Goal: Task Accomplishment & Management: Manage account settings

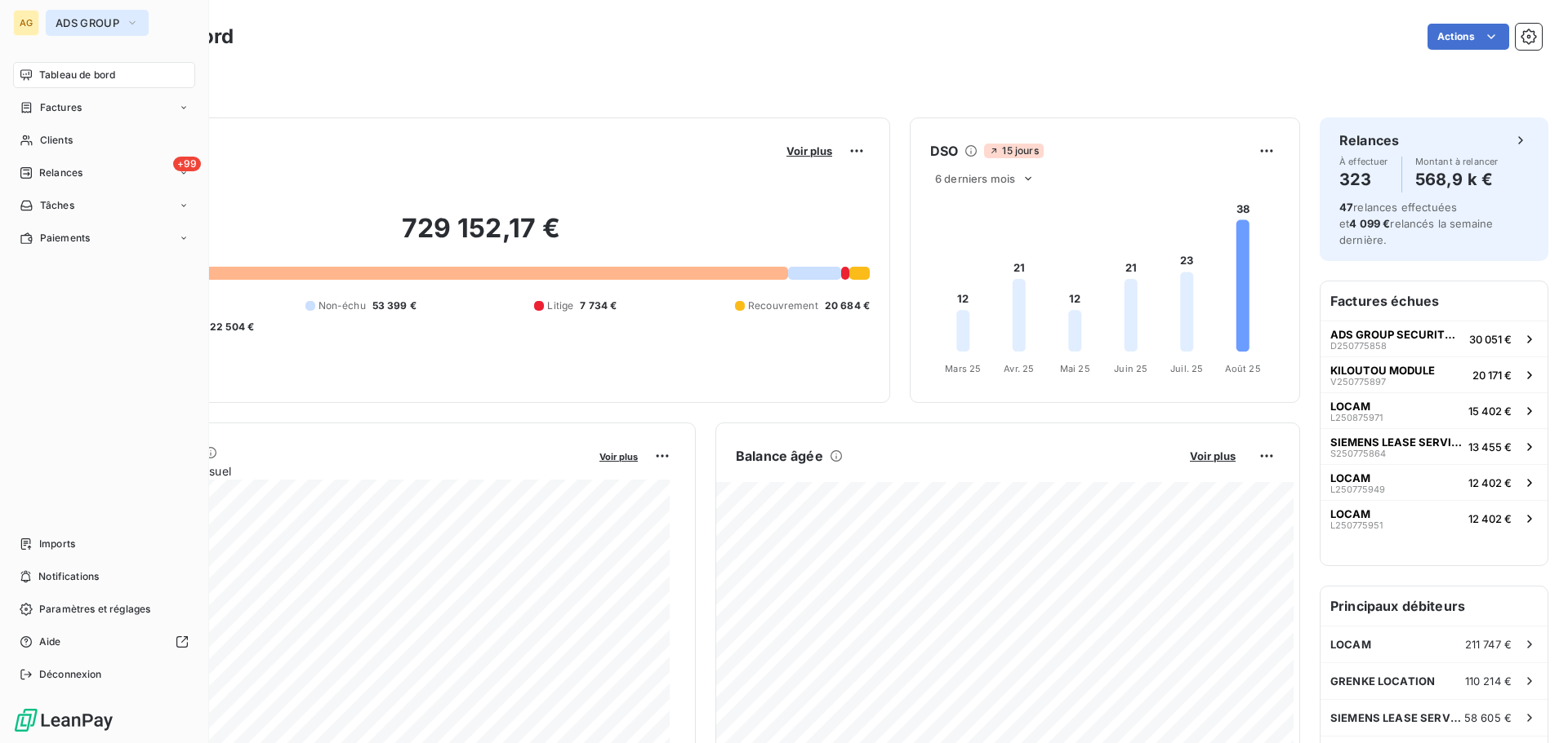
click at [90, 29] on button "ADS GROUP" at bounding box center [96, 23] width 103 height 26
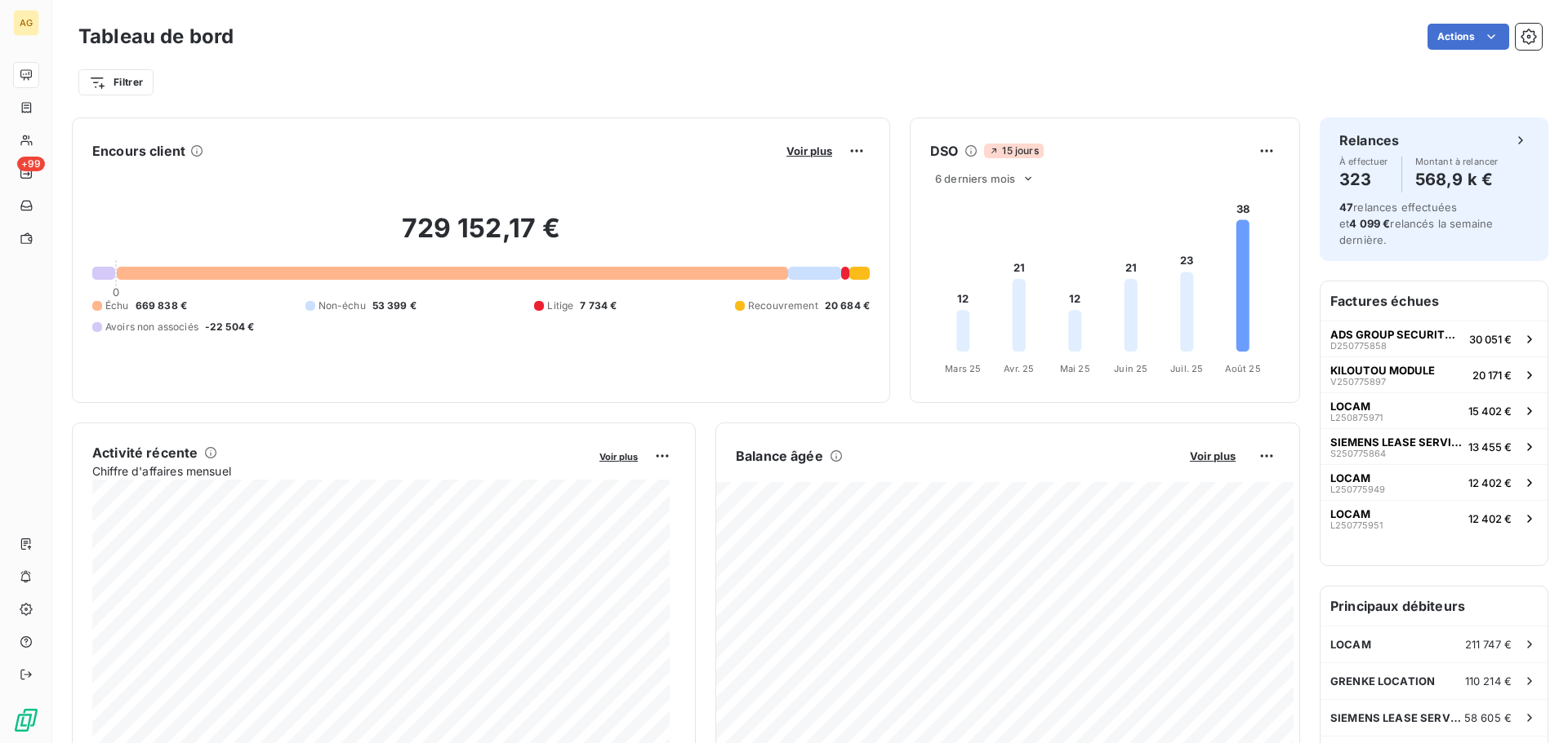
click at [474, 65] on div "Filtrer" at bounding box center [809, 75] width 1463 height 44
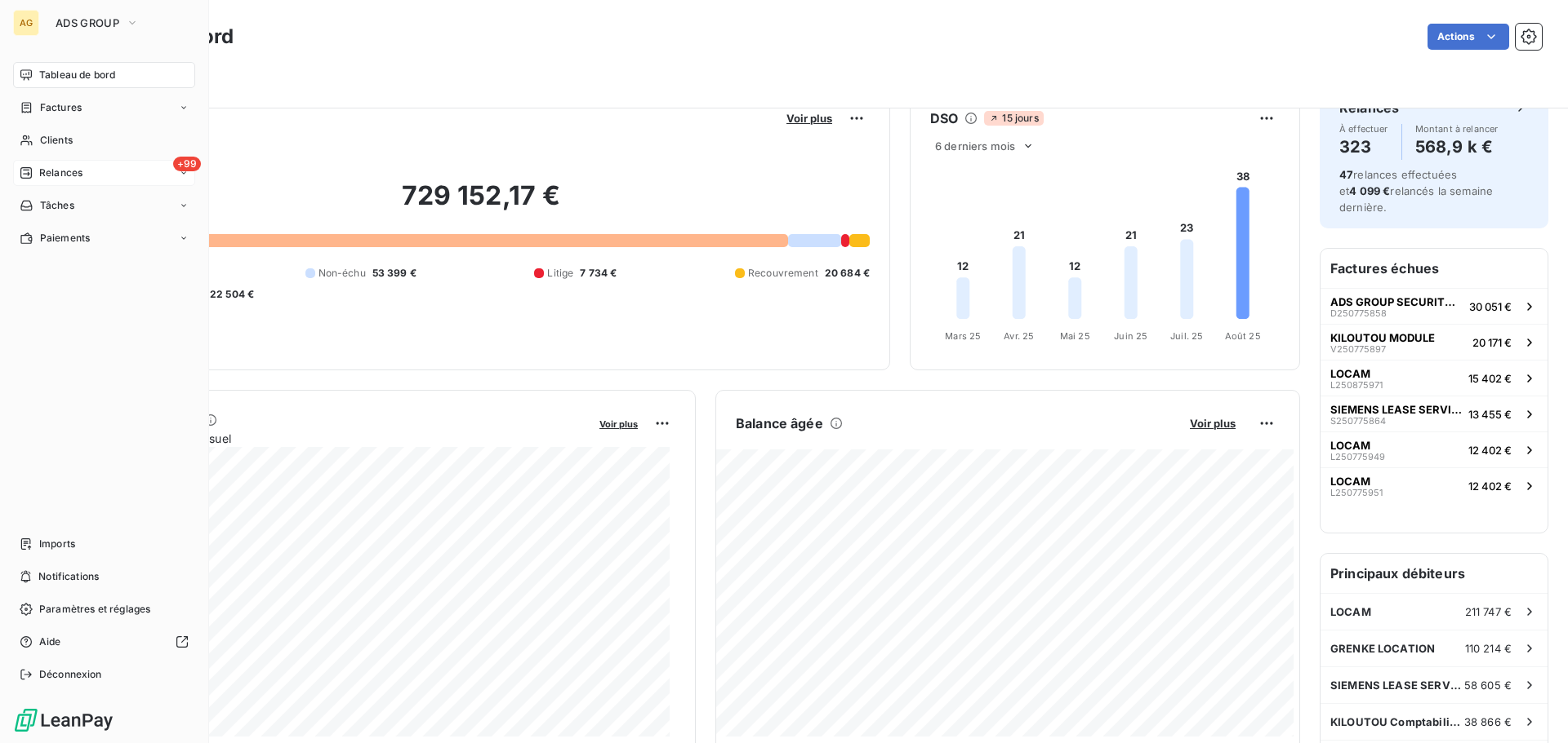
click at [78, 165] on div "+99 Relances" at bounding box center [104, 173] width 182 height 26
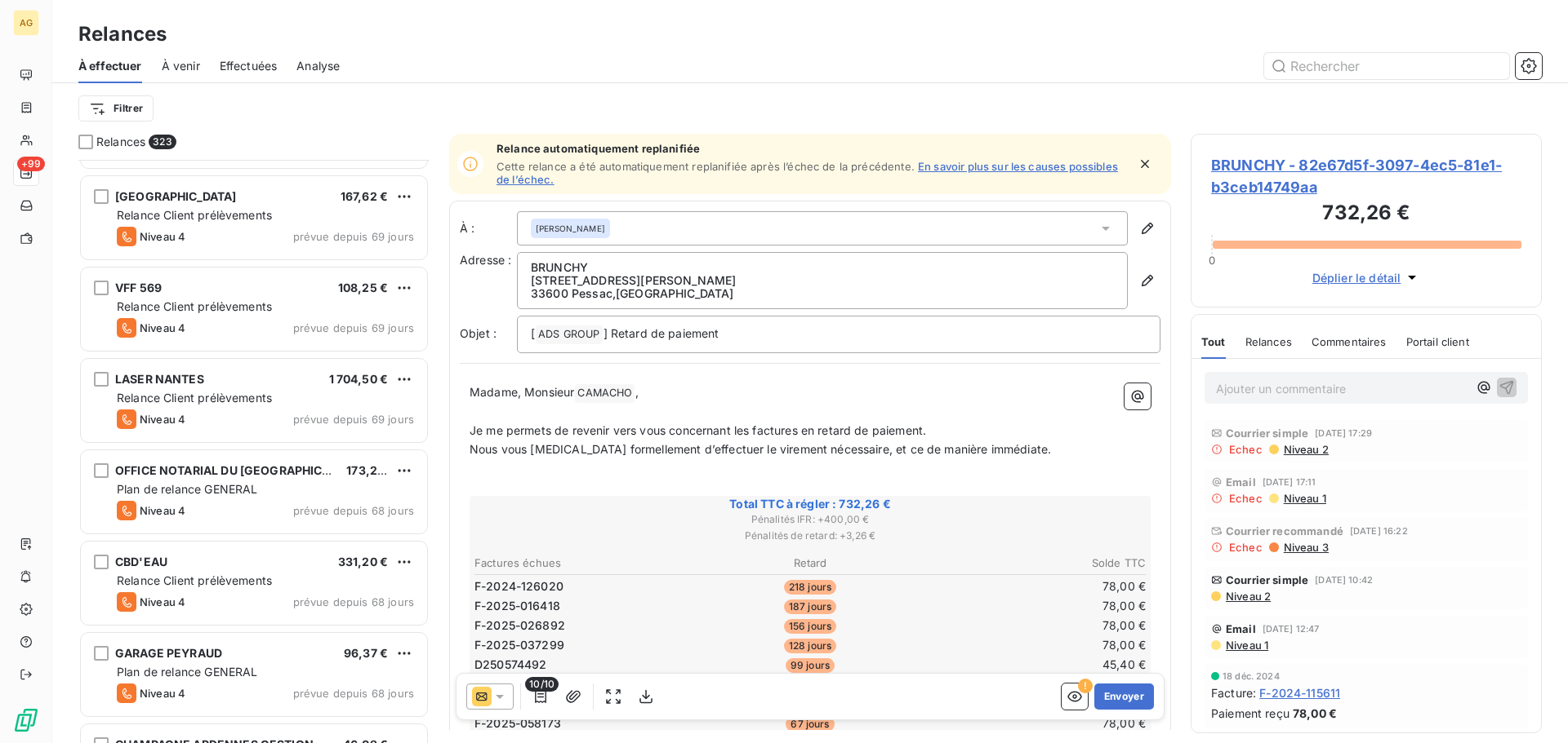
scroll to position [1633, 0]
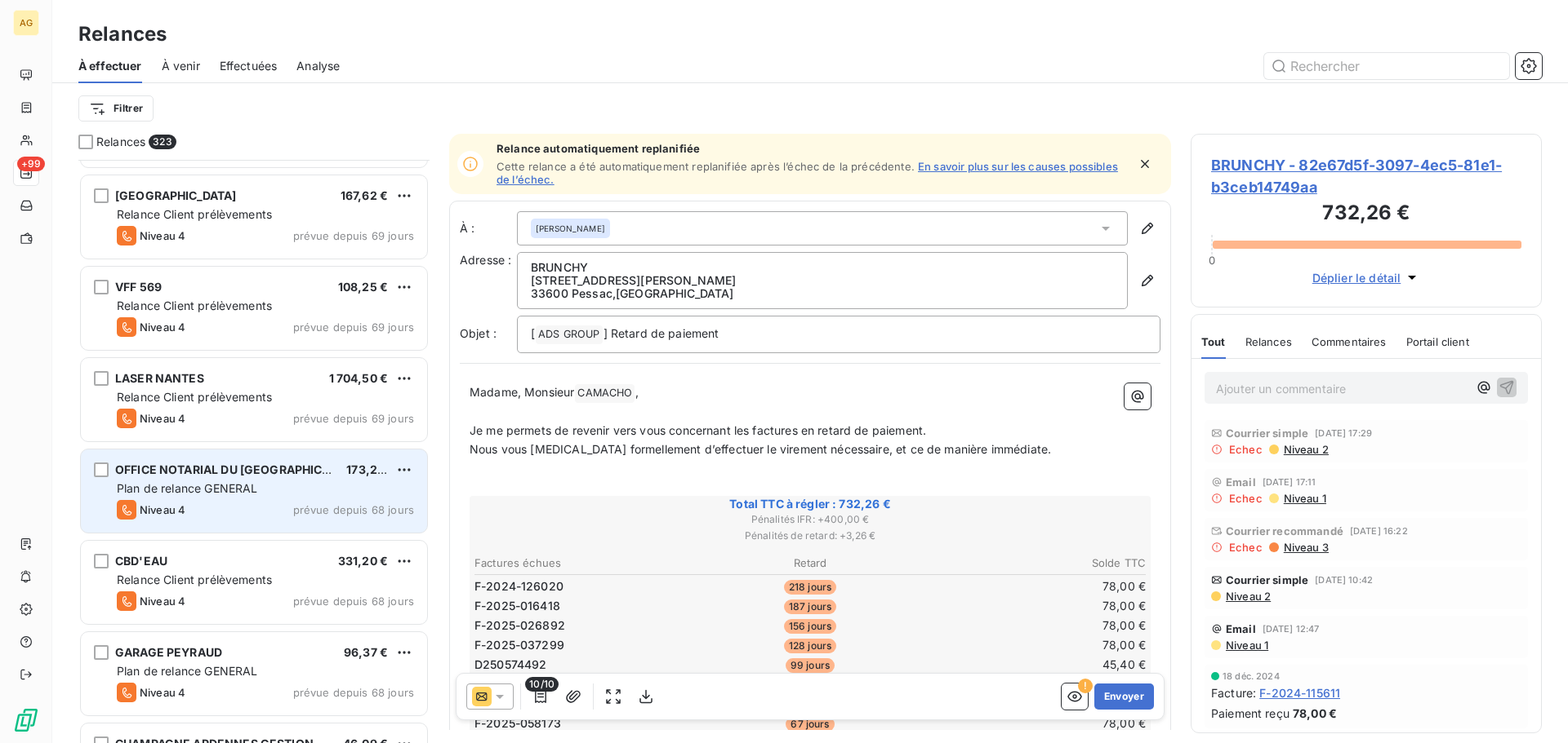
click at [247, 508] on div "Niveau 4 prévue depuis 68 jours" at bounding box center [265, 510] width 297 height 20
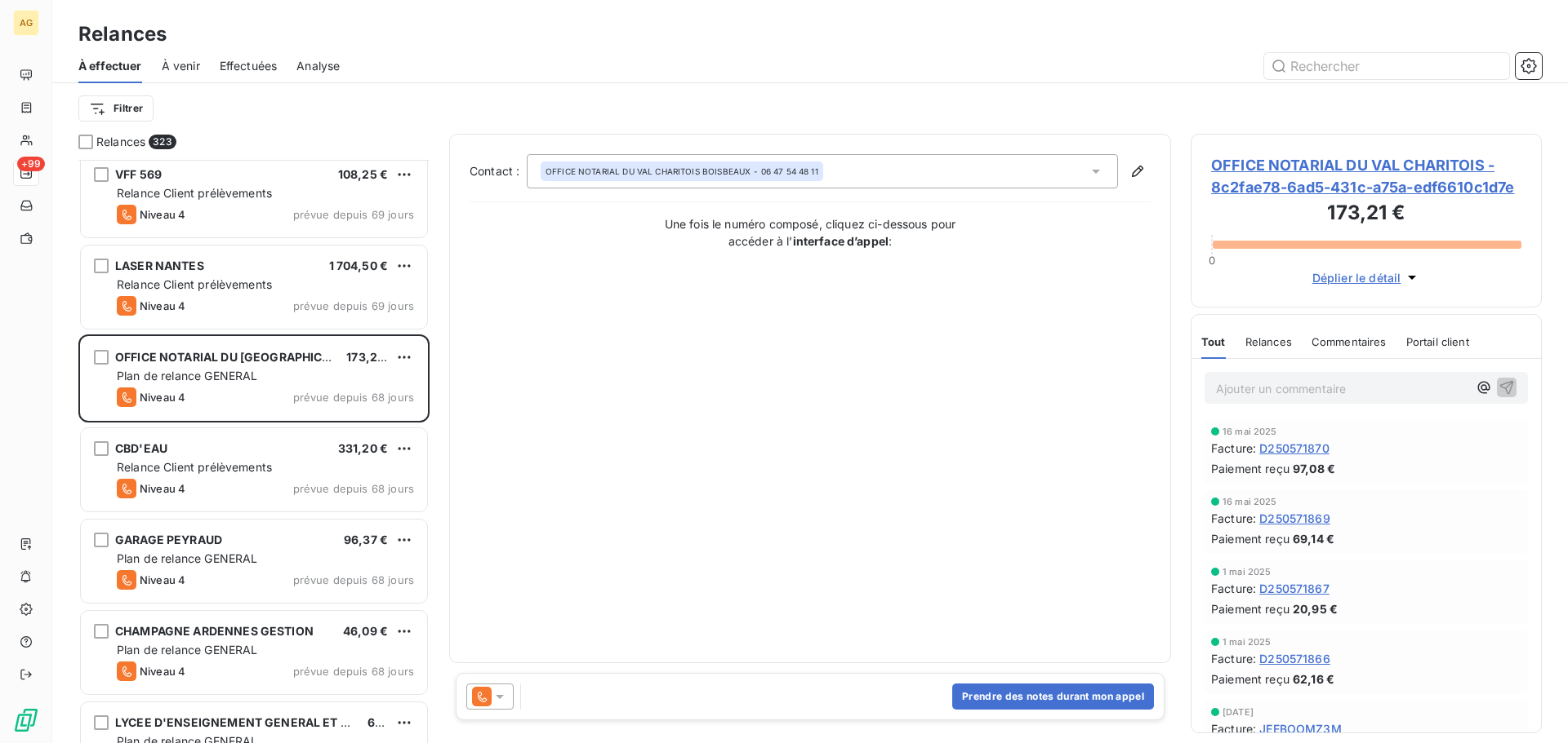
scroll to position [1796, 0]
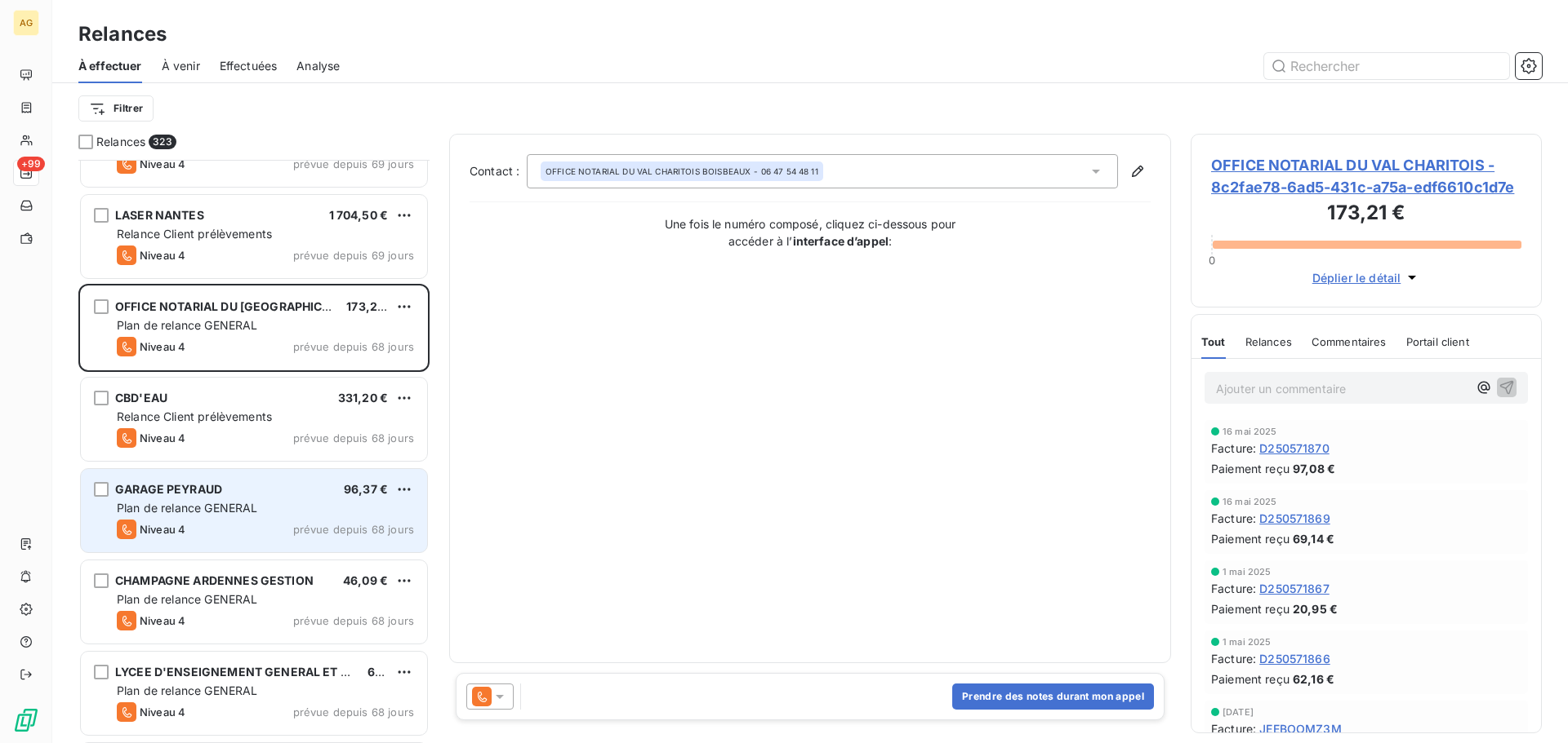
click at [225, 519] on div "GARAGE PEYRAUD 96,37 € Plan de relance GENERAL Niveau 4 prévue depuis 68 jours" at bounding box center [254, 511] width 346 height 83
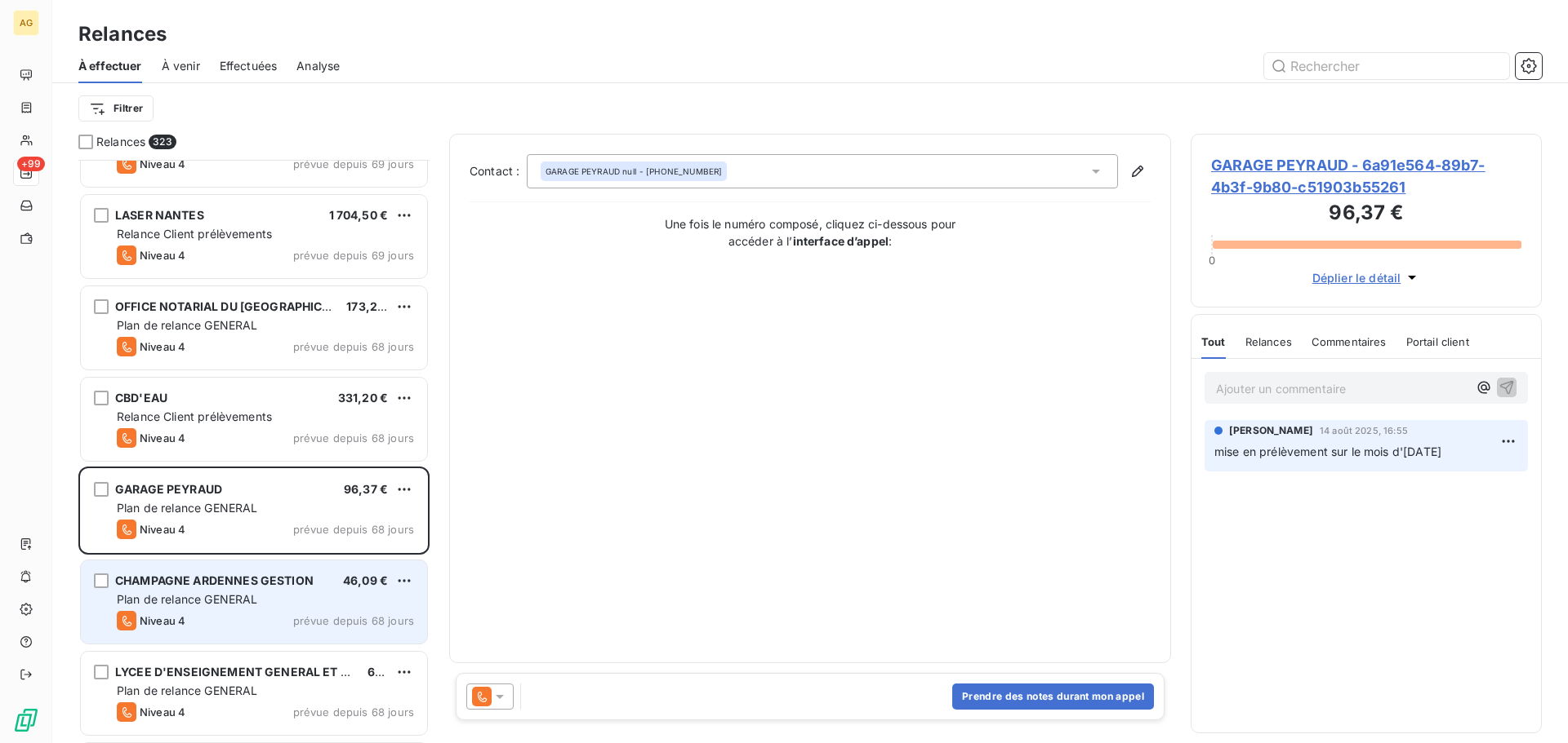
click at [253, 613] on div "Niveau 4 prévue depuis 68 jours" at bounding box center [265, 620] width 297 height 20
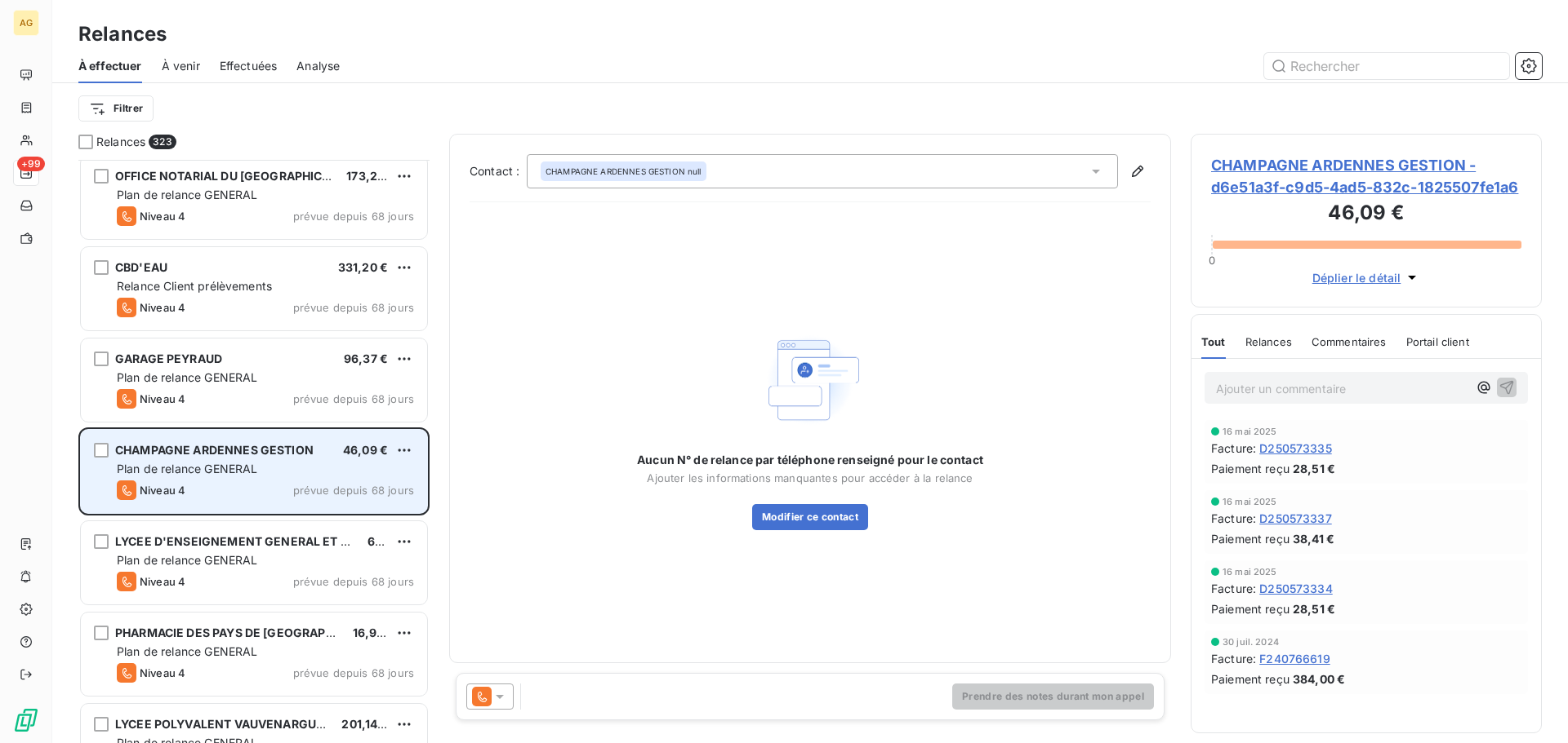
scroll to position [1959, 0]
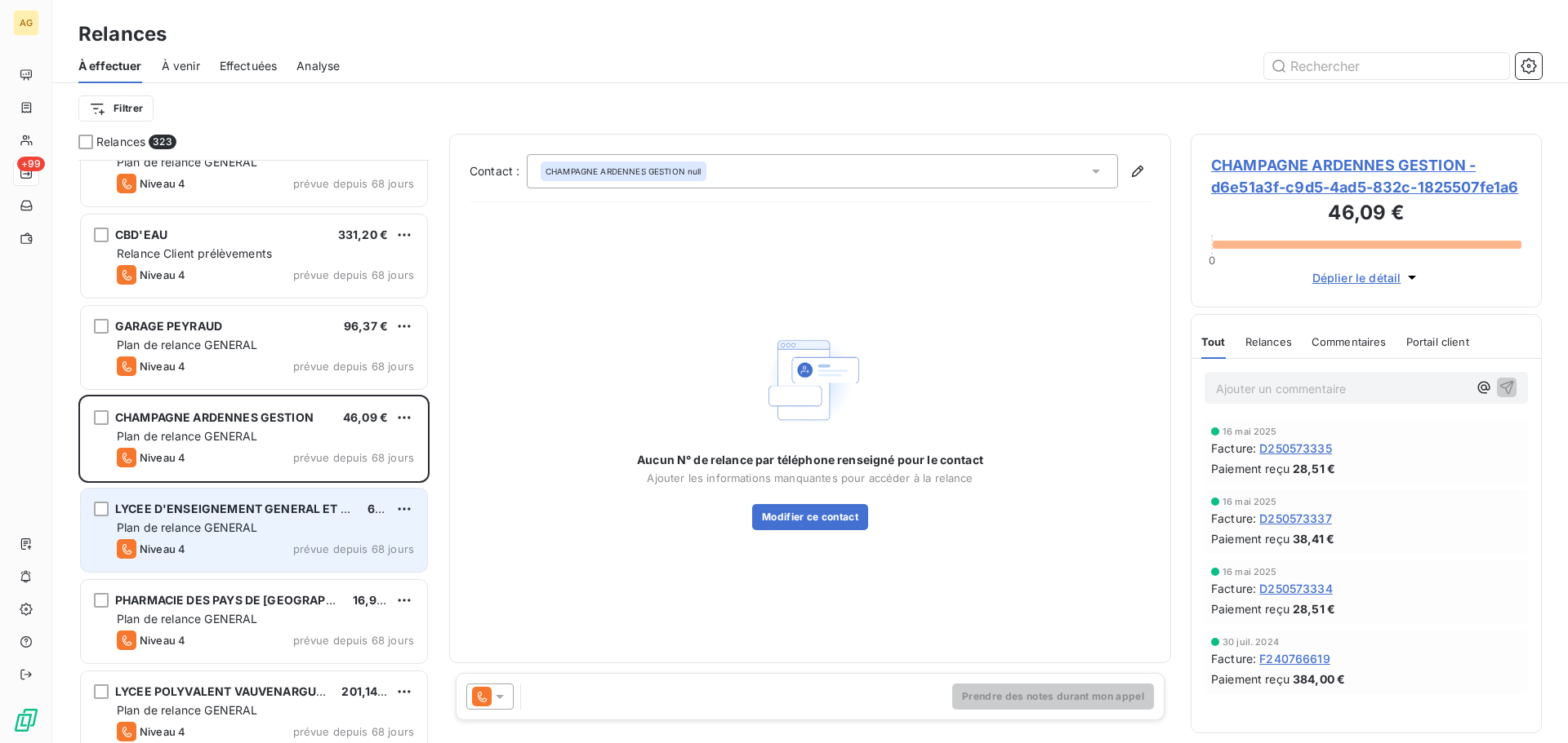
click at [293, 538] on div "LYCEE D'ENSEIGNEMENT GENERAL ET TECHNOLOGIQUE AGRICOLE DE [GEOGRAPHIC_DATA] 60,…" at bounding box center [254, 530] width 346 height 83
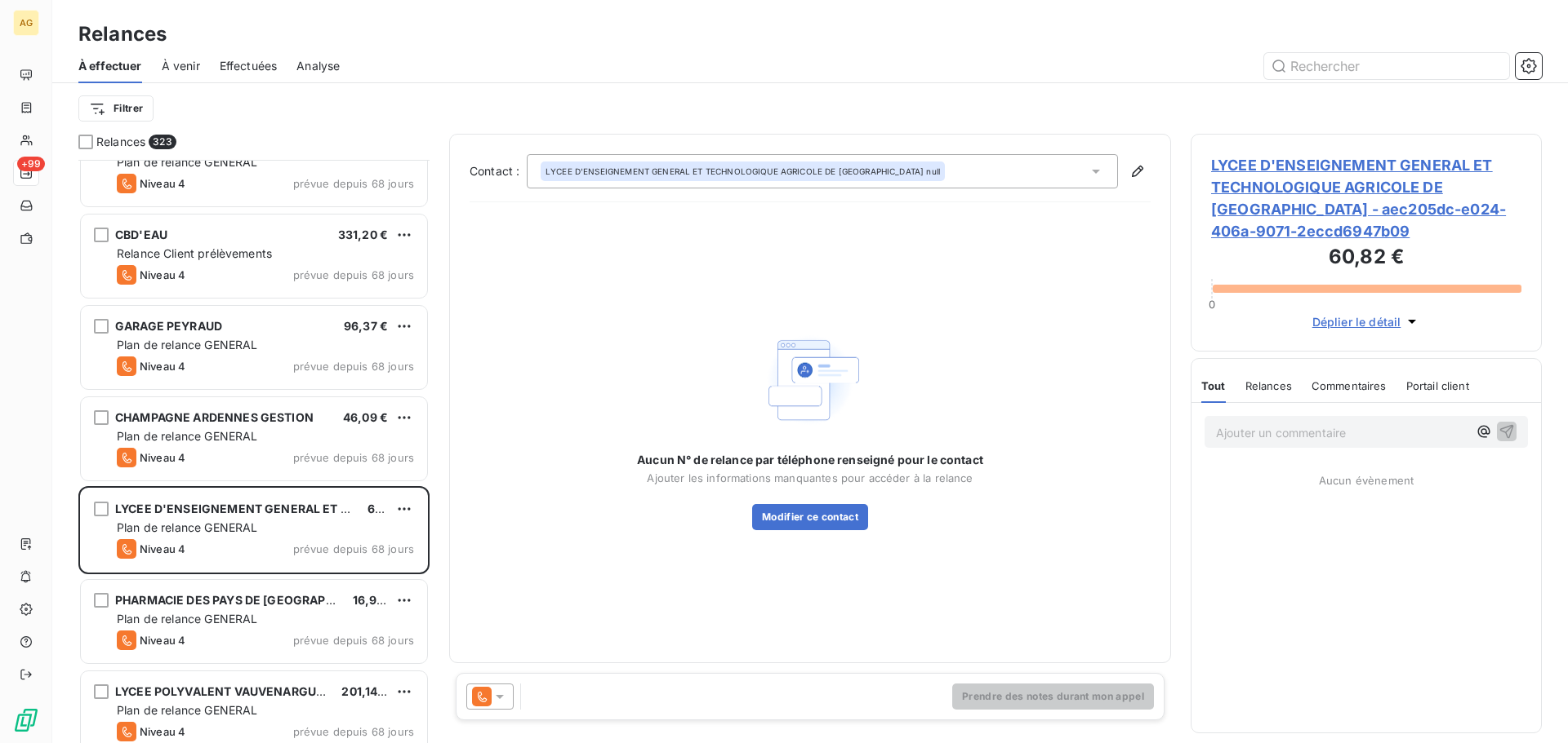
click at [1306, 190] on span "LYCEE D'ENSEIGNEMENT GENERAL ET TECHNOLOGIQUE AGRICOLE DE [GEOGRAPHIC_DATA] - a…" at bounding box center [1366, 198] width 310 height 88
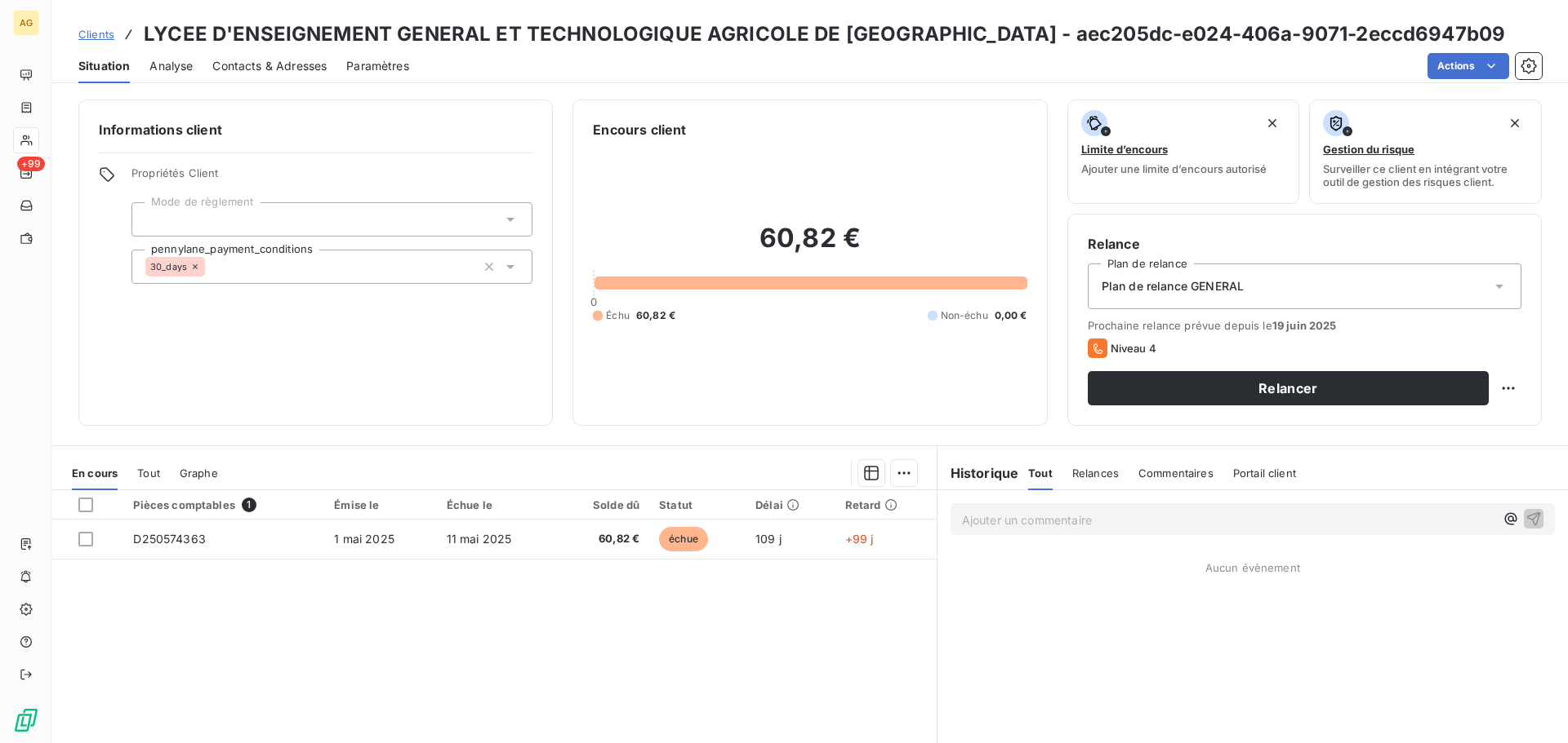
click at [1173, 289] on span "Plan de relance GENERAL" at bounding box center [1173, 286] width 142 height 16
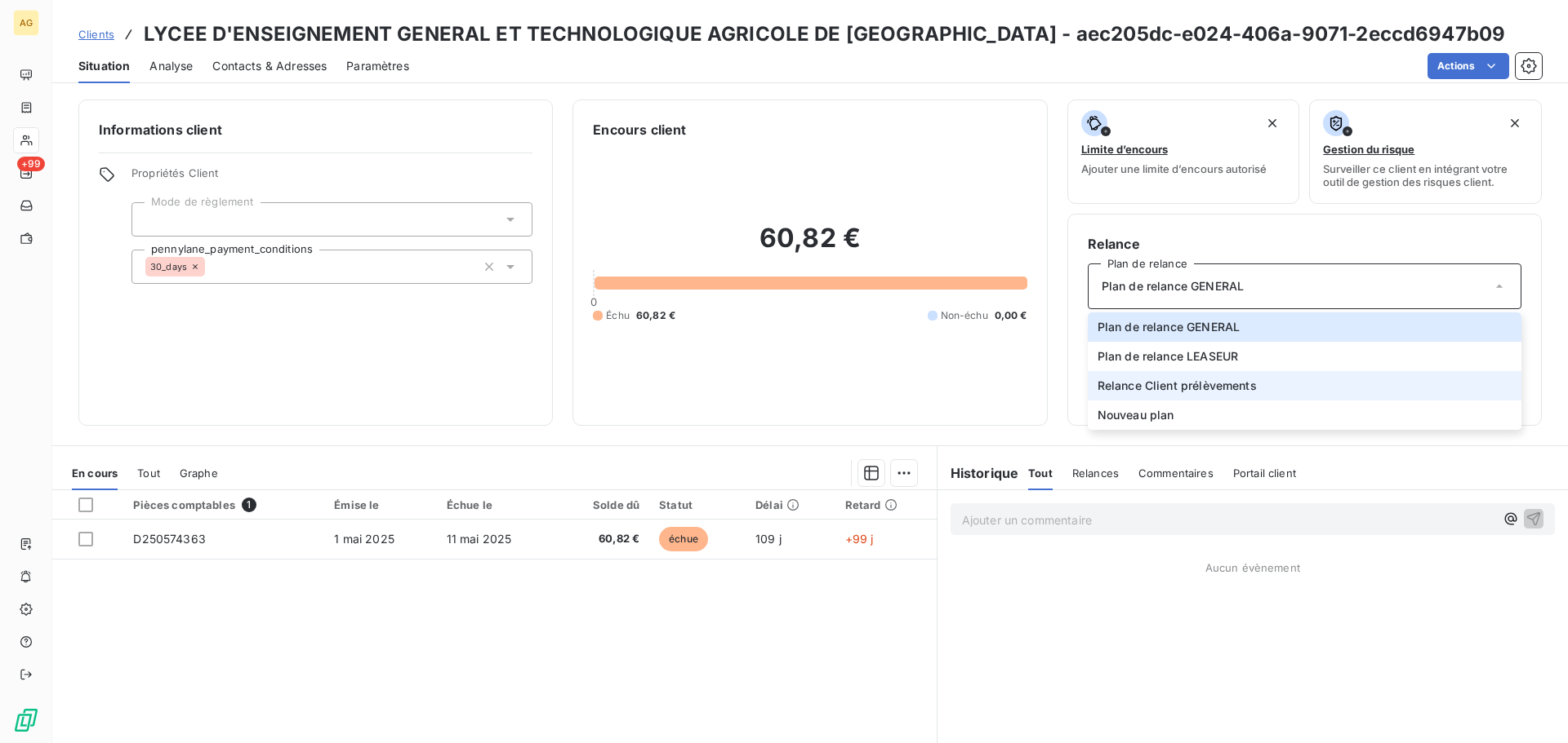
click at [1162, 378] on span "Relance Client prélèvements" at bounding box center [1176, 386] width 159 height 16
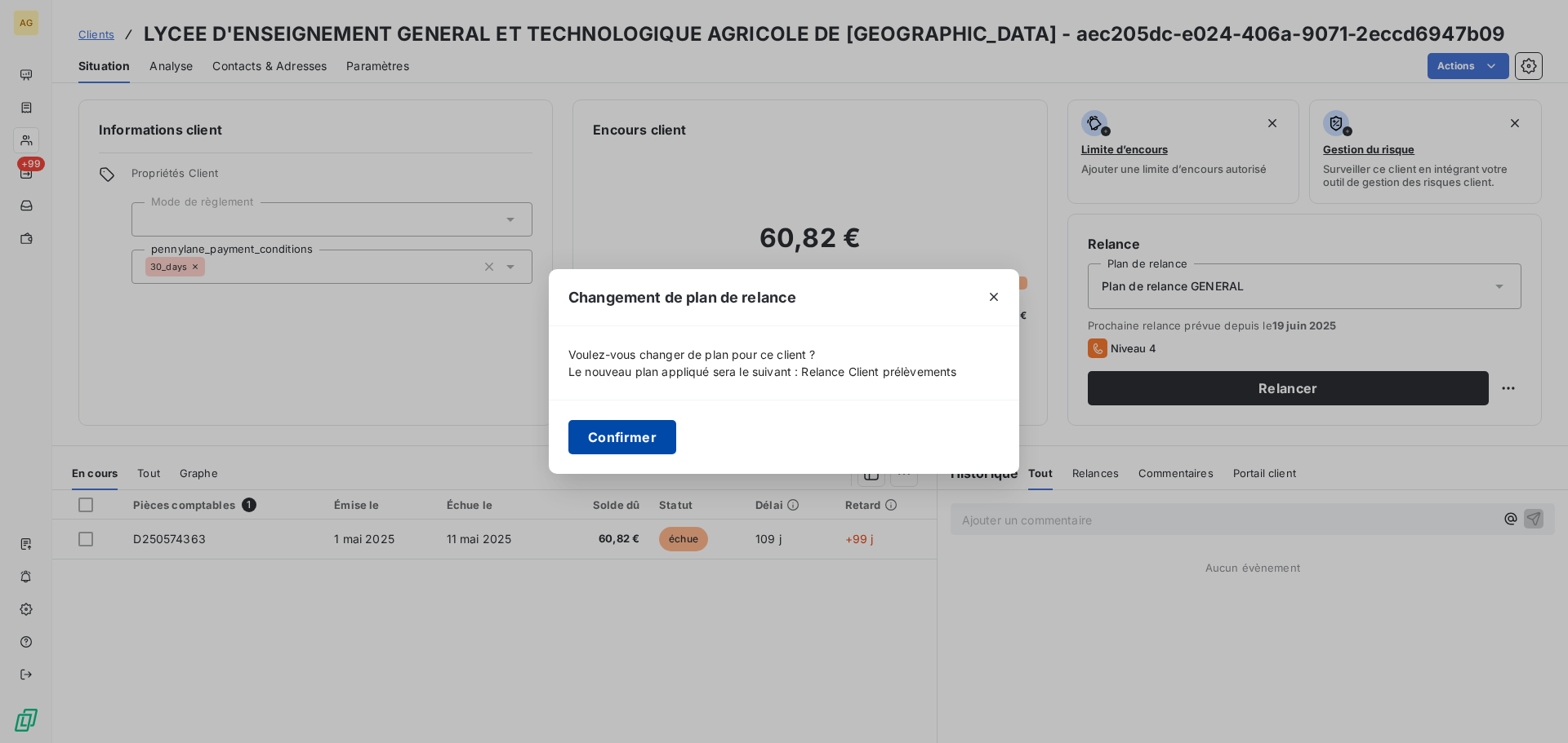
click at [611, 434] on button "Confirmer" at bounding box center [622, 438] width 108 height 34
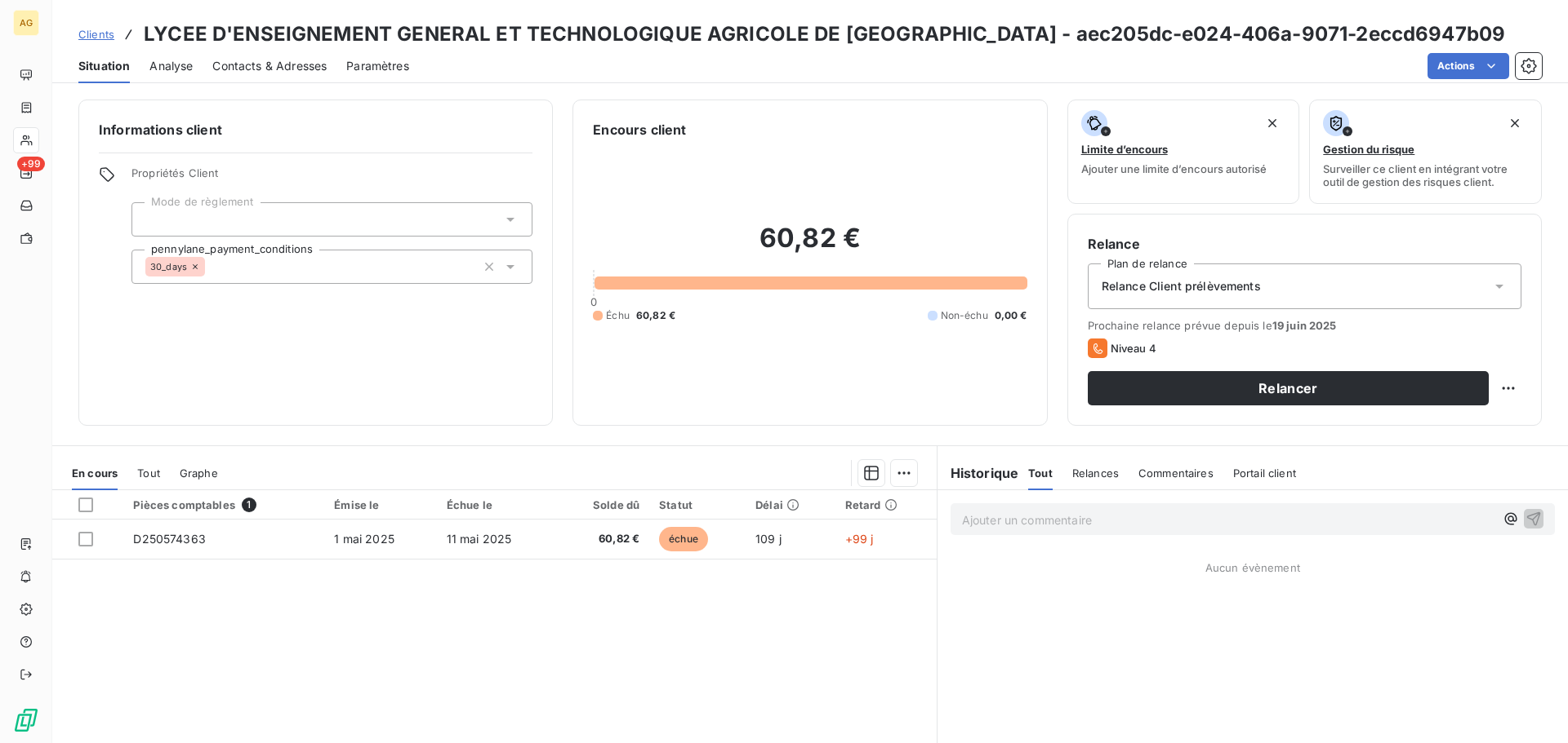
click at [372, 67] on span "Paramètres" at bounding box center [377, 65] width 63 height 16
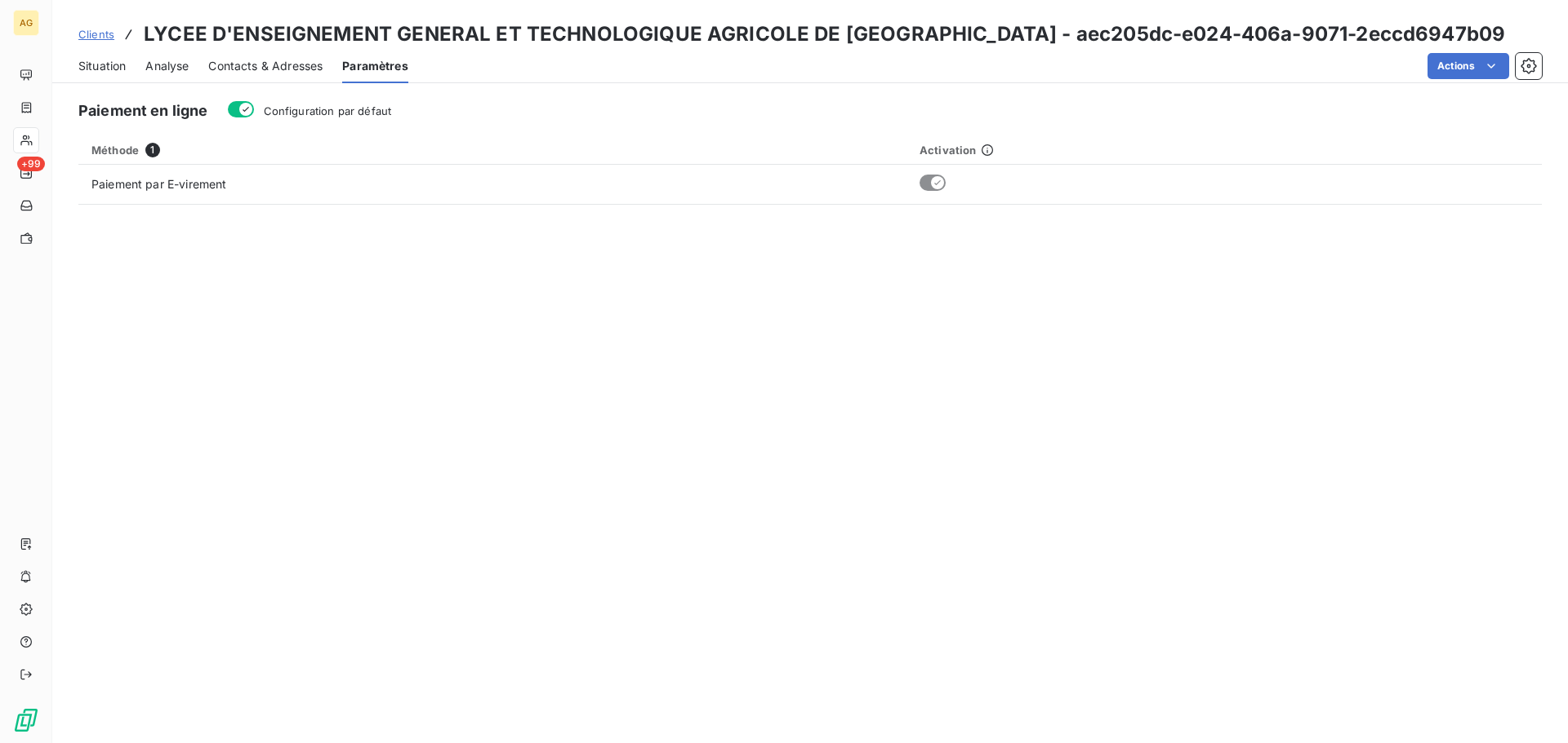
click at [367, 117] on span "Configuration par défaut" at bounding box center [328, 111] width 128 height 13
click at [254, 117] on button "Configuration par défaut" at bounding box center [241, 108] width 26 height 16
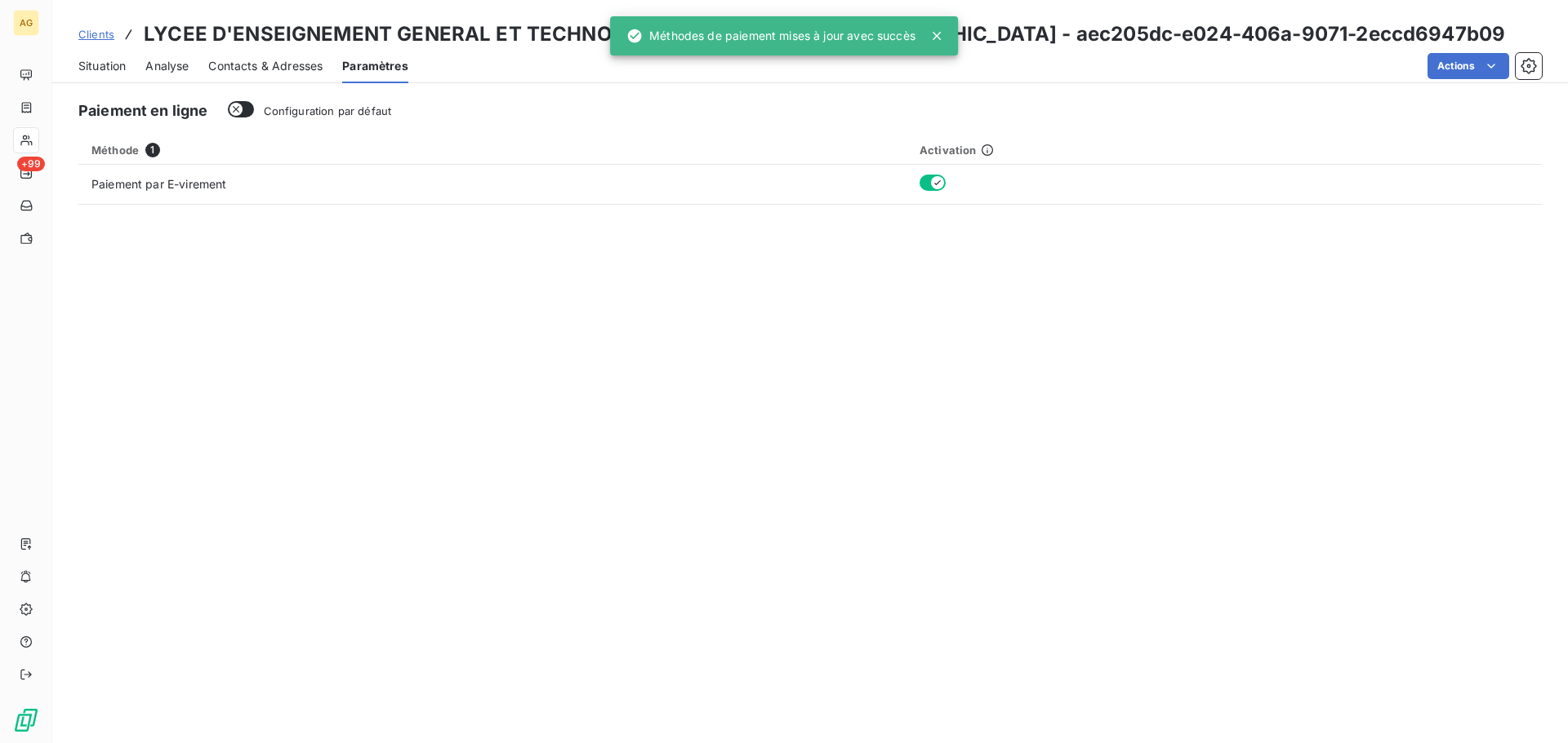
click at [264, 72] on span "Contacts & Adresses" at bounding box center [265, 65] width 114 height 16
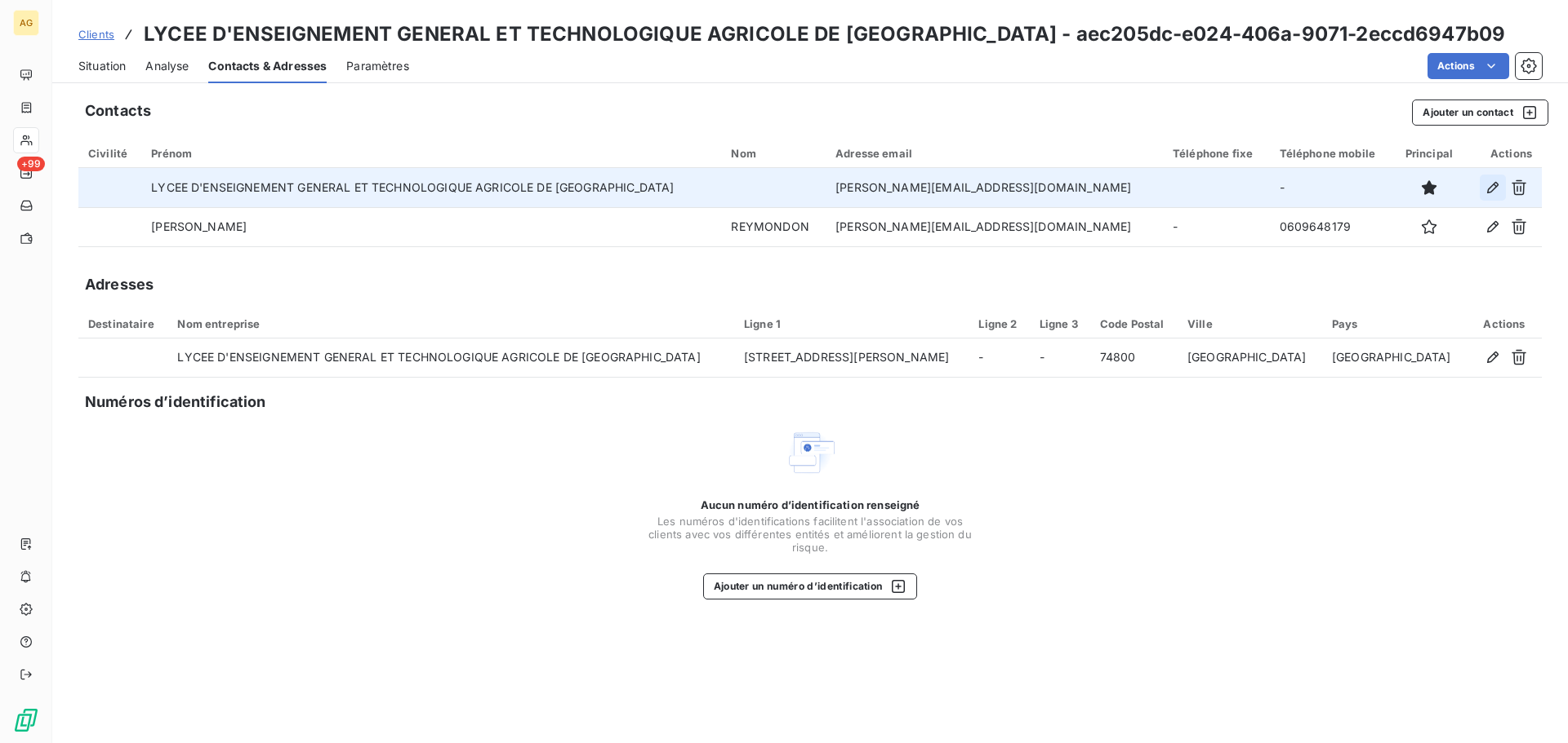
click at [1492, 185] on icon "button" at bounding box center [1492, 187] width 16 height 16
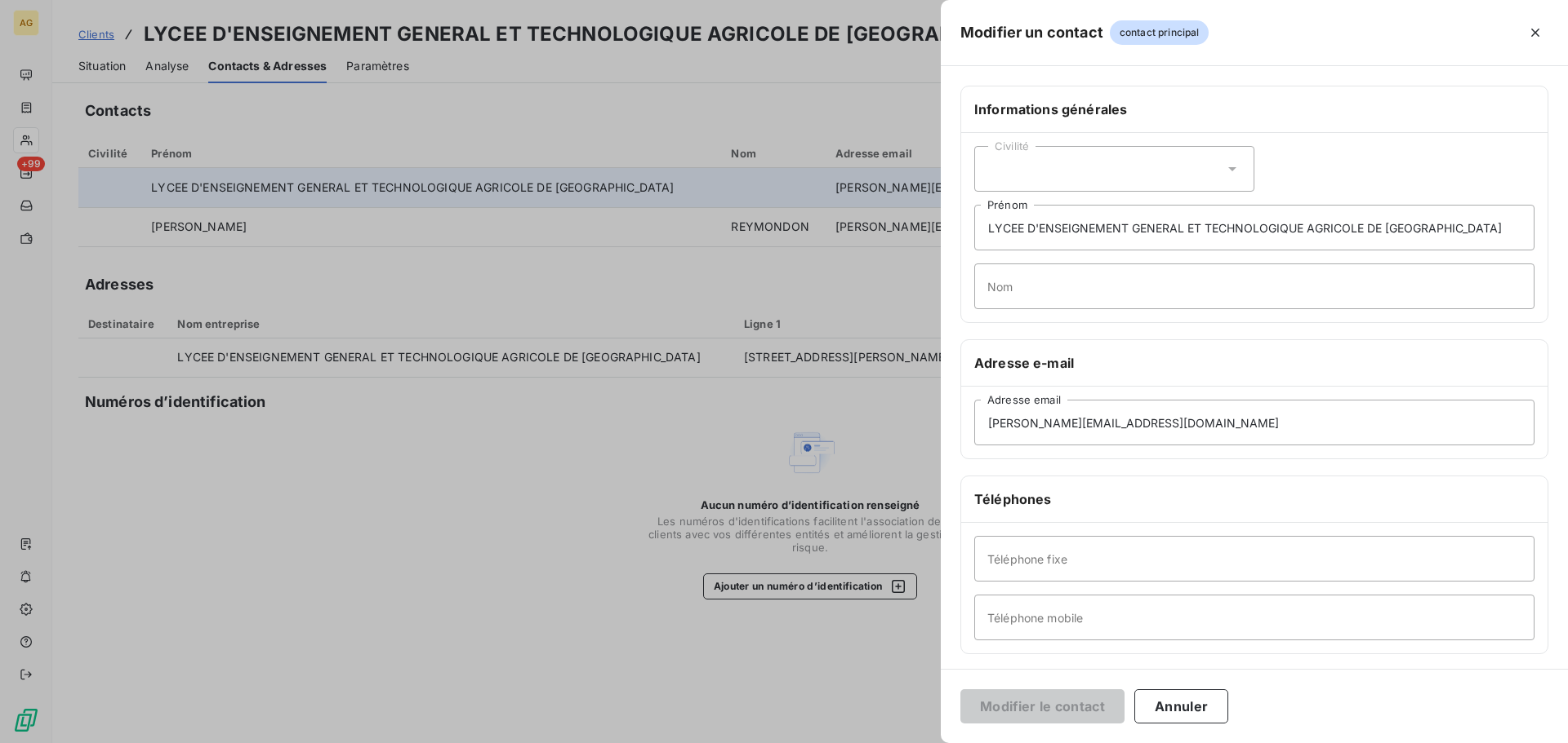
click at [1054, 173] on div "Civilité" at bounding box center [1114, 169] width 280 height 45
click at [1035, 213] on span "Madame" at bounding box center [1028, 210] width 44 height 15
drag, startPoint x: 986, startPoint y: 230, endPoint x: 1645, endPoint y: 227, distance: 659.0
click at [1567, 227] on html "AG +99 Clients LYCEE D'ENSEIGNEMENT GENERAL ET TECHNOLOGIQUE AGRICOLE DE [GEOGR…" at bounding box center [784, 372] width 1568 height 743
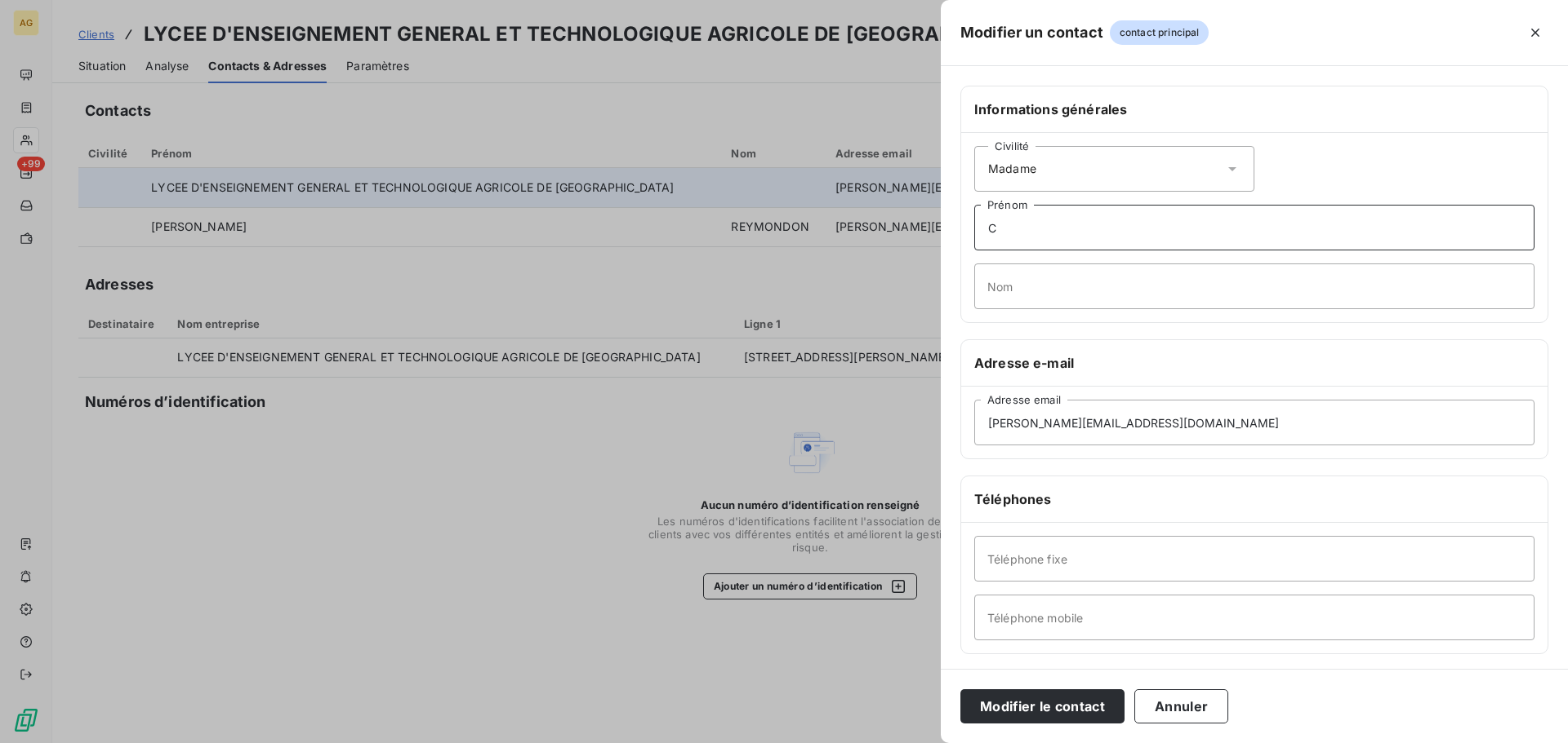
scroll to position [0, 0]
type input "[PERSON_NAME]"
type input "VITALI"
click at [1069, 559] on input "Téléphone fixe" at bounding box center [1255, 559] width 560 height 45
paste input "0450034705"
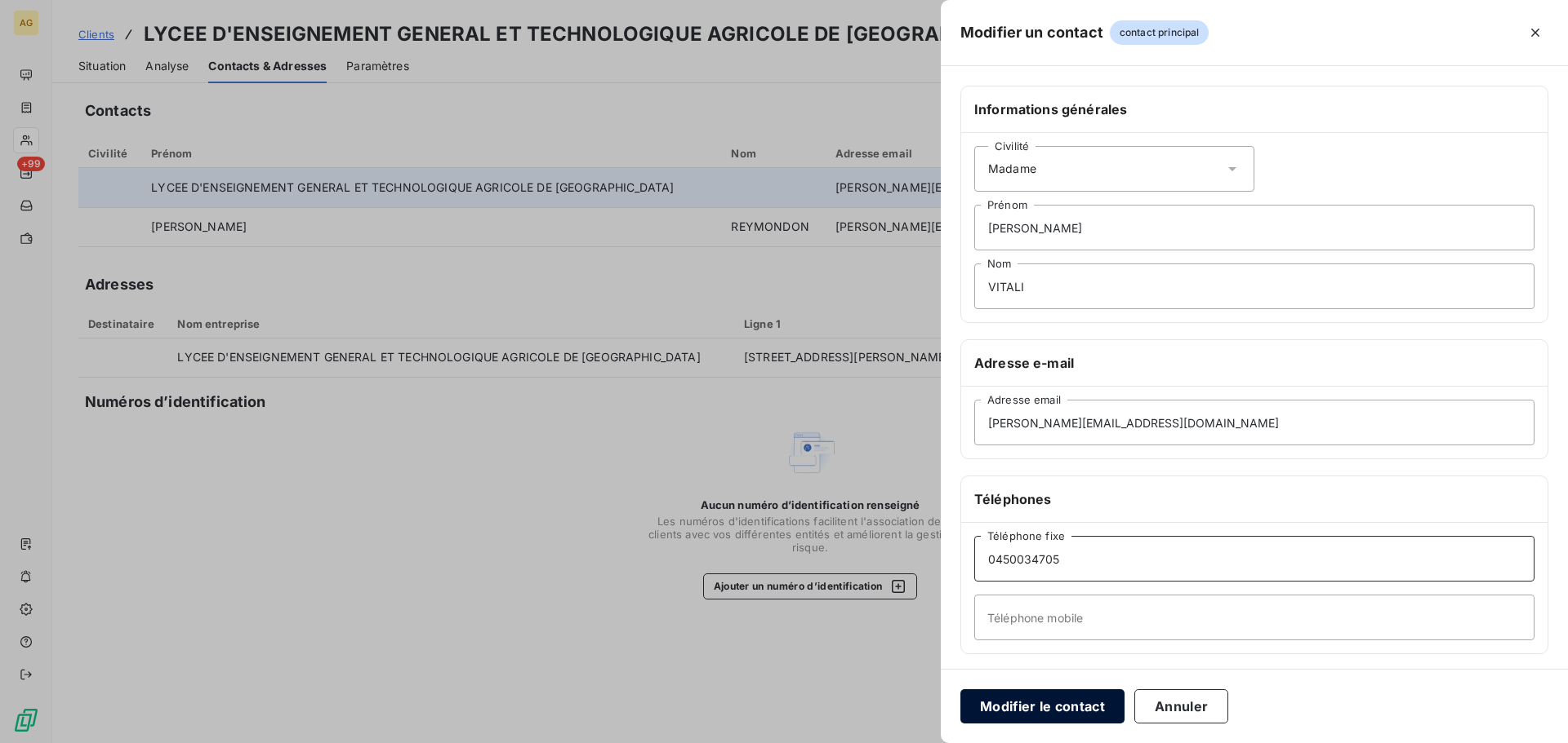
type input "0450034705"
drag, startPoint x: 1039, startPoint y: 703, endPoint x: 797, endPoint y: 591, distance: 266.7
click at [1029, 695] on button "Modifier le contact" at bounding box center [1043, 706] width 164 height 34
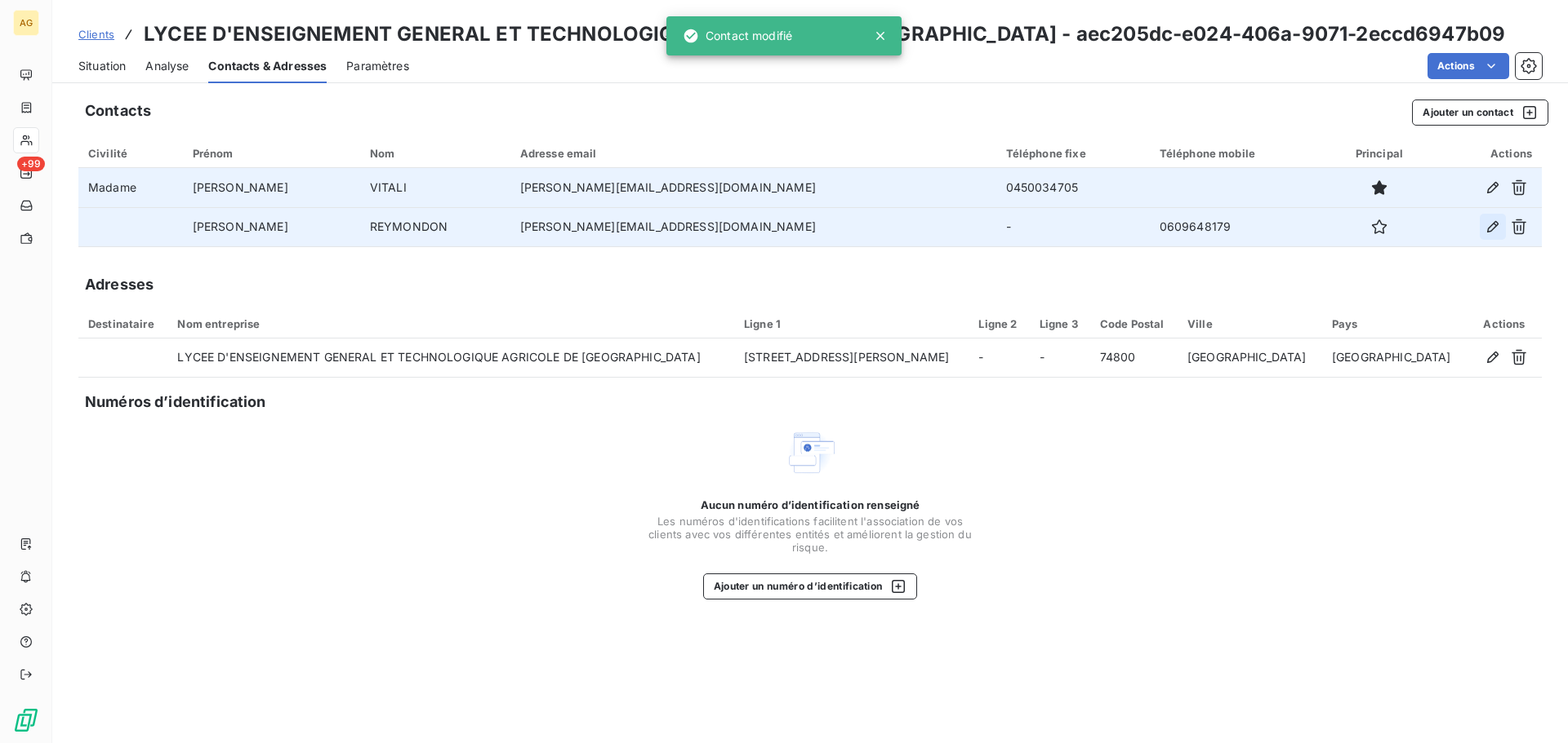
click at [1498, 227] on icon "button" at bounding box center [1492, 226] width 16 height 16
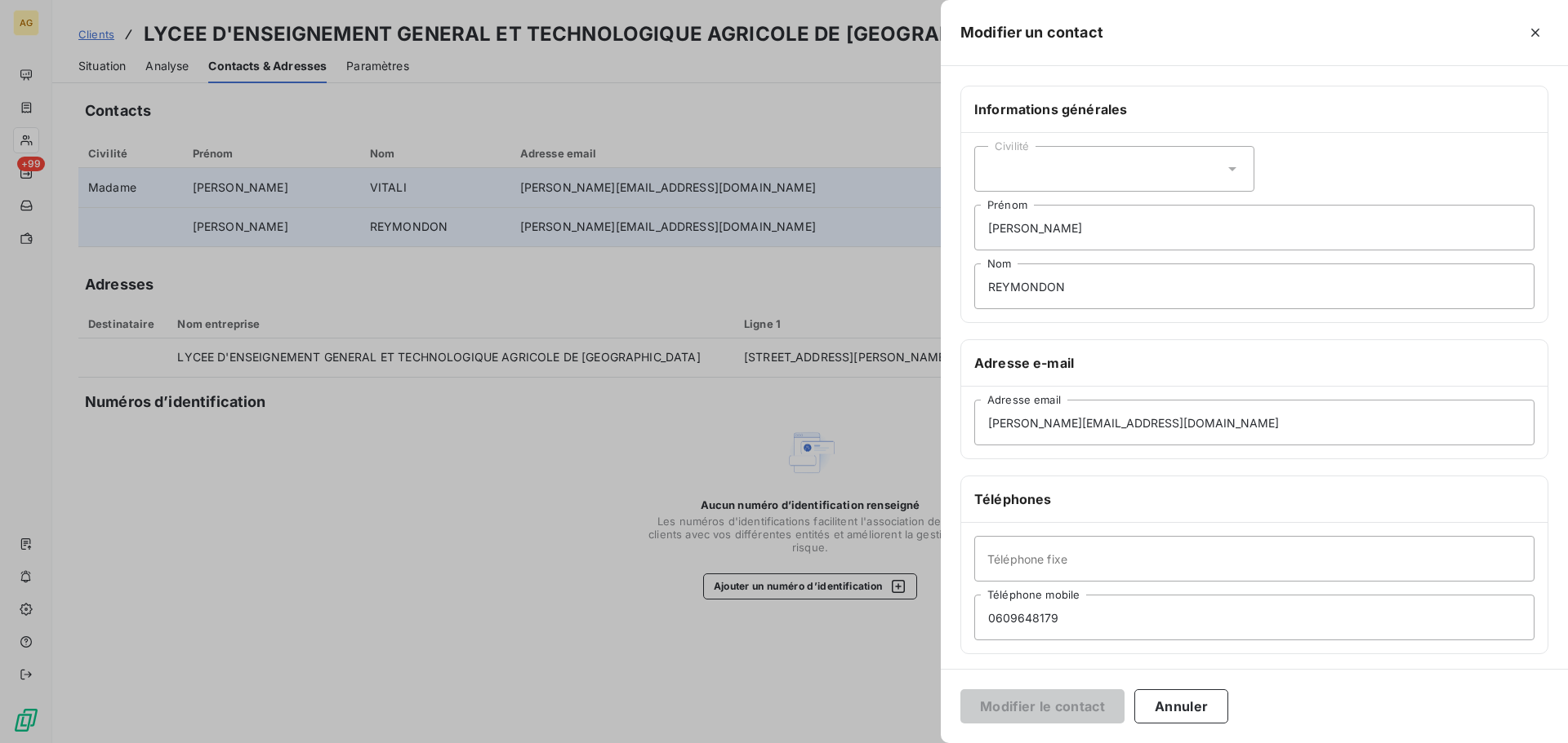
click at [1076, 173] on div "Civilité" at bounding box center [1114, 169] width 280 height 45
click at [1033, 237] on span "Monsieur" at bounding box center [1031, 239] width 49 height 15
drag, startPoint x: 1058, startPoint y: 225, endPoint x: 976, endPoint y: 234, distance: 82.5
click at [976, 234] on input "[PERSON_NAME]" at bounding box center [1255, 227] width 560 height 45
type input "[PERSON_NAME]"
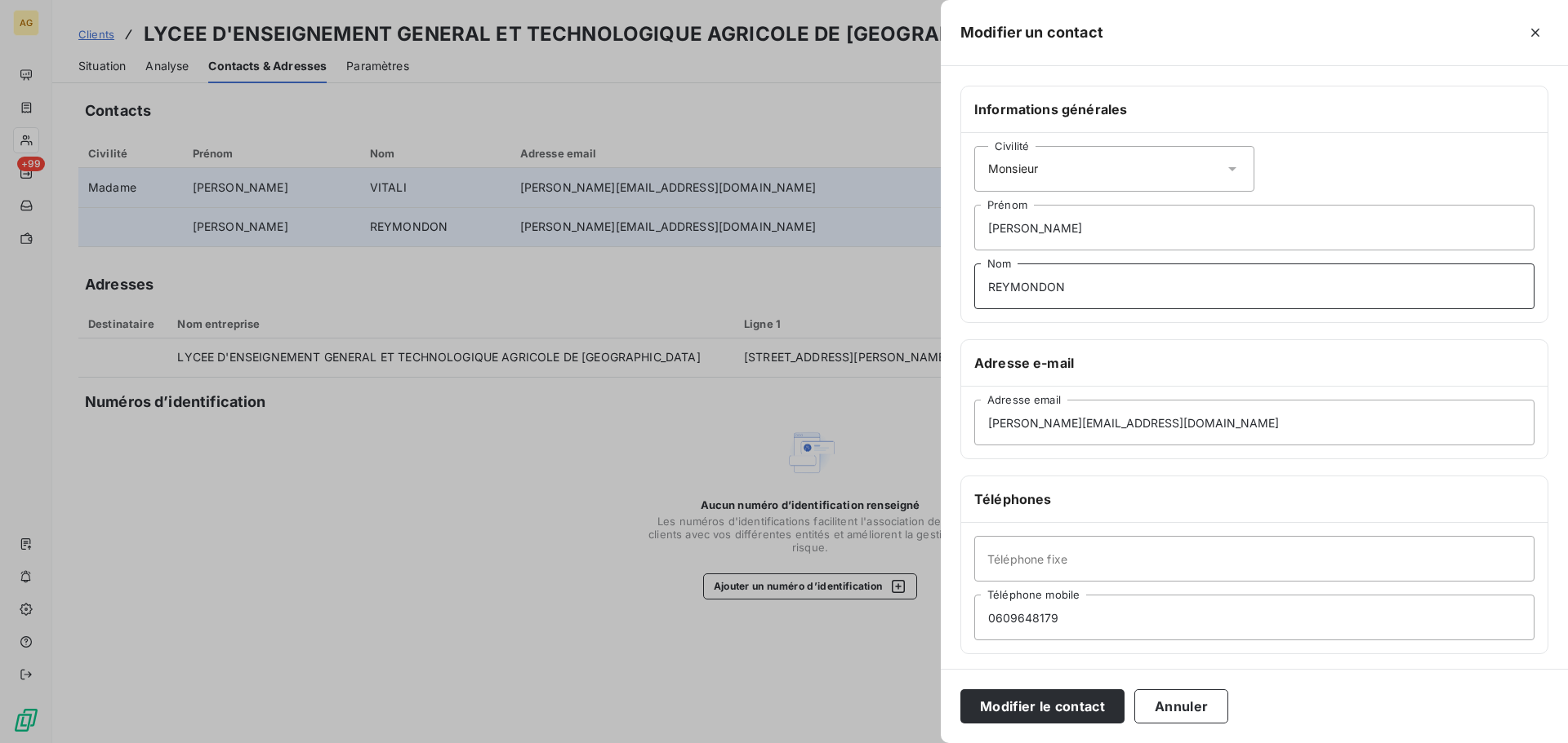
drag, startPoint x: 1088, startPoint y: 300, endPoint x: 1079, endPoint y: 298, distance: 9.2
click at [860, 743] on div "Modifier un contact Informations générales Civilité Monsieur [PERSON_NAME] Nom …" at bounding box center [784, 743] width 1568 height 0
paste input "KARAMITROS"
type input "KARAMITROS"
drag, startPoint x: 1199, startPoint y: 415, endPoint x: 797, endPoint y: 483, distance: 407.7
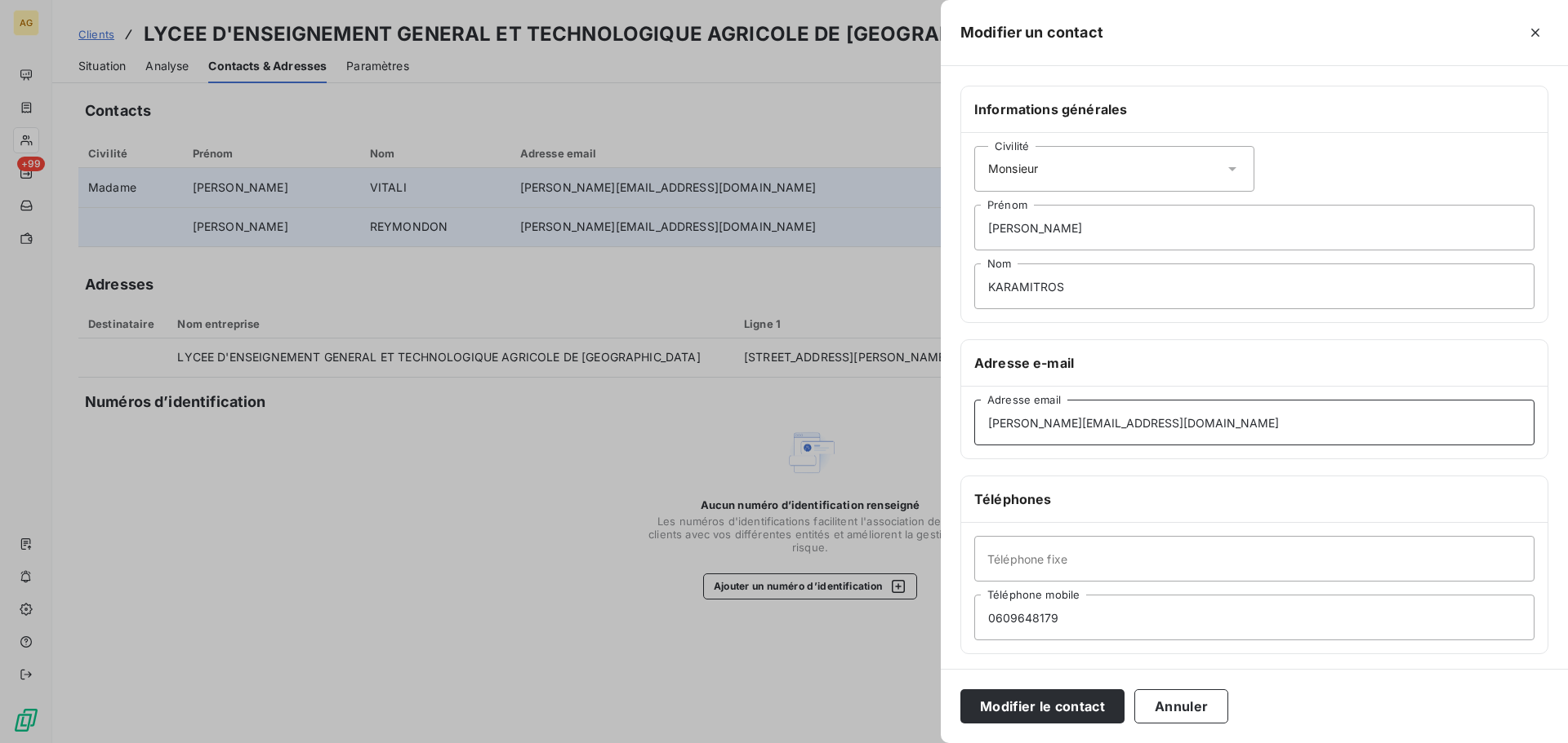
click at [797, 743] on div "Modifier un contact Informations générales Civilité Monsieur [PERSON_NAME] KARA…" at bounding box center [784, 743] width 1568 height 0
paste input "[PERSON_NAME].karamitros"
type input "[PERSON_NAME][EMAIL_ADDRESS][DOMAIN_NAME]"
drag, startPoint x: 1076, startPoint y: 610, endPoint x: 941, endPoint y: 641, distance: 138.5
click at [899, 743] on div "Modifier un contact Informations générales Civilité Monsieur [PERSON_NAME] KARA…" at bounding box center [784, 743] width 1568 height 0
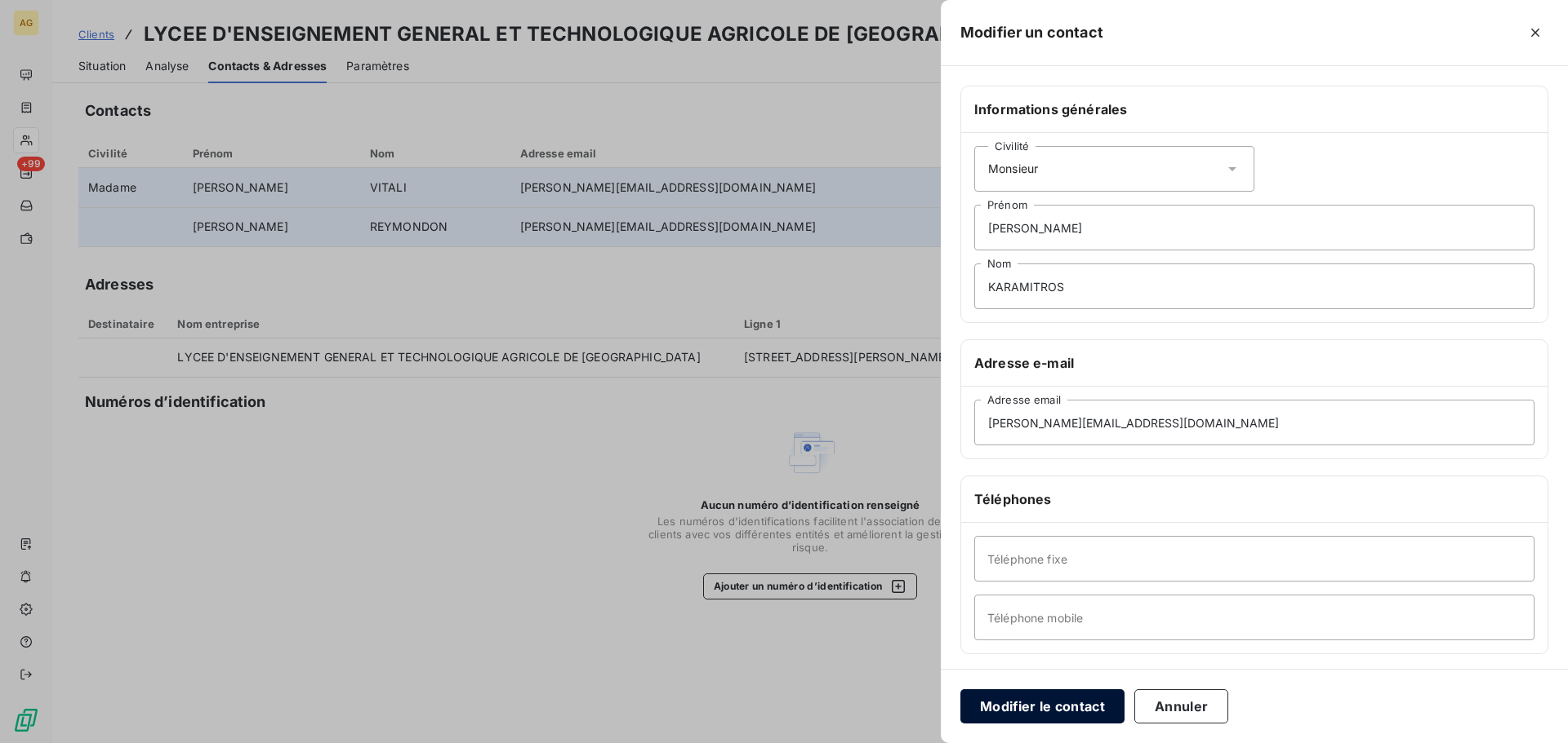
drag, startPoint x: 1038, startPoint y: 701, endPoint x: 1024, endPoint y: 696, distance: 14.9
click at [1038, 700] on button "Modifier le contact" at bounding box center [1043, 706] width 164 height 34
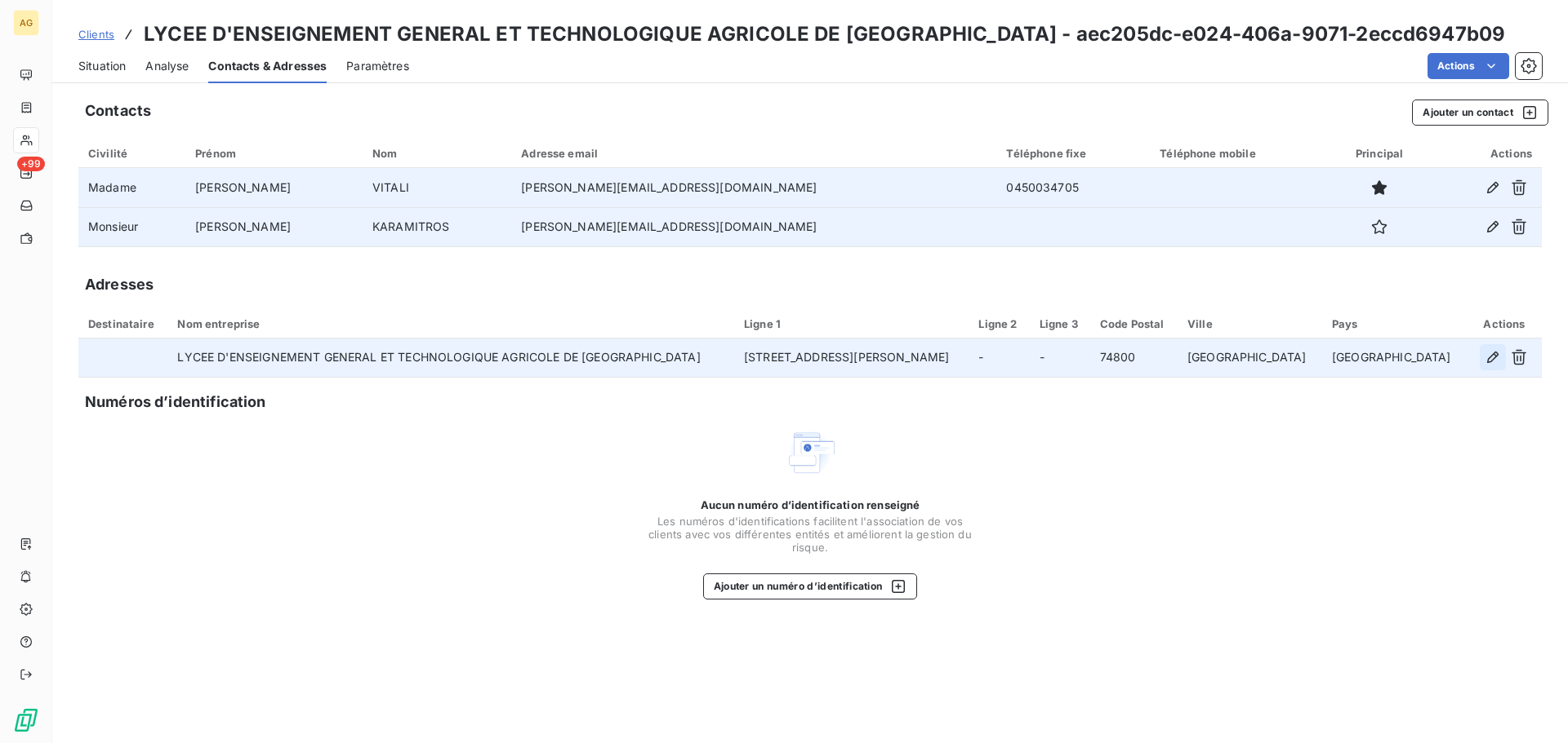
click at [1488, 355] on icon "button" at bounding box center [1492, 356] width 16 height 16
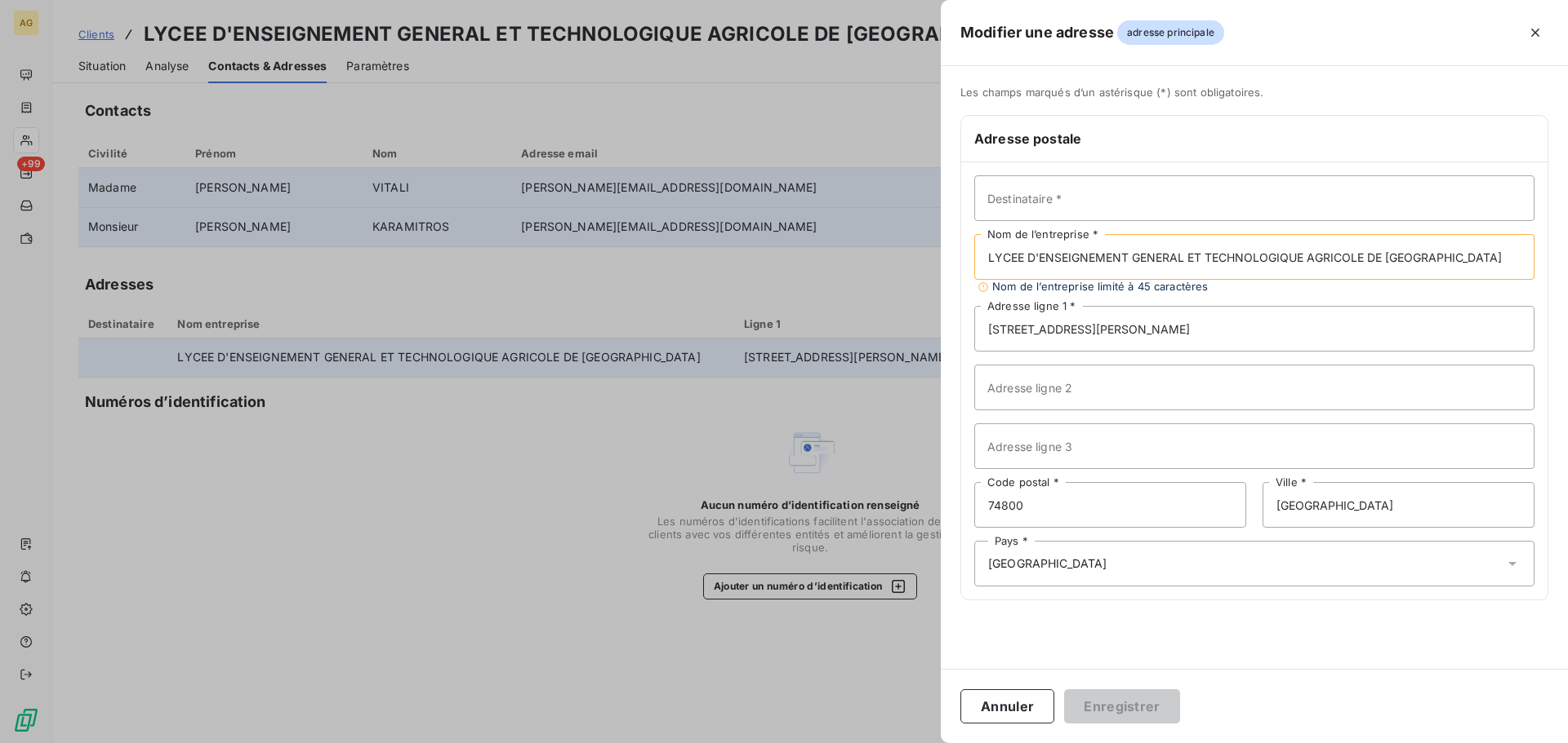
click at [573, 429] on div at bounding box center [784, 372] width 1568 height 743
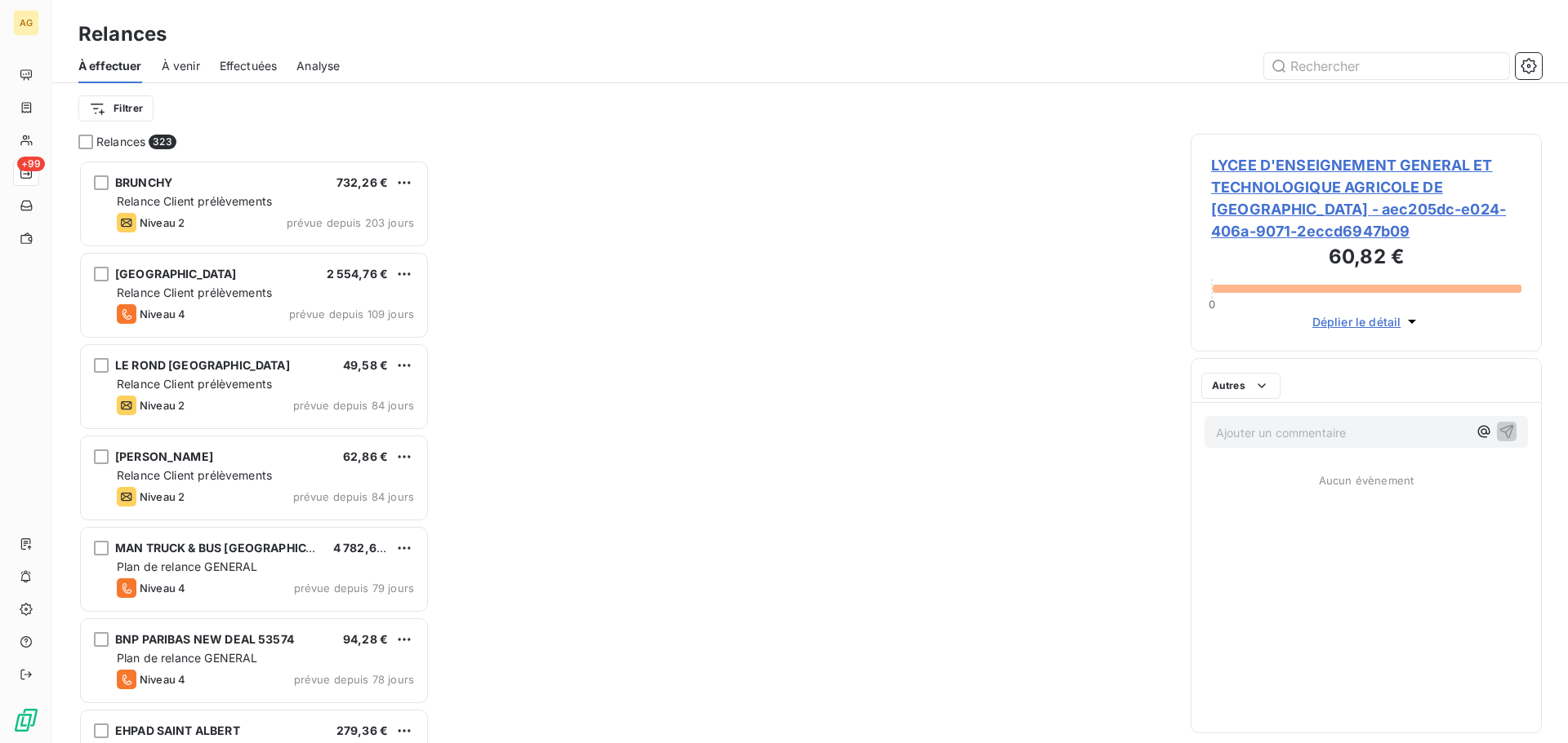
scroll to position [571, 339]
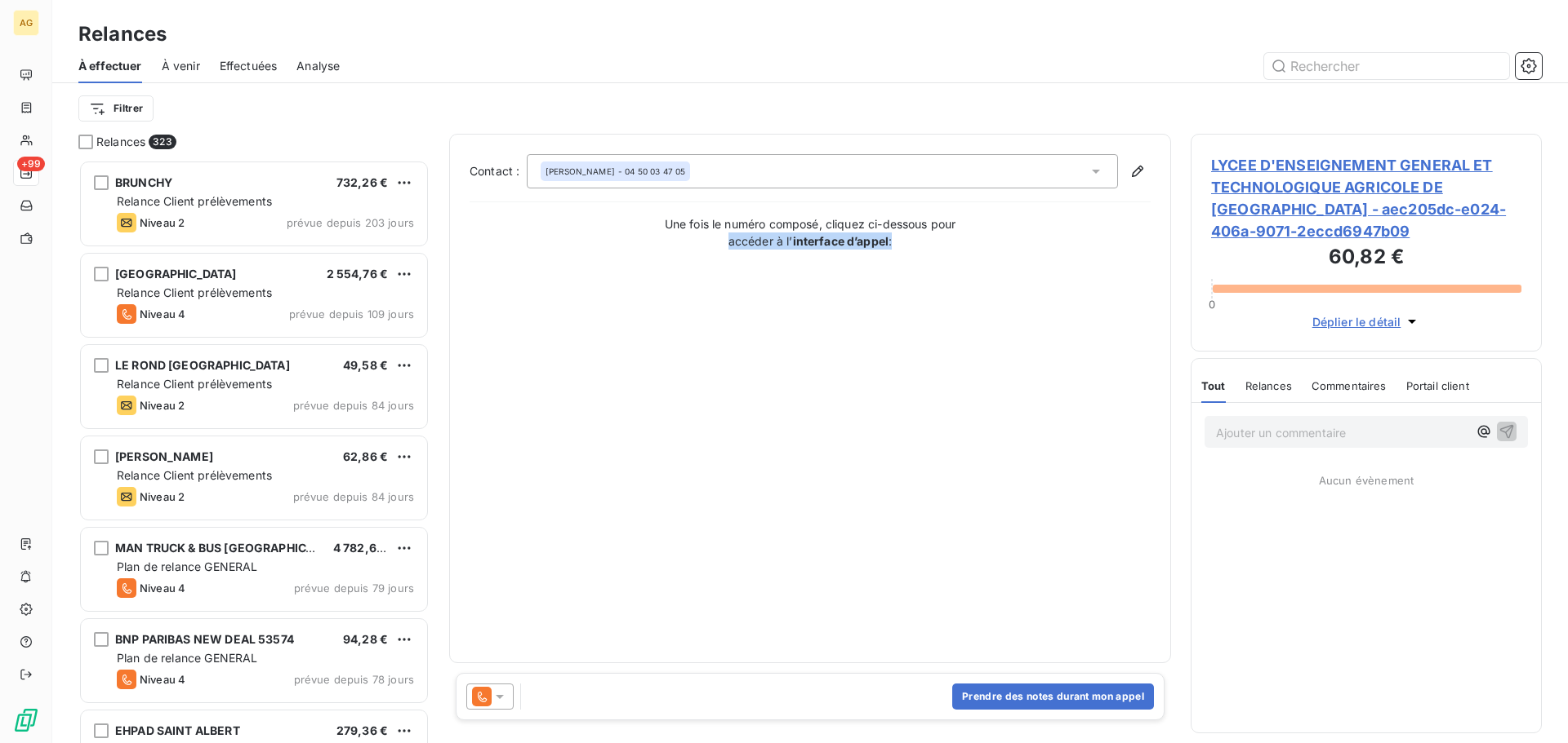
drag, startPoint x: 532, startPoint y: 676, endPoint x: 527, endPoint y: 691, distance: 15.8
click at [530, 682] on div "Contact : [PERSON_NAME] - 04 50 03 47 05 Une fois le numéro composé, cliquez ci…" at bounding box center [809, 432] width 722 height 597
click at [501, 702] on icon at bounding box center [499, 696] width 16 height 16
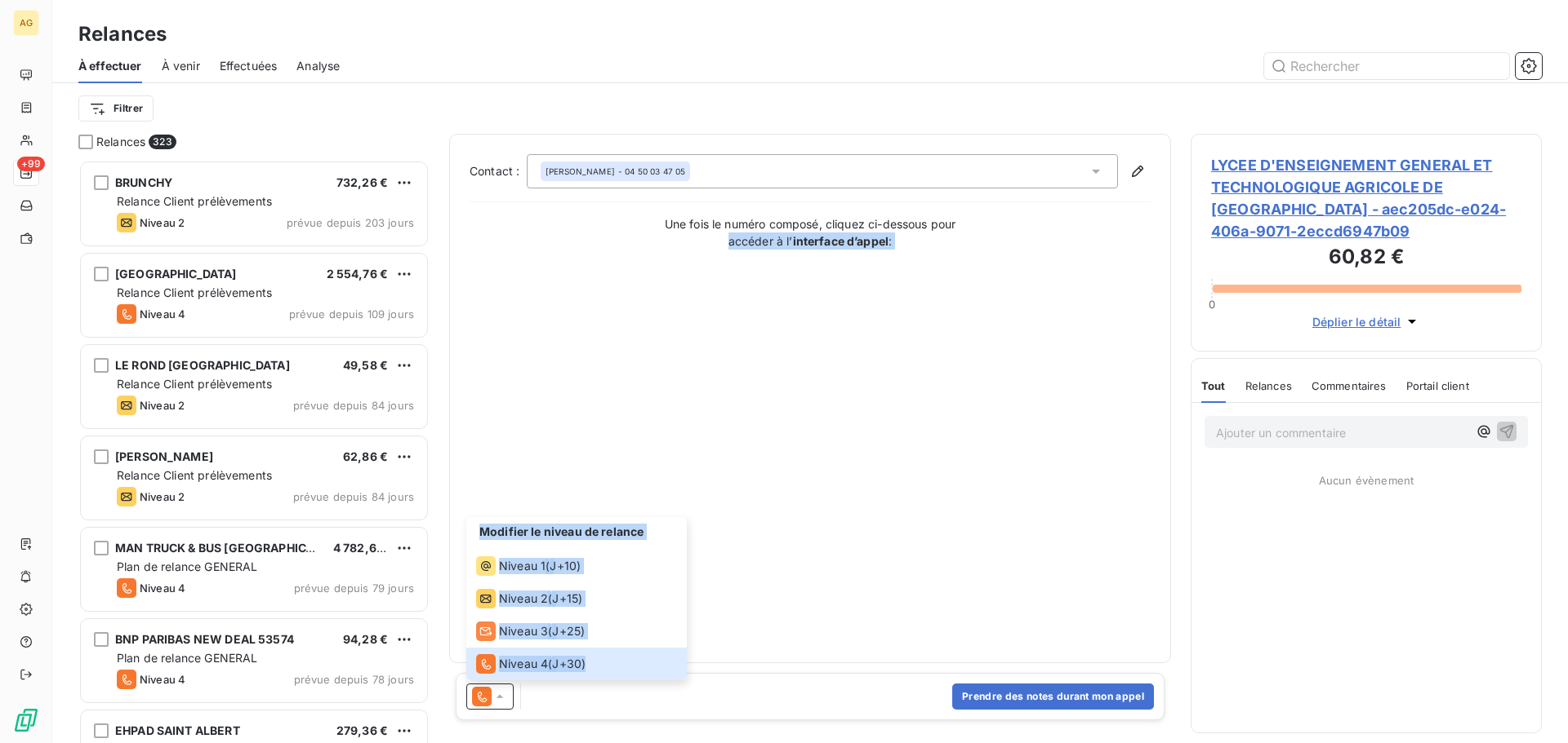
click at [845, 505] on div "Contact : [PERSON_NAME] - 04 50 03 47 05 Une fois le numéro composé, cliquez ci…" at bounding box center [810, 399] width 681 height 488
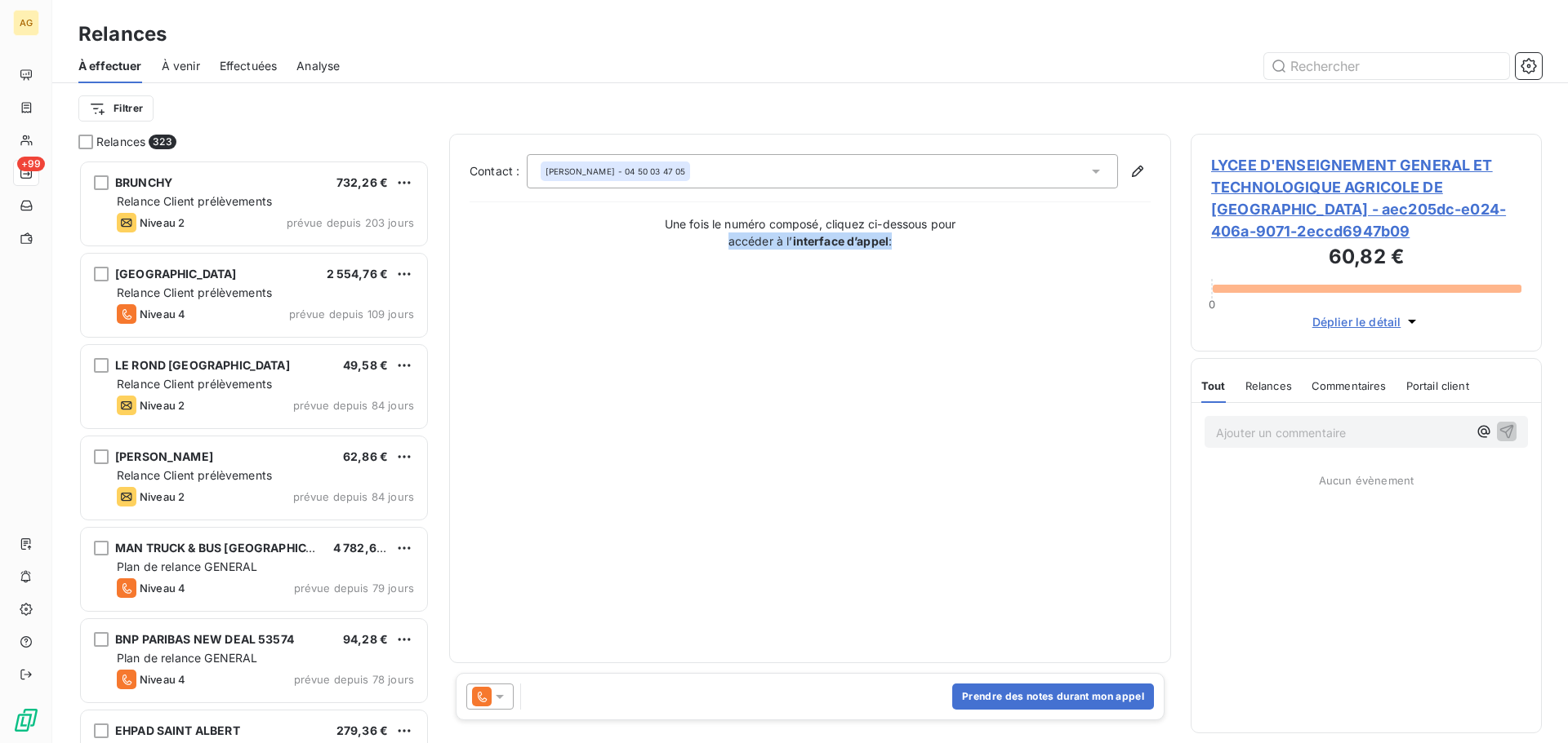
click at [497, 687] on div at bounding box center [490, 697] width 47 height 26
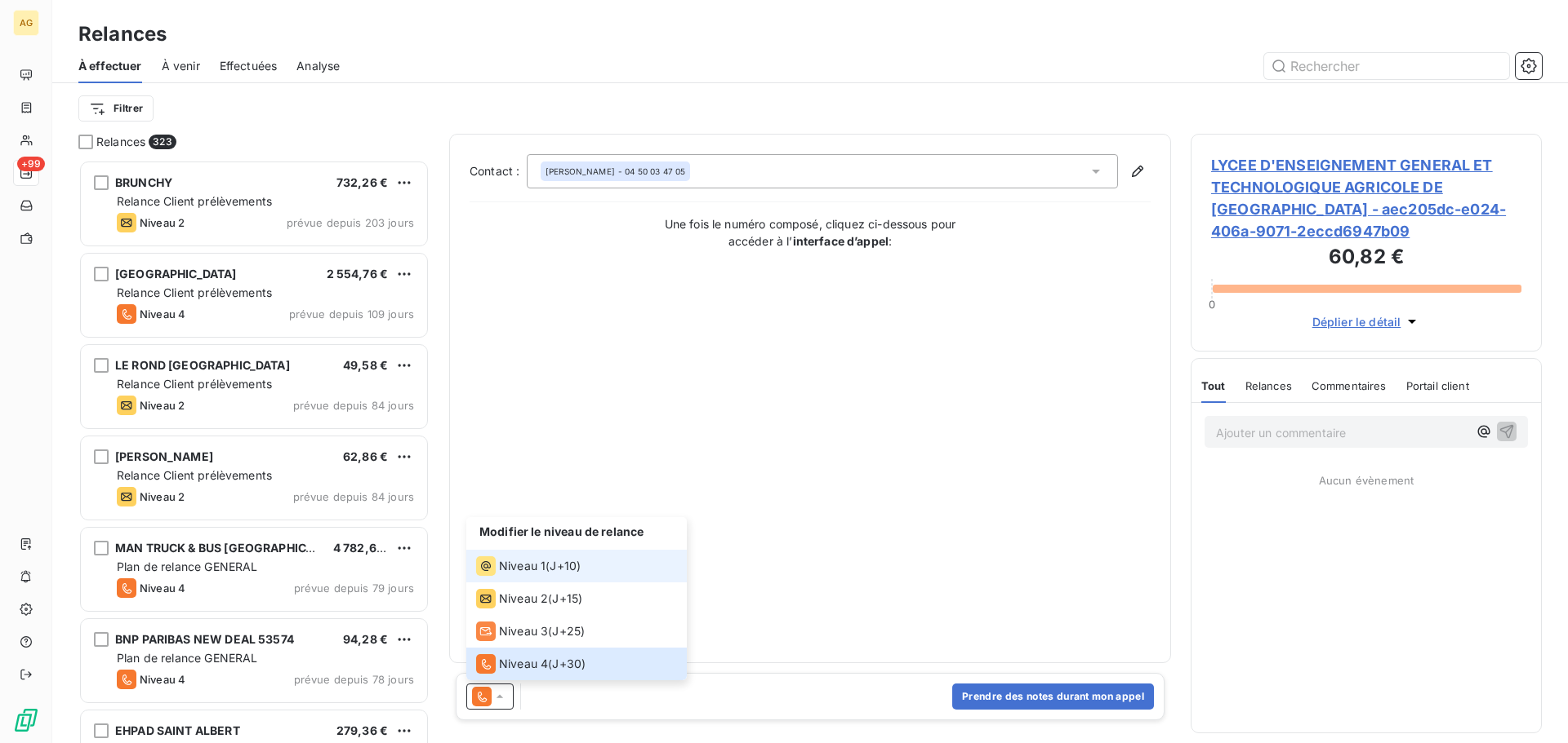
click at [521, 561] on span "Niveau 1" at bounding box center [522, 566] width 46 height 16
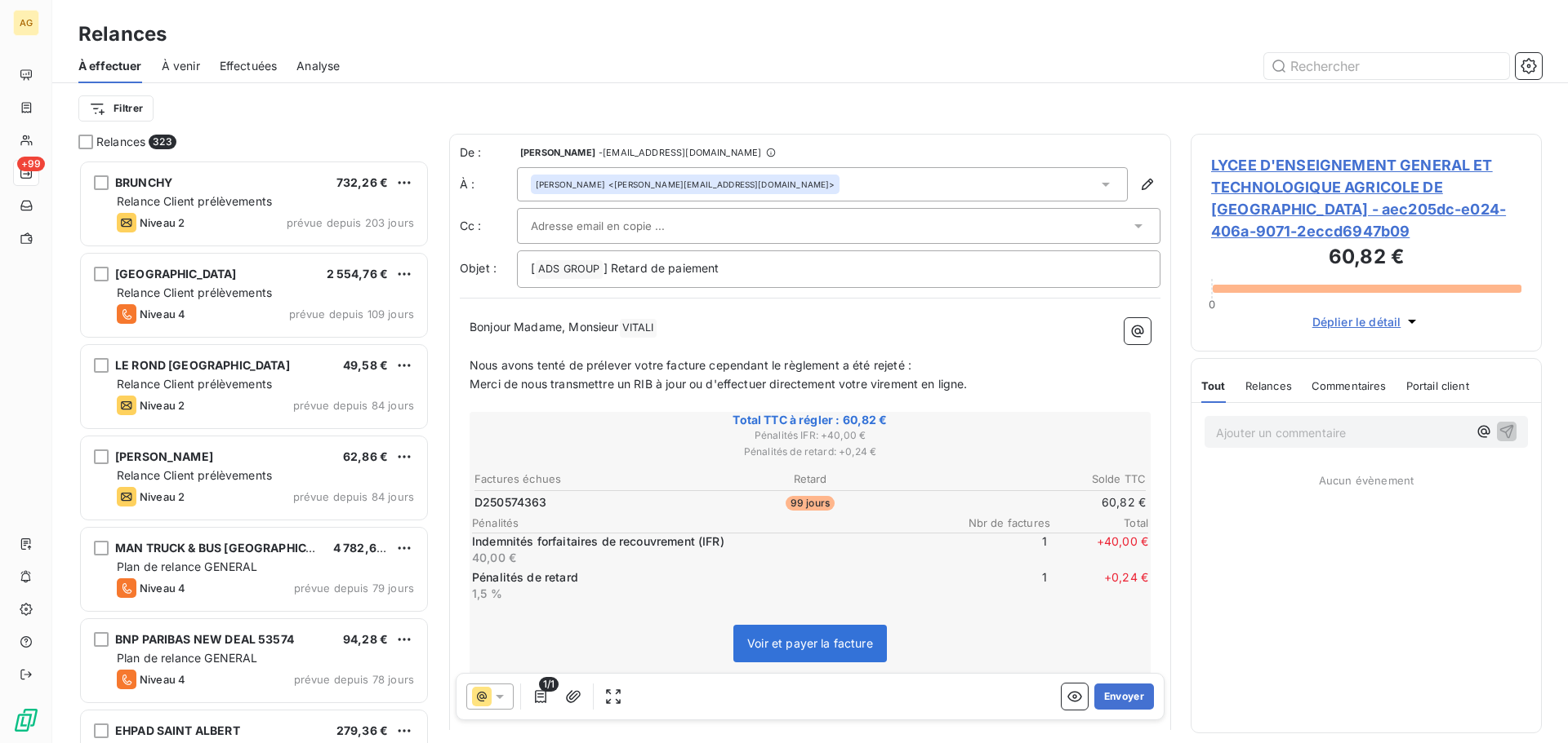
drag, startPoint x: 626, startPoint y: 332, endPoint x: 564, endPoint y: 329, distance: 62.1
click at [564, 329] on p "Bonjour Madame, Monsieur [PERSON_NAME] ﻿ ﻿" at bounding box center [810, 328] width 681 height 20
click at [635, 230] on input "text" at bounding box center [619, 226] width 175 height 25
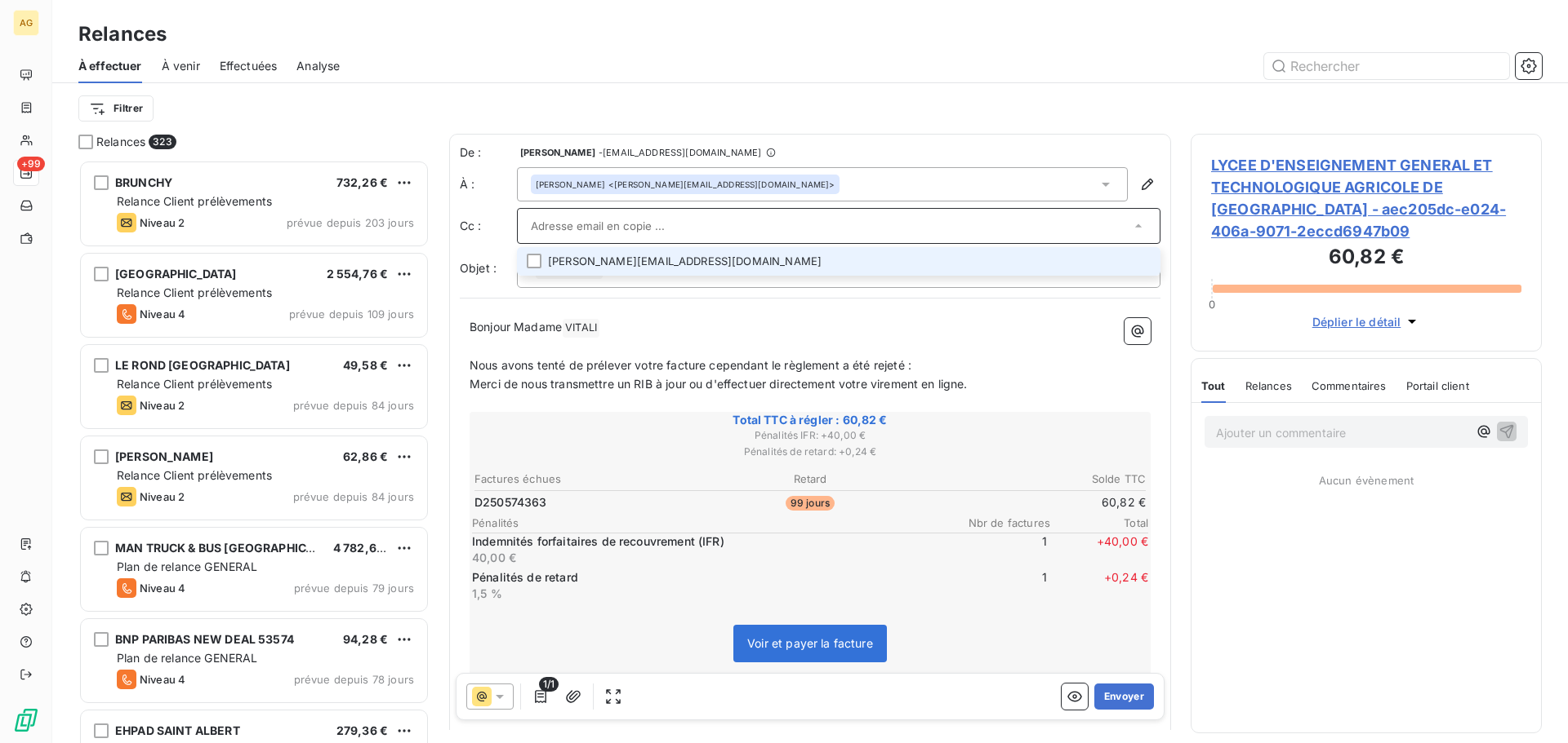
click at [1130, 270] on li "[PERSON_NAME][EMAIL_ADDRESS][DOMAIN_NAME]" at bounding box center [839, 261] width 643 height 28
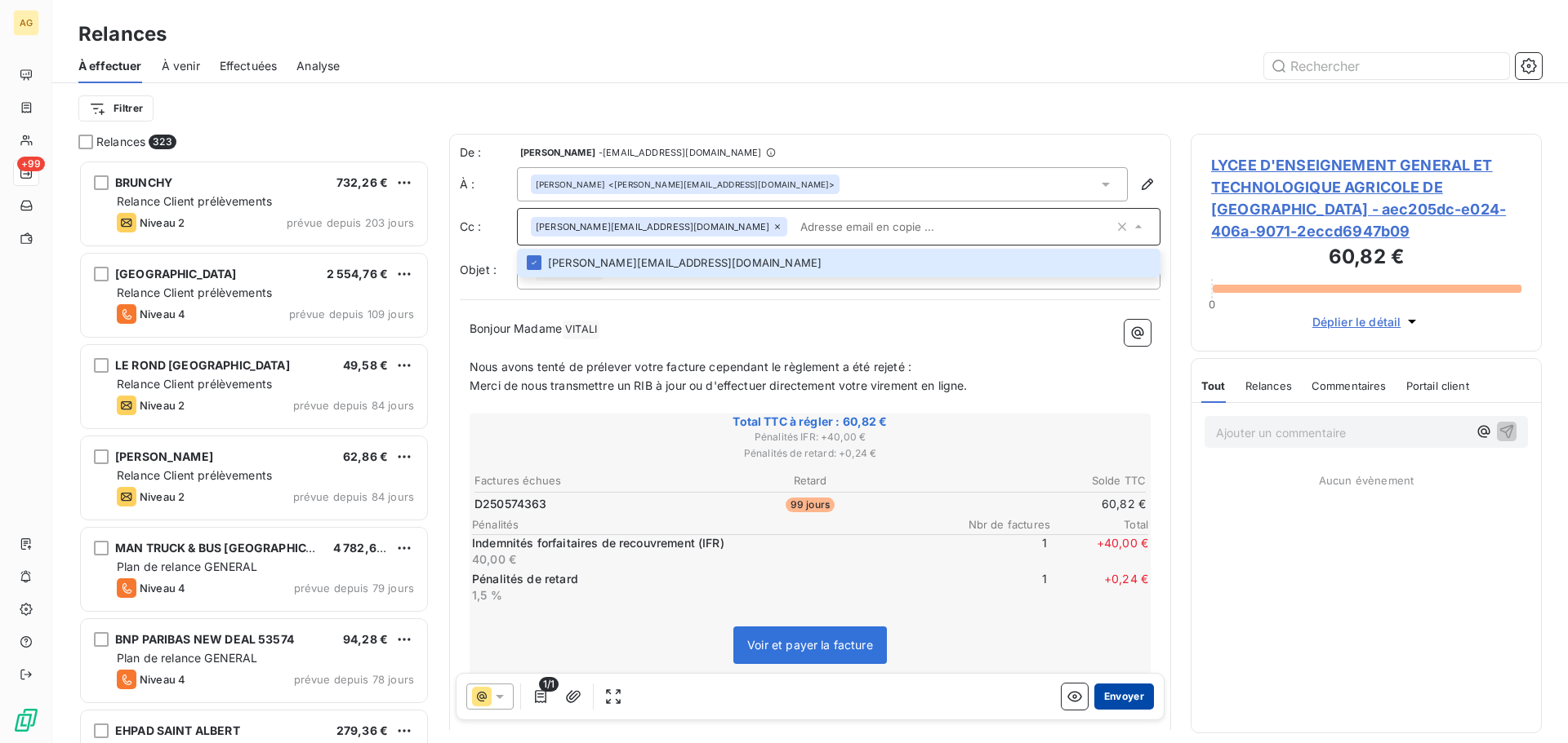
click at [1126, 701] on button "Envoyer" at bounding box center [1124, 697] width 59 height 26
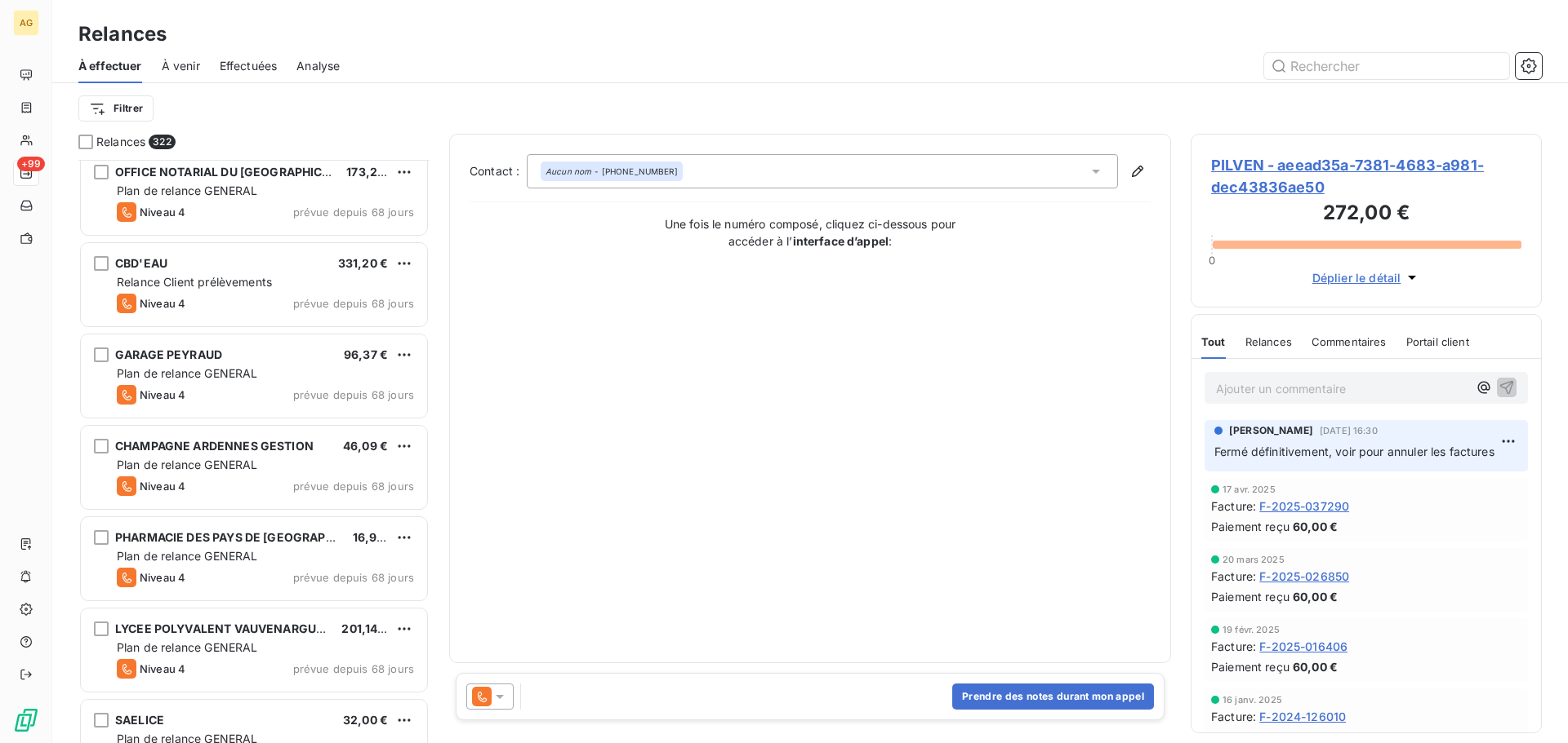
scroll to position [1959, 0]
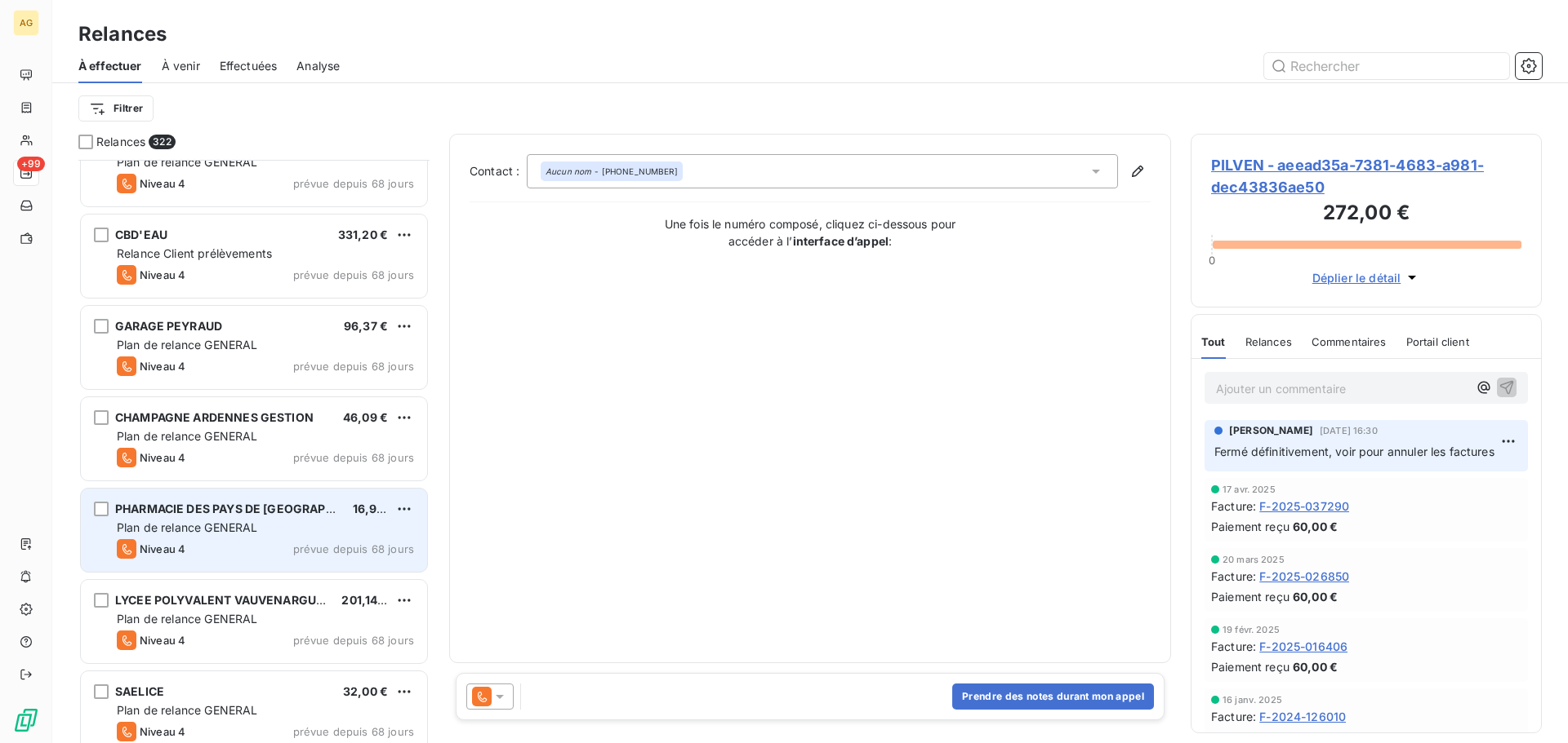
click at [295, 534] on div "Plan de relance GENERAL" at bounding box center [265, 527] width 297 height 16
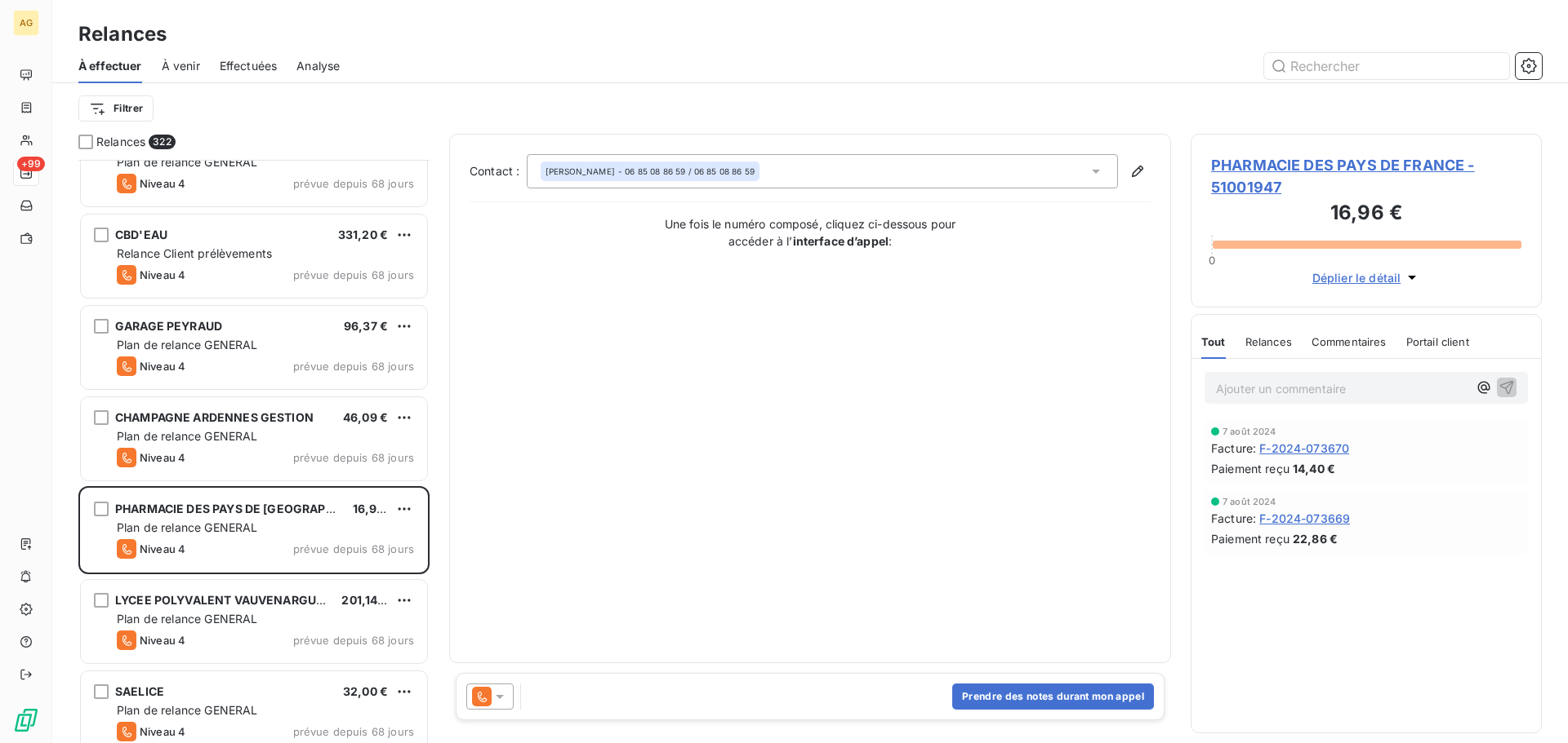
click at [1284, 161] on span "PHARMACIE DES PAYS DE FRANCE - 51001947" at bounding box center [1366, 176] width 310 height 44
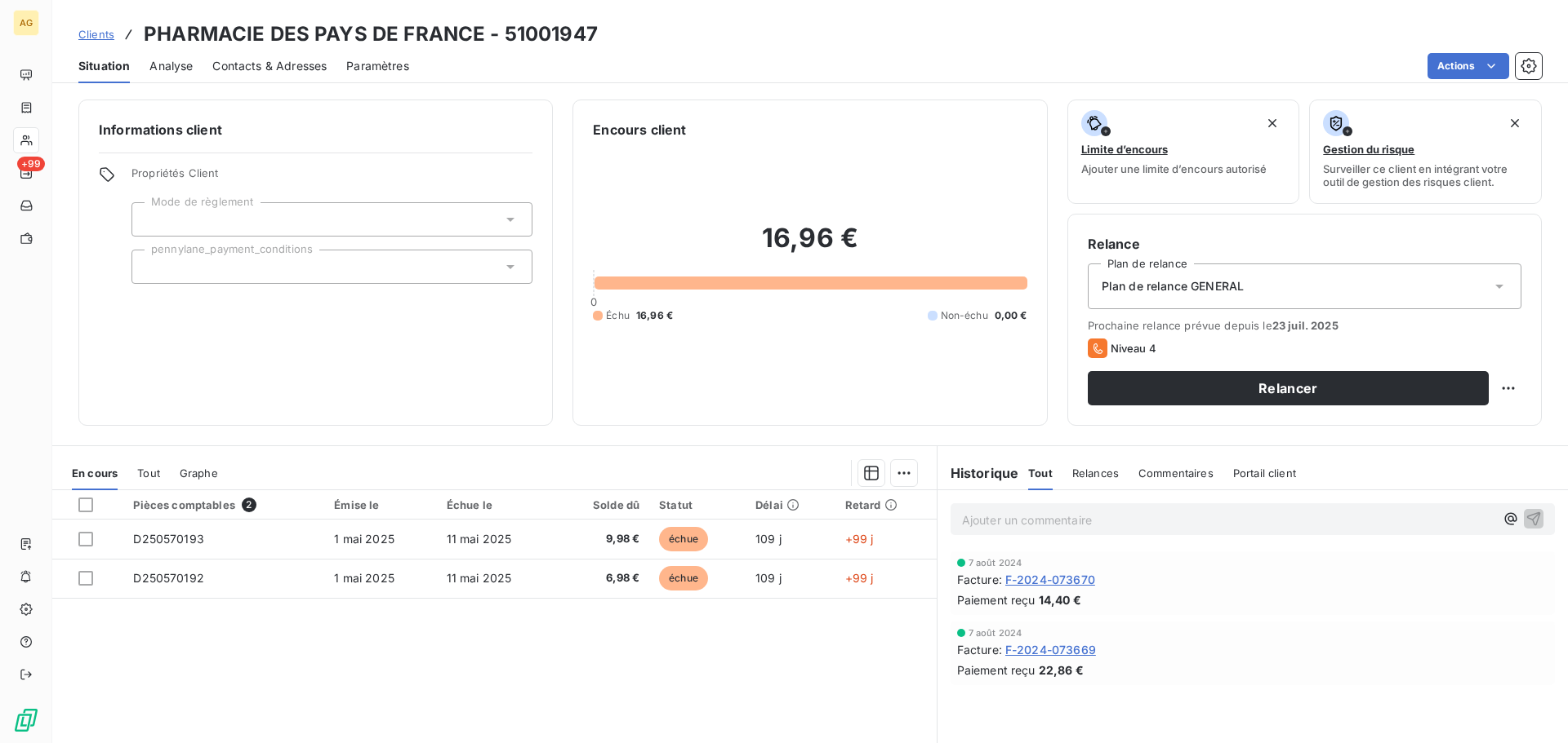
click at [1172, 289] on span "Plan de relance GENERAL" at bounding box center [1173, 286] width 142 height 16
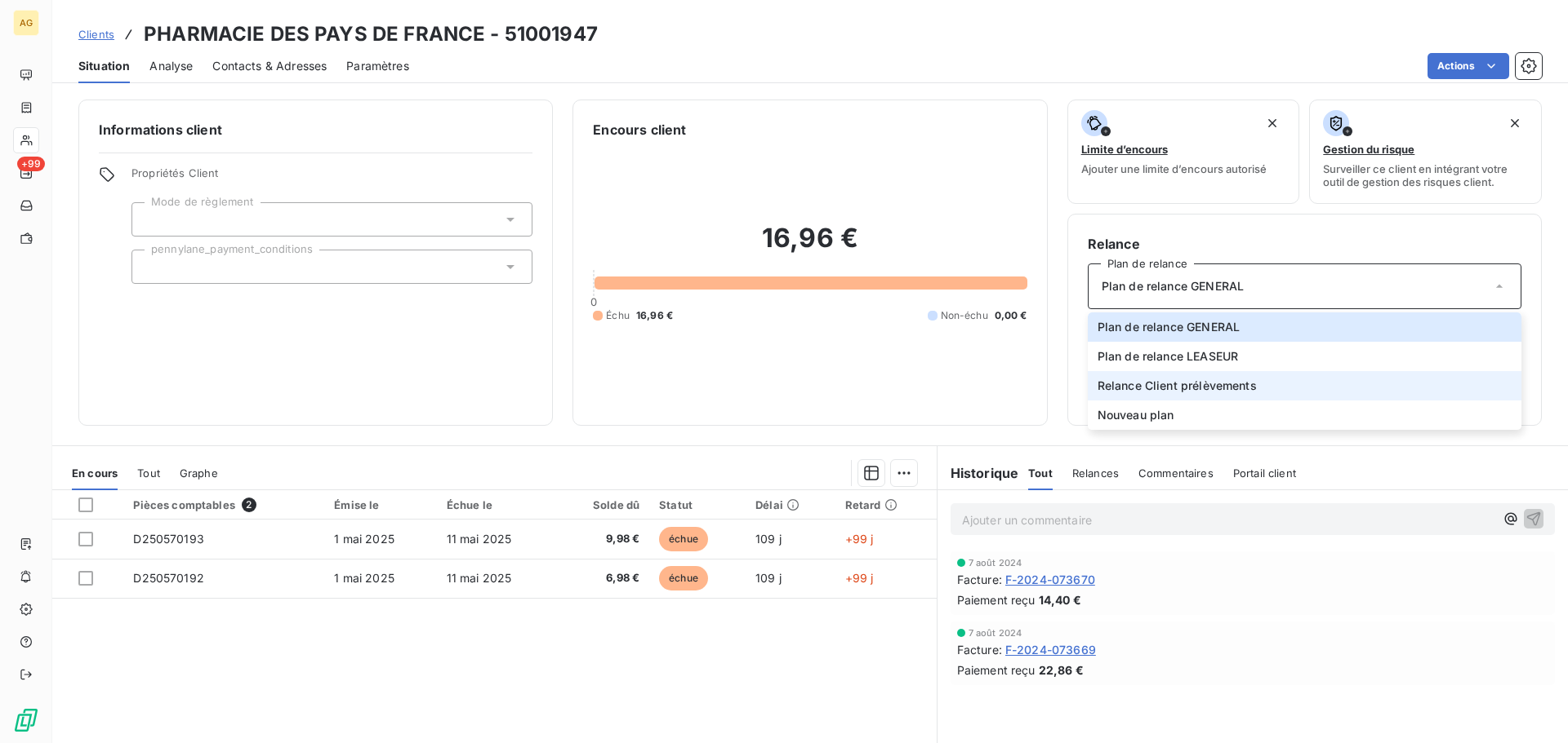
click at [1144, 387] on span "Relance Client prélèvements" at bounding box center [1176, 386] width 159 height 16
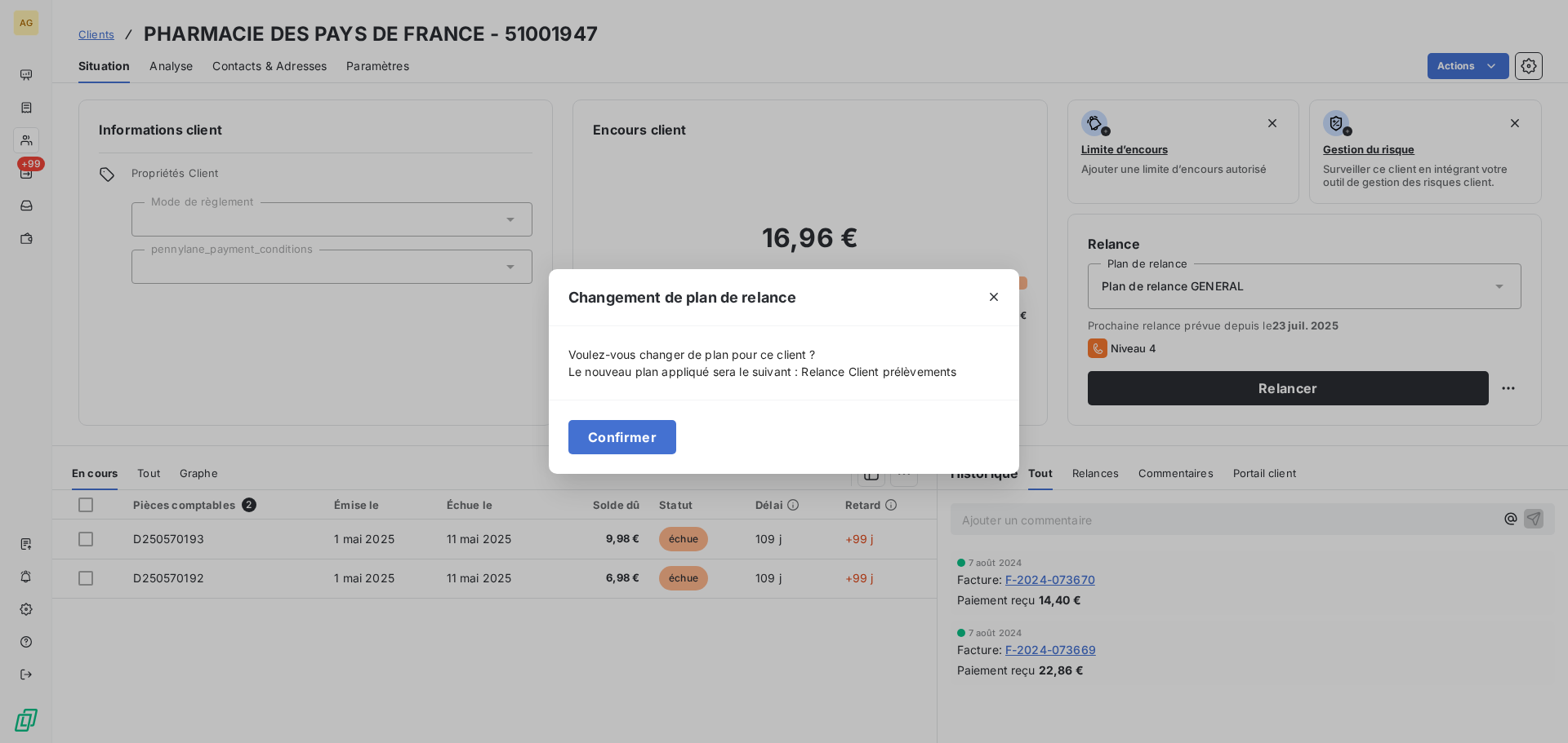
drag, startPoint x: 648, startPoint y: 431, endPoint x: 489, endPoint y: 278, distance: 220.7
click at [635, 414] on div "Confirmer" at bounding box center [784, 437] width 471 height 74
drag, startPoint x: 604, startPoint y: 432, endPoint x: 599, endPoint y: 419, distance: 13.9
click at [604, 428] on button "Confirmer" at bounding box center [622, 438] width 108 height 34
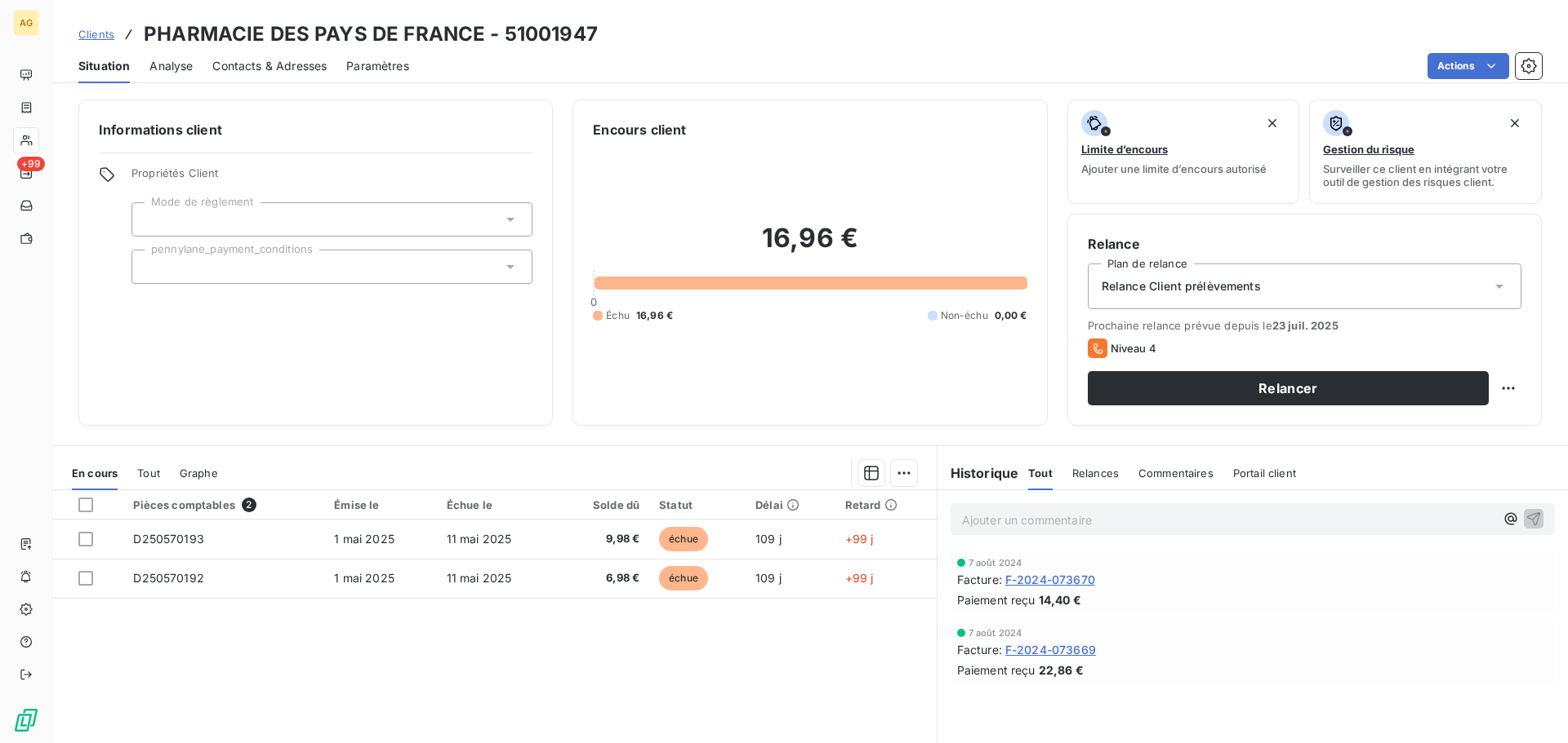
click at [375, 67] on span "Paramètres" at bounding box center [377, 65] width 63 height 16
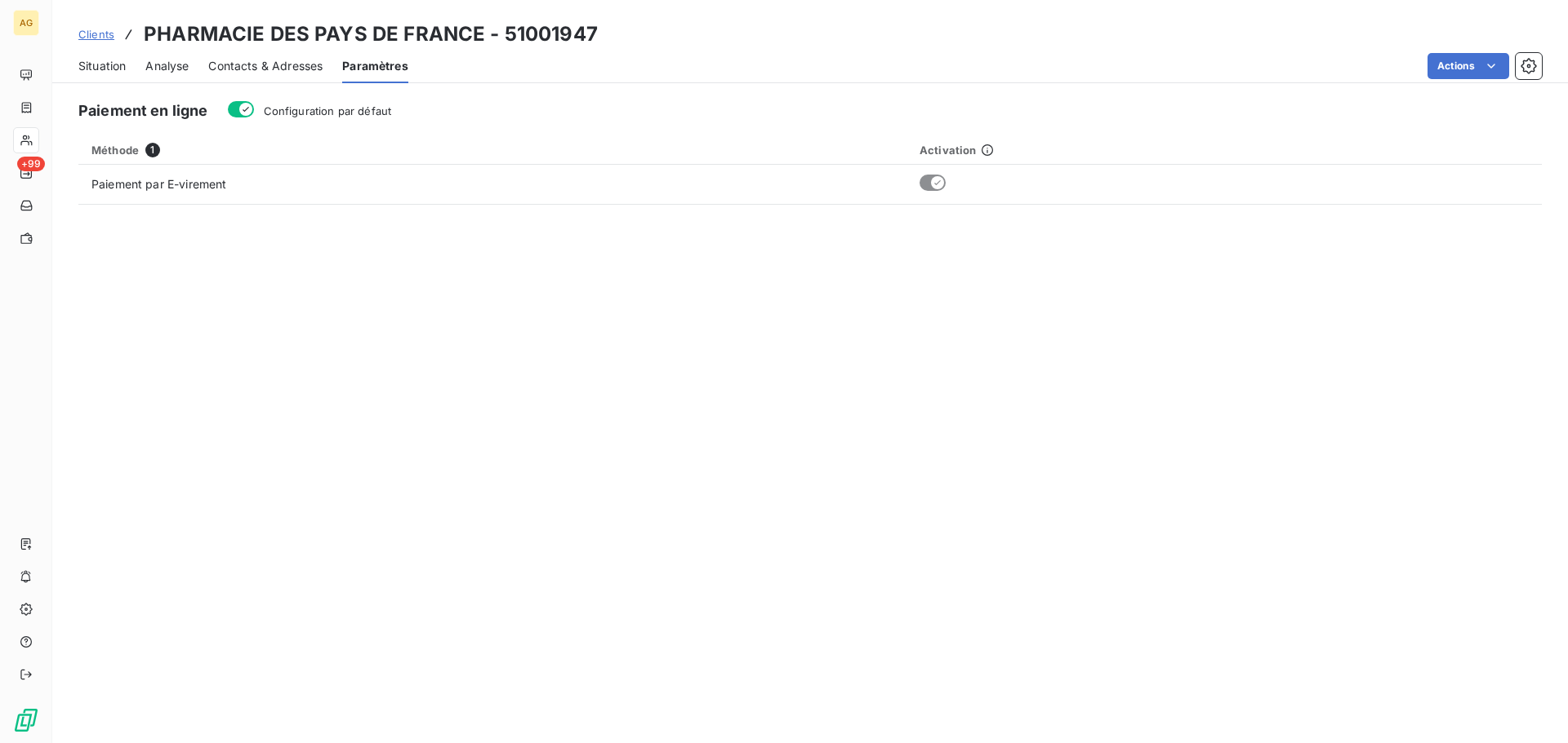
click at [312, 109] on span "Configuration par défaut" at bounding box center [328, 111] width 128 height 13
click at [254, 109] on button "Configuration par défaut" at bounding box center [241, 108] width 26 height 16
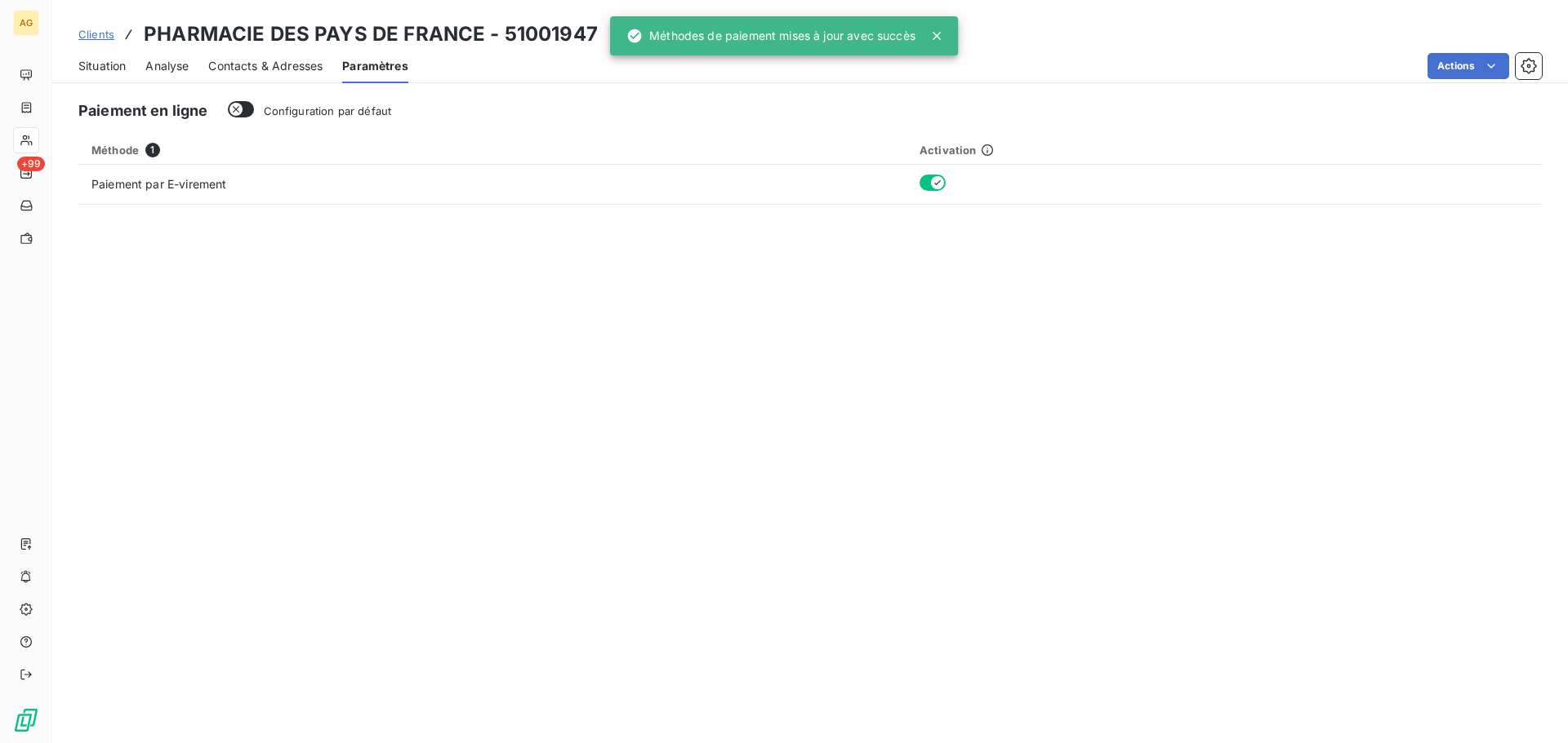
click at [271, 74] on div "Contacts & Adresses" at bounding box center [265, 66] width 114 height 34
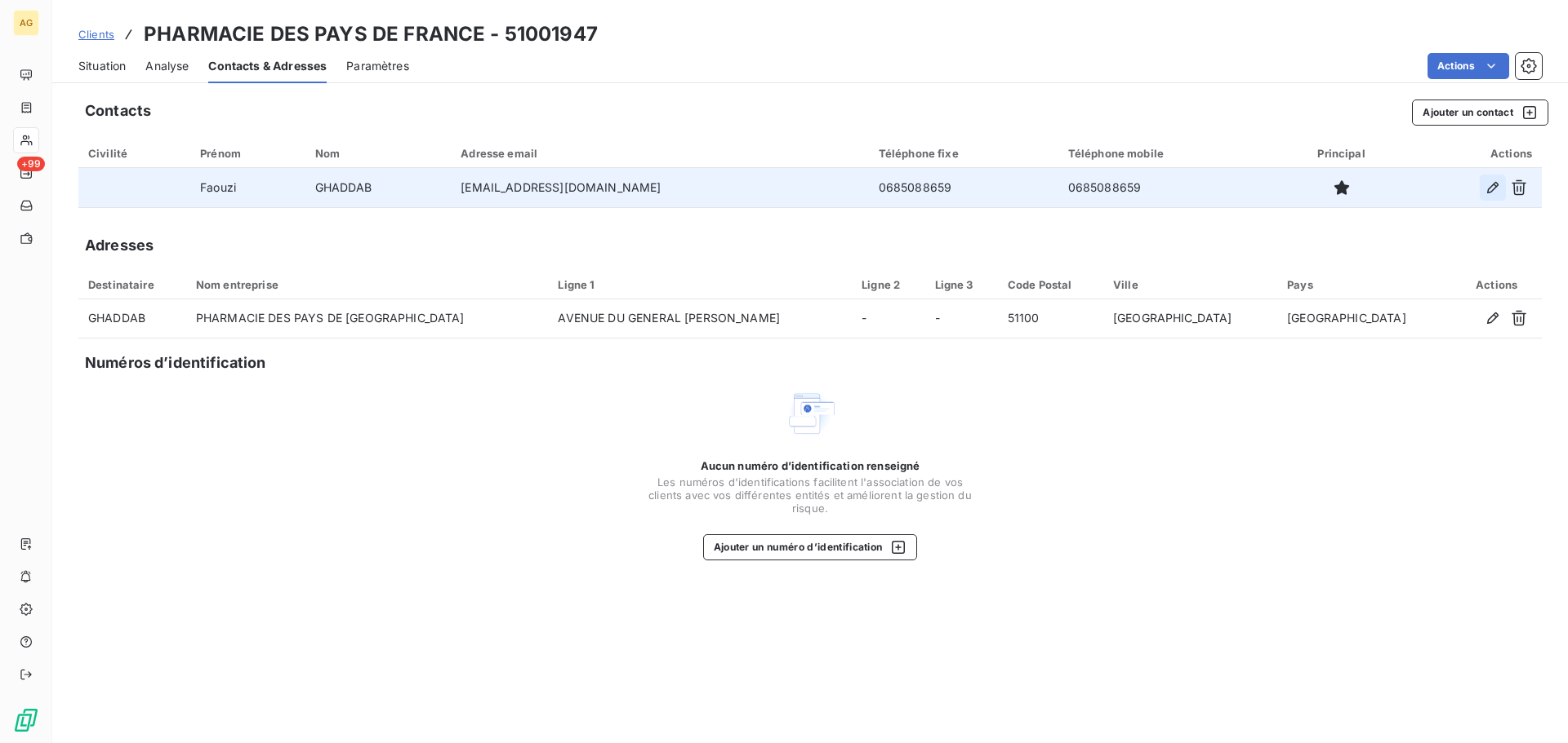
click at [1493, 185] on icon "button" at bounding box center [1493, 188] width 11 height 11
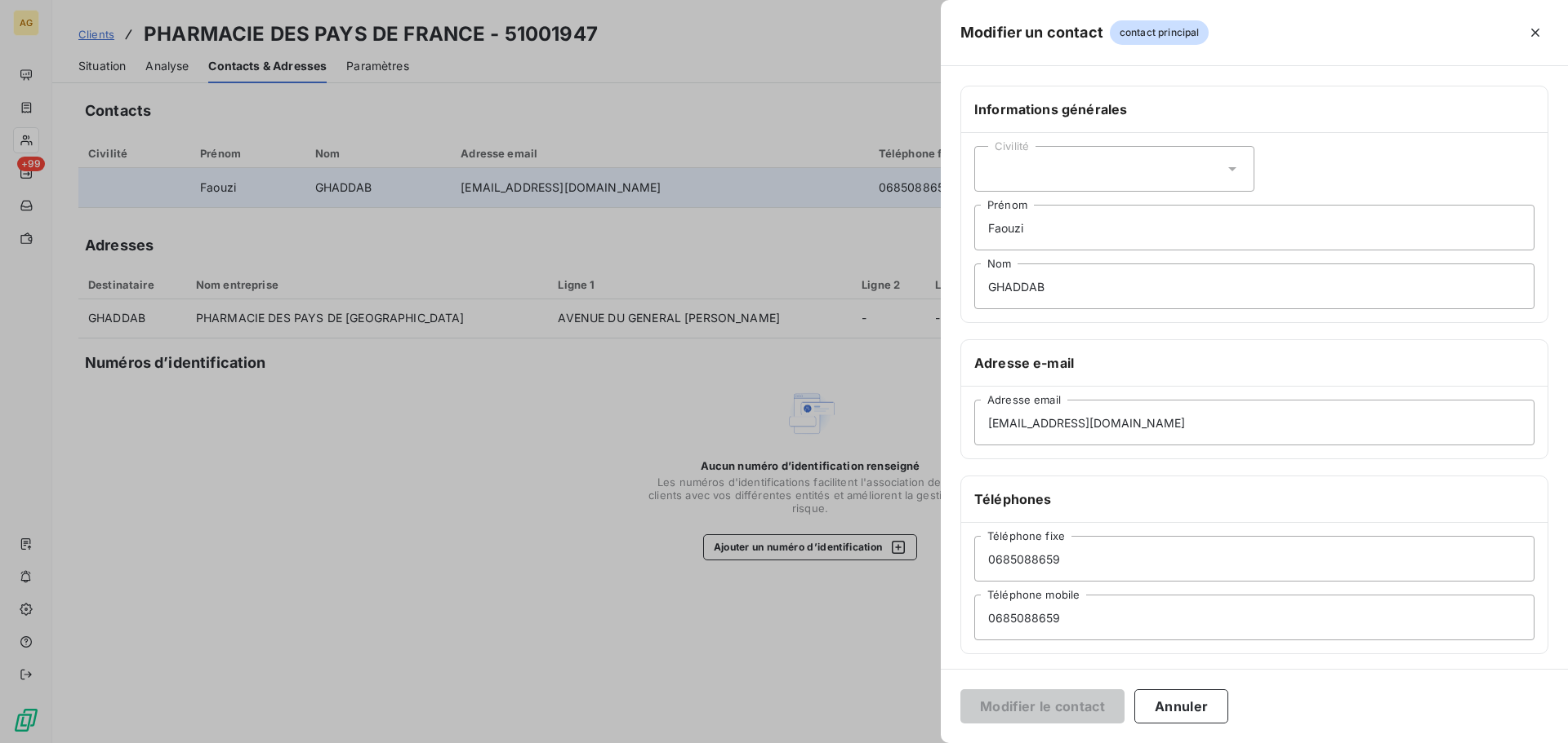
click at [1154, 181] on div "Civilité" at bounding box center [1114, 169] width 280 height 45
click at [1065, 238] on li "Monsieur" at bounding box center [1114, 239] width 280 height 29
drag, startPoint x: 1083, startPoint y: 564, endPoint x: 914, endPoint y: 576, distance: 169.4
click at [914, 743] on div "Modifier un contact contact principal Informations générales Civilité Monsieur …" at bounding box center [784, 743] width 1568 height 0
paste input "326062781"
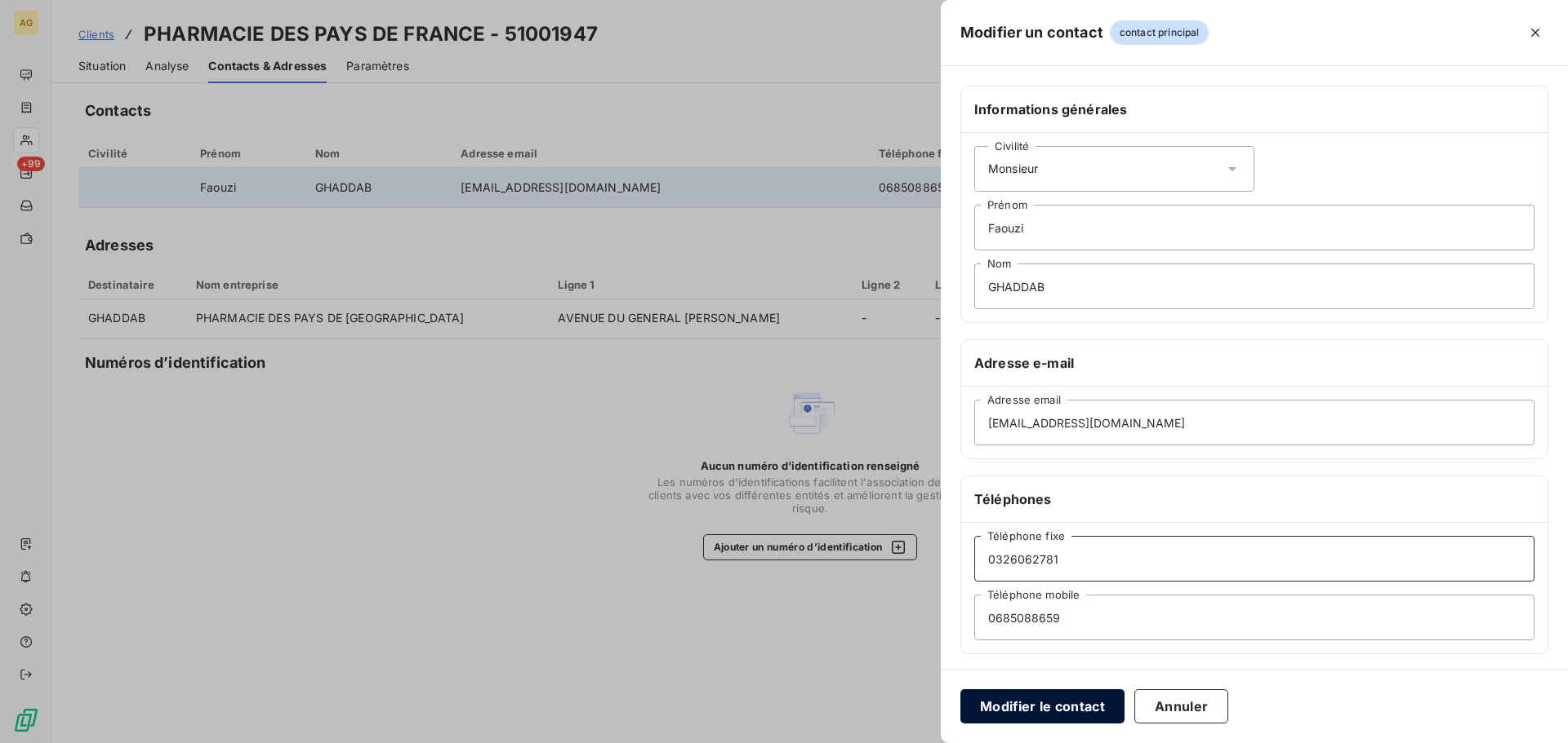
type input "0326062781"
click at [1026, 701] on button "Modifier le contact" at bounding box center [1043, 706] width 164 height 34
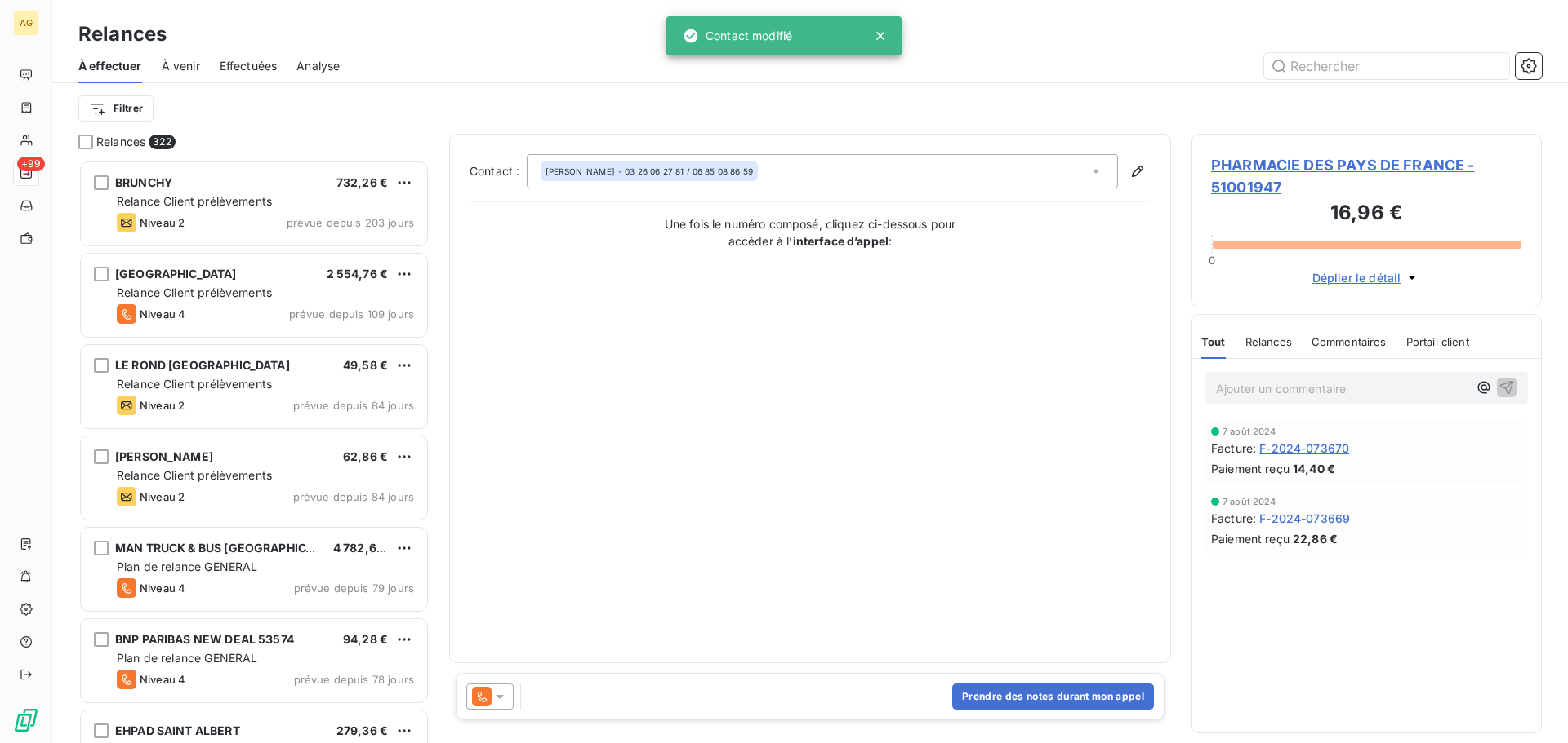
scroll to position [571, 339]
click at [501, 695] on icon at bounding box center [499, 697] width 8 height 4
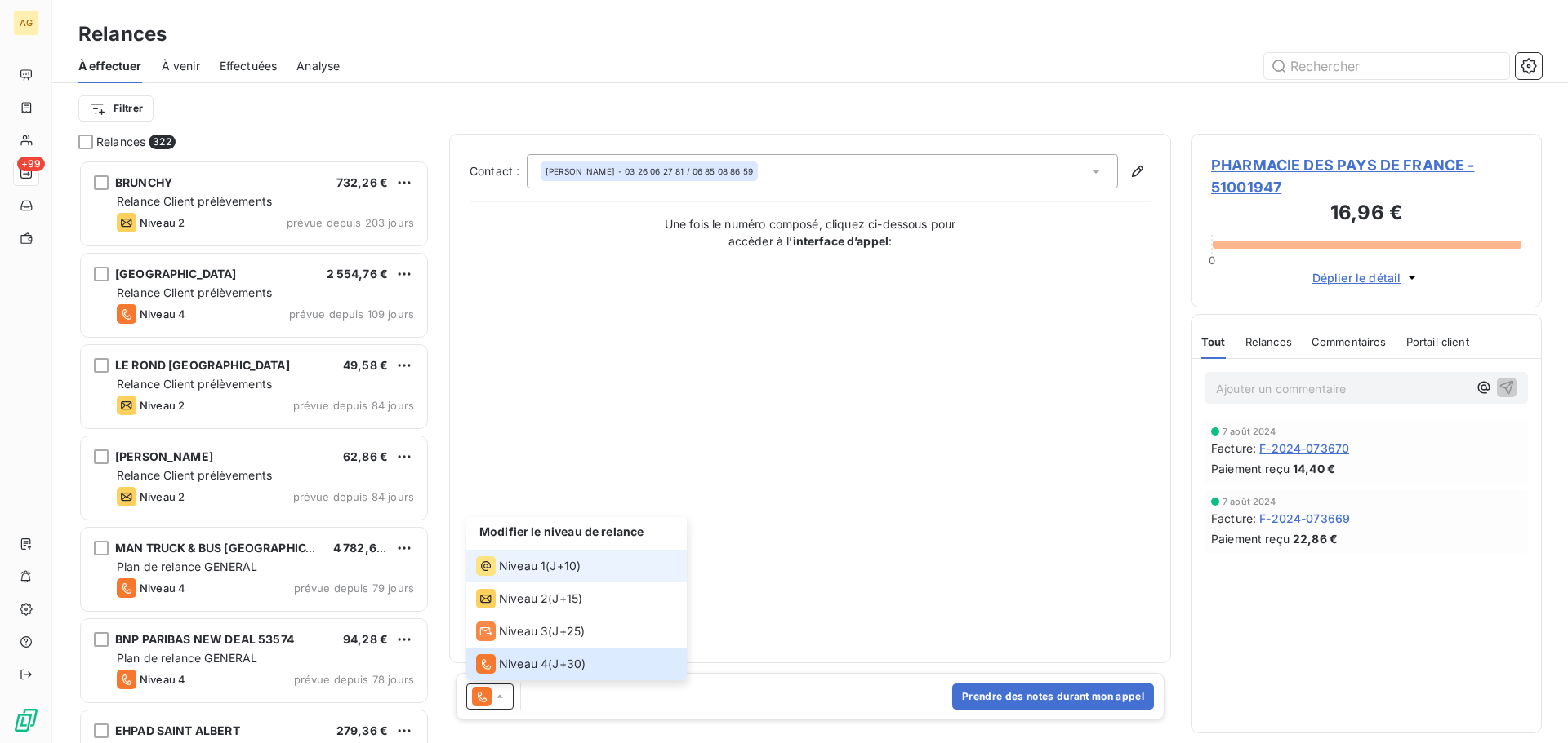
click at [503, 570] on span "Niveau 1" at bounding box center [522, 566] width 46 height 16
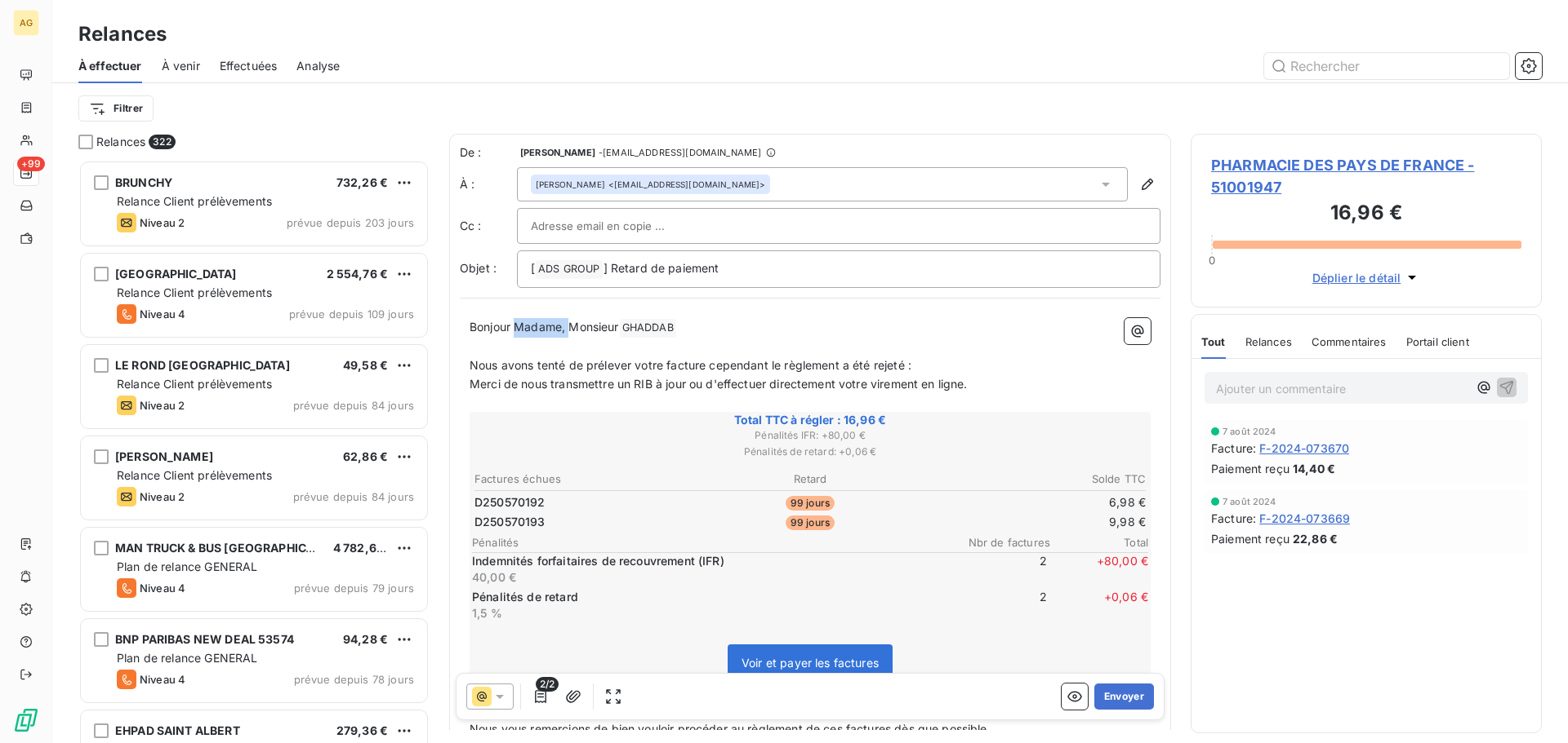
drag, startPoint x: 568, startPoint y: 326, endPoint x: 518, endPoint y: 333, distance: 50.5
click at [518, 333] on span "Bonjour Madame, Monsieur" at bounding box center [544, 326] width 149 height 14
click at [664, 366] on span "Nous avons tenté de prélever votre facture cependant le règlement a été rejeté :" at bounding box center [691, 365] width 442 height 14
click at [1108, 707] on button "Envoyer" at bounding box center [1124, 697] width 59 height 26
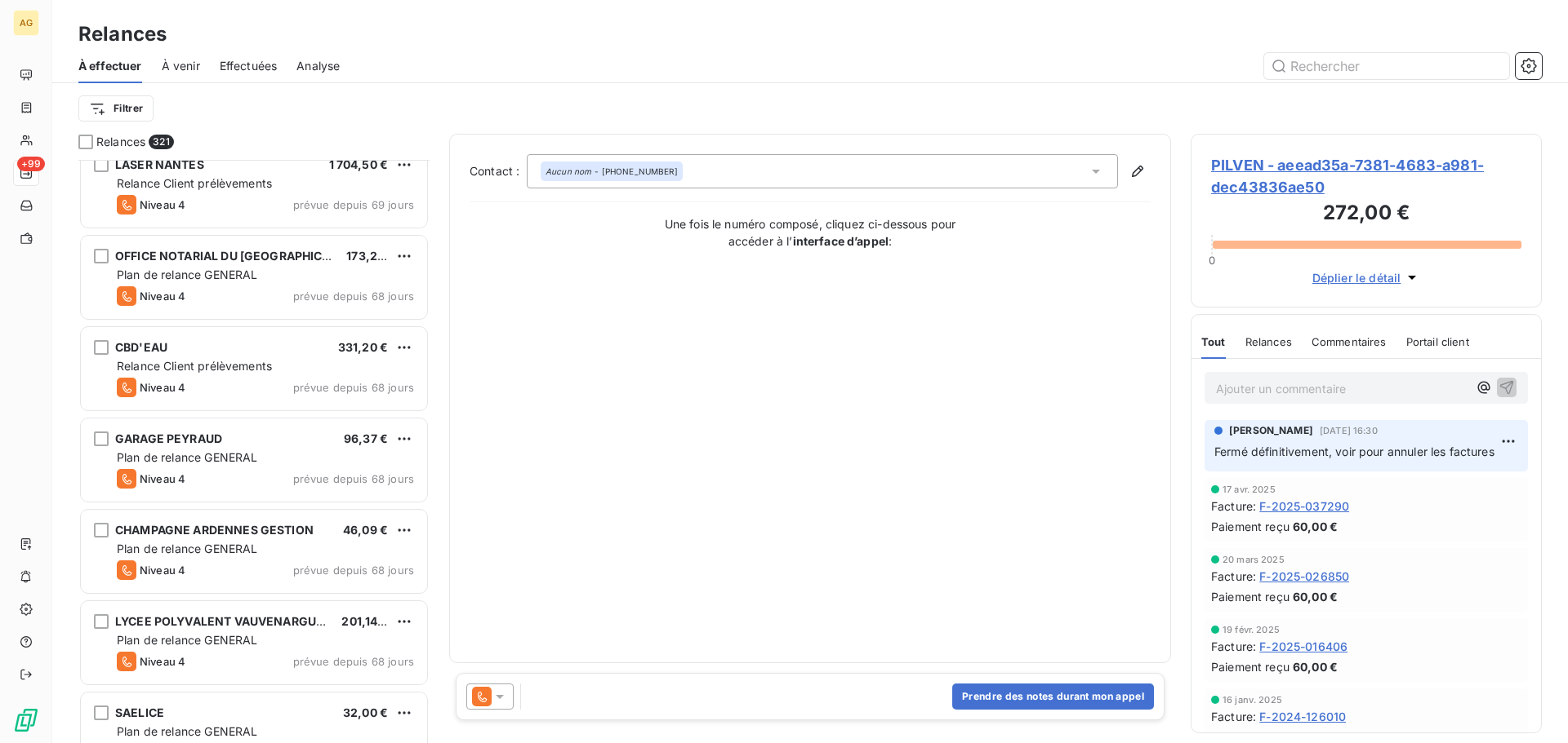
scroll to position [1878, 0]
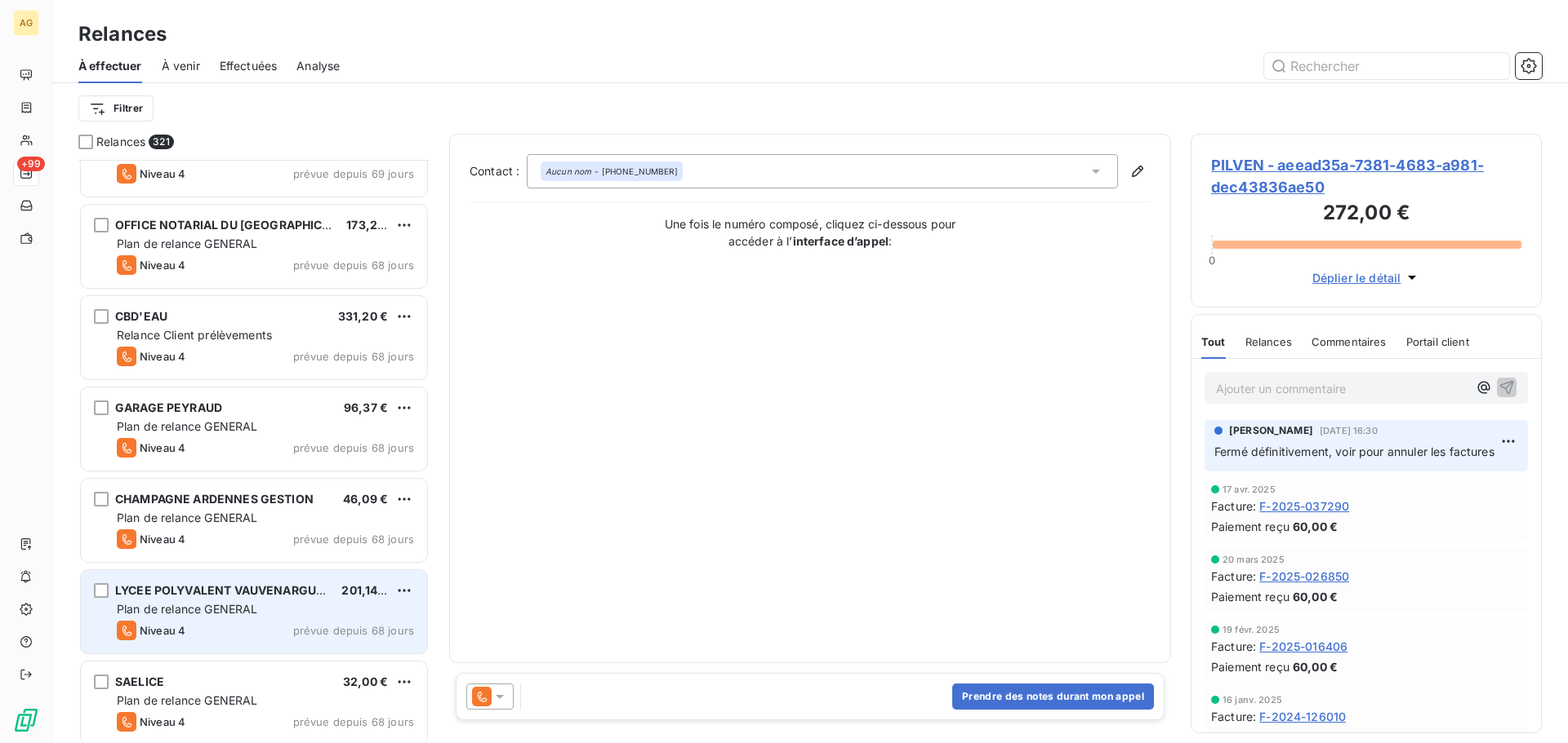
click at [237, 591] on span "LYCEE POLYVALENT VAUVENARGUES" at bounding box center [223, 590] width 215 height 14
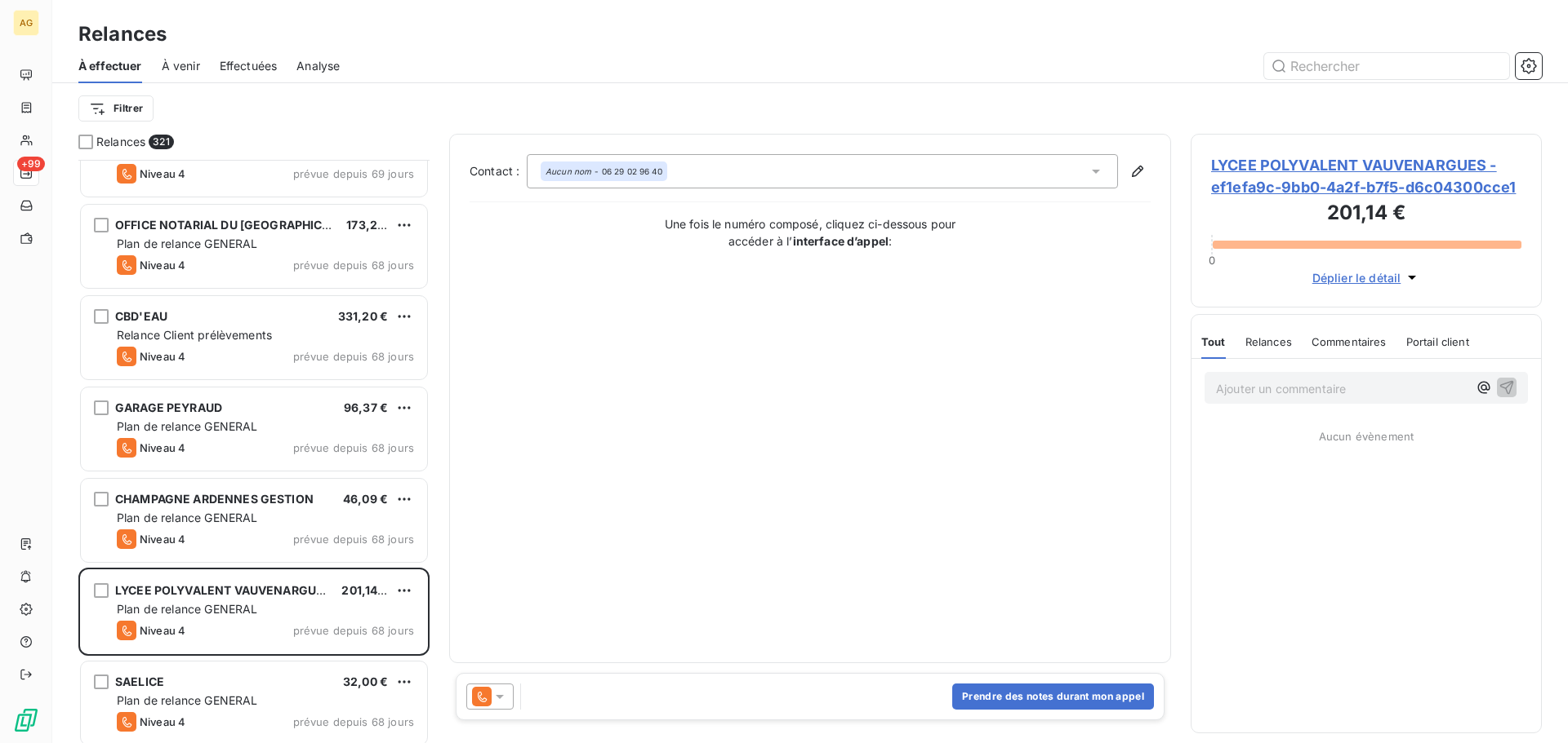
click at [1343, 173] on span "LYCEE POLYVALENT VAUVENARGUES - ef1efa9c-9bb0-4a2f-b7f5-d6c04300cce1" at bounding box center [1366, 176] width 310 height 44
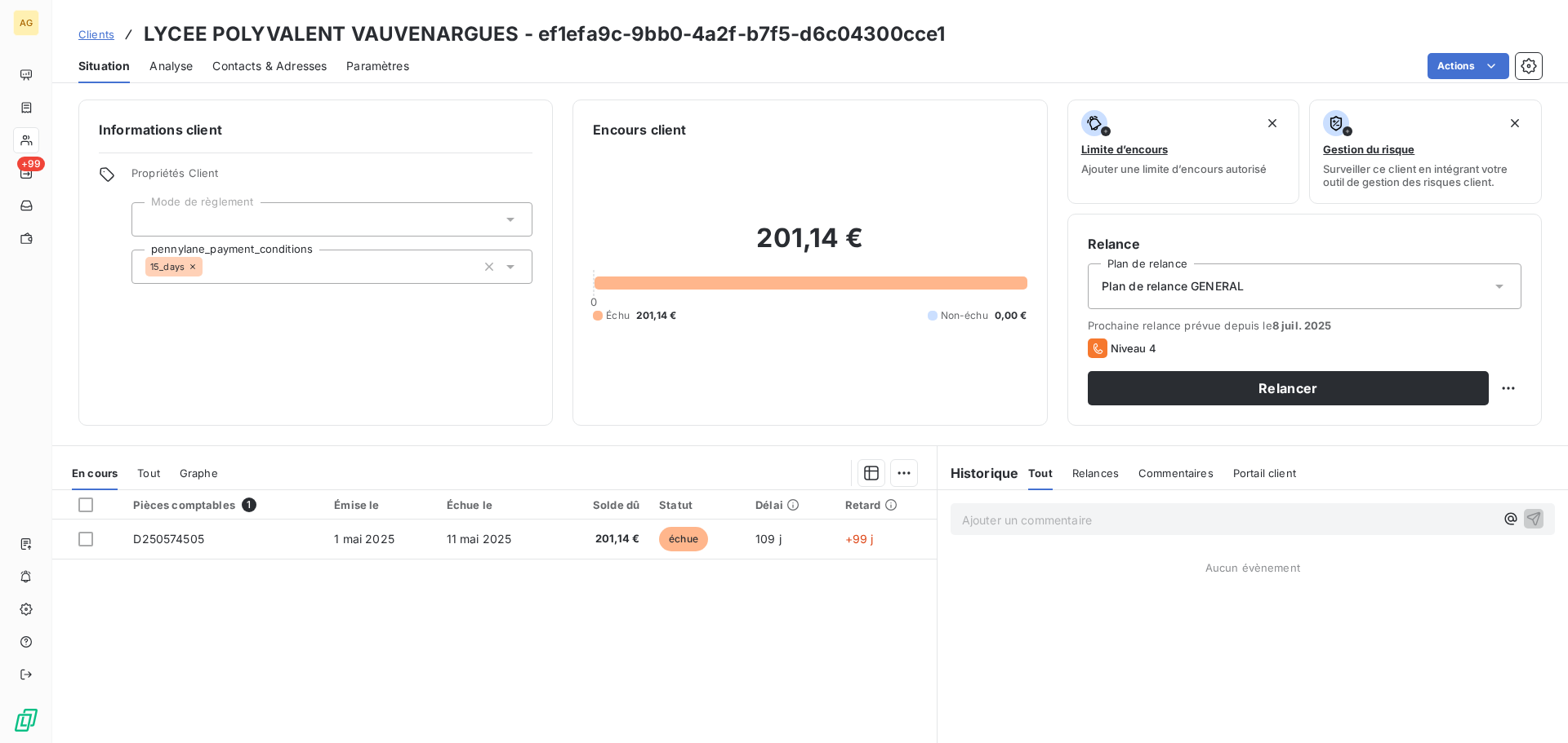
click at [1139, 292] on span "Plan de relance GENERAL" at bounding box center [1173, 286] width 142 height 16
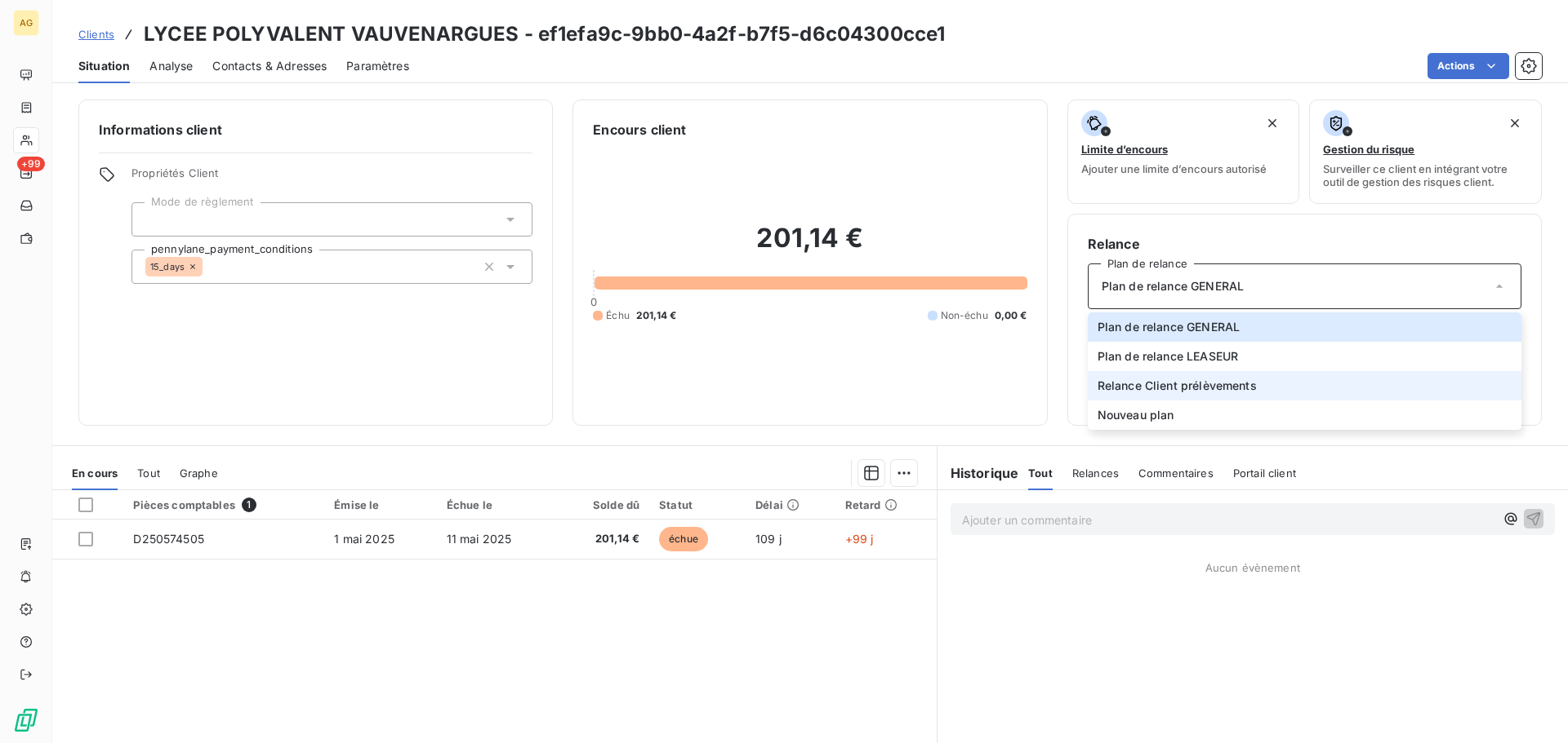
click at [1145, 390] on span "Relance Client prélèvements" at bounding box center [1176, 386] width 159 height 16
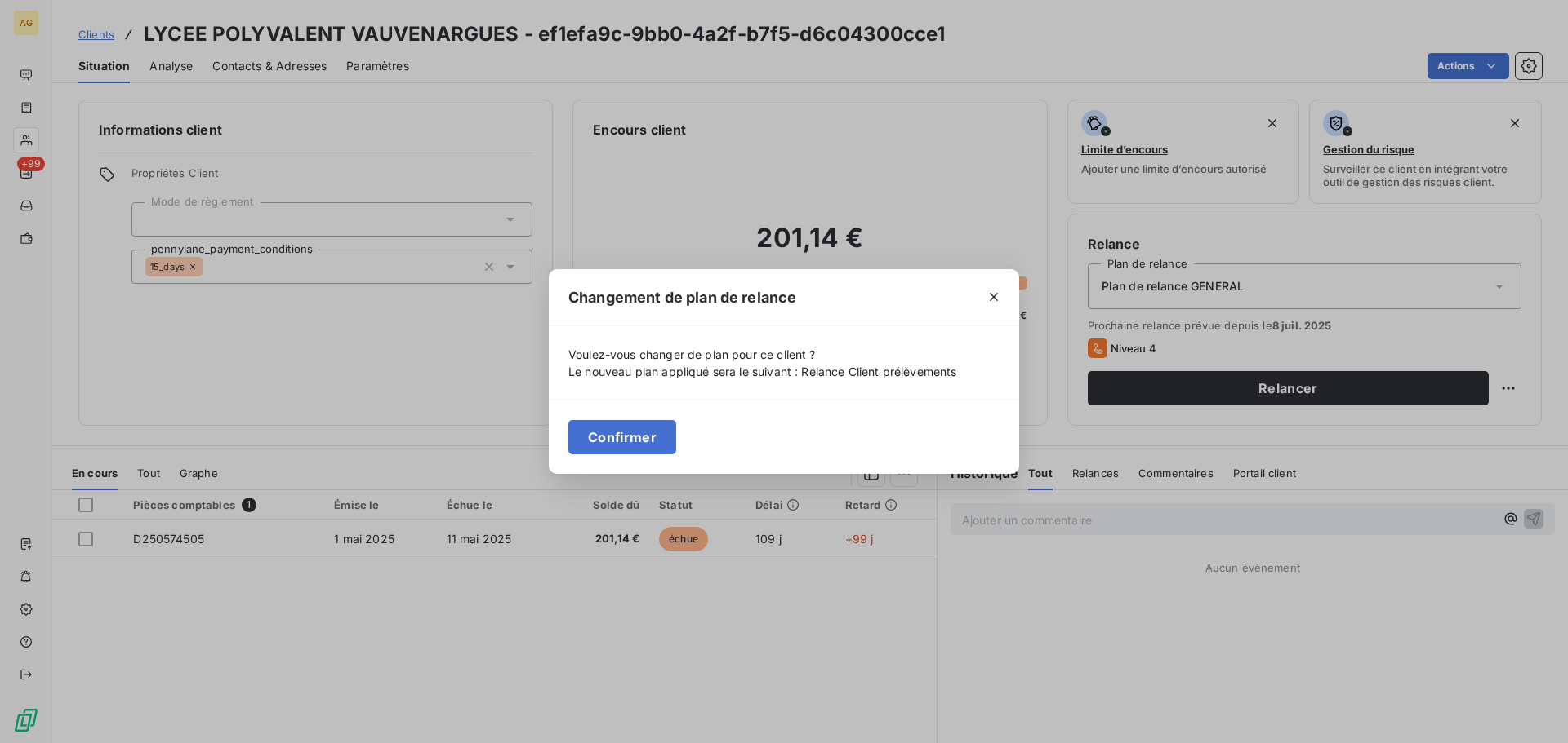
drag, startPoint x: 622, startPoint y: 442, endPoint x: 588, endPoint y: 417, distance: 42.2
click at [609, 430] on button "Confirmer" at bounding box center [622, 438] width 108 height 34
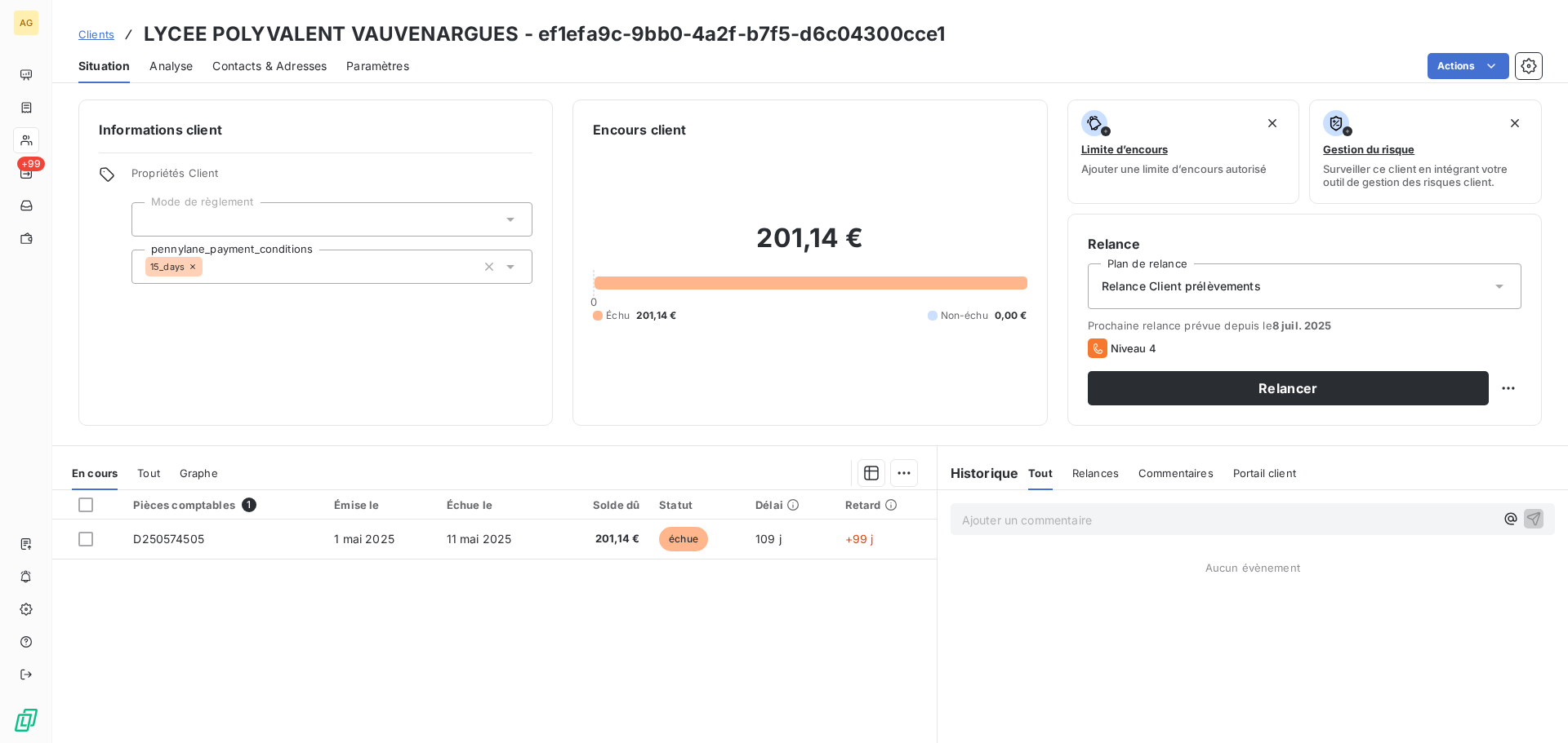
click at [390, 69] on span "Paramètres" at bounding box center [377, 65] width 63 height 16
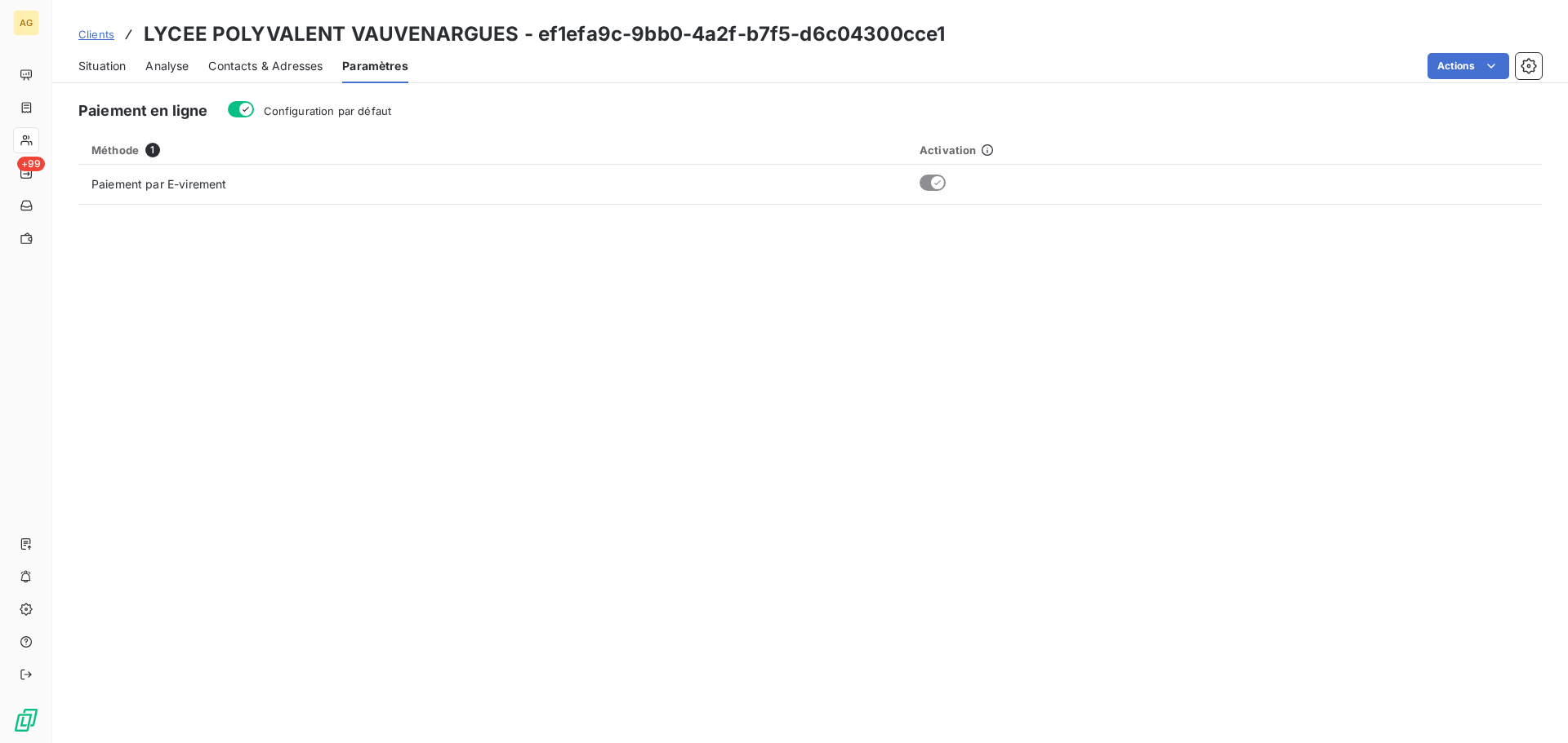
drag, startPoint x: 349, startPoint y: 115, endPoint x: 249, endPoint y: 92, distance: 102.6
click at [347, 115] on span "Configuration par défaut" at bounding box center [328, 111] width 128 height 13
click at [254, 115] on button "Configuration par défaut" at bounding box center [241, 108] width 26 height 16
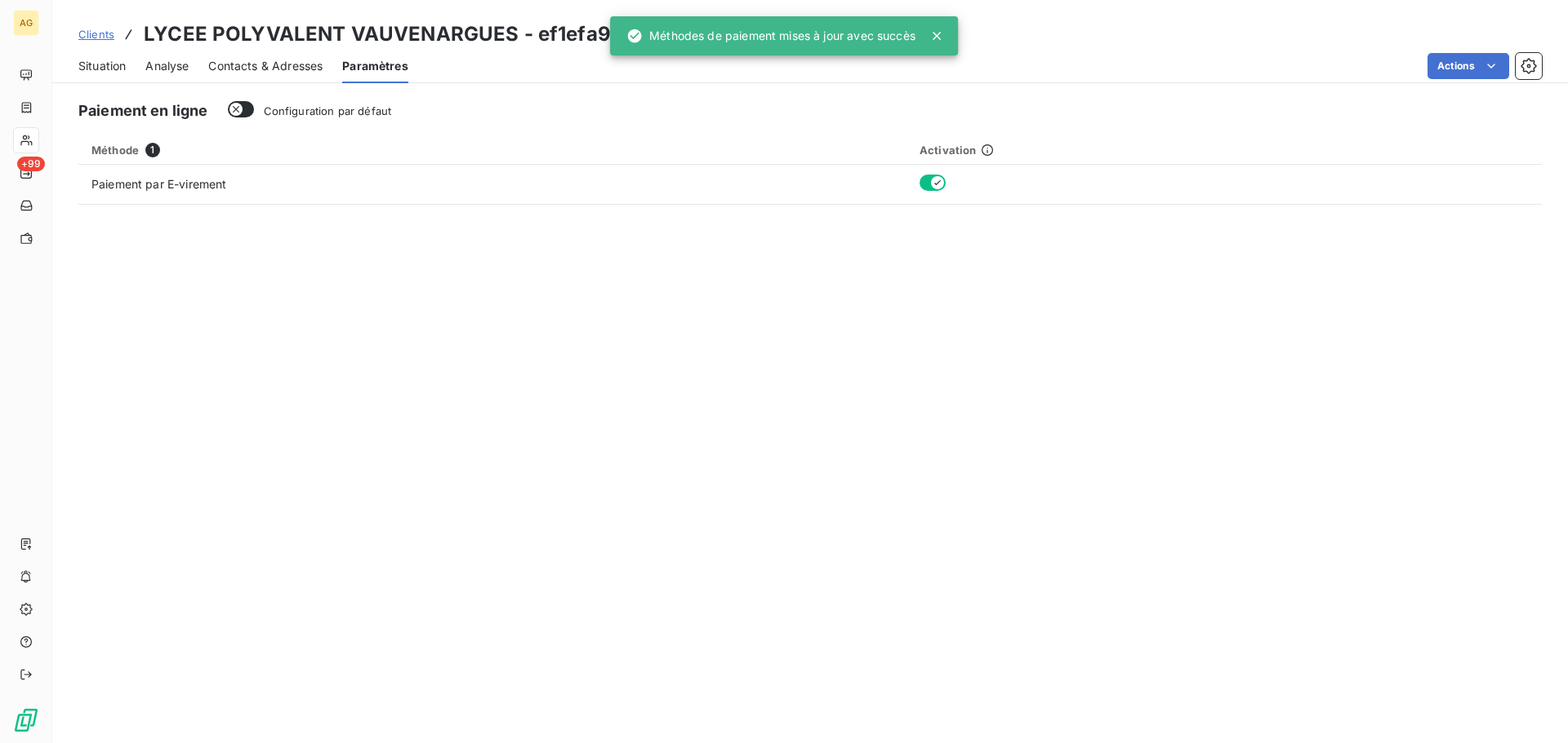
click at [298, 69] on span "Contacts & Adresses" at bounding box center [265, 65] width 114 height 16
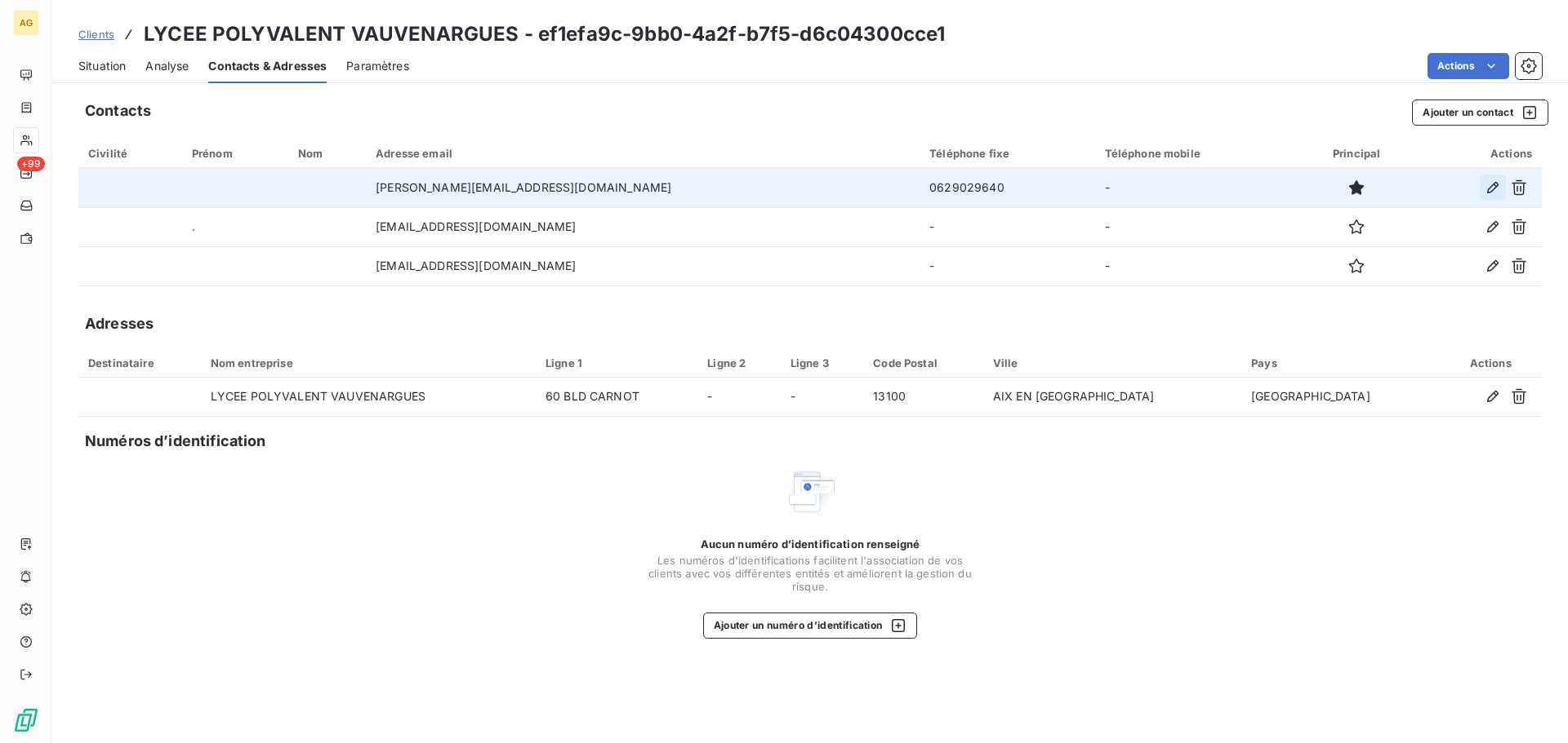
click at [1493, 190] on icon "button" at bounding box center [1493, 188] width 11 height 11
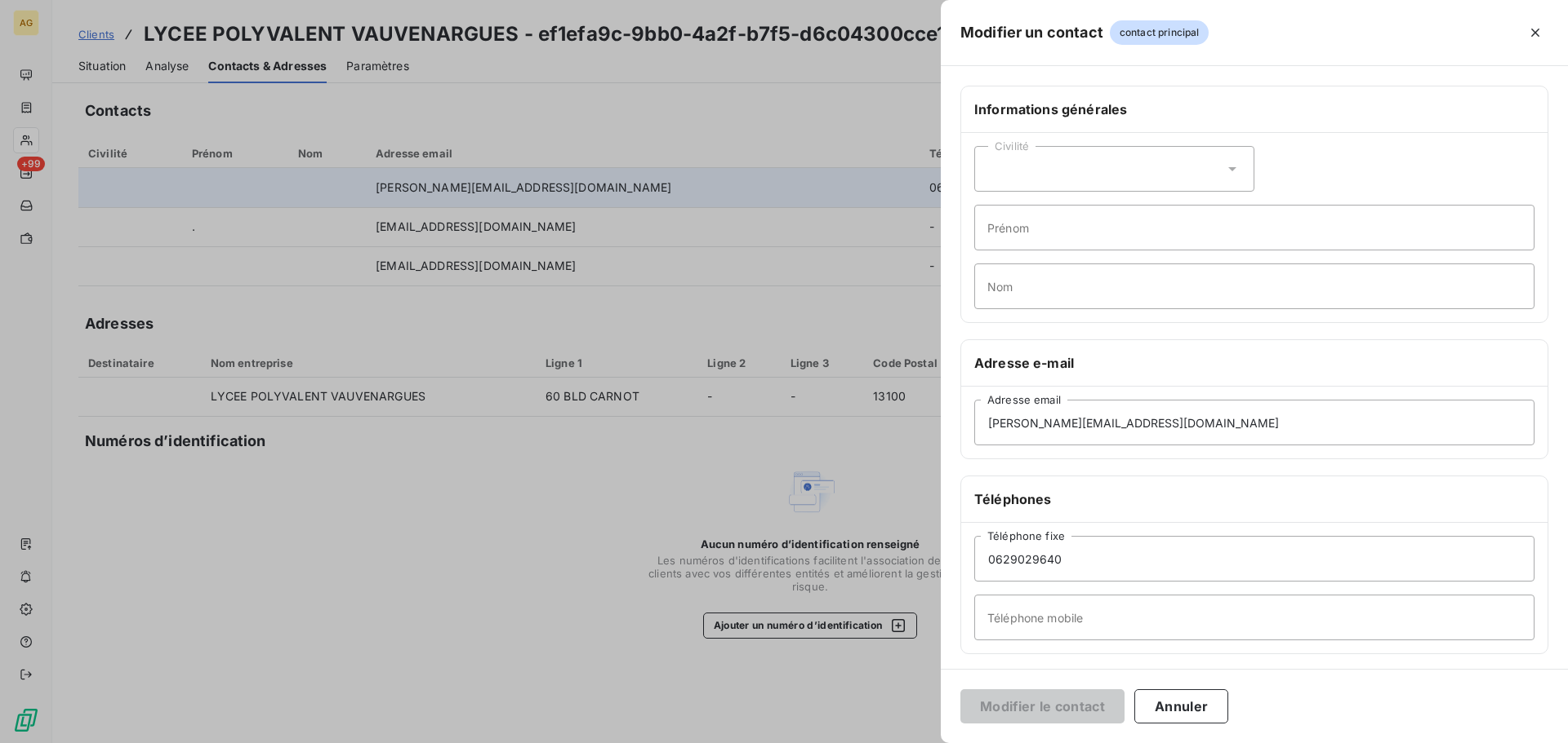
drag, startPoint x: 1119, startPoint y: 173, endPoint x: 1113, endPoint y: 180, distance: 9.2
click at [1116, 174] on div "Civilité" at bounding box center [1114, 169] width 280 height 45
click at [1064, 210] on li "Madame" at bounding box center [1114, 209] width 280 height 29
click at [1063, 215] on input "Prénom" at bounding box center [1255, 227] width 560 height 45
type input "[PERSON_NAME]"
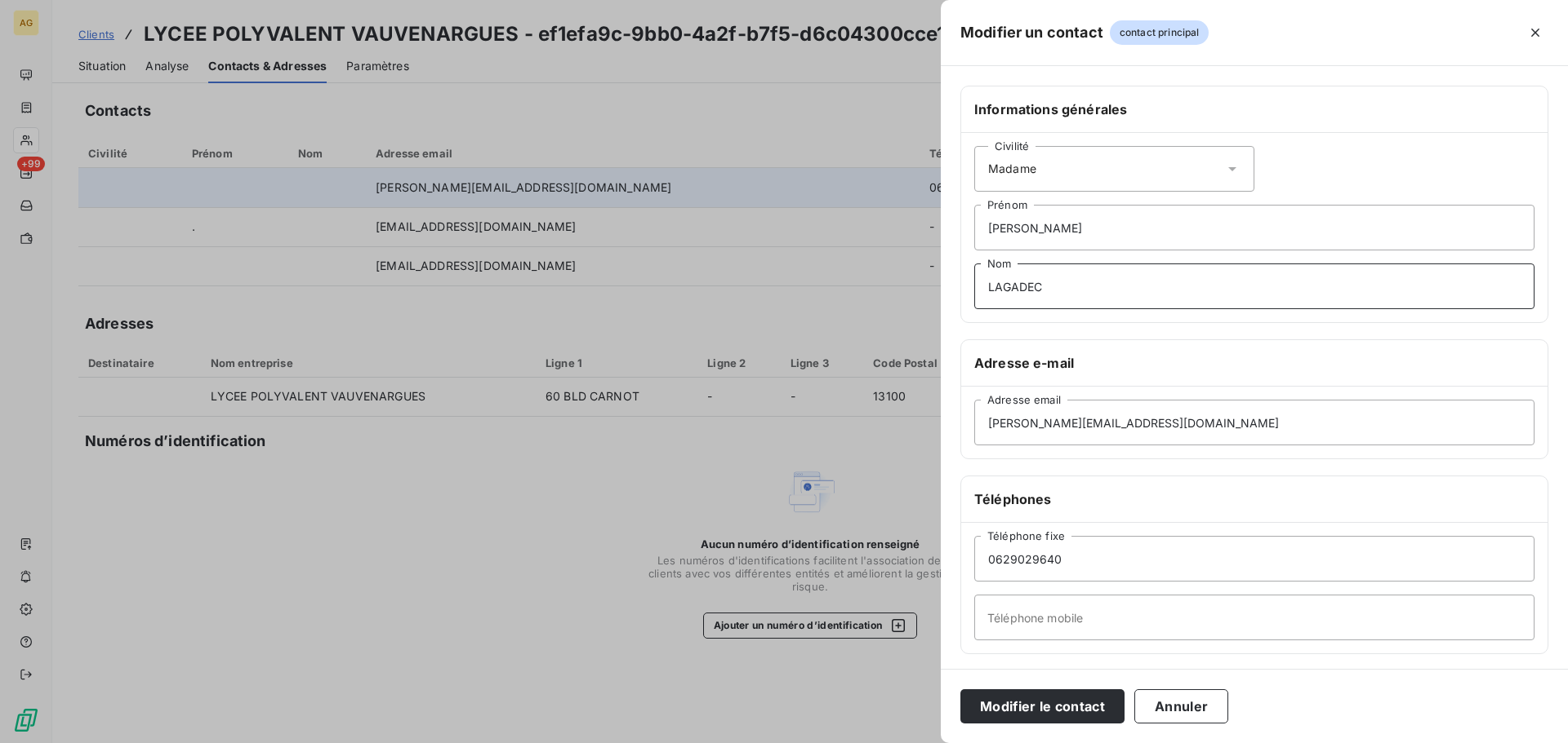
type input "LAGADEC"
drag, startPoint x: 1084, startPoint y: 548, endPoint x: 984, endPoint y: 597, distance: 111.4
click at [930, 743] on div "Modifier un contact contact principal Informations générales Civilité Madame [P…" at bounding box center [784, 743] width 1568 height 0
paste input "442235304"
type input "0442235304"
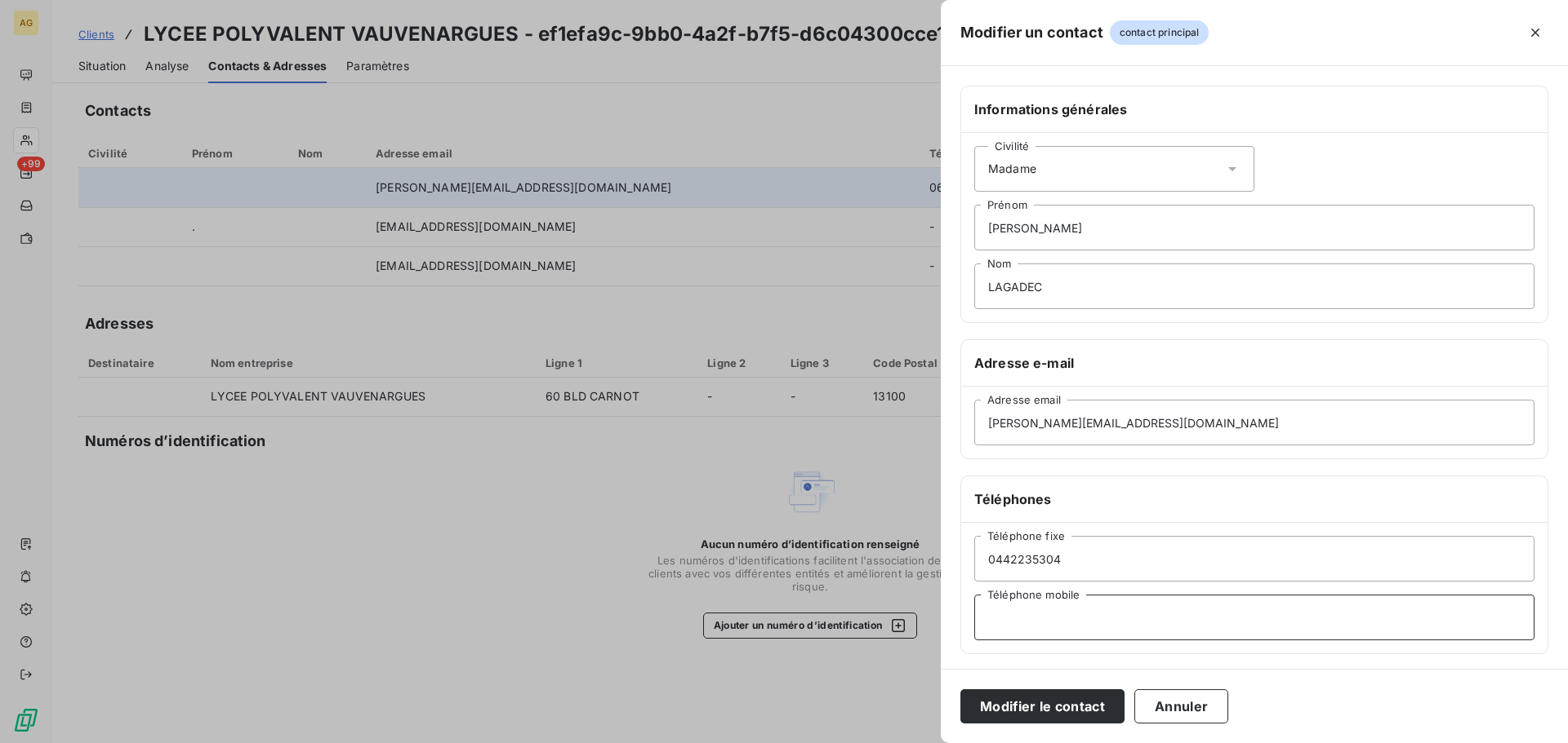
click at [1005, 632] on input "Téléphone mobile" at bounding box center [1255, 618] width 560 height 45
paste input "0629029640"
type input "0629029640"
click at [1018, 706] on button "Modifier le contact" at bounding box center [1043, 706] width 164 height 34
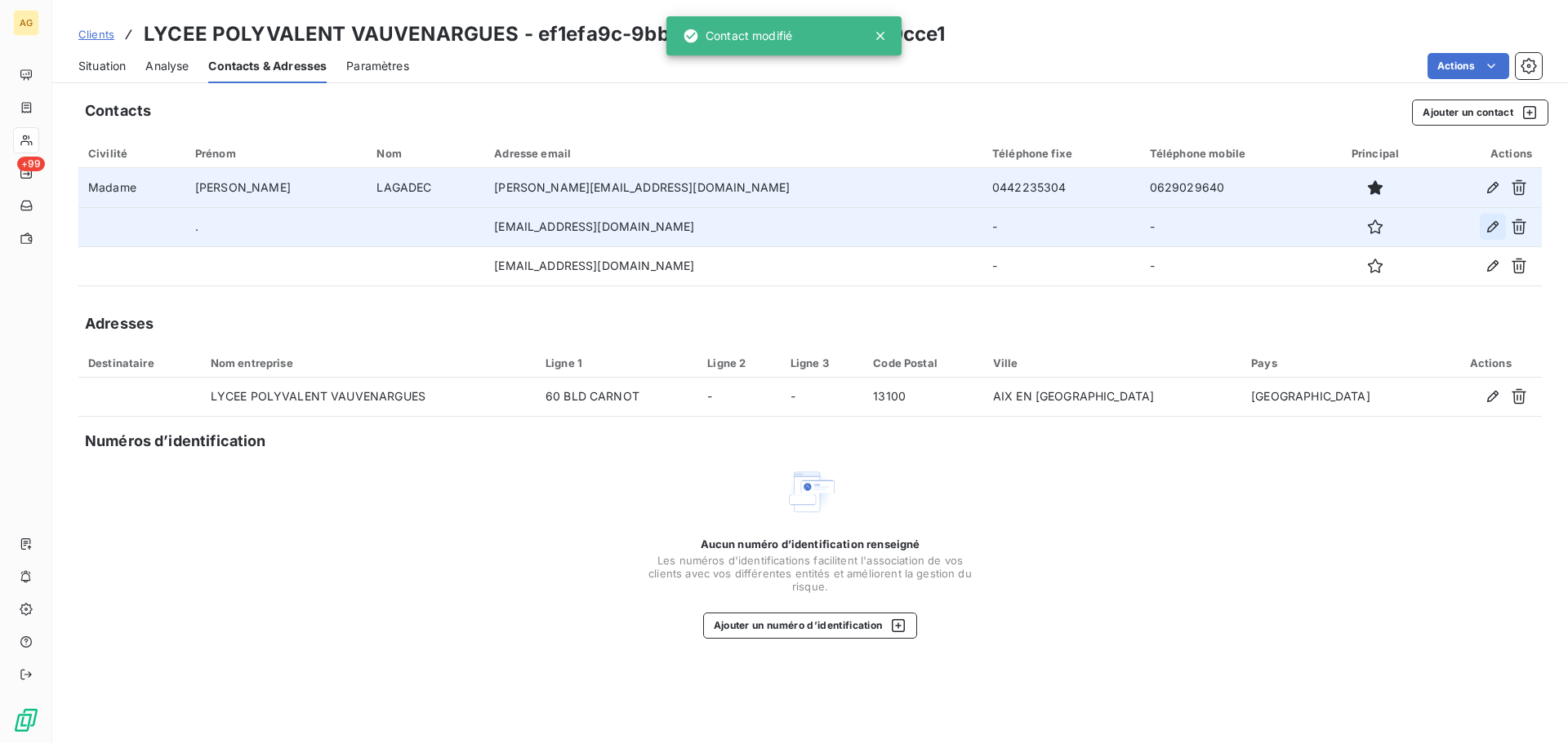
click at [1492, 224] on icon "button" at bounding box center [1493, 227] width 11 height 11
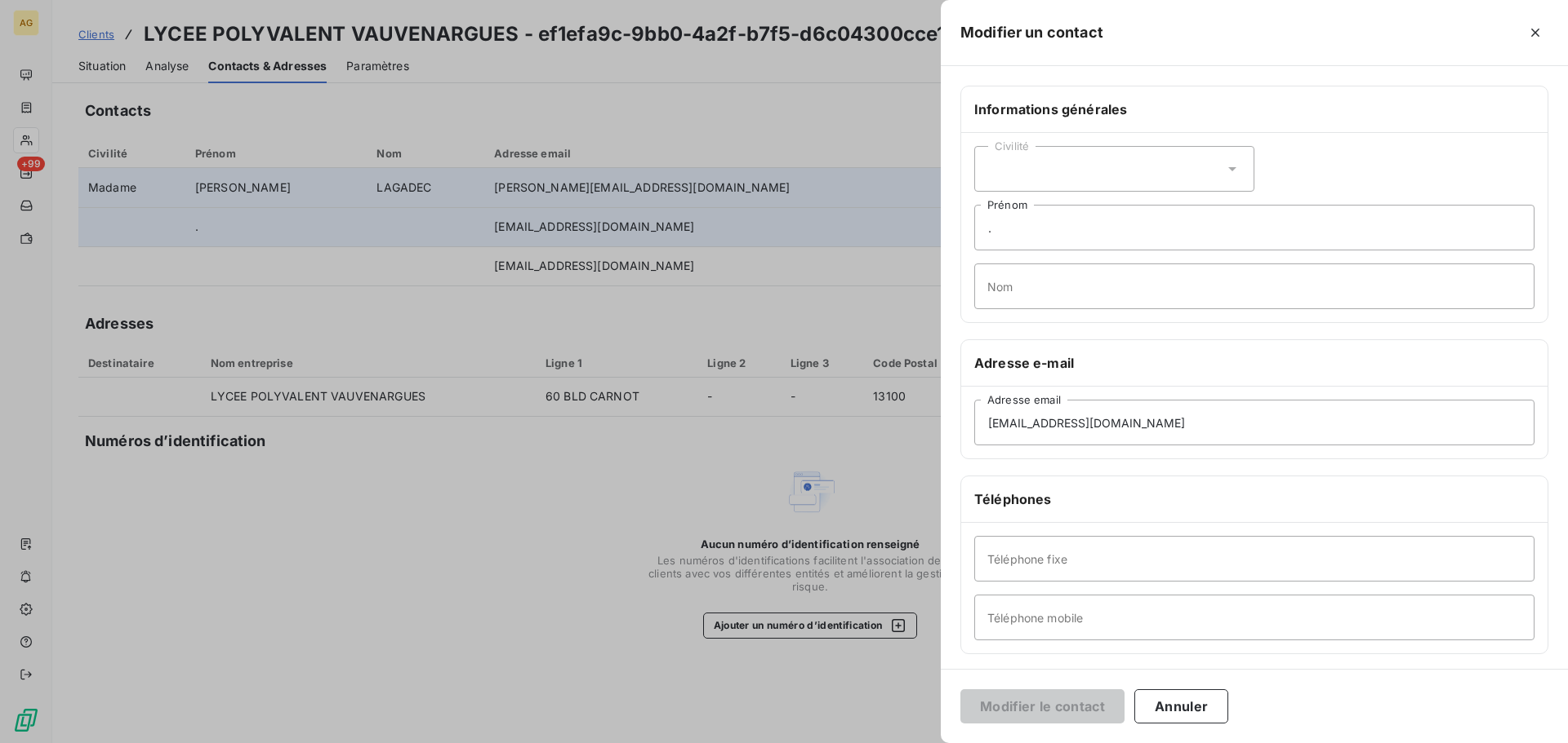
click at [1065, 190] on div "Civilité" at bounding box center [1114, 169] width 280 height 45
click at [1026, 235] on span "Monsieur" at bounding box center [1031, 239] width 49 height 15
click at [1055, 225] on input "." at bounding box center [1255, 227] width 560 height 45
type input "f"
type input "[PERSON_NAME]"
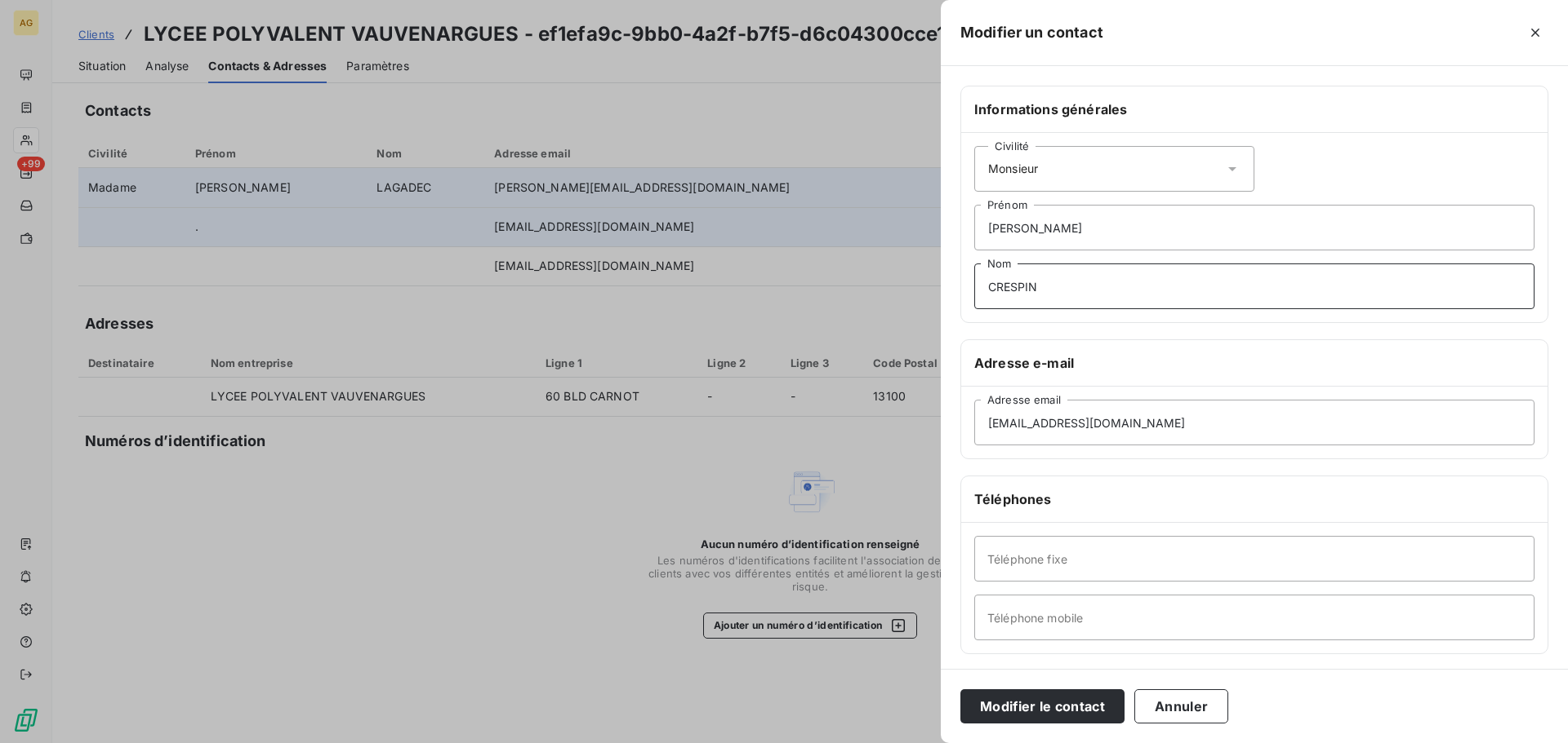
type input "CRESPIN"
click at [1225, 433] on input "[EMAIL_ADDRESS][DOMAIN_NAME]" at bounding box center [1255, 422] width 560 height 45
paste input "[EMAIL_ADDRESS][DOMAIN_NAME]"
type input "[EMAIL_ADDRESS][DOMAIN_NAME]"
drag, startPoint x: 1005, startPoint y: 616, endPoint x: 1024, endPoint y: 621, distance: 19.6
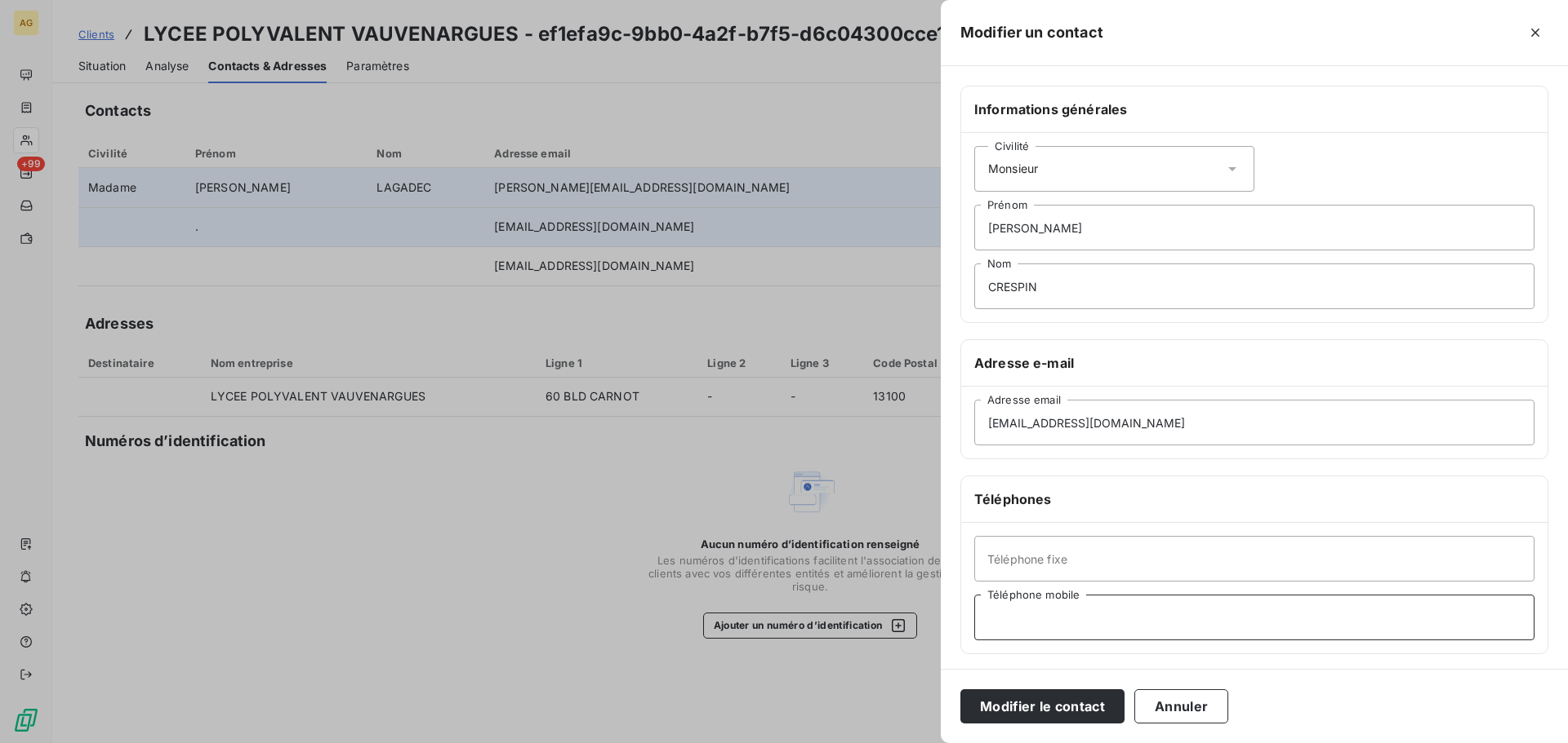
click at [1005, 616] on input "Téléphone mobile" at bounding box center [1255, 618] width 560 height 45
paste input "0762826165"
type input "0762826165"
drag, startPoint x: 1076, startPoint y: 702, endPoint x: 651, endPoint y: 676, distance: 425.8
click at [1059, 702] on button "Modifier le contact" at bounding box center [1043, 706] width 164 height 34
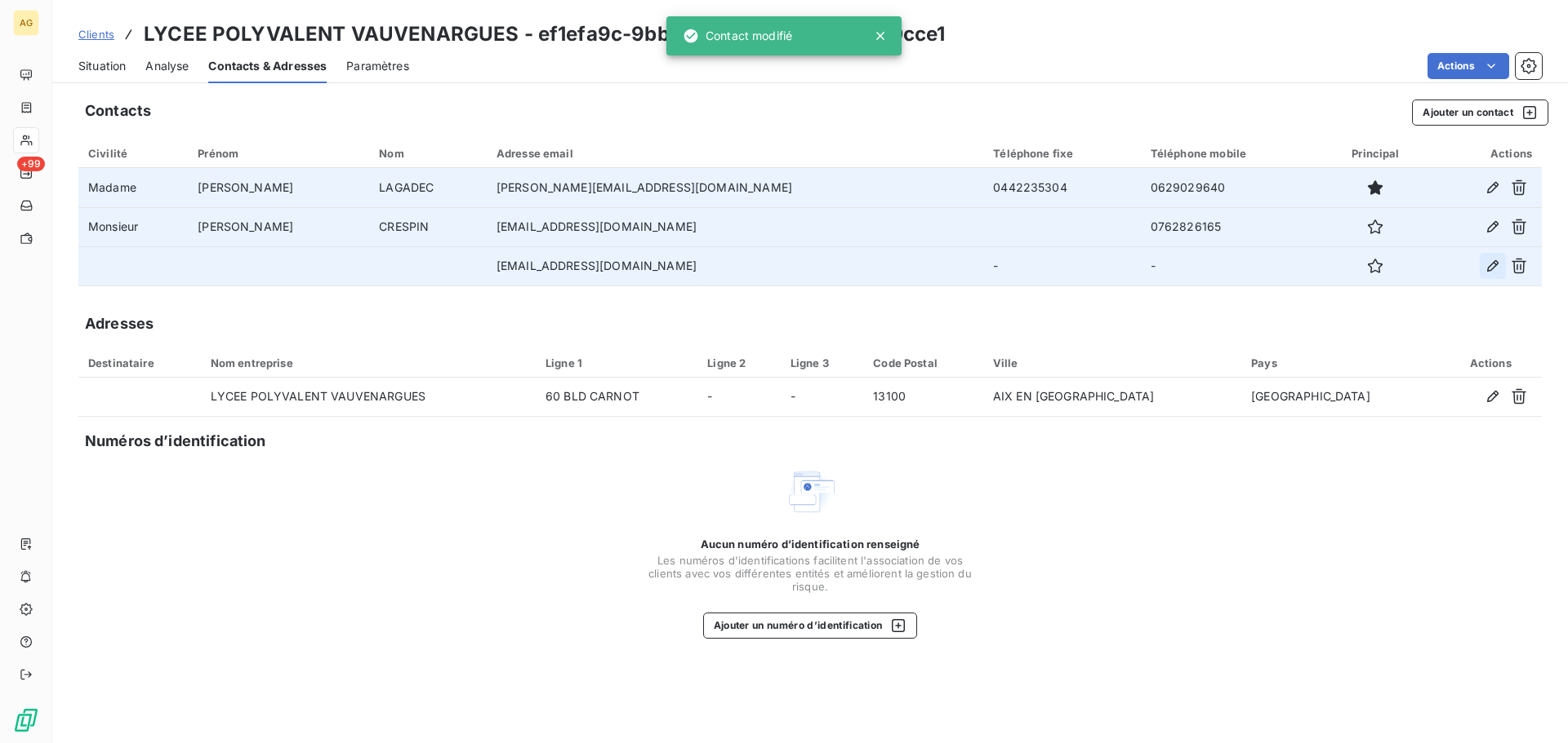
click at [1489, 266] on icon "button" at bounding box center [1492, 265] width 16 height 16
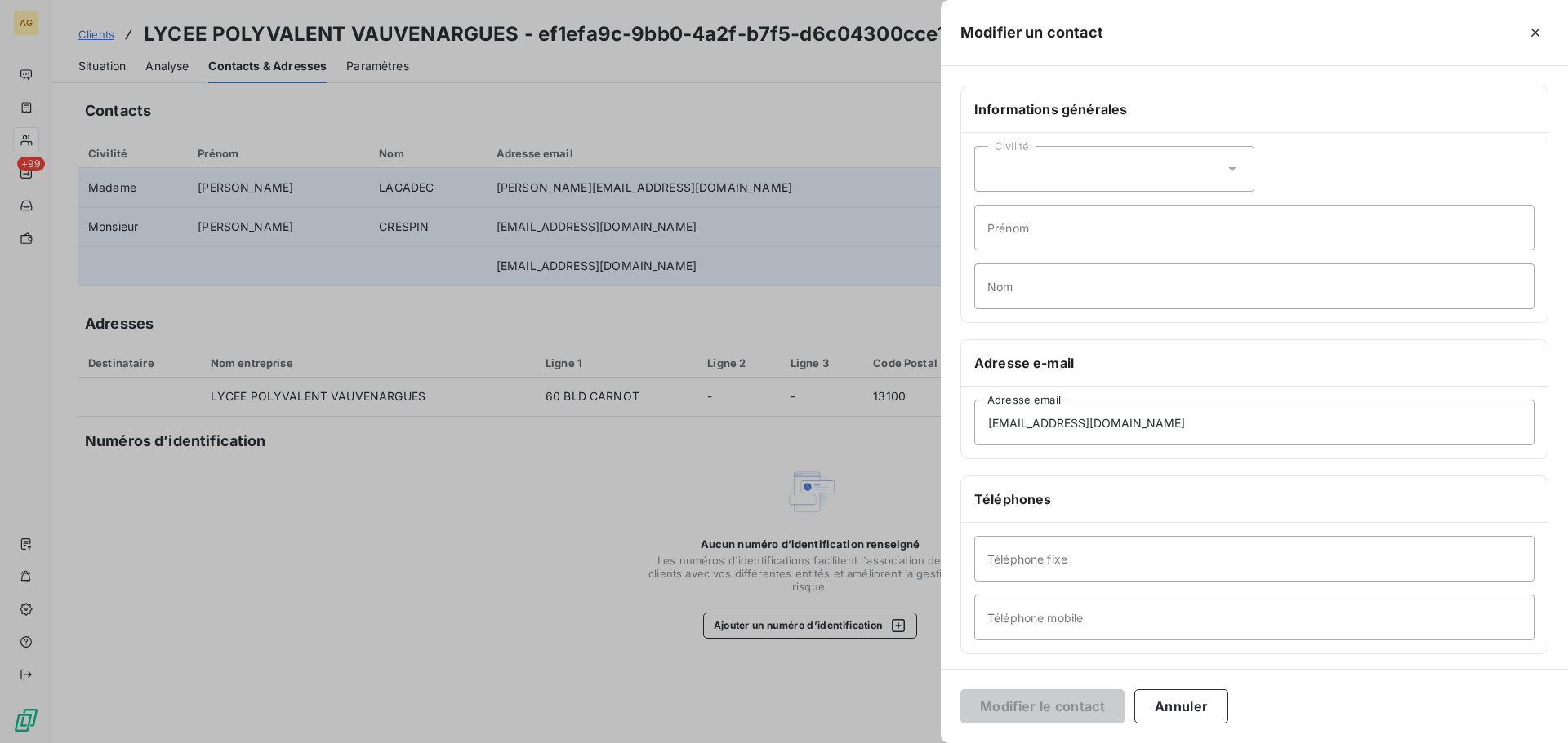
click at [1072, 185] on div "Civilité" at bounding box center [1114, 169] width 280 height 45
click at [1020, 239] on span "Monsieur" at bounding box center [1031, 239] width 49 height 15
click at [1039, 239] on input "Prénom" at bounding box center [1255, 227] width 560 height 45
type input "[PERSON_NAME]"
type input "GUEY"
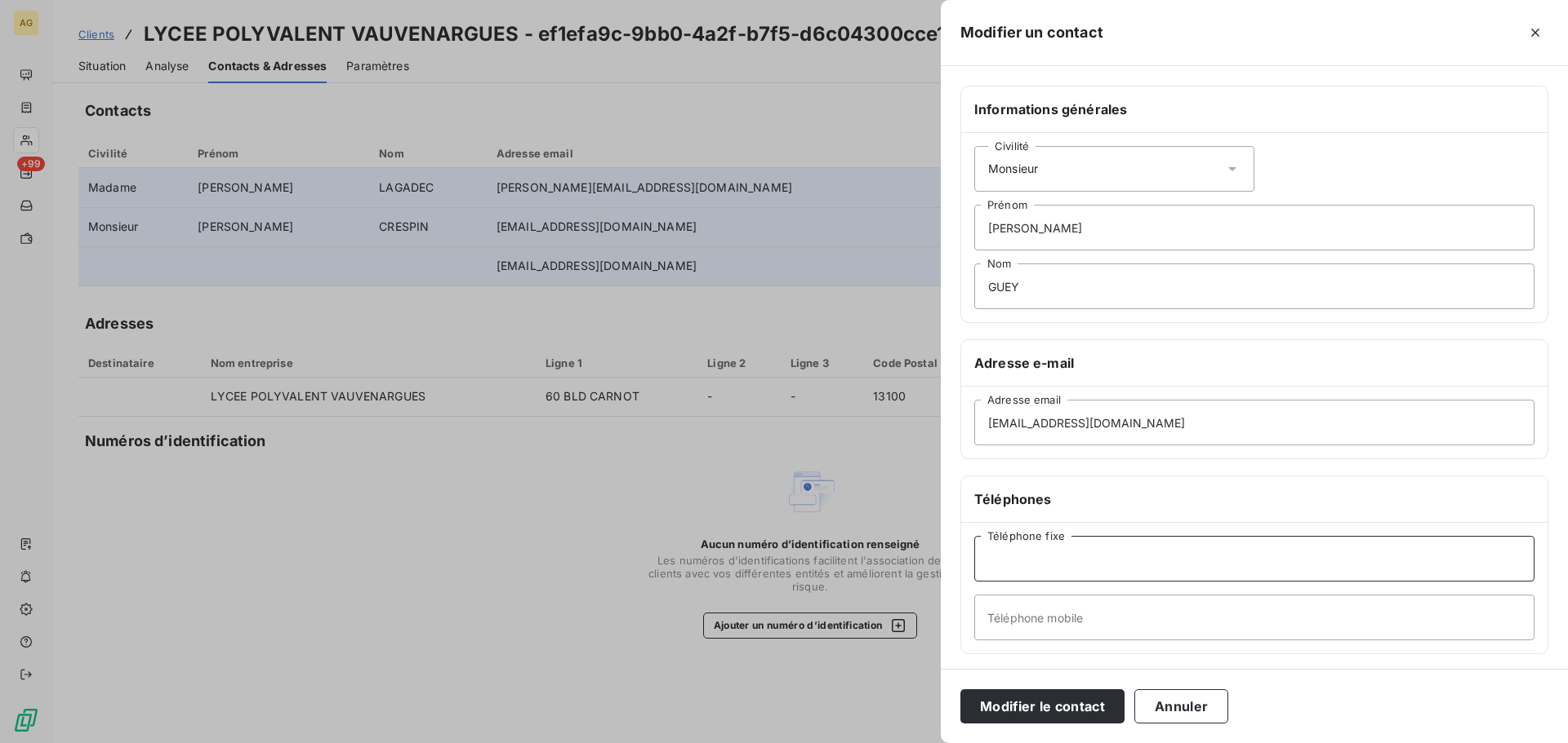
click at [1029, 546] on input "Téléphone fixe" at bounding box center [1255, 559] width 560 height 45
paste input "0442174010"
type input "0442174010"
drag, startPoint x: 1156, startPoint y: 606, endPoint x: 1123, endPoint y: 621, distance: 36.2
click at [1156, 606] on input "Téléphone mobile" at bounding box center [1255, 618] width 560 height 45
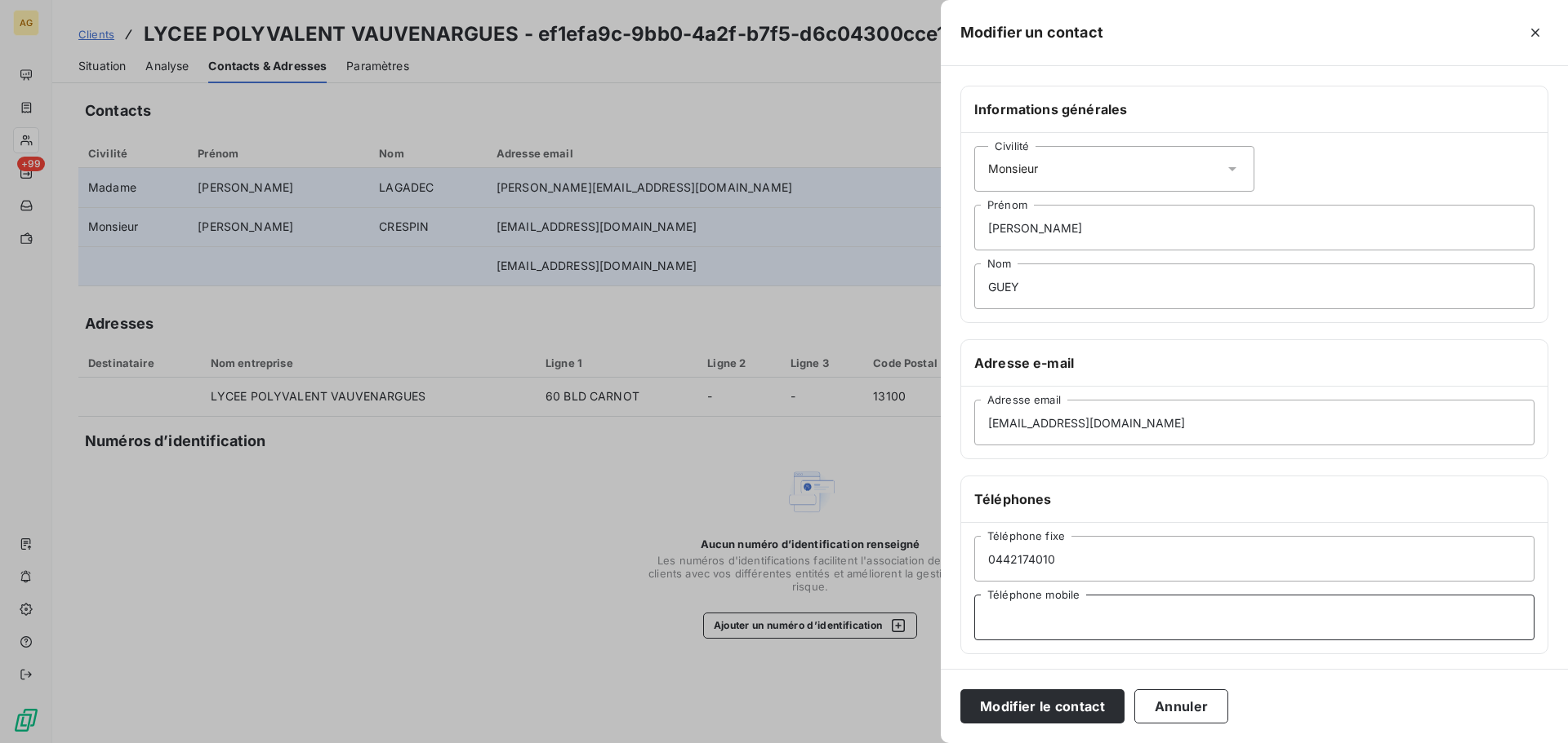
paste input "0662033649"
type input "0662033649"
click at [1044, 698] on button "Modifier le contact" at bounding box center [1043, 706] width 164 height 34
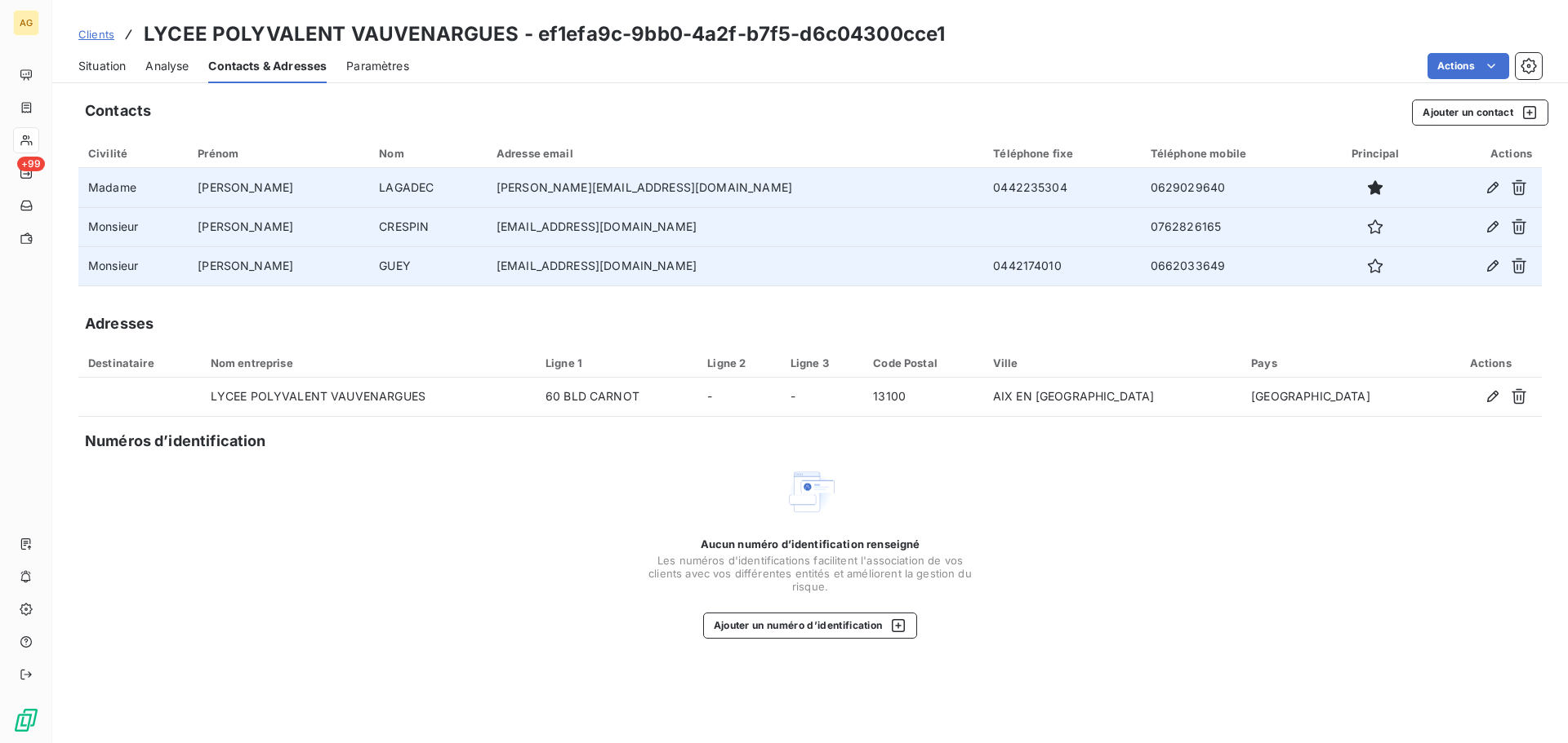
click at [379, 74] on span "Paramètres" at bounding box center [377, 65] width 63 height 16
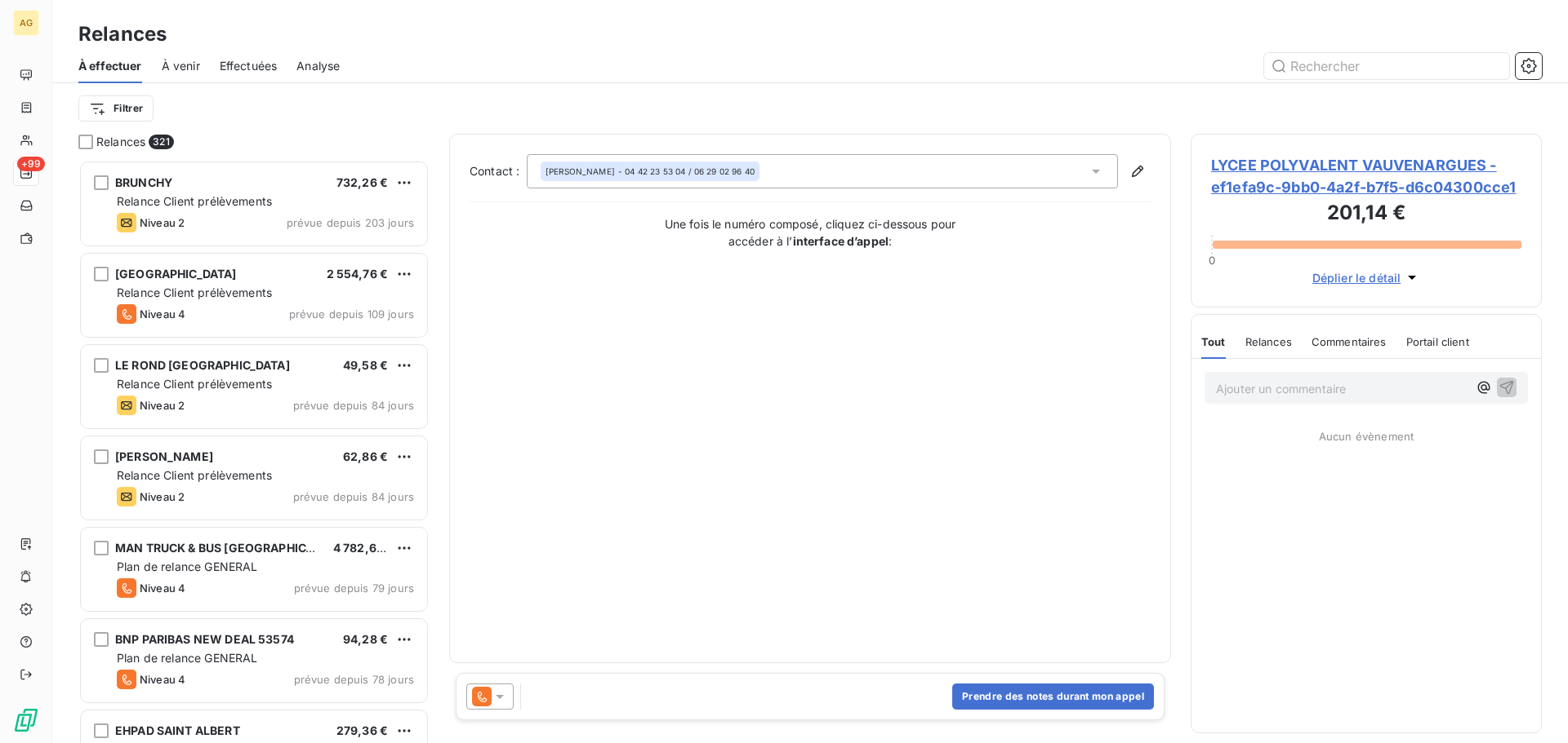
scroll to position [571, 339]
click at [508, 700] on div at bounding box center [490, 697] width 47 height 26
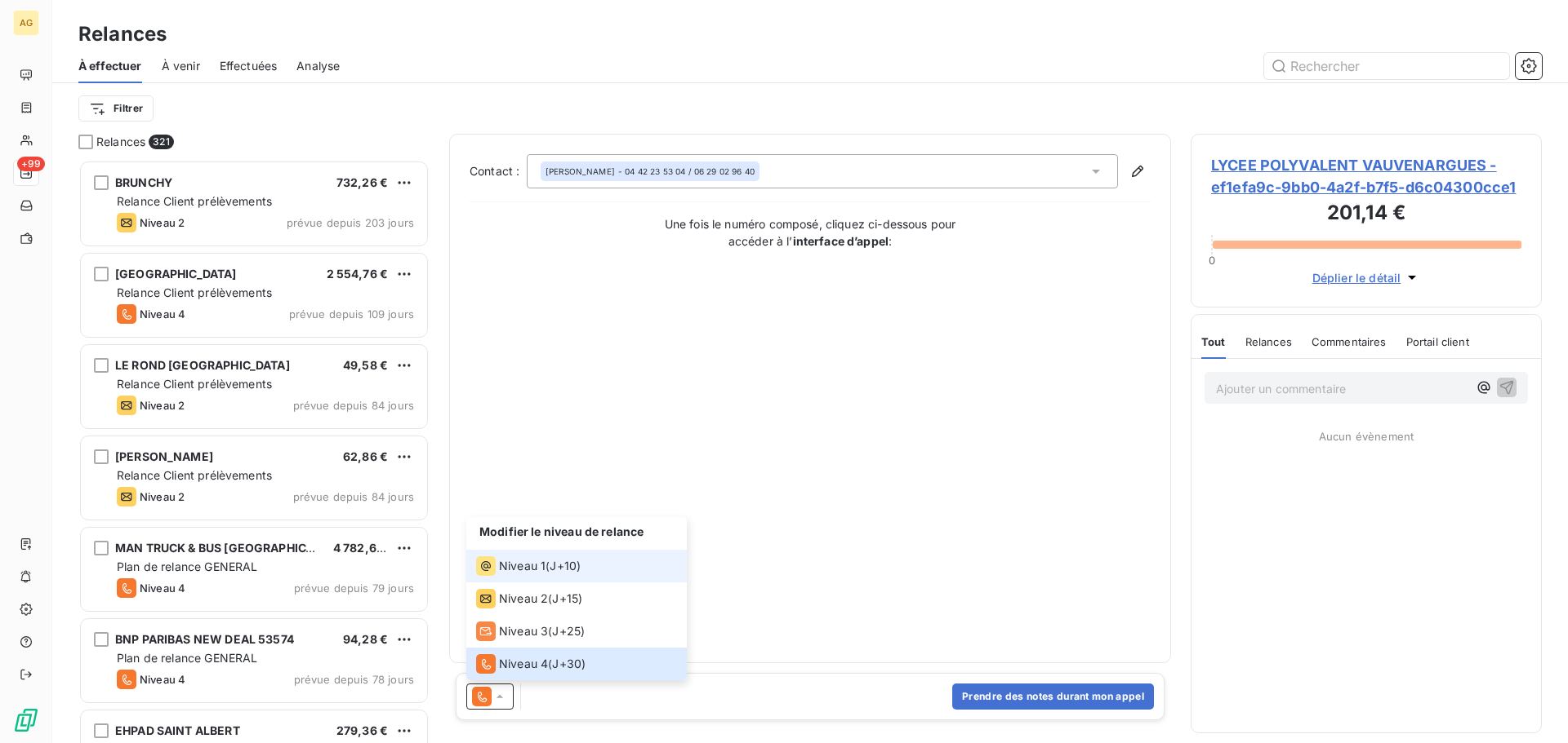
click at [539, 564] on span "Niveau 1" at bounding box center [522, 566] width 46 height 16
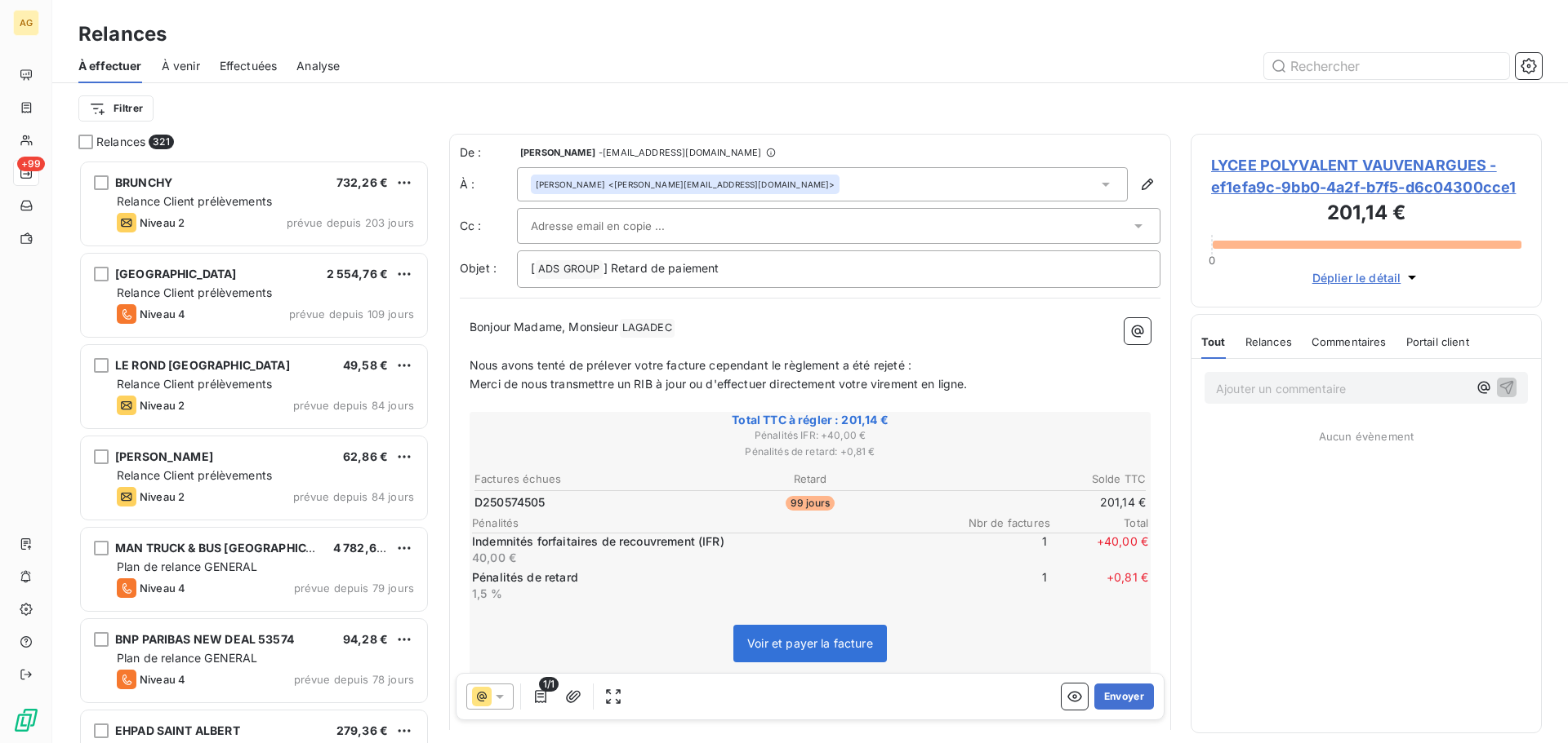
click at [679, 229] on div at bounding box center [830, 226] width 599 height 25
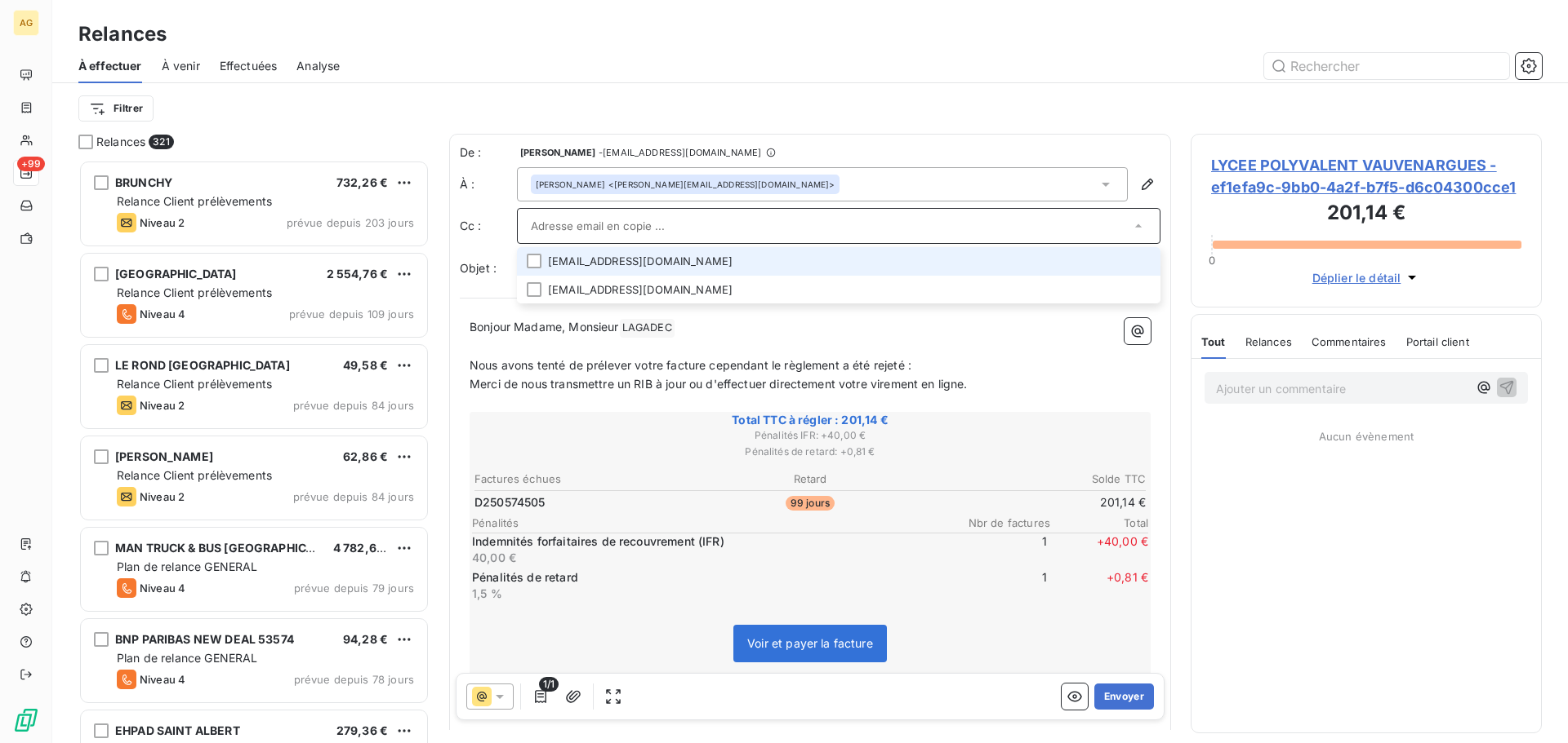
click at [1137, 267] on li "[EMAIL_ADDRESS][DOMAIN_NAME]" at bounding box center [839, 261] width 643 height 28
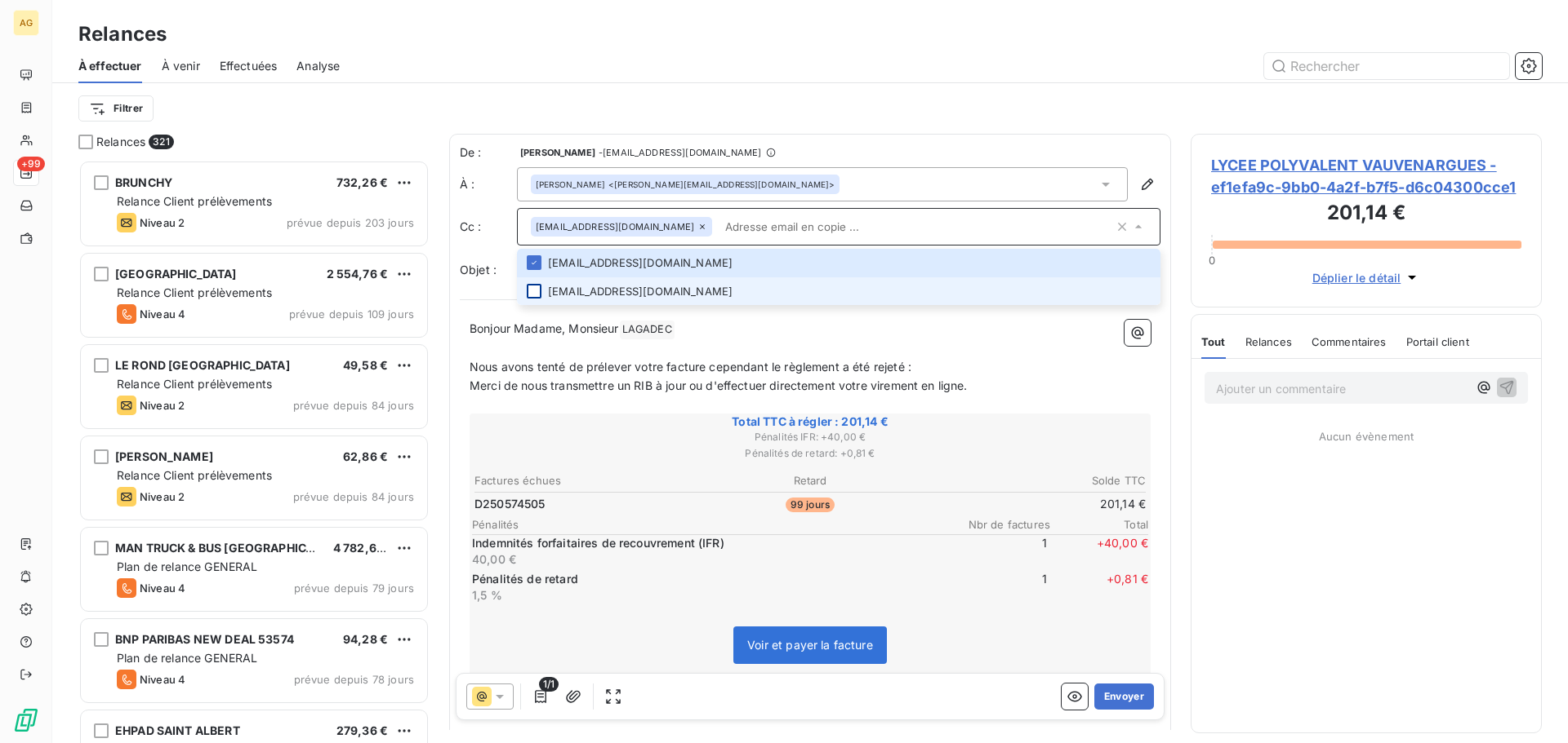
click at [541, 294] on div at bounding box center [534, 291] width 15 height 15
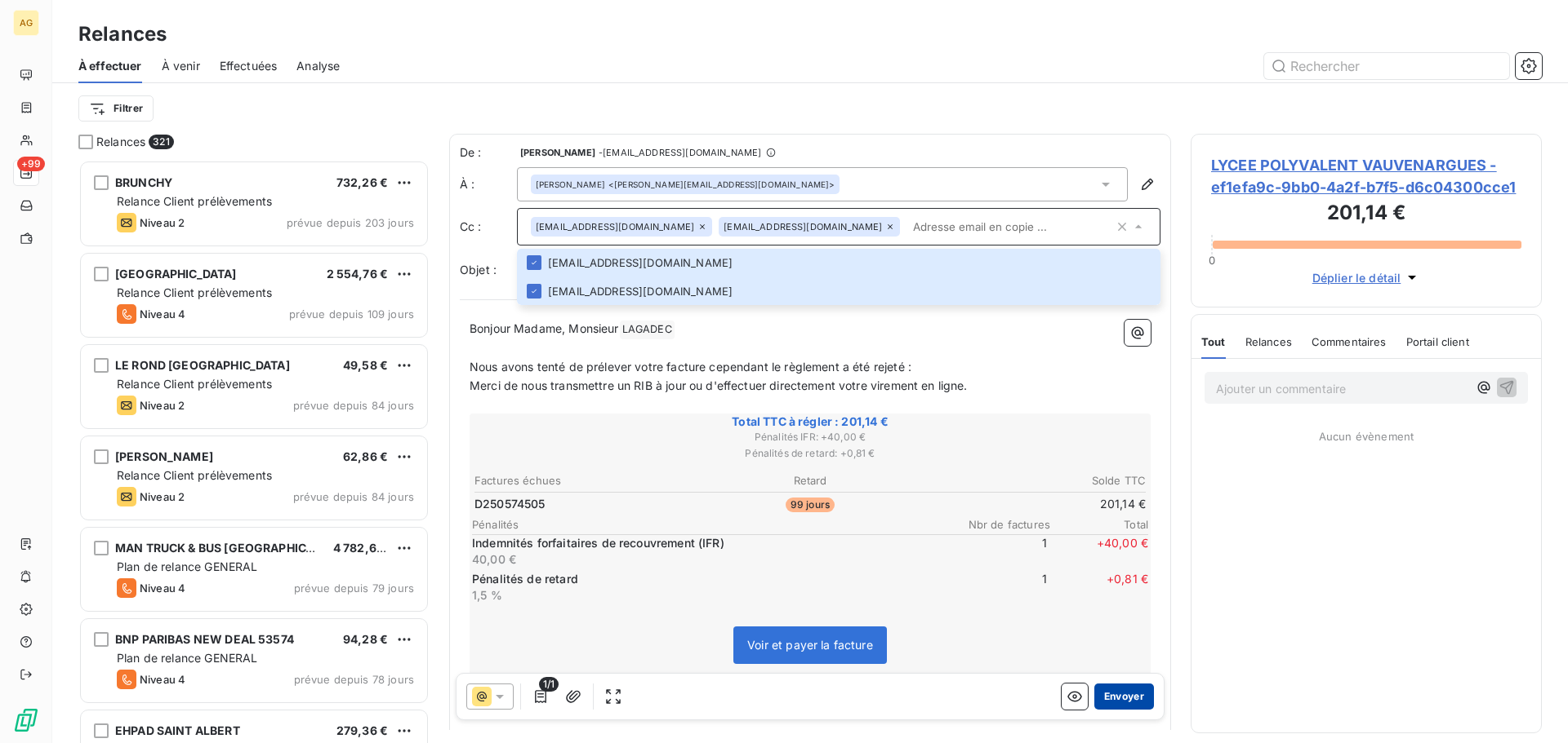
click at [1120, 695] on button "Envoyer" at bounding box center [1124, 697] width 59 height 26
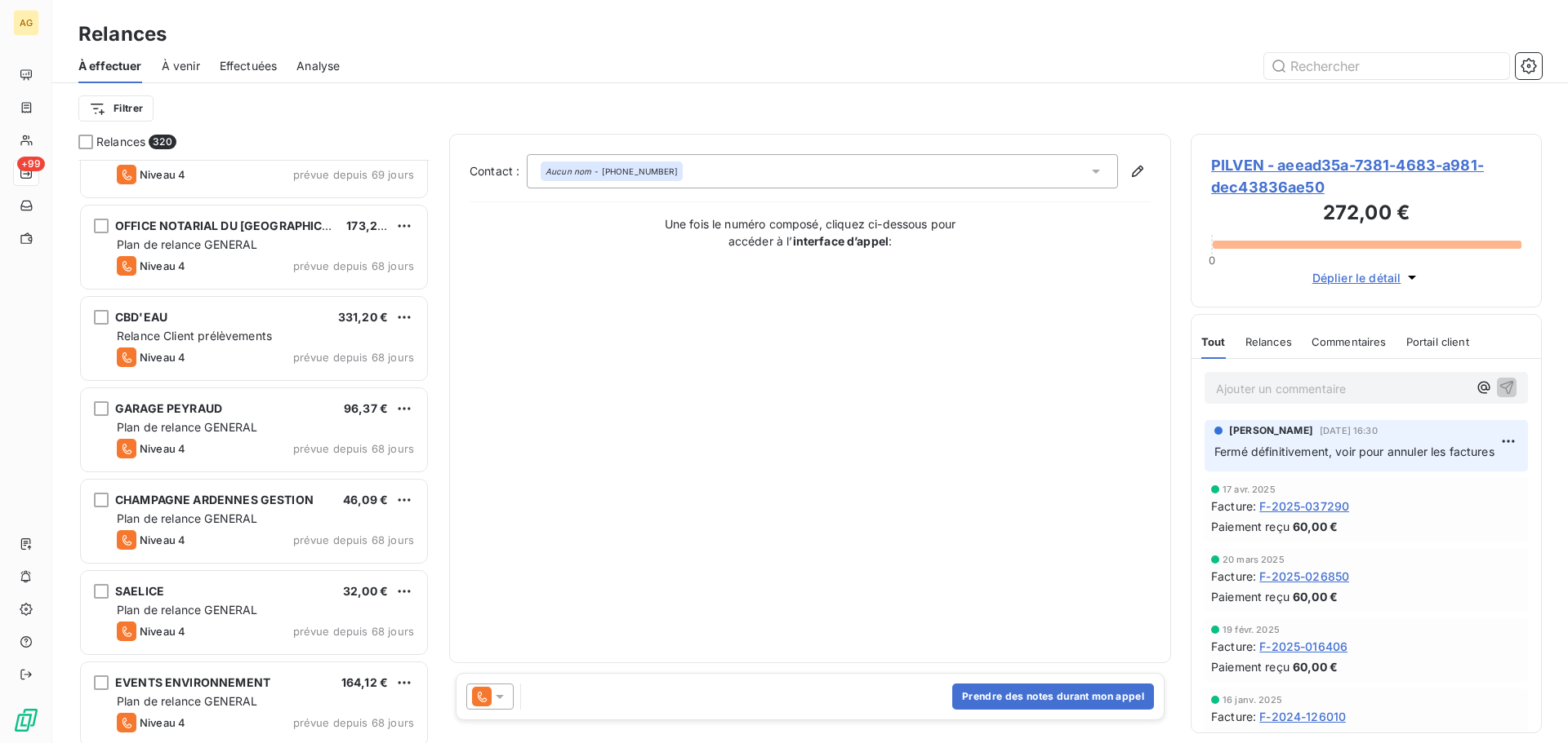
scroll to position [1878, 0]
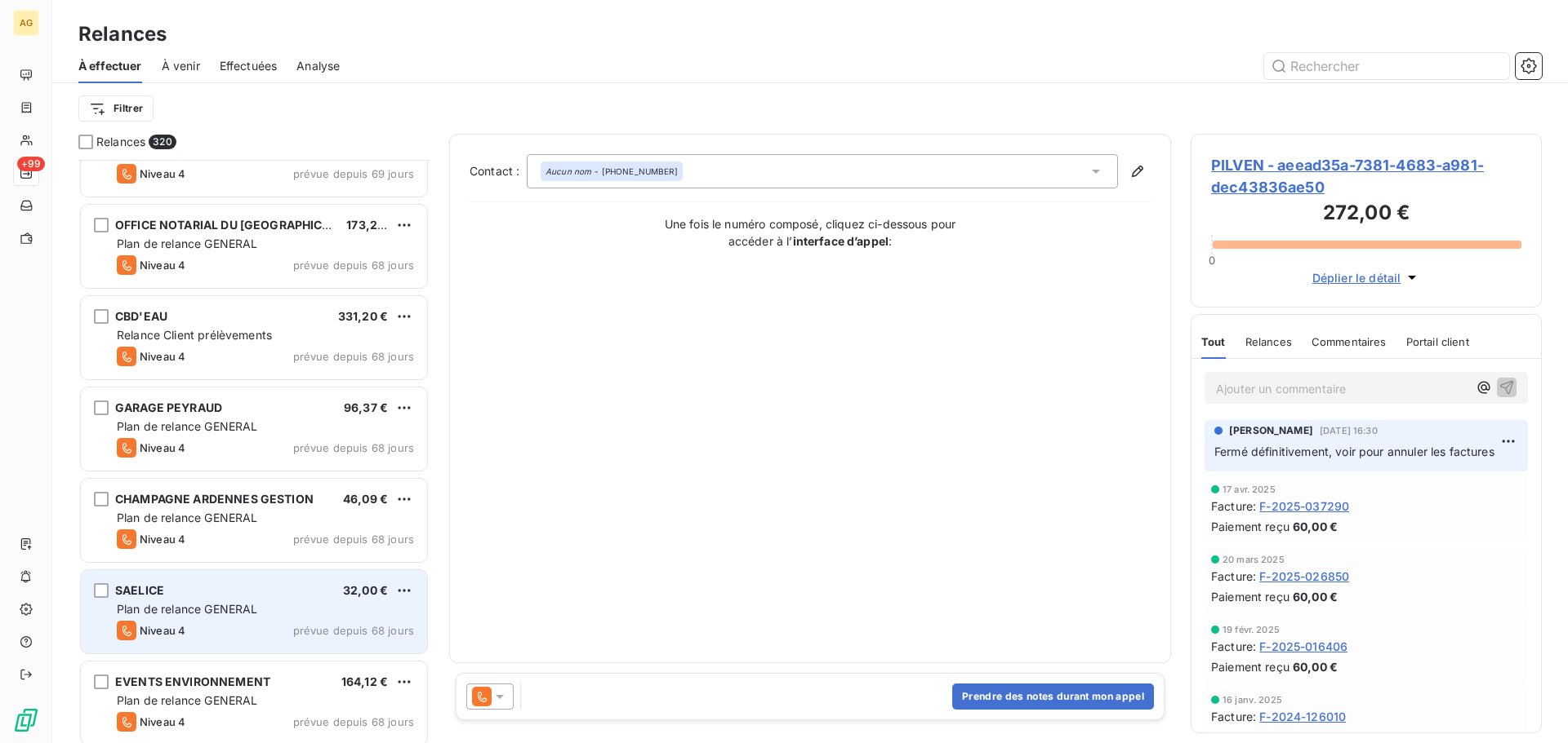
click at [242, 602] on div "Plan de relance GENERAL" at bounding box center [265, 609] width 297 height 16
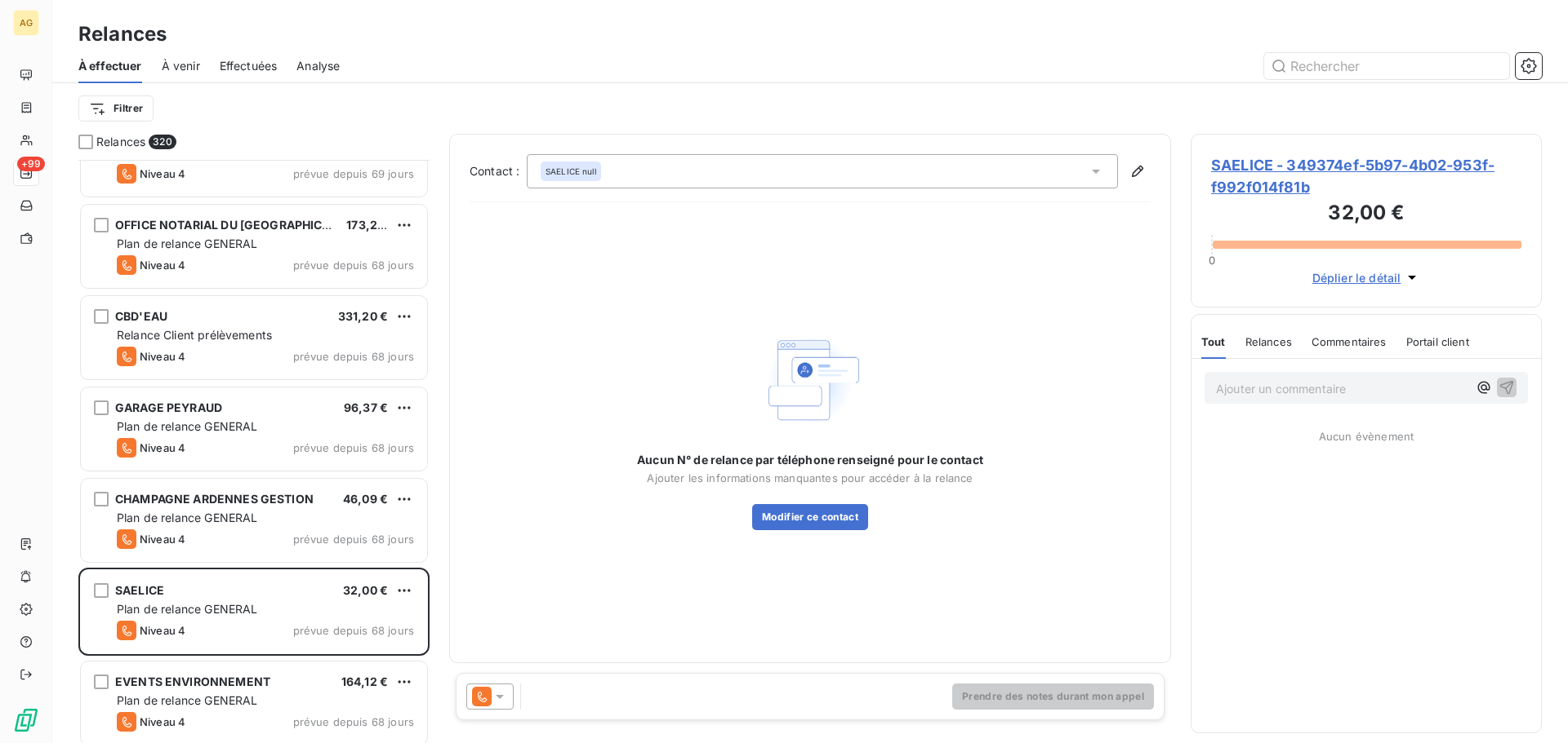
click at [1253, 178] on span "SAELICE - 349374ef-5b97-4b02-953f-f992f014f81b" at bounding box center [1366, 176] width 310 height 44
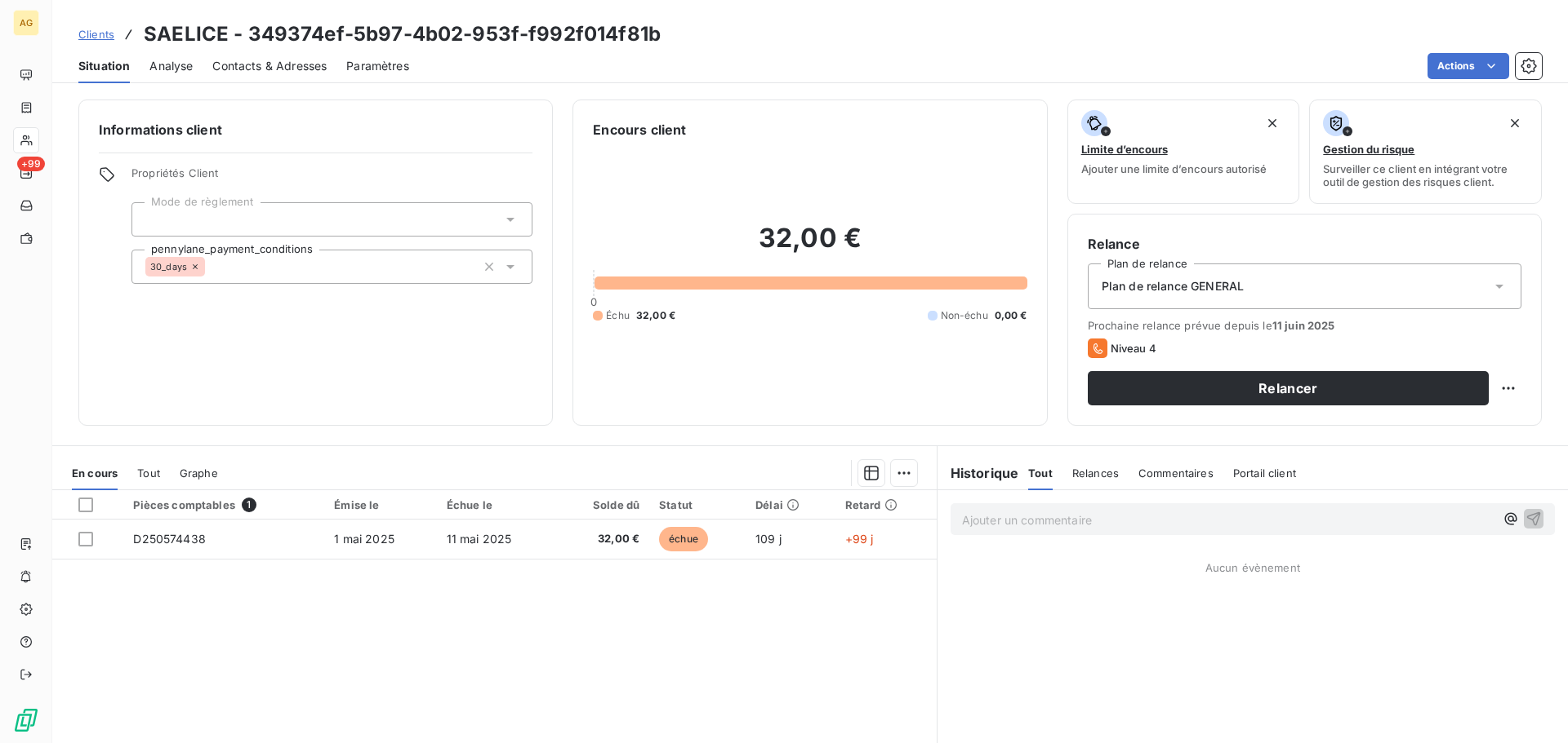
click at [1277, 291] on div "Plan de relance GENERAL" at bounding box center [1305, 287] width 434 height 45
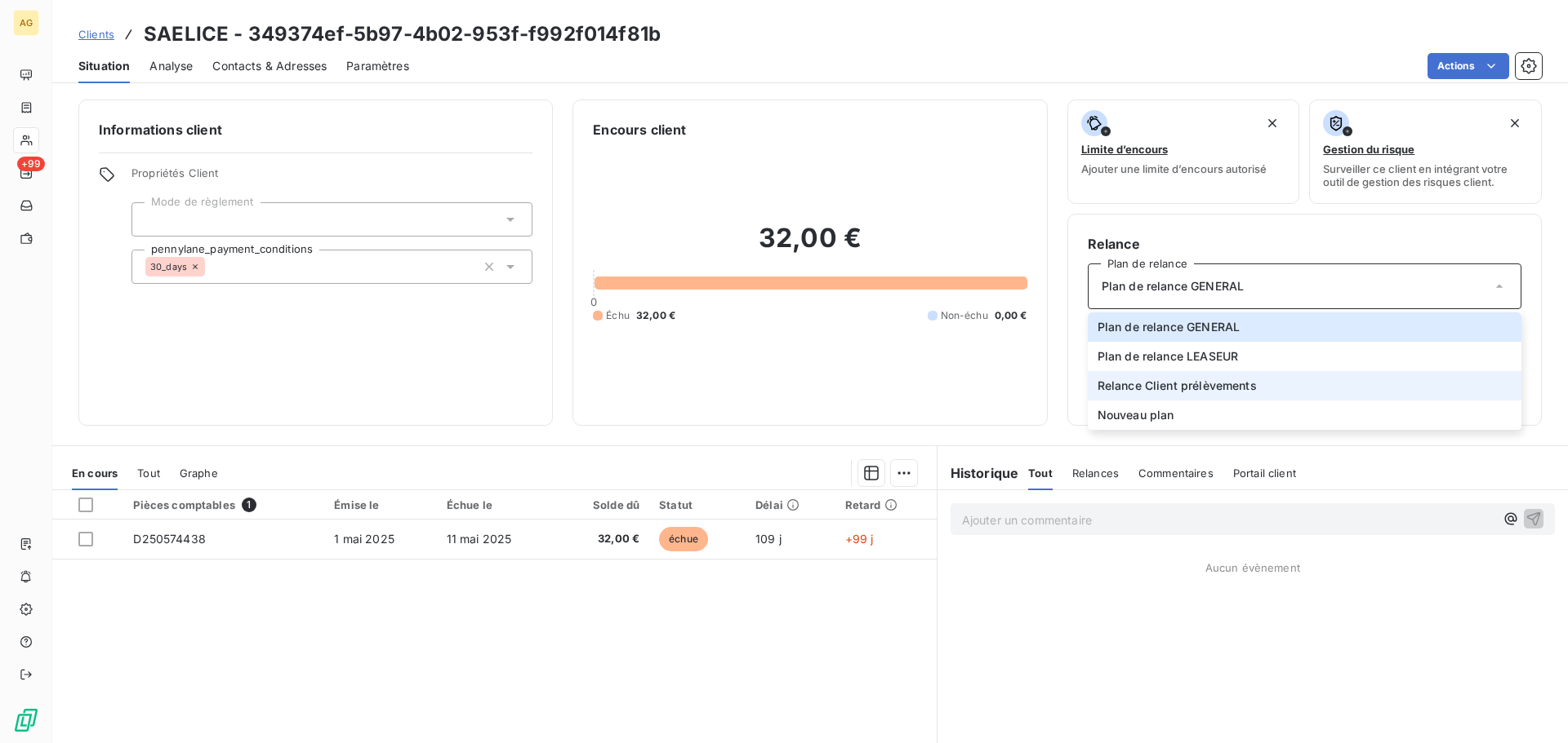
click at [1214, 388] on span "Relance Client prélèvements" at bounding box center [1176, 386] width 159 height 16
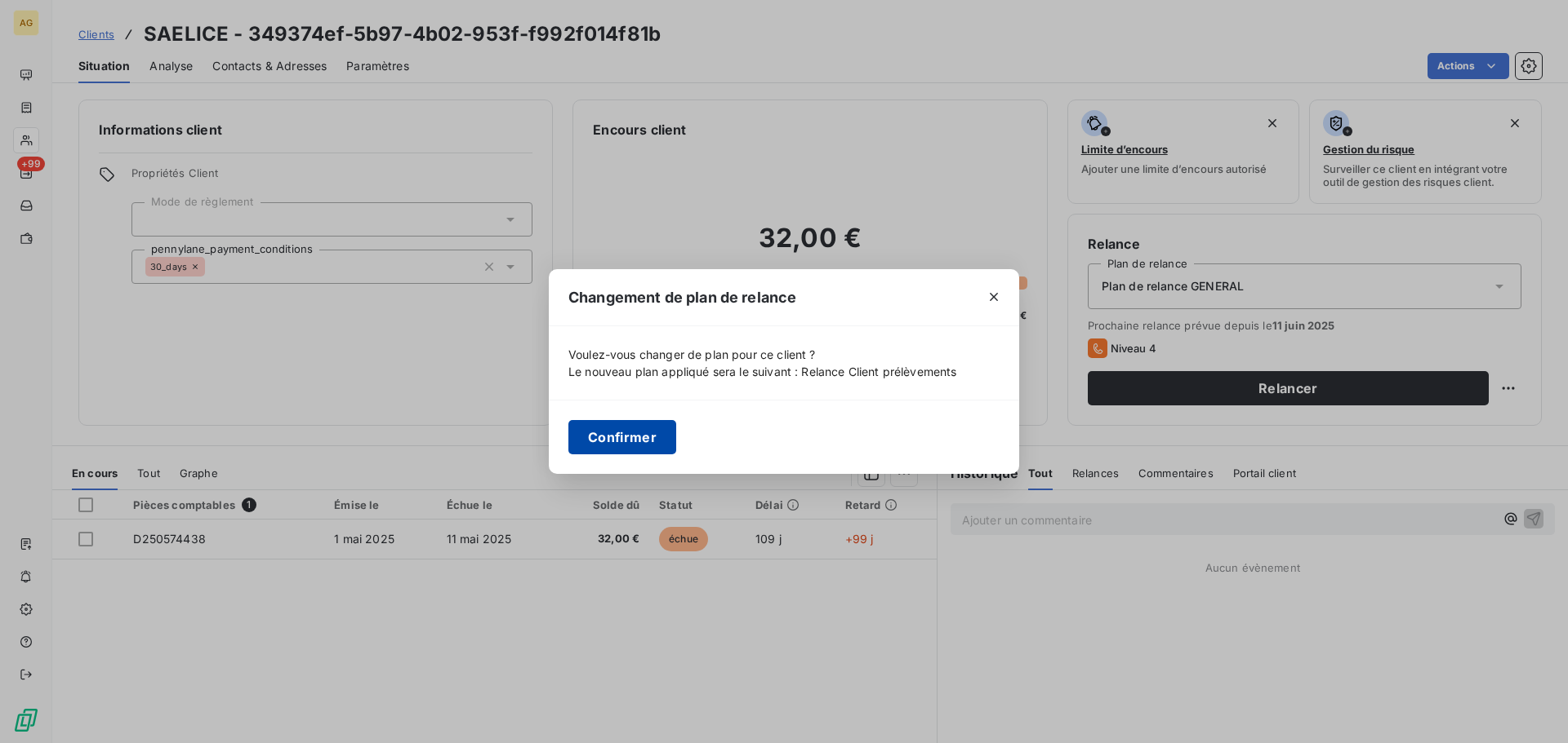
click at [574, 447] on button "Confirmer" at bounding box center [622, 438] width 108 height 34
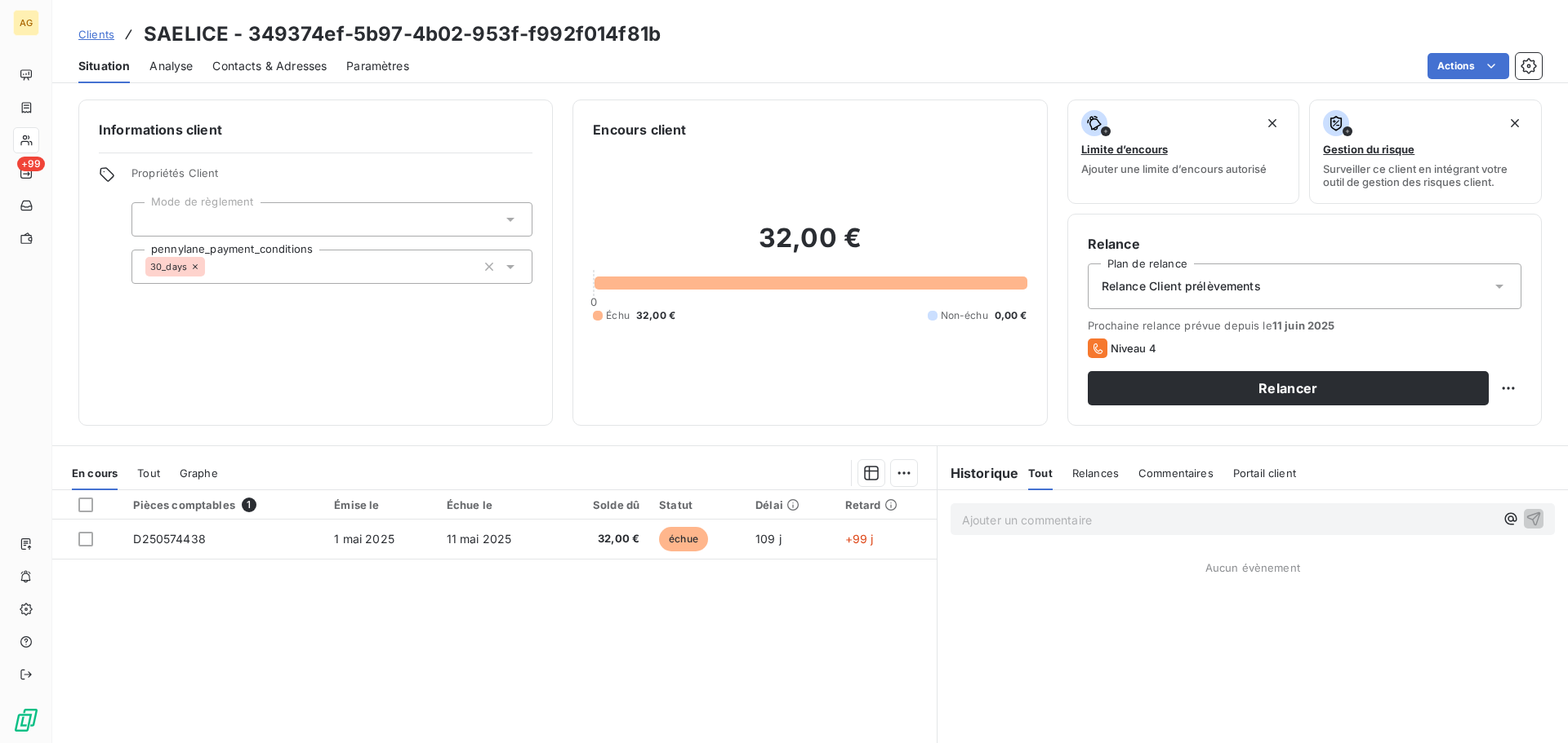
click at [349, 74] on div "Paramètres" at bounding box center [377, 66] width 63 height 34
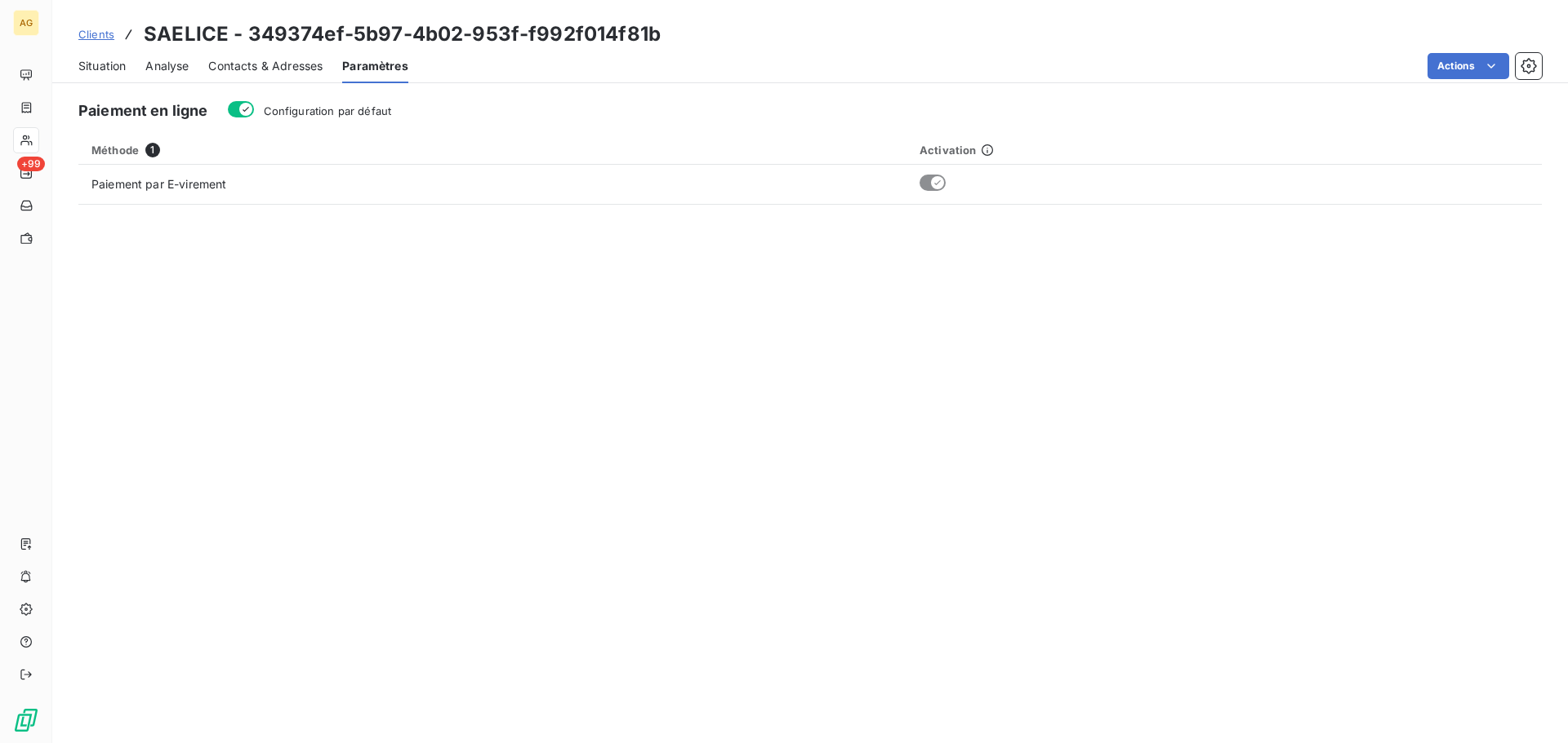
click at [308, 115] on span "Configuration par défaut" at bounding box center [328, 111] width 128 height 13
click at [254, 115] on button "Configuration par défaut" at bounding box center [241, 108] width 26 height 16
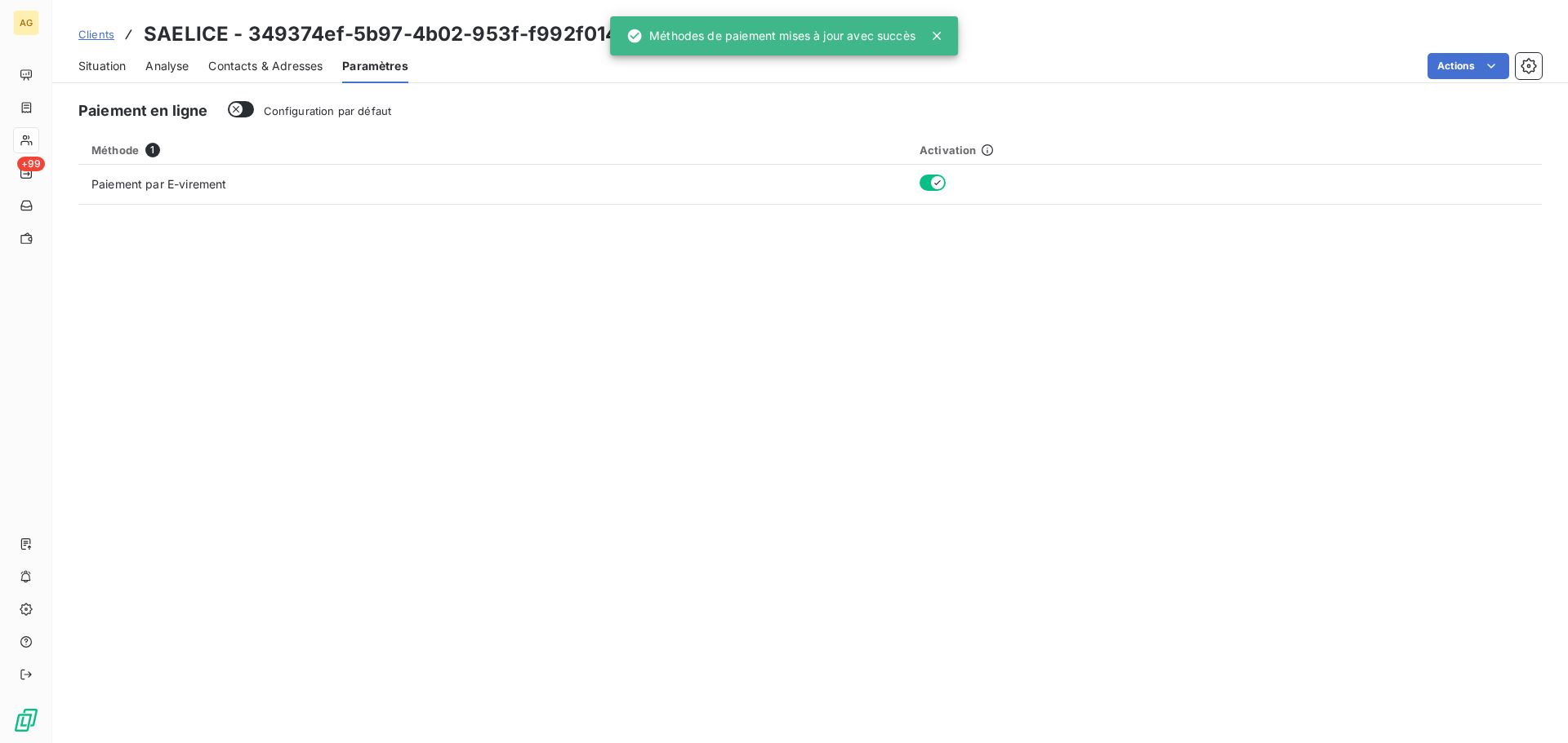
click at [248, 77] on div "Contacts & Adresses" at bounding box center [265, 66] width 114 height 34
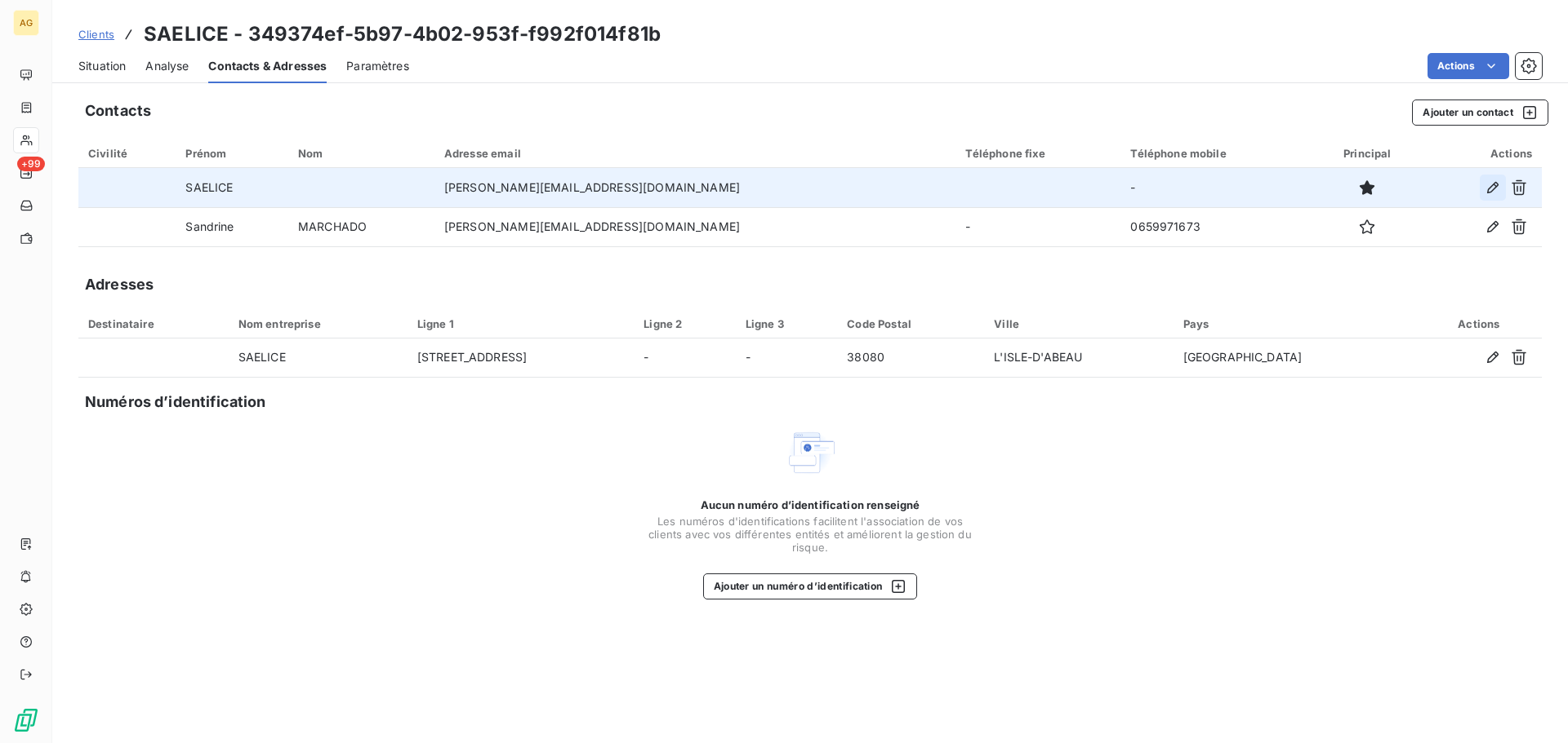
click at [1487, 190] on icon "button" at bounding box center [1492, 187] width 16 height 16
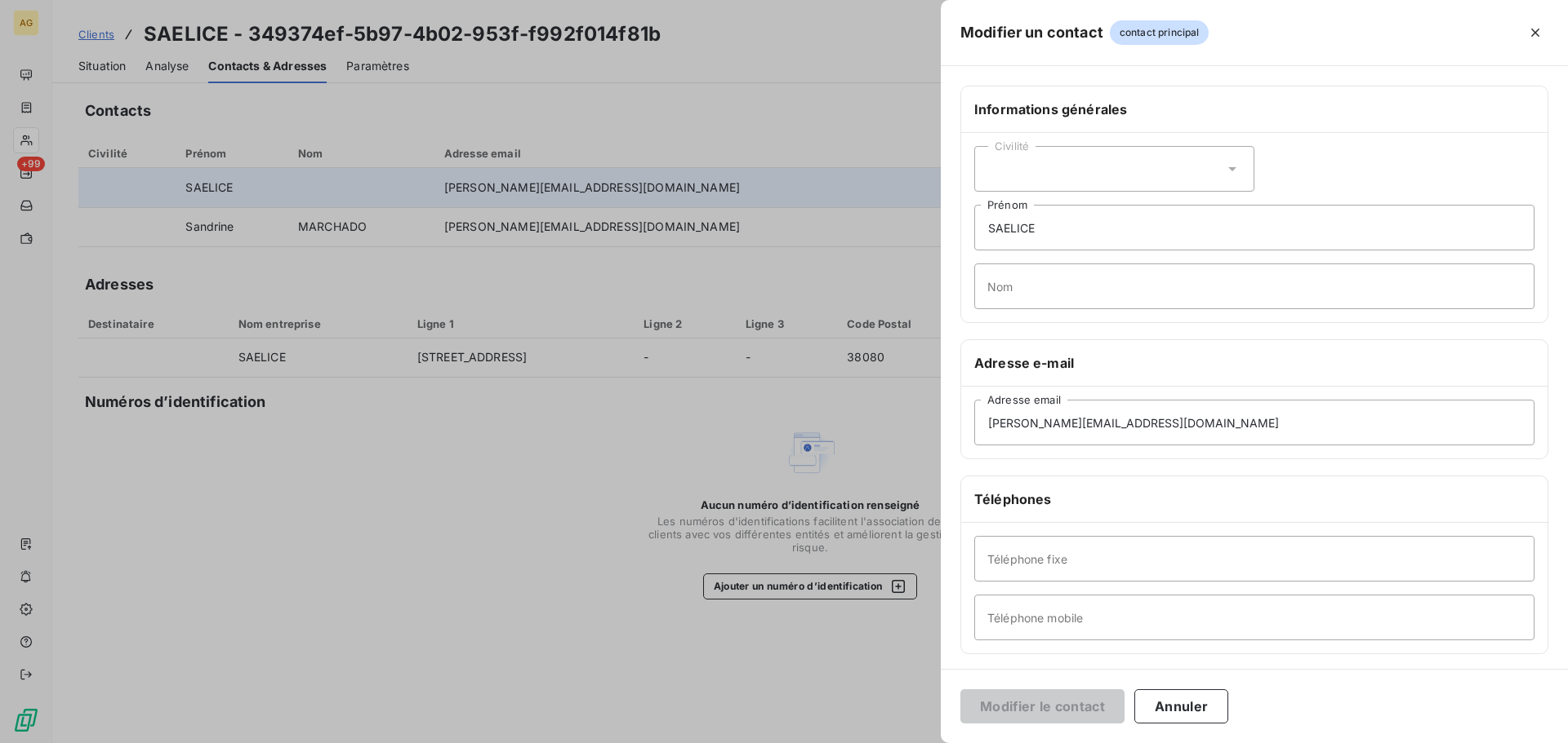
drag, startPoint x: 1531, startPoint y: 27, endPoint x: 1526, endPoint y: 38, distance: 12.1
click at [1531, 28] on icon "button" at bounding box center [1534, 32] width 16 height 16
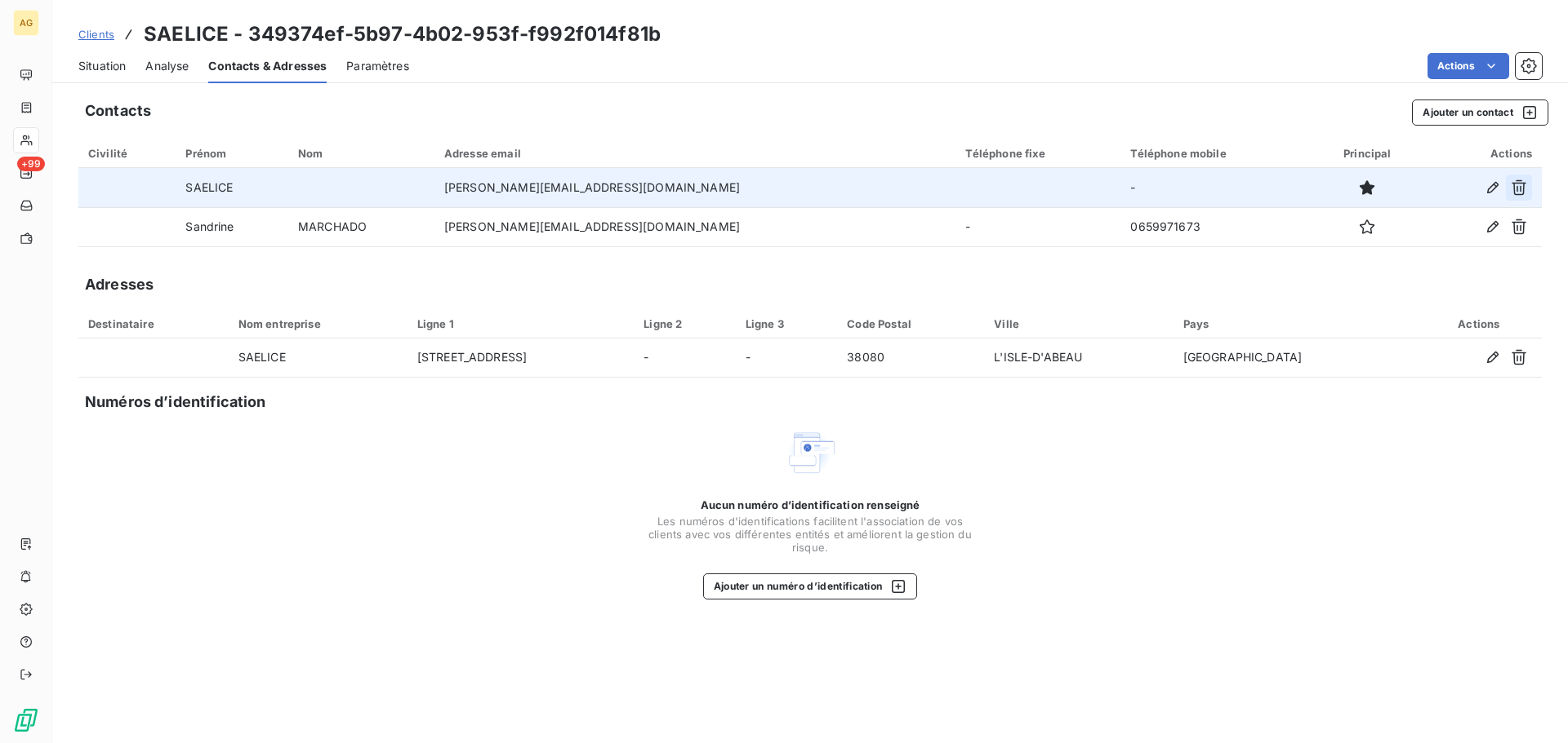
click at [1514, 196] on button "button" at bounding box center [1519, 188] width 26 height 26
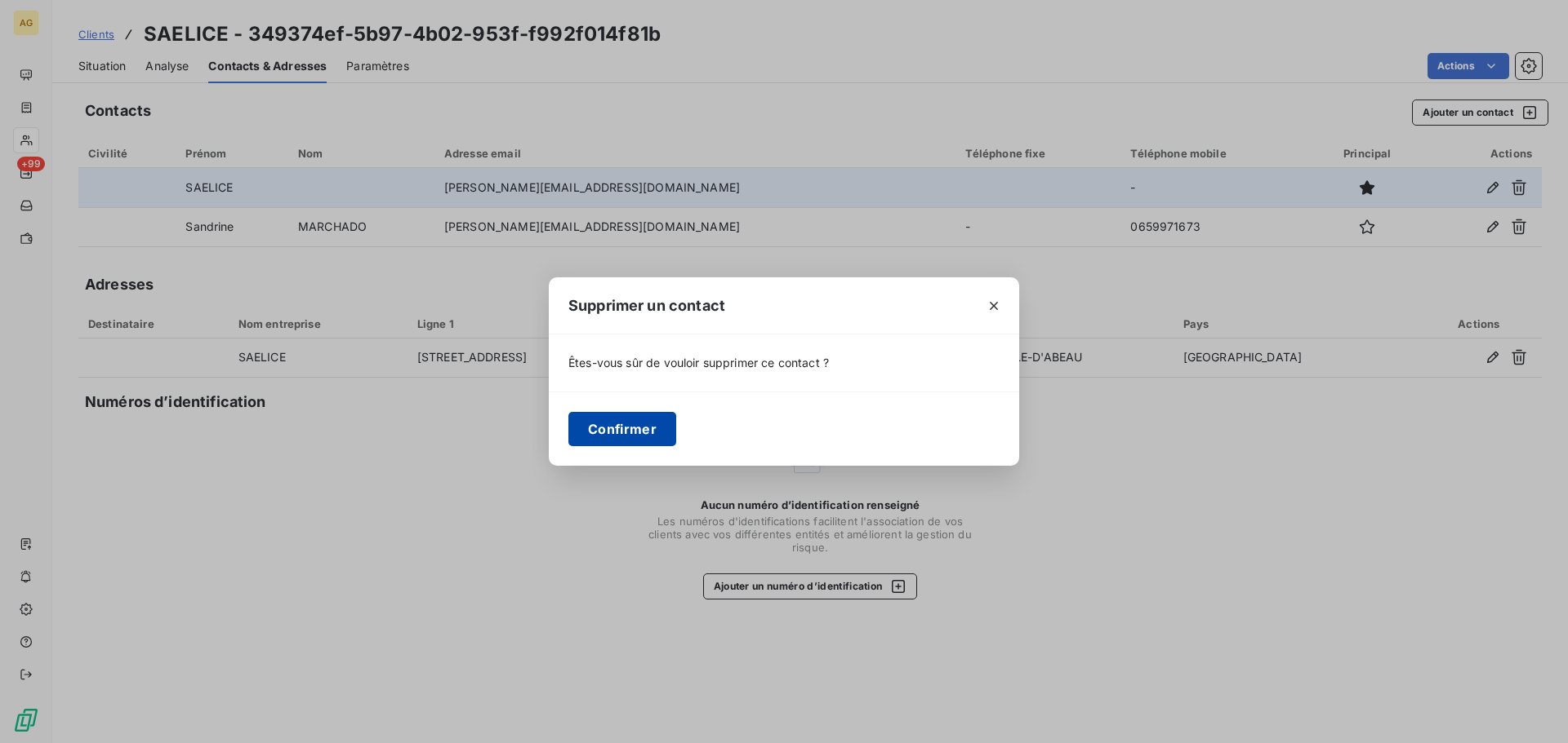
click at [602, 440] on button "Confirmer" at bounding box center [622, 429] width 108 height 34
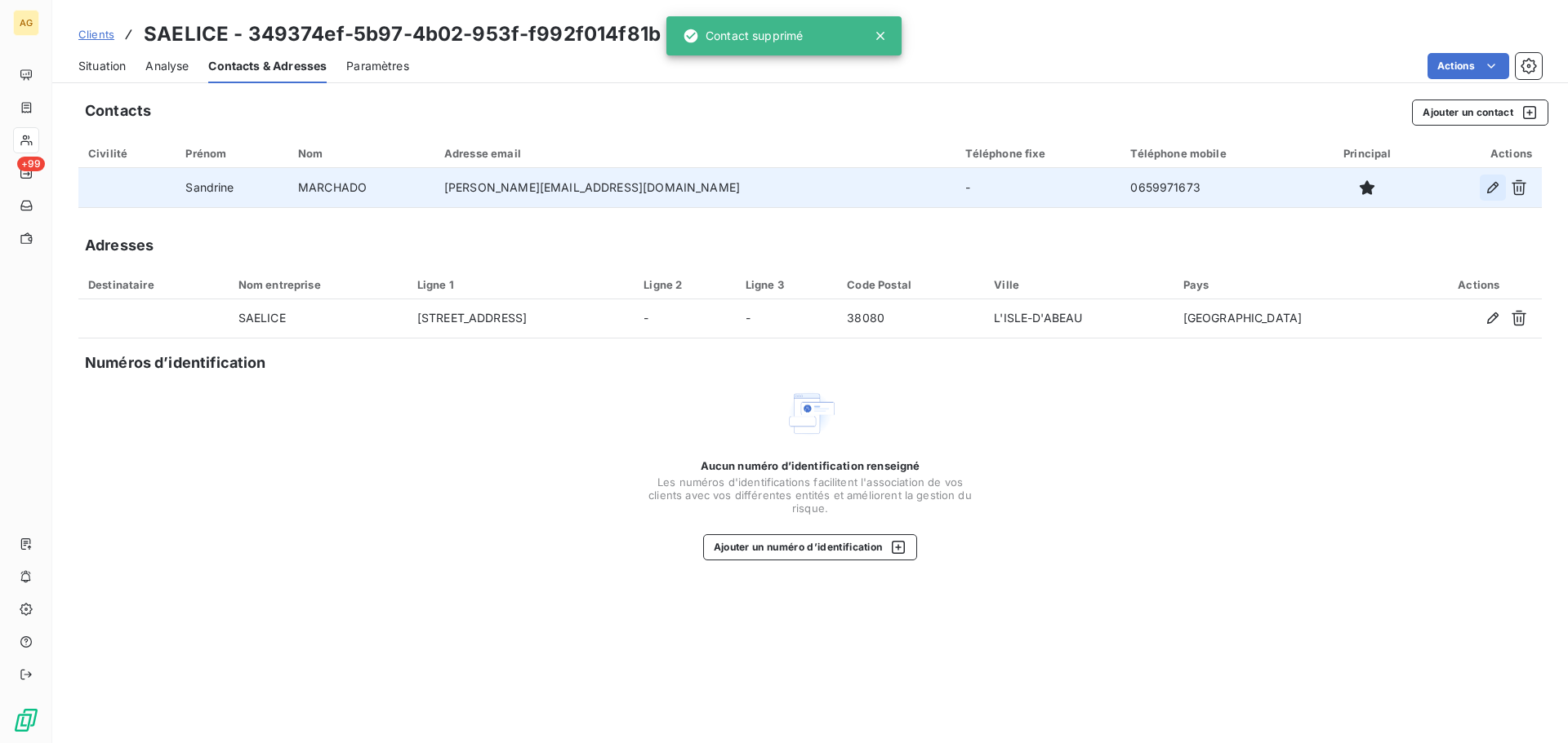
click at [1493, 190] on icon "button" at bounding box center [1492, 187] width 16 height 16
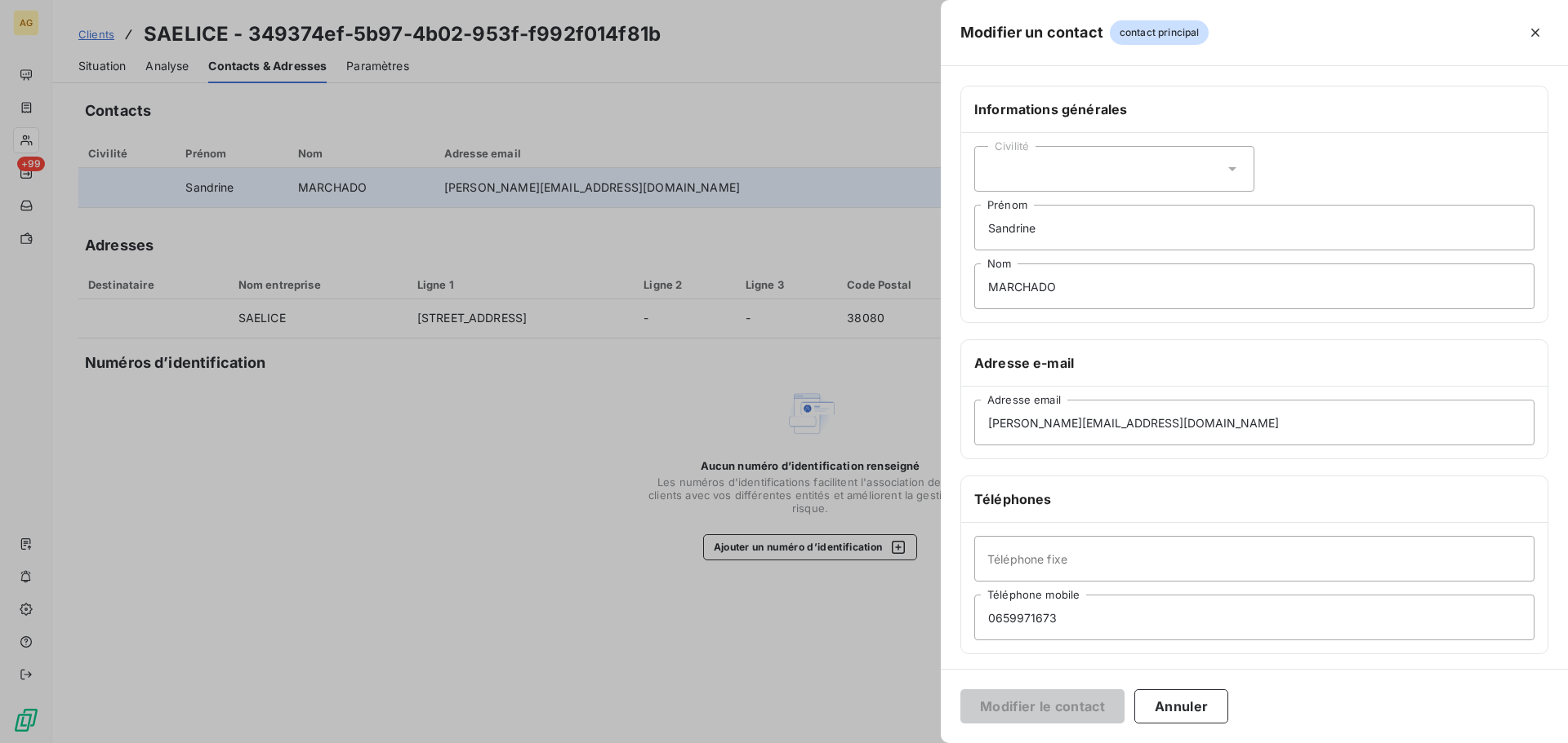
click at [1023, 166] on div "Civilité" at bounding box center [1114, 169] width 280 height 45
click at [1029, 214] on span "Madame" at bounding box center [1028, 210] width 44 height 15
click at [1084, 702] on button "Modifier le contact" at bounding box center [1043, 706] width 164 height 34
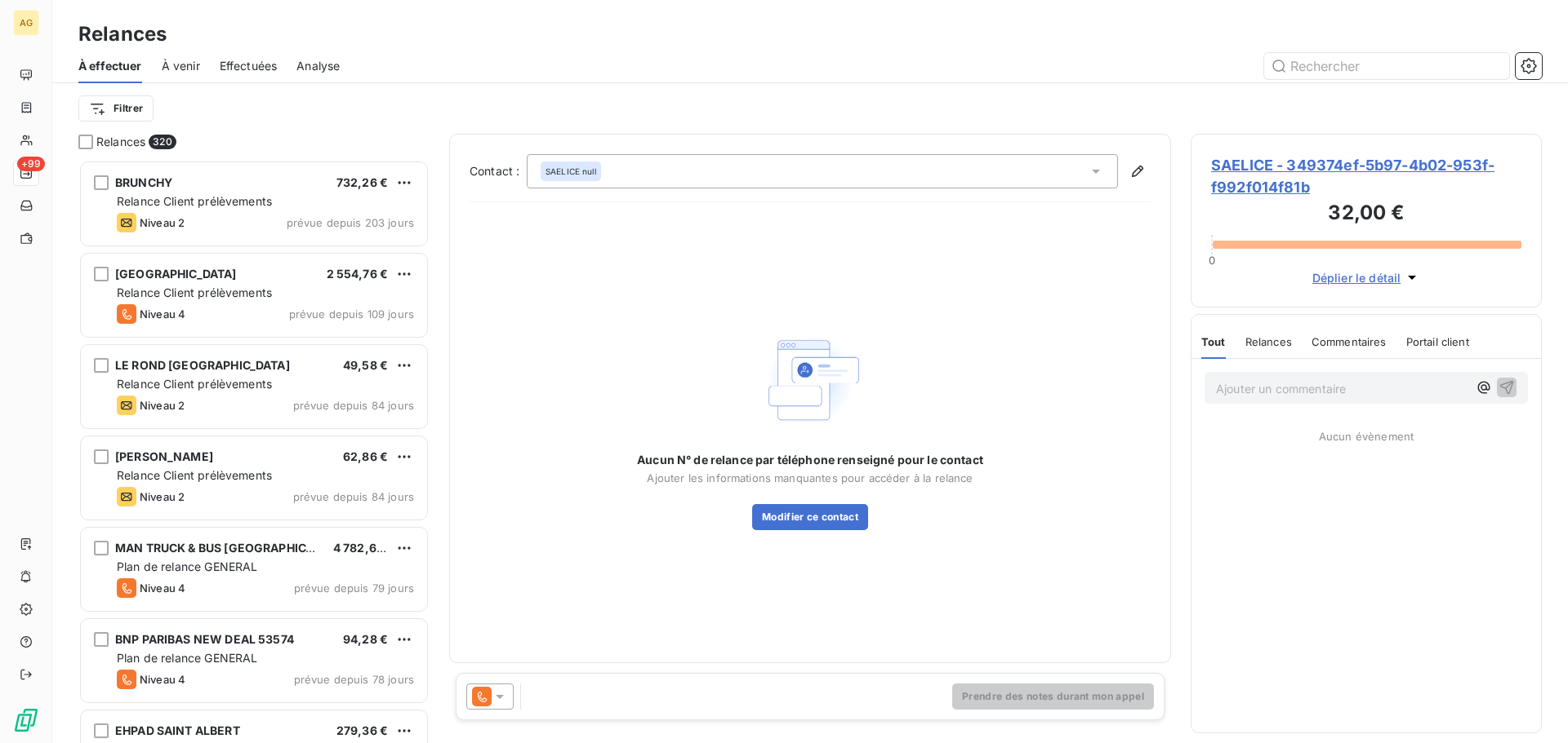
scroll to position [571, 339]
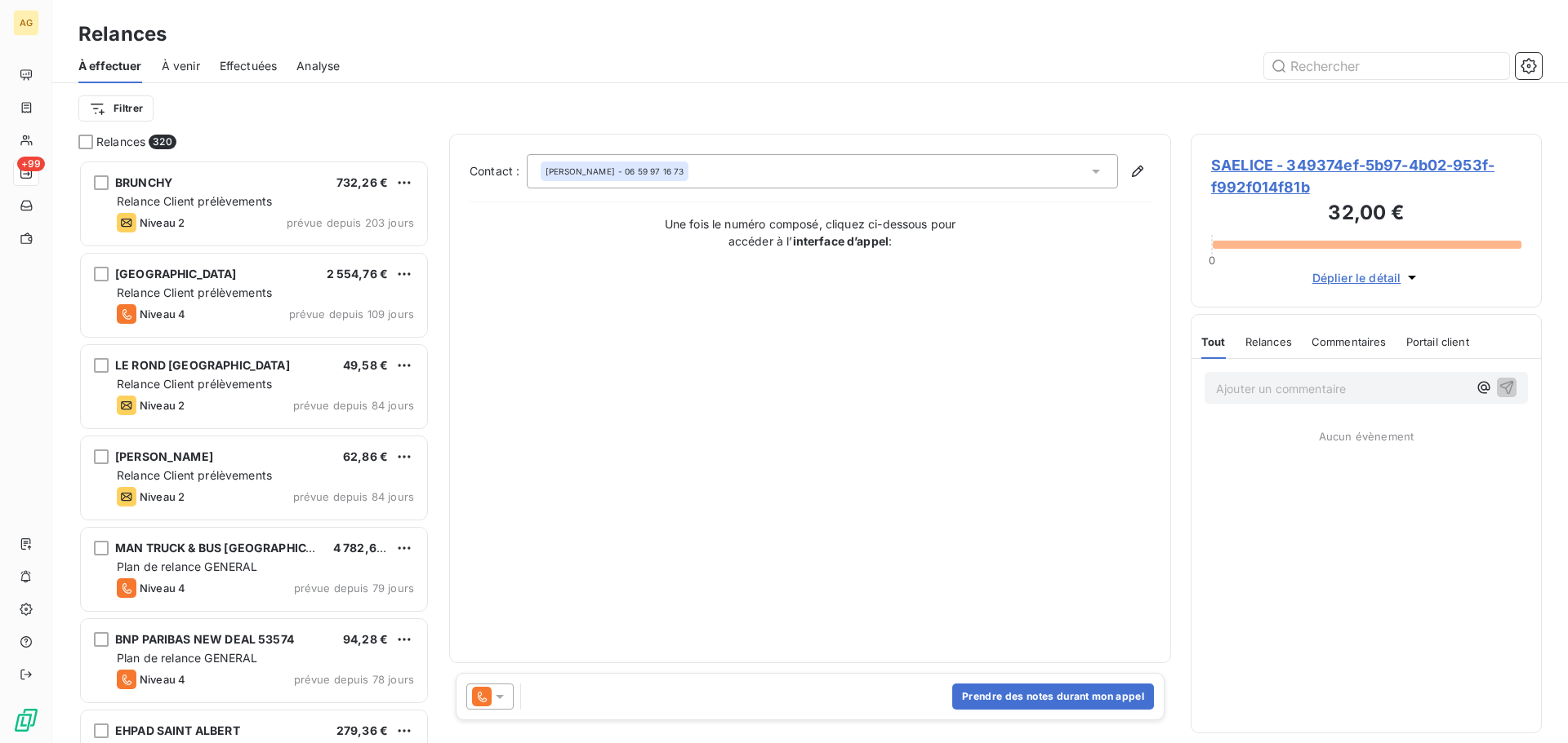
click at [507, 698] on icon at bounding box center [499, 696] width 16 height 16
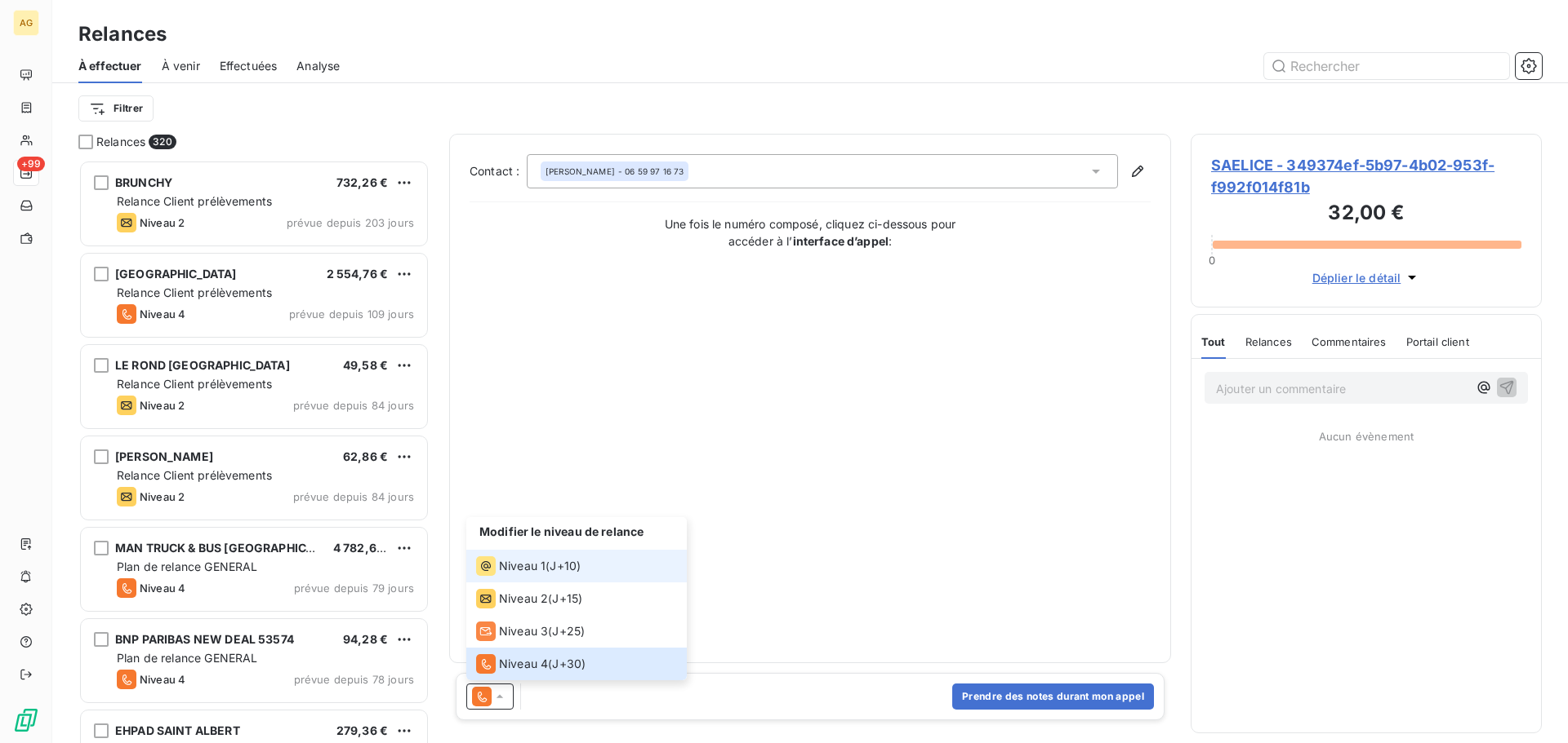
click at [511, 576] on li "Niveau 1 ( J+10 )" at bounding box center [576, 566] width 221 height 33
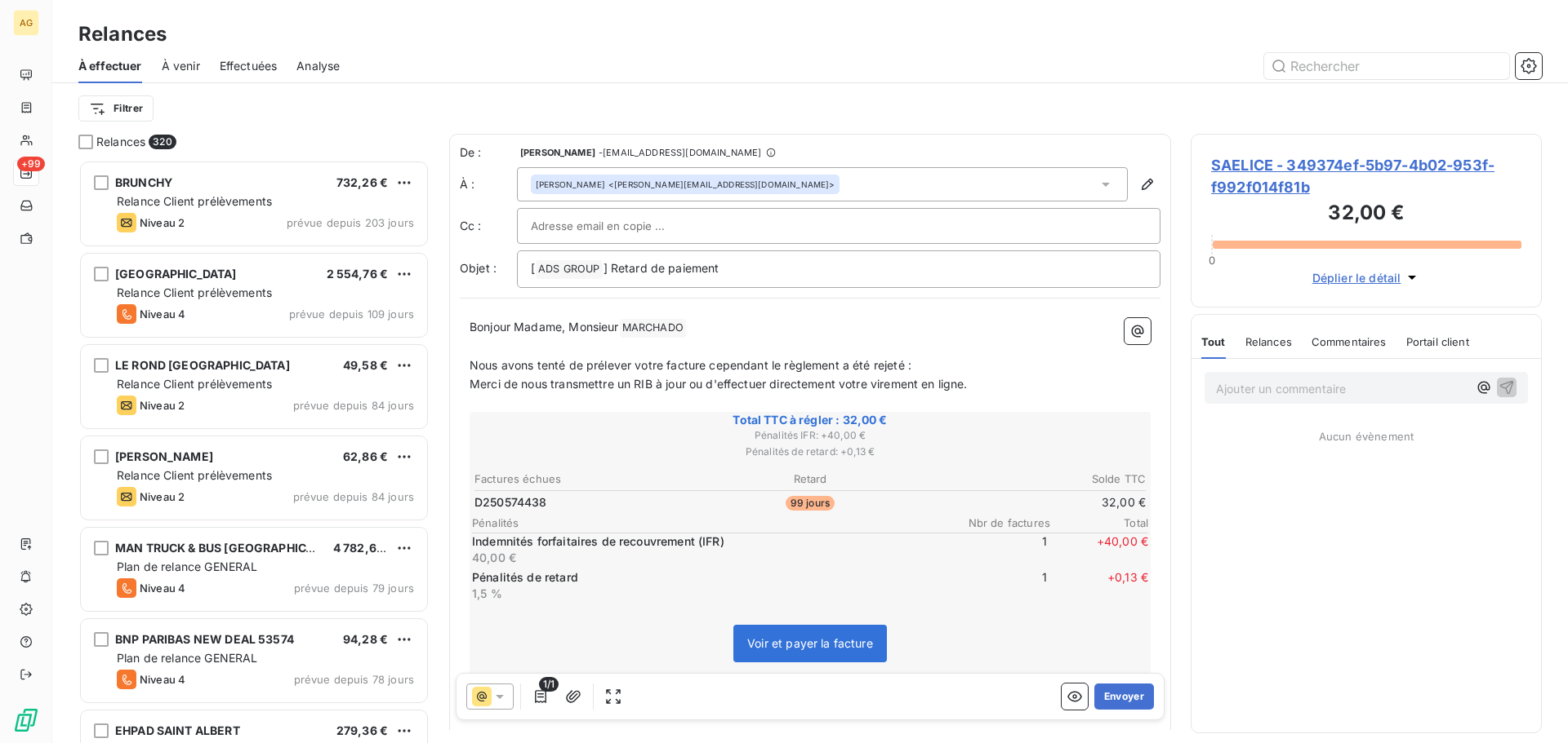
drag, startPoint x: 623, startPoint y: 331, endPoint x: 564, endPoint y: 331, distance: 59.0
click at [564, 331] on span "Bonjour Madame, Monsieur" at bounding box center [544, 326] width 149 height 14
click at [1110, 699] on button "Envoyer" at bounding box center [1124, 697] width 59 height 26
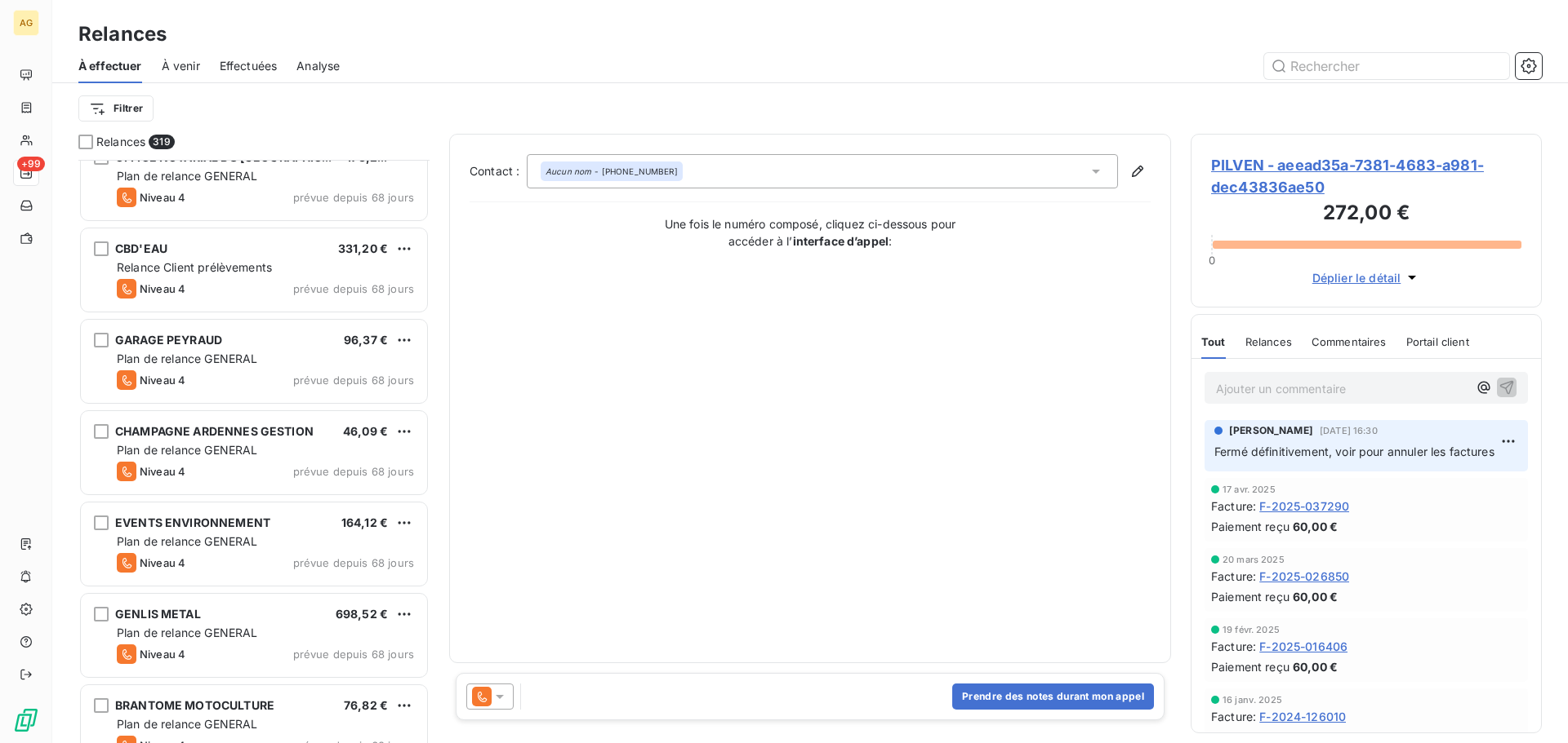
scroll to position [1959, 0]
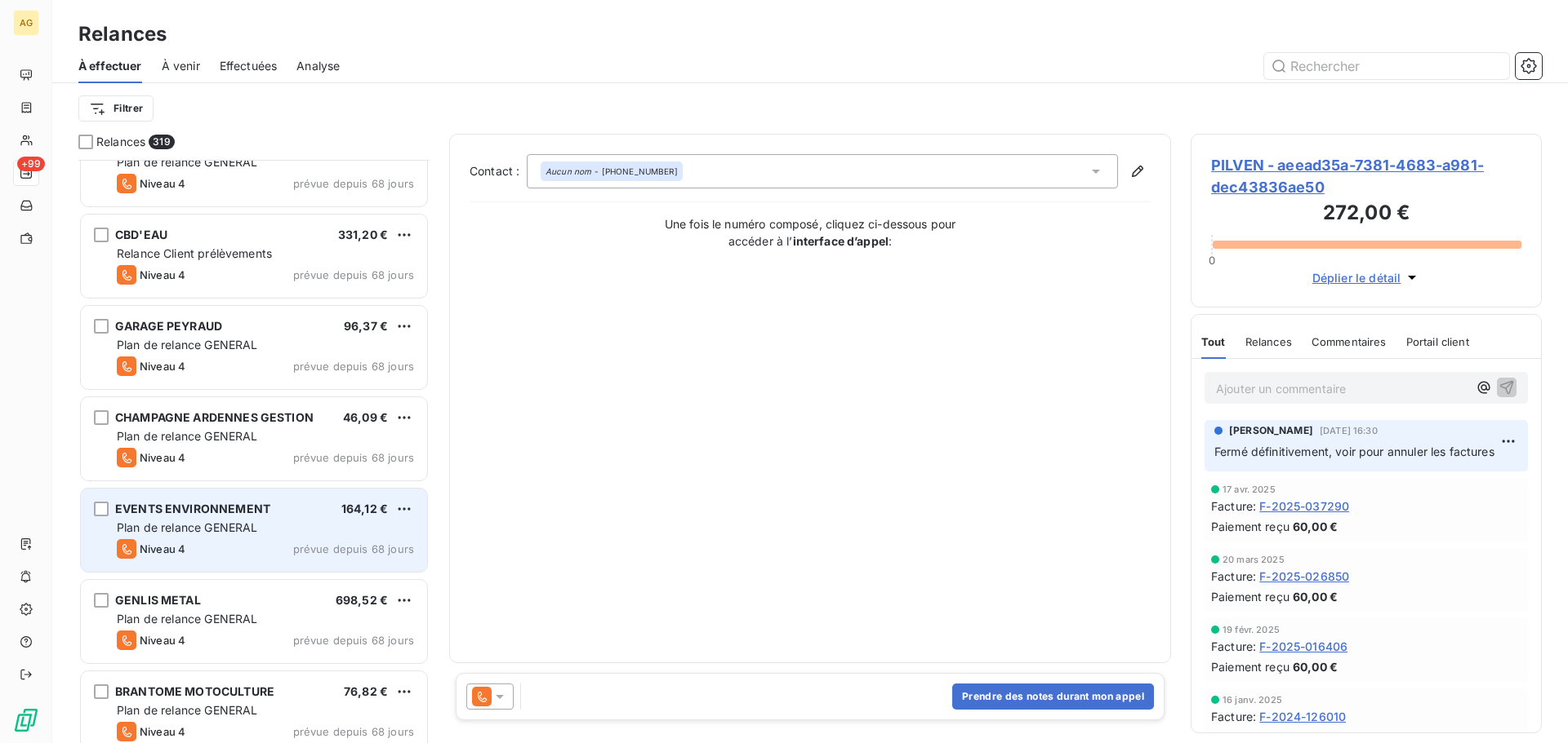
click at [314, 518] on div "EVENTS ENVIRONNEMENT 164,12 € Plan de relance GENERAL Niveau 4 prévue depuis 68…" at bounding box center [254, 530] width 346 height 83
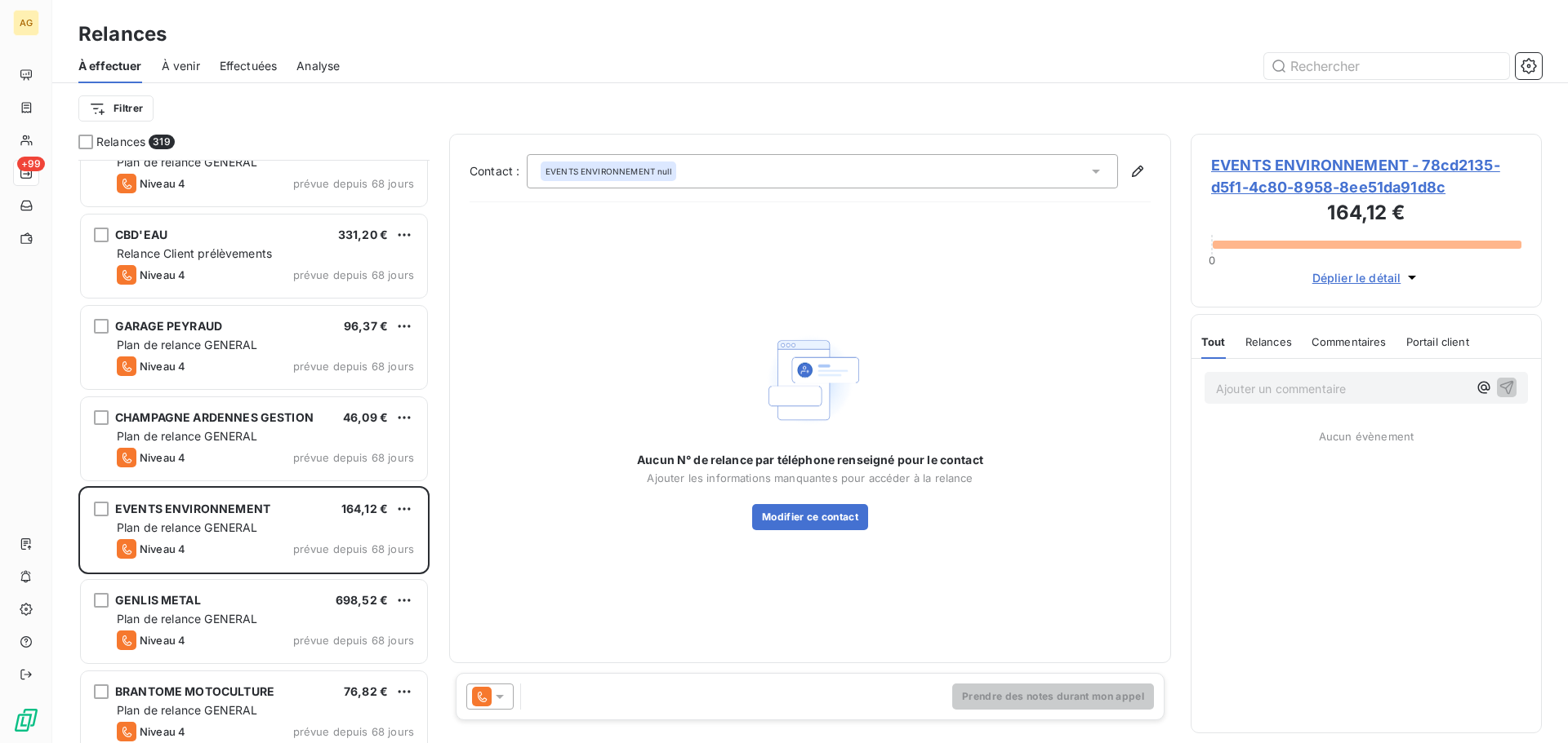
click at [1314, 182] on span "EVENTS ENVIRONNEMENT - 78cd2135-d5f1-4c80-8958-8ee51da91d8c" at bounding box center [1366, 176] width 310 height 44
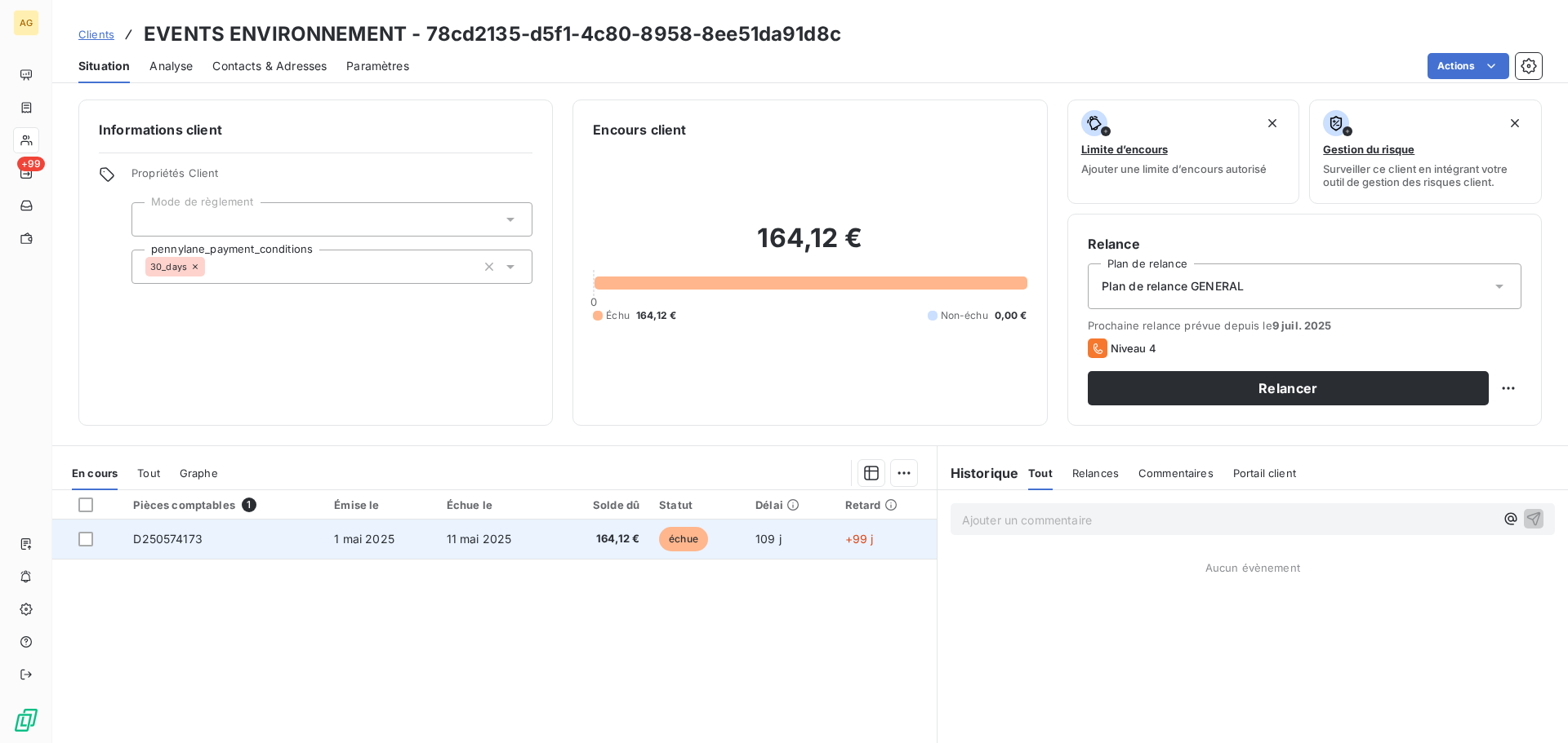
click at [360, 531] on td "1 mai 2025" at bounding box center [380, 539] width 112 height 40
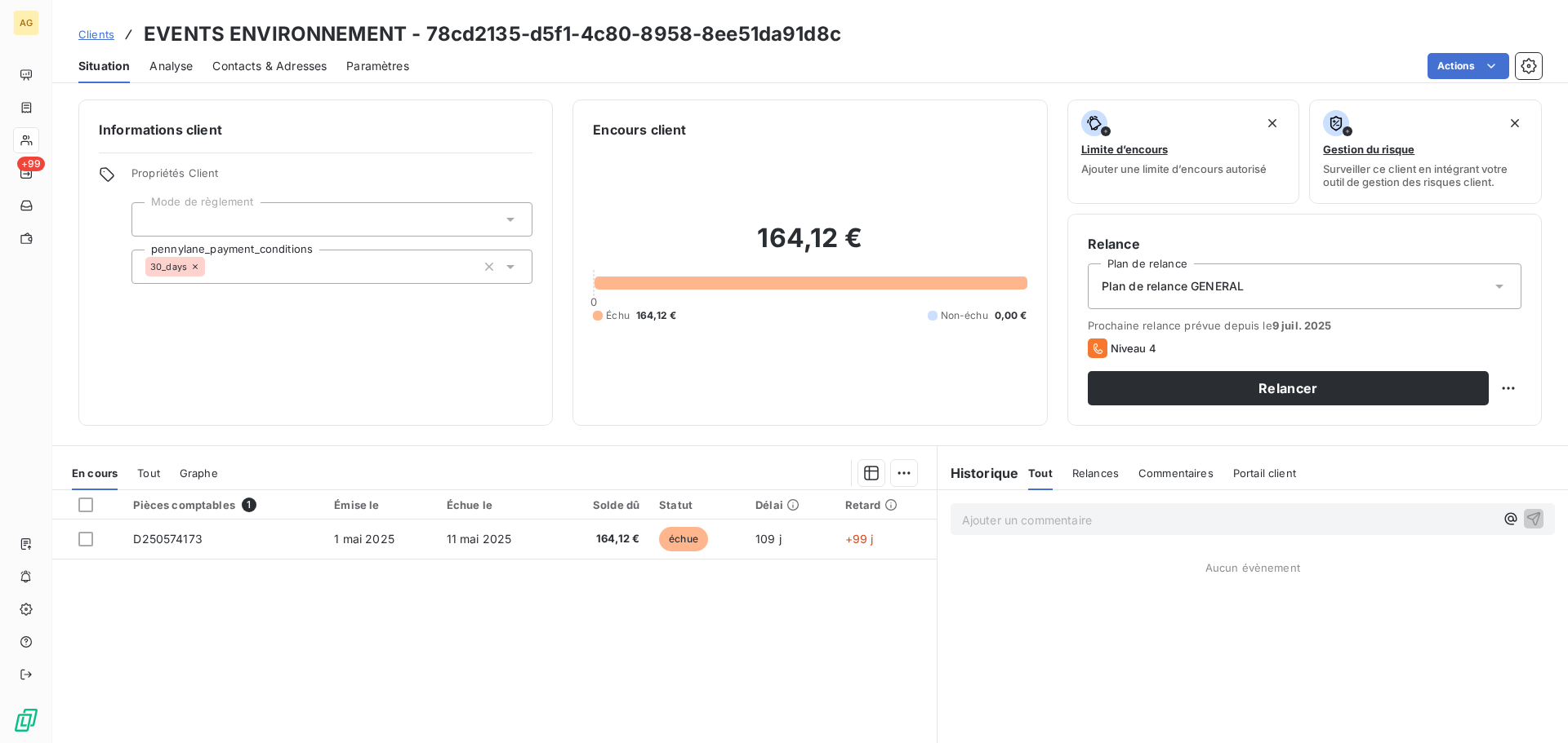
click at [1193, 294] on div "Plan de relance GENERAL" at bounding box center [1305, 287] width 434 height 45
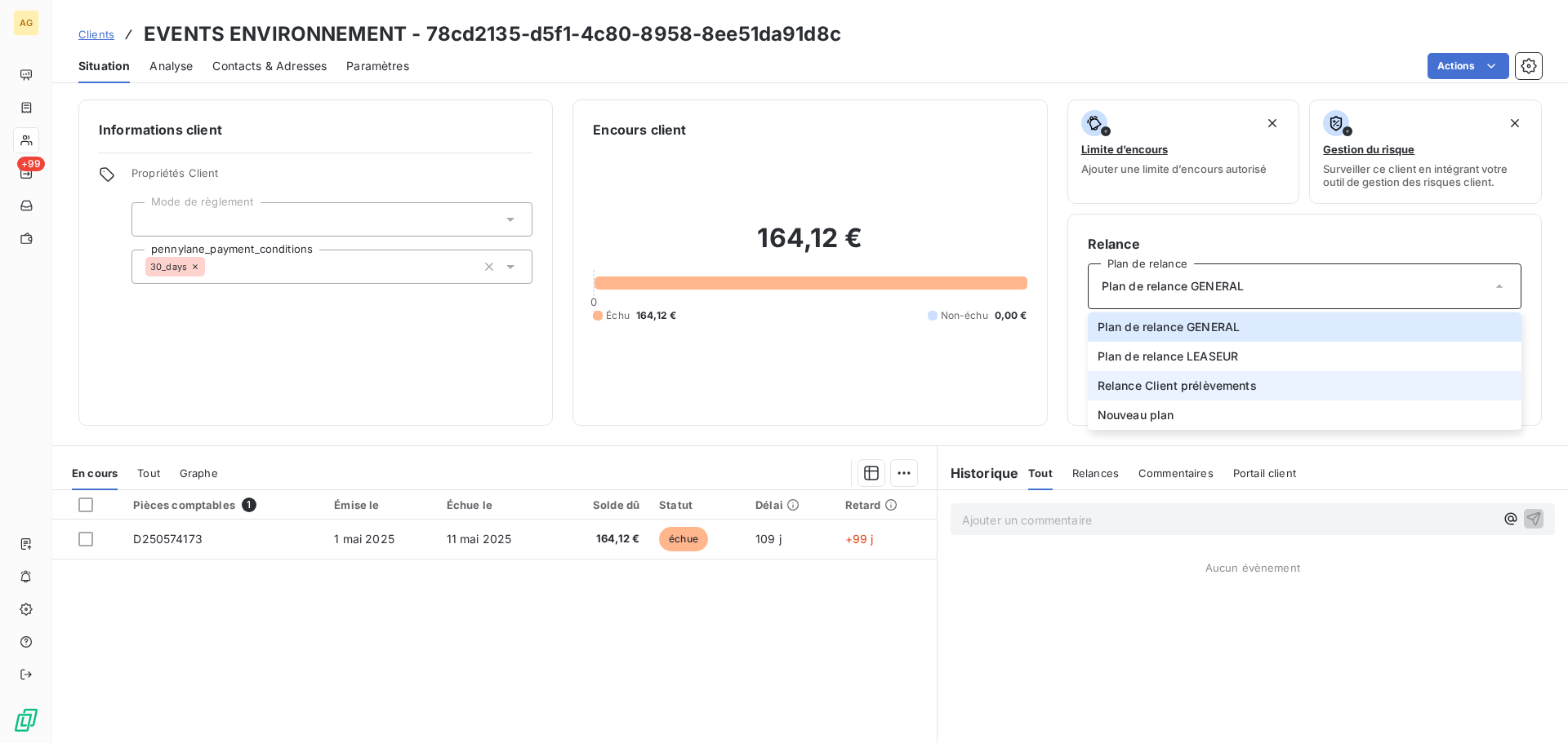
click at [1170, 388] on span "Relance Client prélèvements" at bounding box center [1176, 386] width 159 height 16
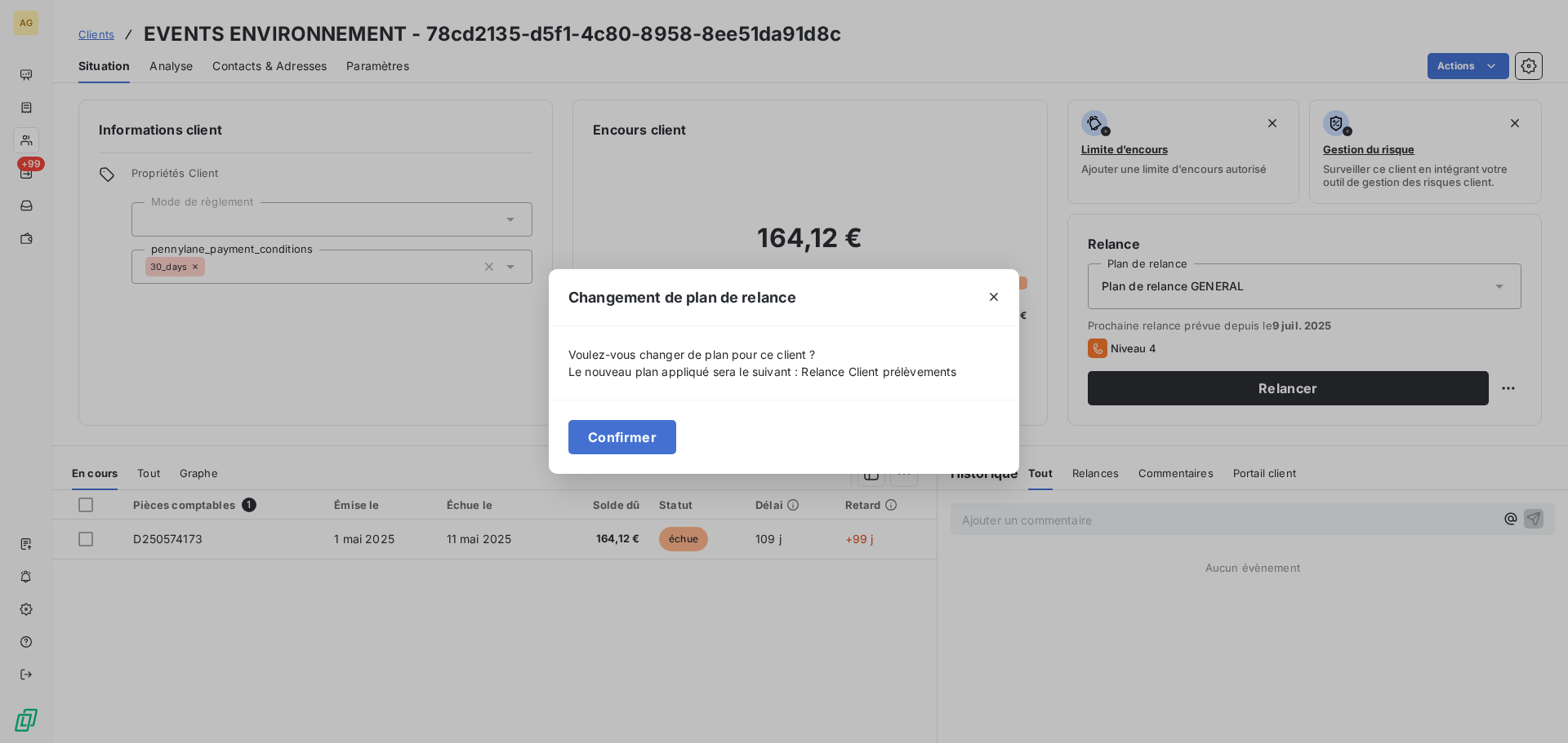
click at [616, 443] on button "Confirmer" at bounding box center [622, 438] width 108 height 34
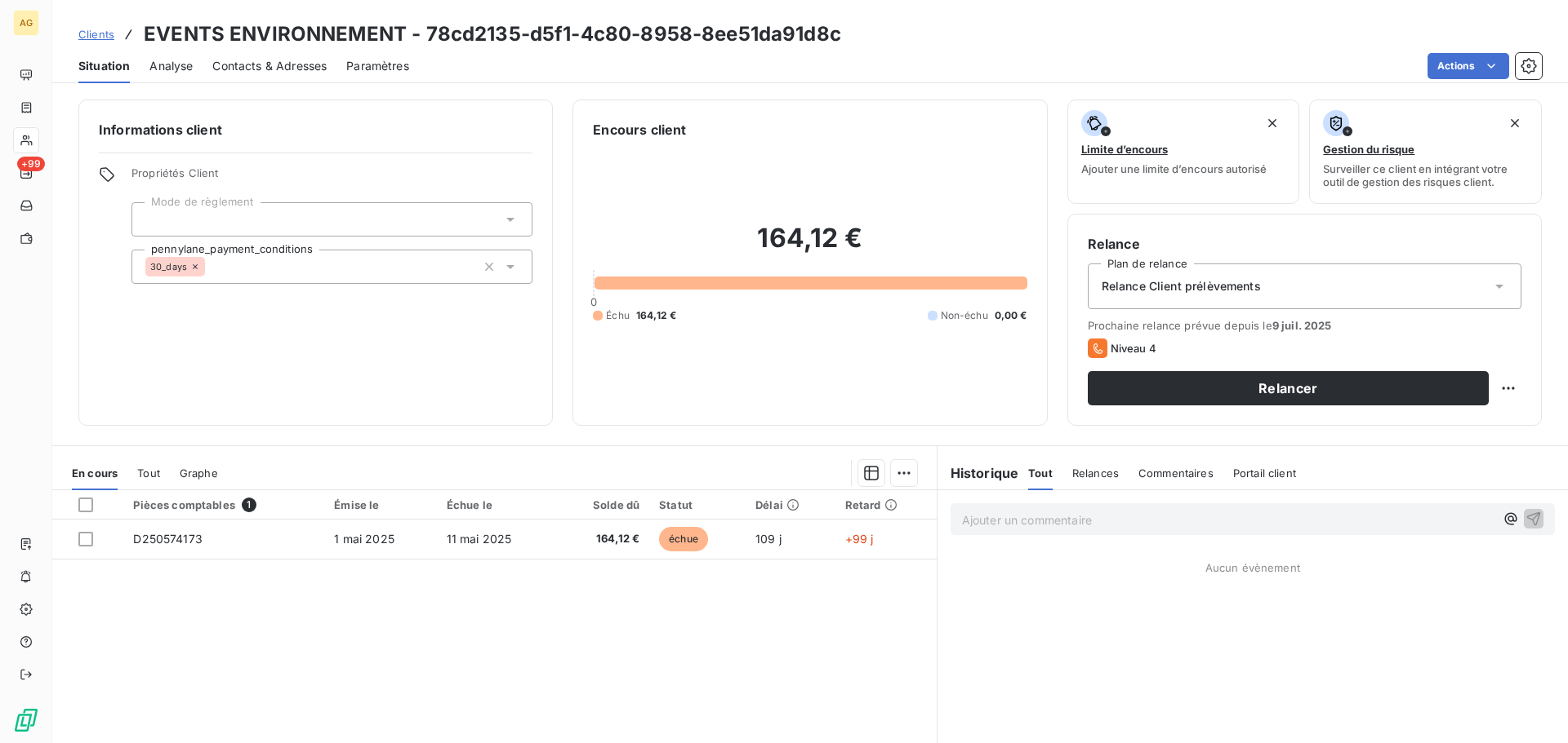
click at [370, 62] on span "Paramètres" at bounding box center [377, 65] width 63 height 16
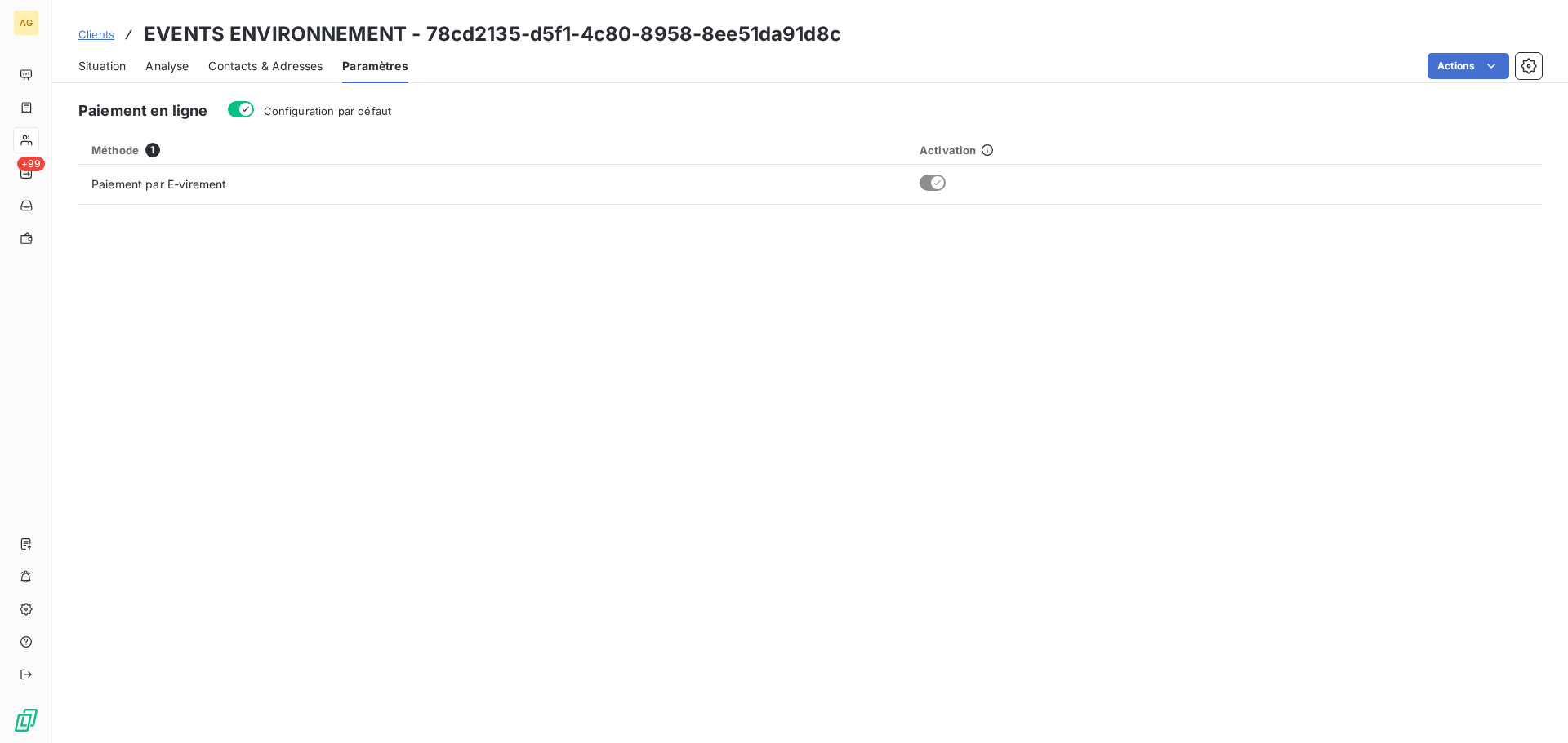
click at [287, 117] on span "Configuration par défaut" at bounding box center [328, 111] width 128 height 13
click at [254, 117] on button "Configuration par défaut" at bounding box center [241, 108] width 26 height 16
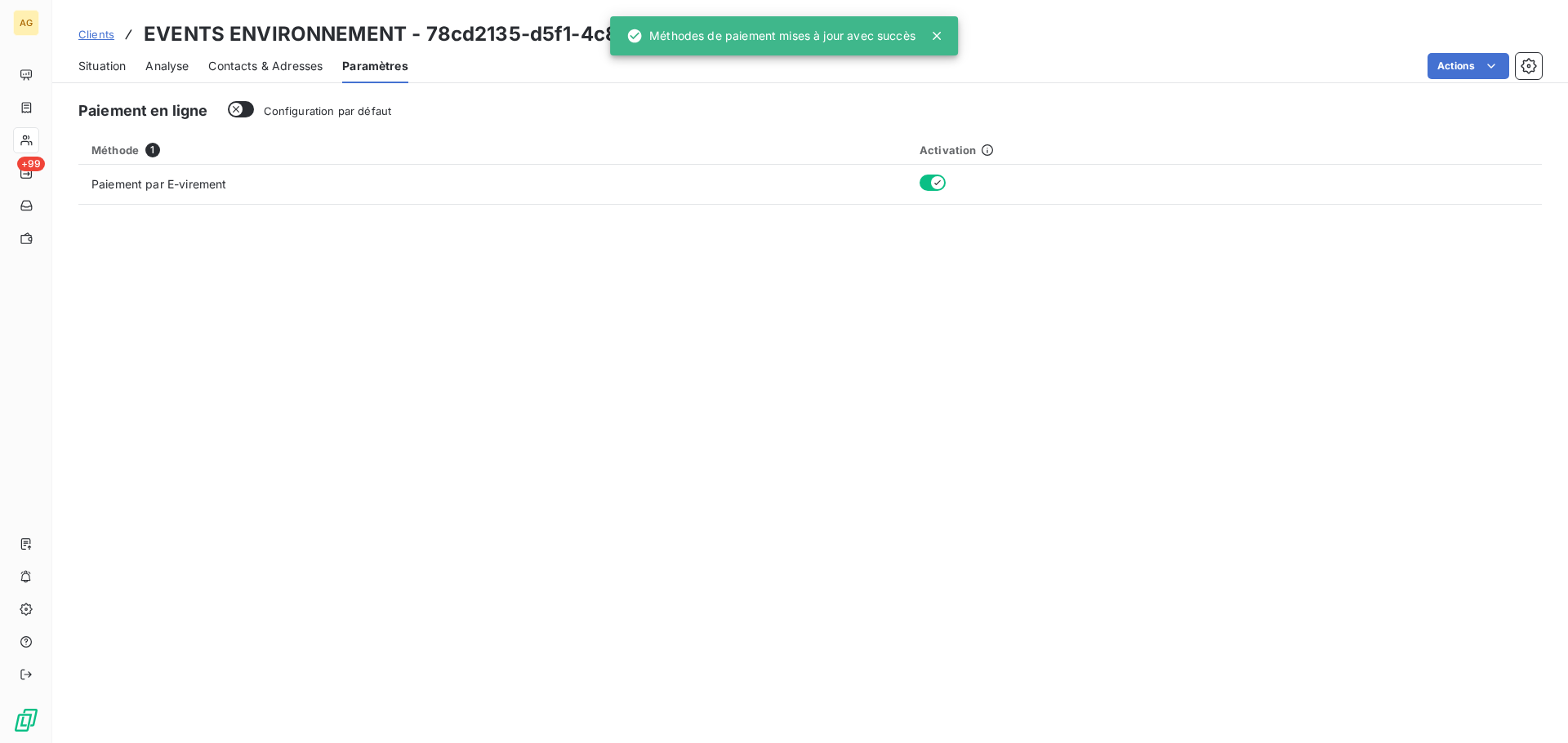
click at [253, 61] on span "Contacts & Adresses" at bounding box center [265, 65] width 114 height 16
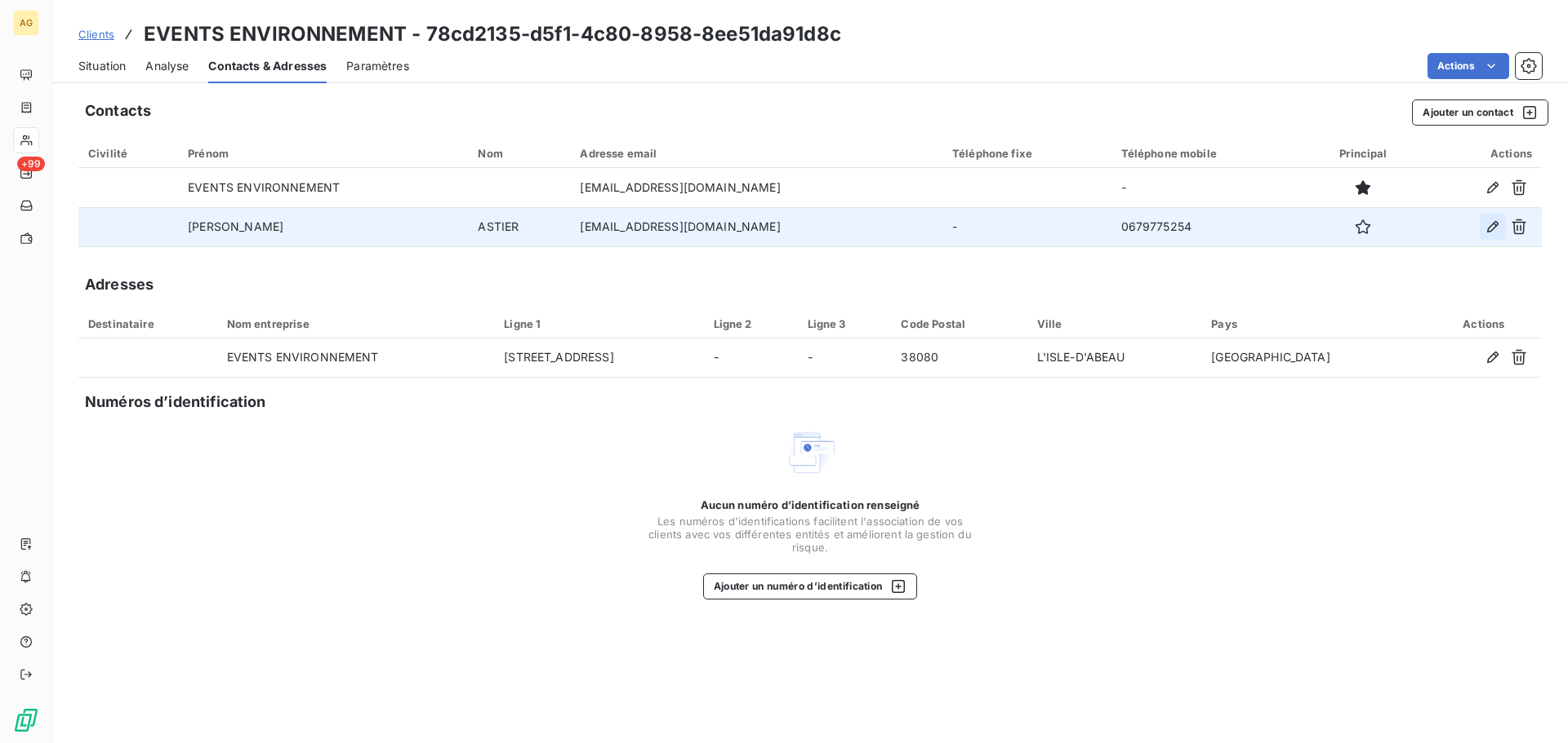
click at [1488, 227] on icon "button" at bounding box center [1492, 226] width 16 height 16
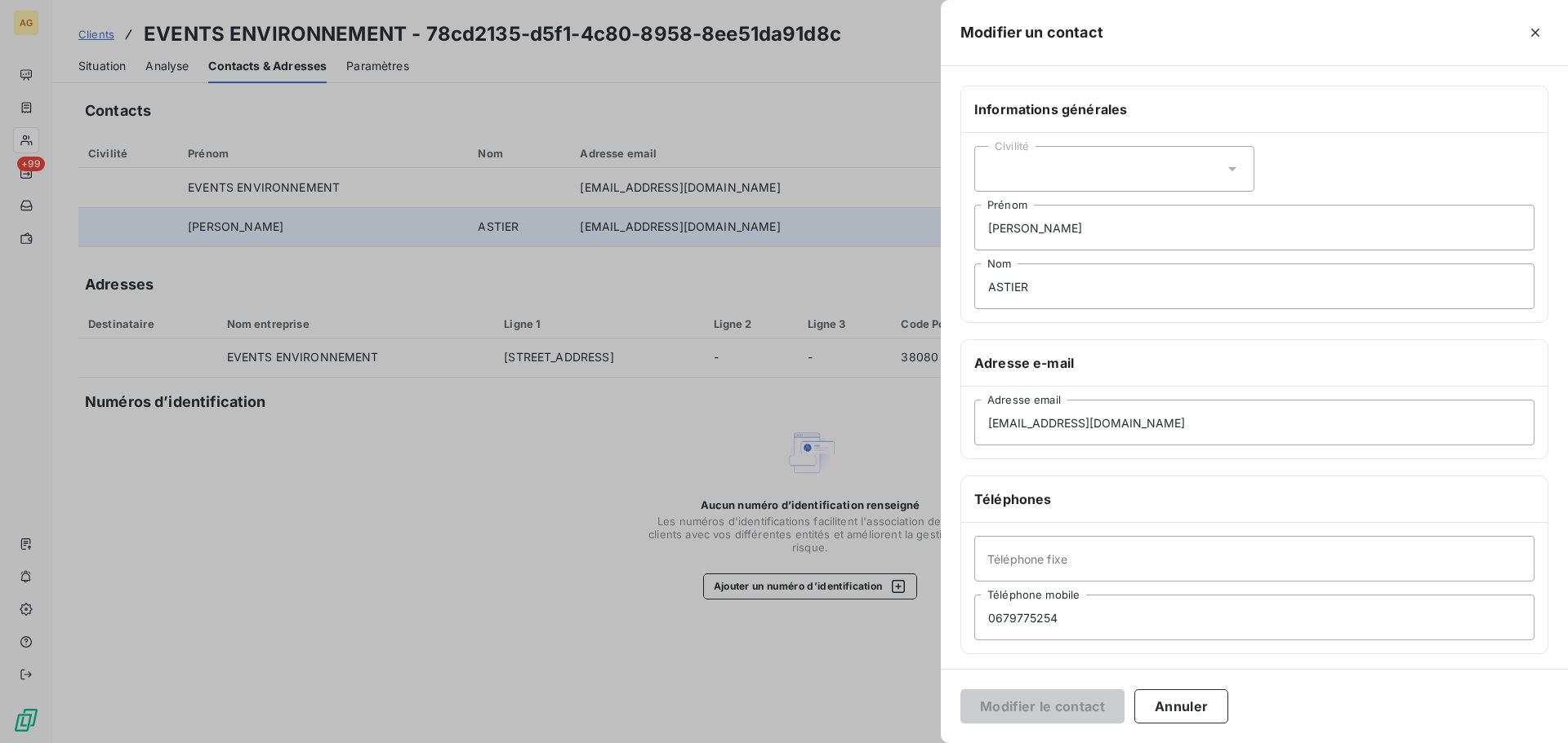
click at [993, 181] on div "Civilité" at bounding box center [1114, 169] width 280 height 45
click at [1019, 243] on span "Monsieur" at bounding box center [1031, 239] width 49 height 15
click at [1016, 702] on button "Modifier le contact" at bounding box center [1043, 706] width 164 height 34
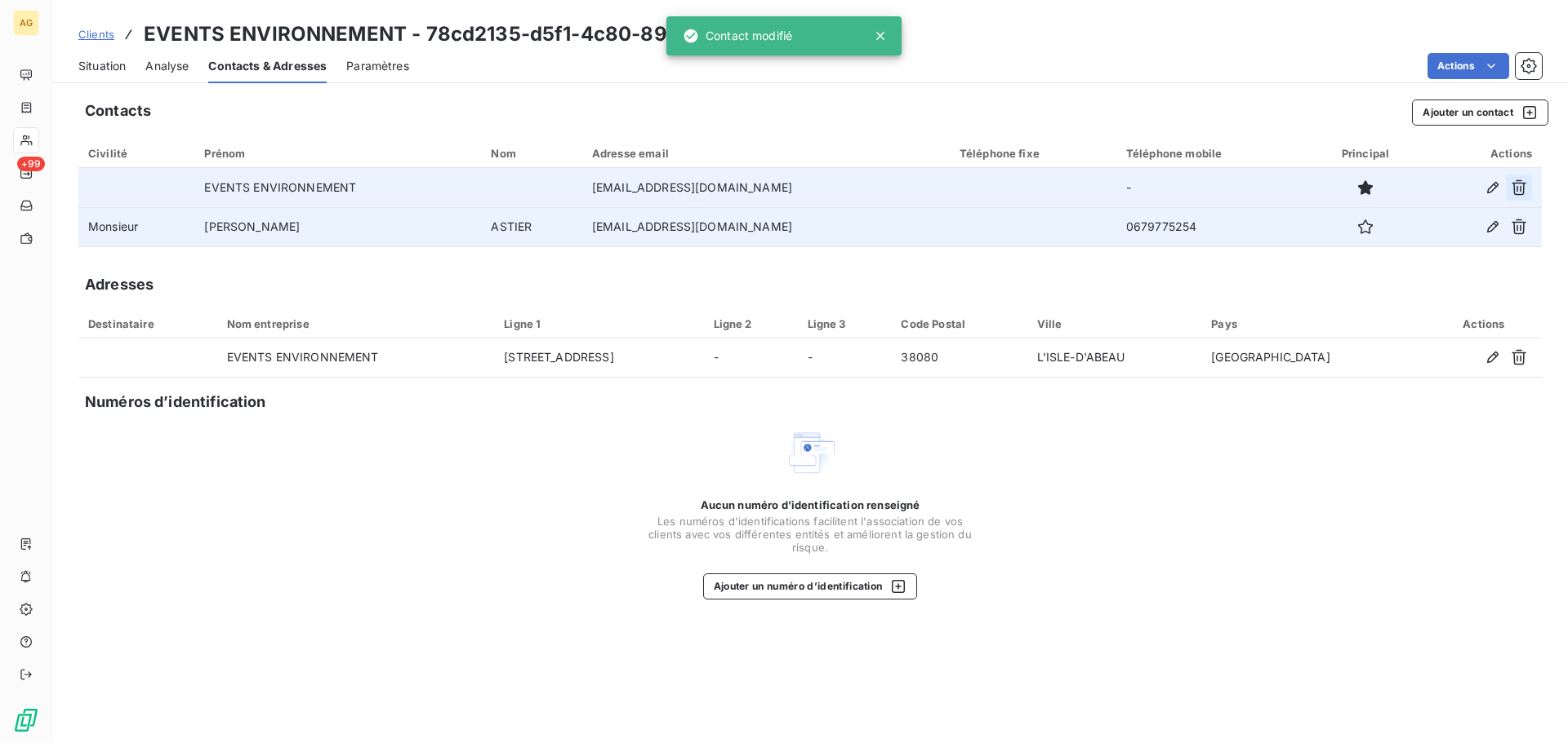
click at [1525, 186] on icon "button" at bounding box center [1518, 187] width 16 height 16
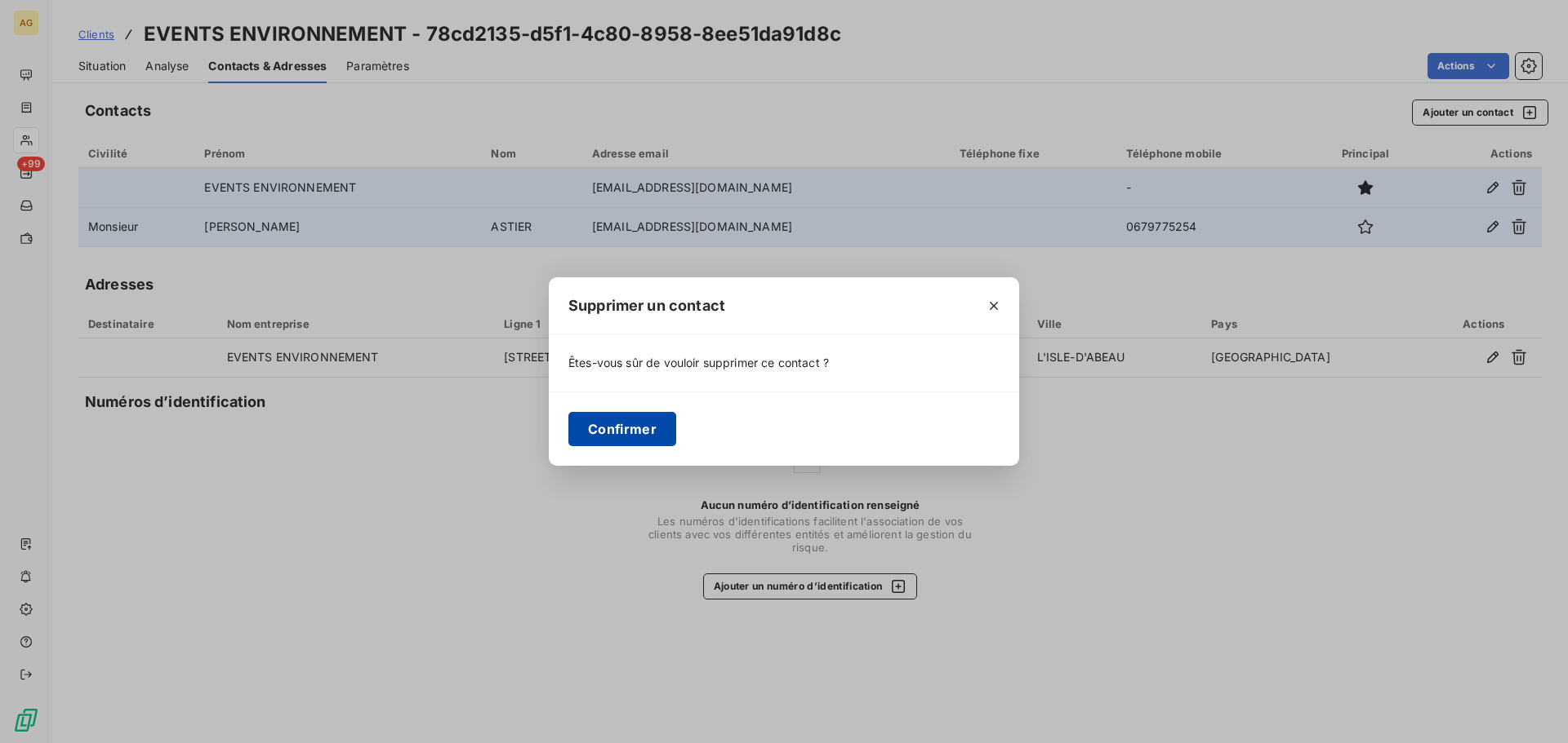
click at [611, 432] on button "Confirmer" at bounding box center [622, 429] width 108 height 34
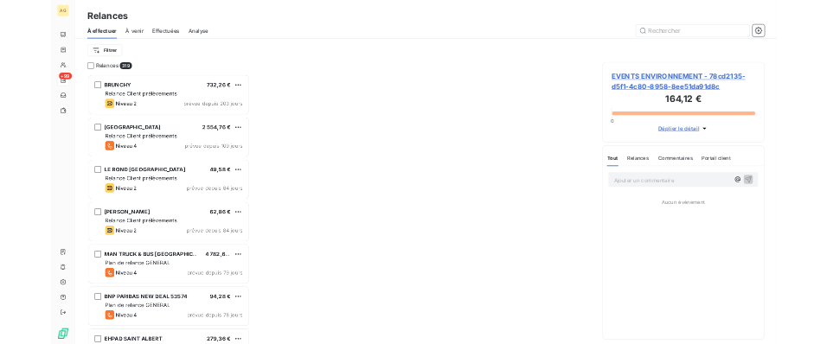
scroll to position [606, 359]
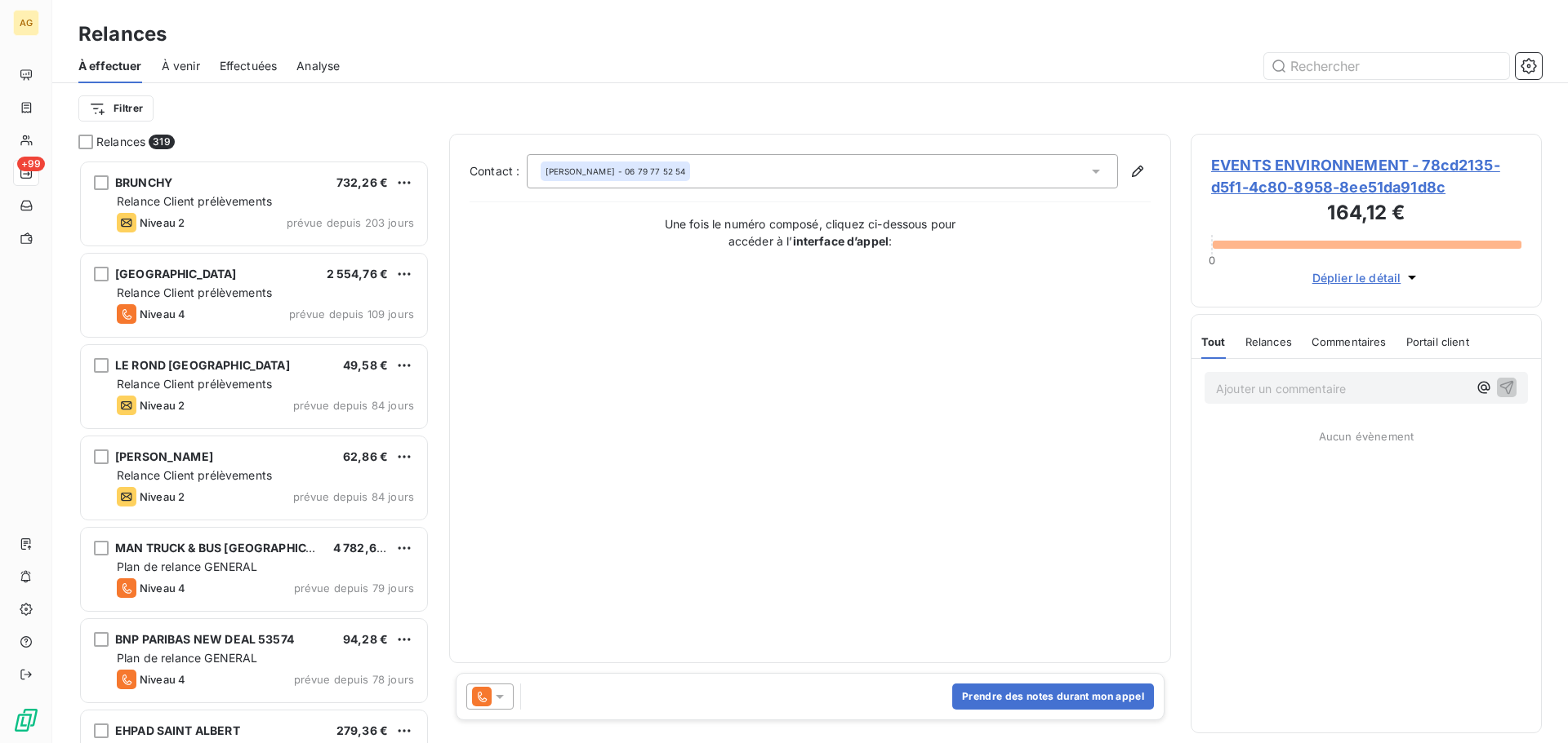
click at [501, 696] on icon at bounding box center [499, 697] width 8 height 4
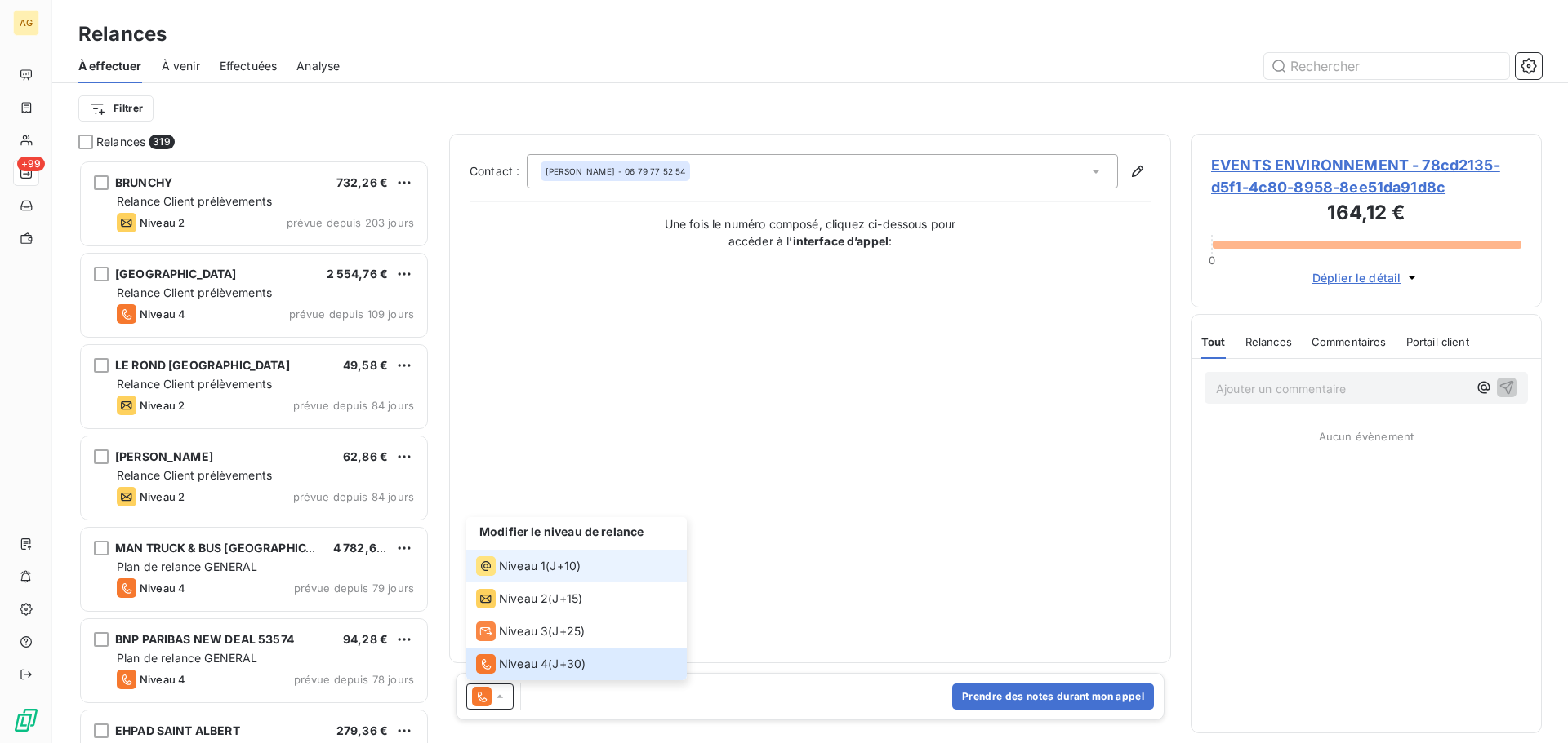
click at [525, 568] on span "Niveau 1" at bounding box center [522, 566] width 46 height 16
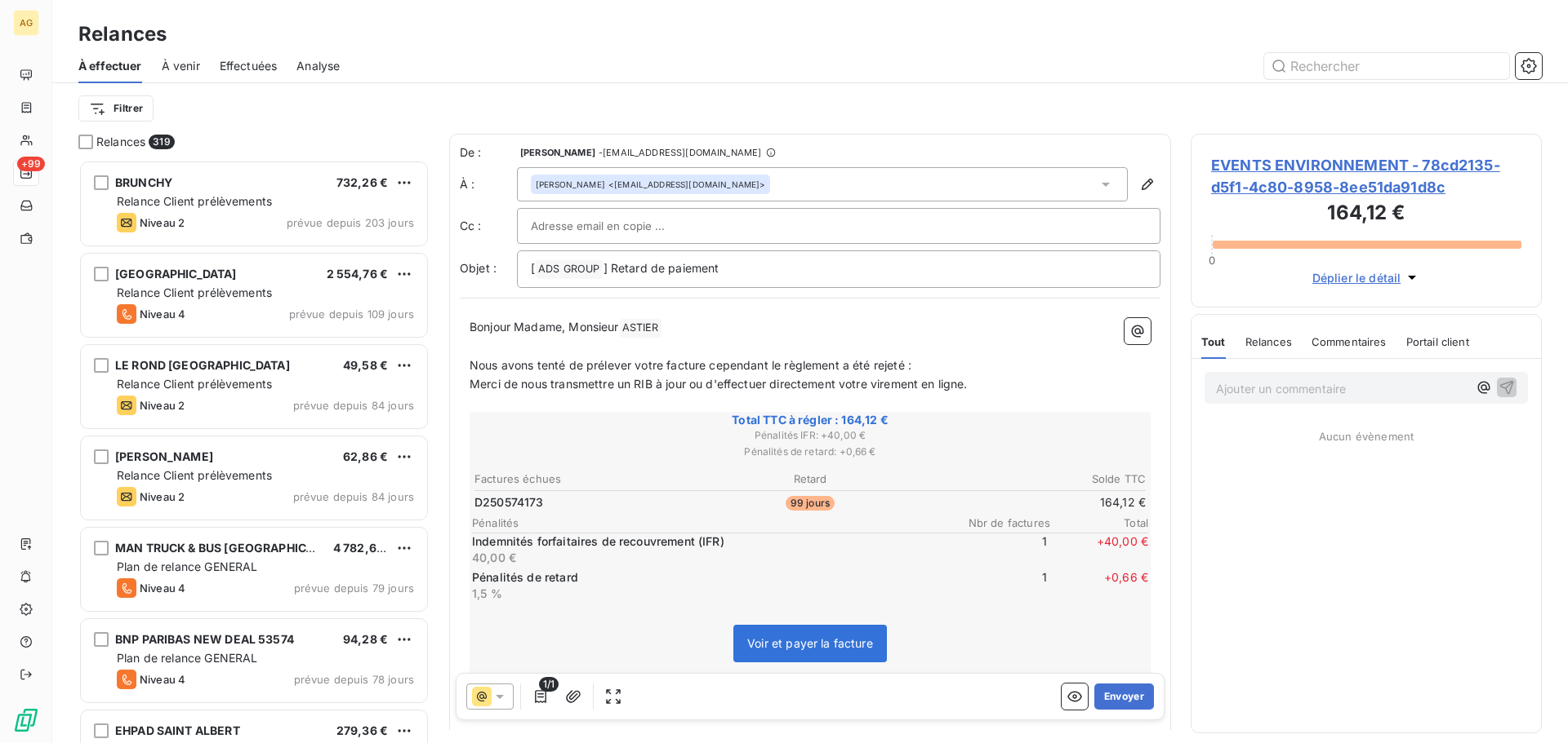
click at [549, 335] on p "Bonjour Madame, Monsieur [PERSON_NAME] ﻿ ﻿" at bounding box center [810, 328] width 681 height 20
drag, startPoint x: 569, startPoint y: 327, endPoint x: 514, endPoint y: 337, distance: 55.9
click at [514, 337] on p "Bonjour Madame, Monsieur [PERSON_NAME] ﻿ ﻿" at bounding box center [810, 328] width 681 height 20
click at [1124, 703] on button "Envoyer" at bounding box center [1124, 697] width 59 height 26
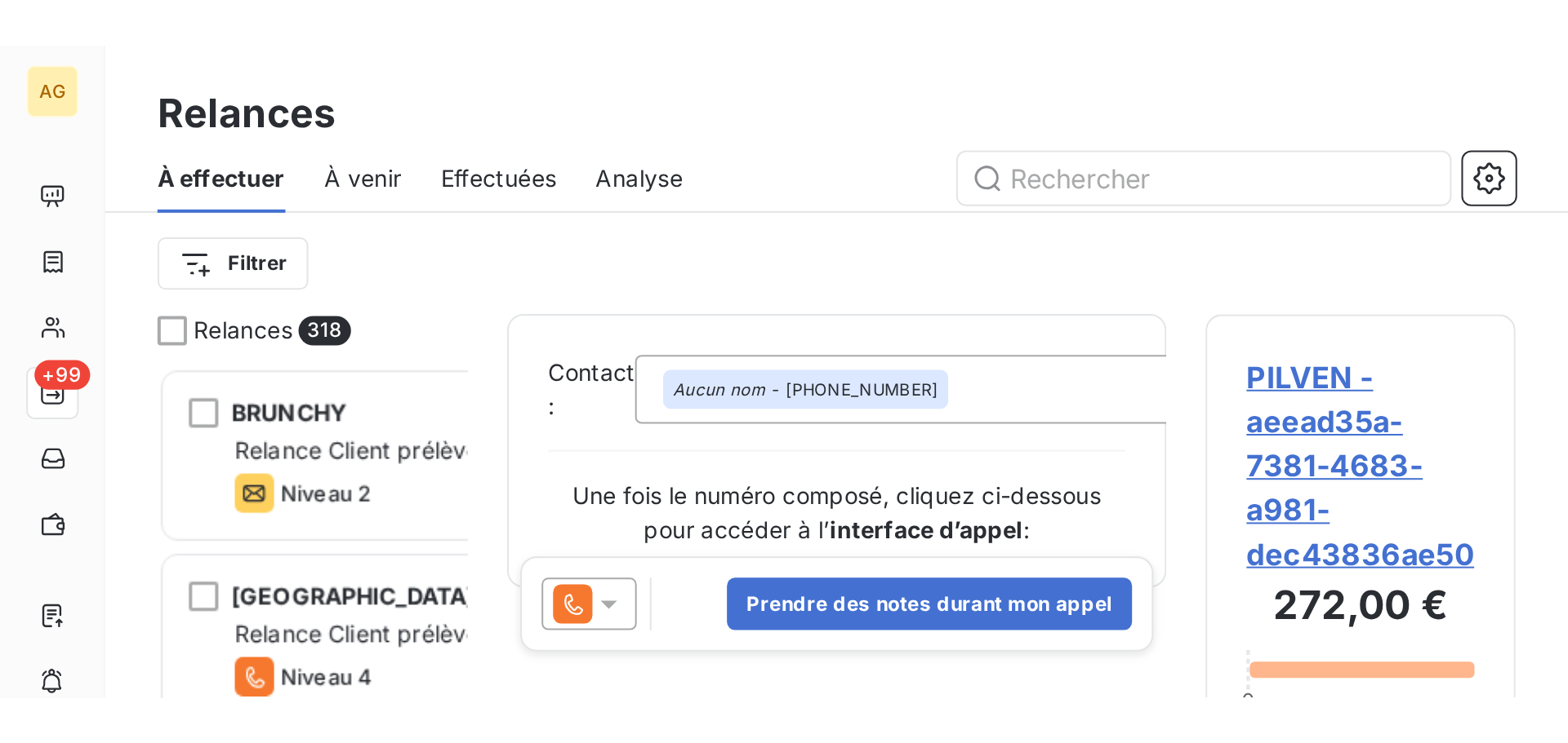
scroll to position [571, 339]
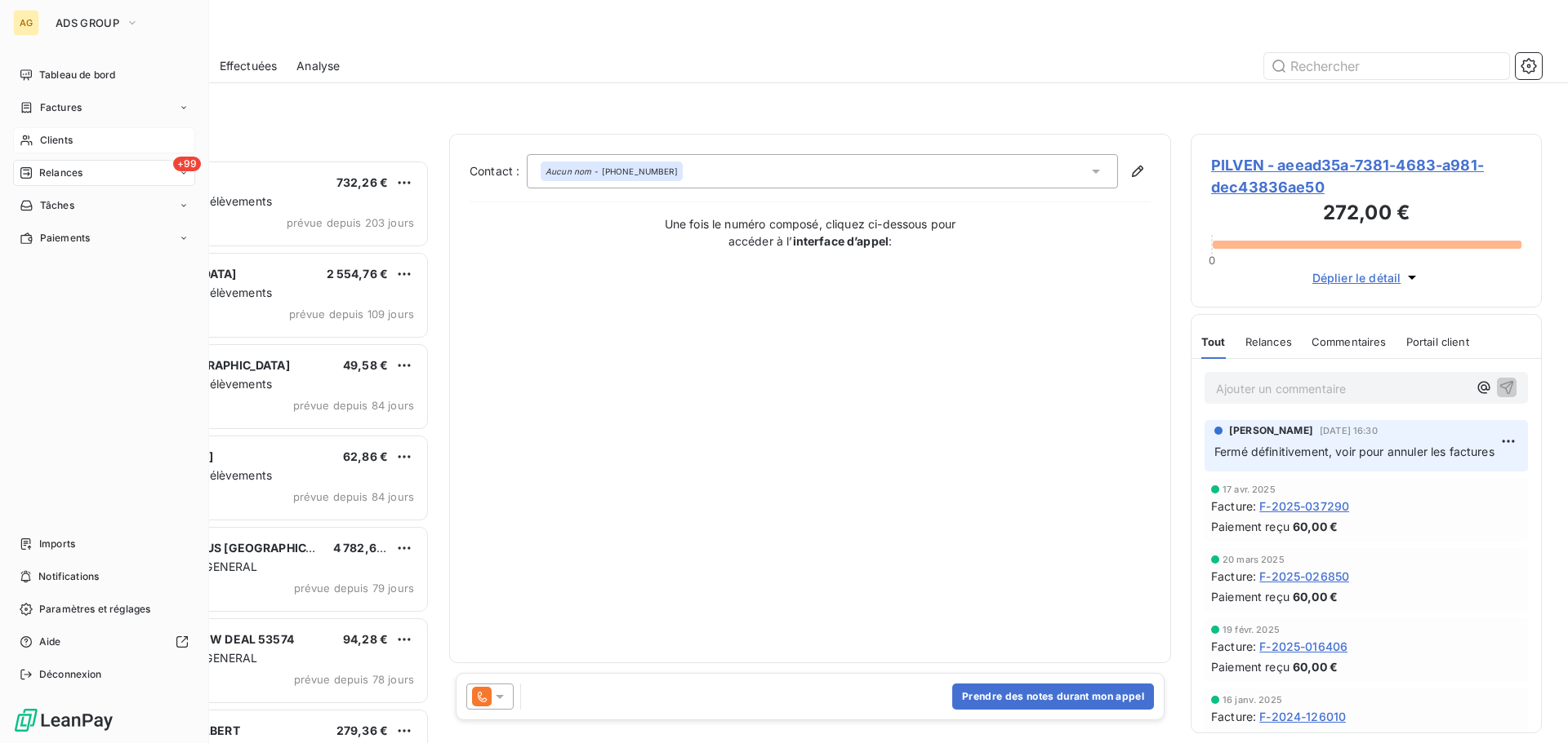
click at [51, 139] on span "Clients" at bounding box center [56, 140] width 33 height 15
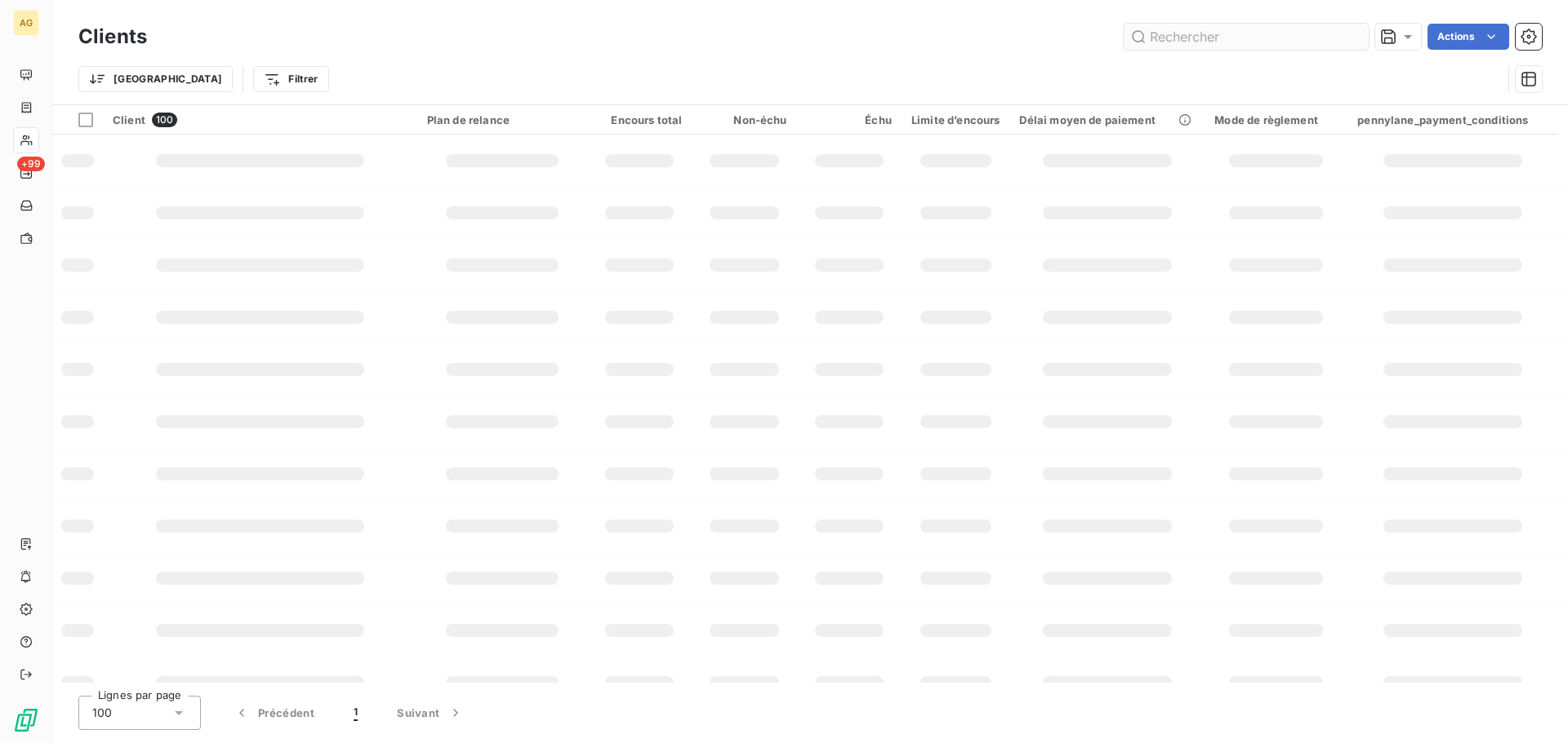
click at [1264, 27] on input "text" at bounding box center [1246, 37] width 245 height 26
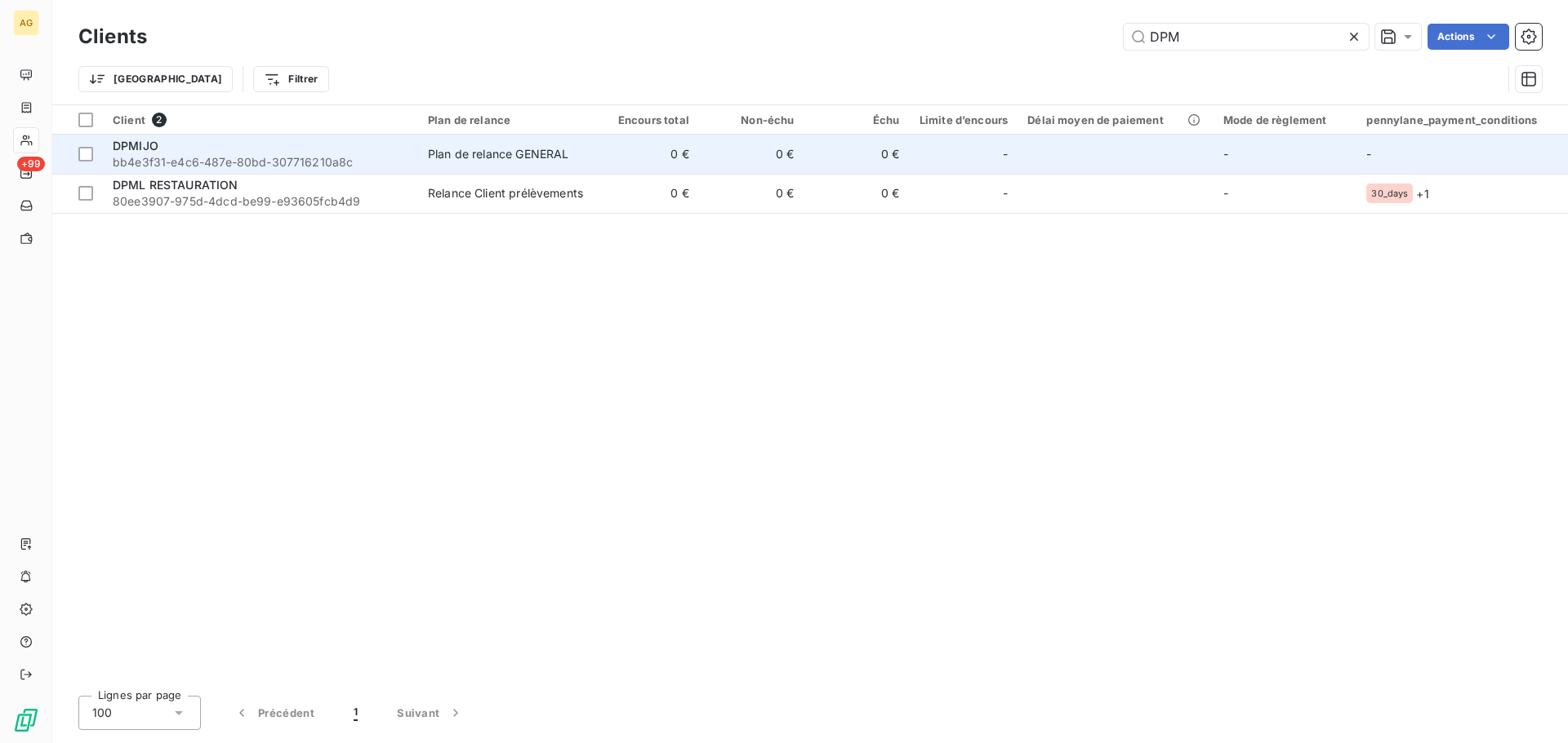
type input "DPM"
click at [547, 156] on div "Plan de relance GENERAL" at bounding box center [498, 154] width 141 height 16
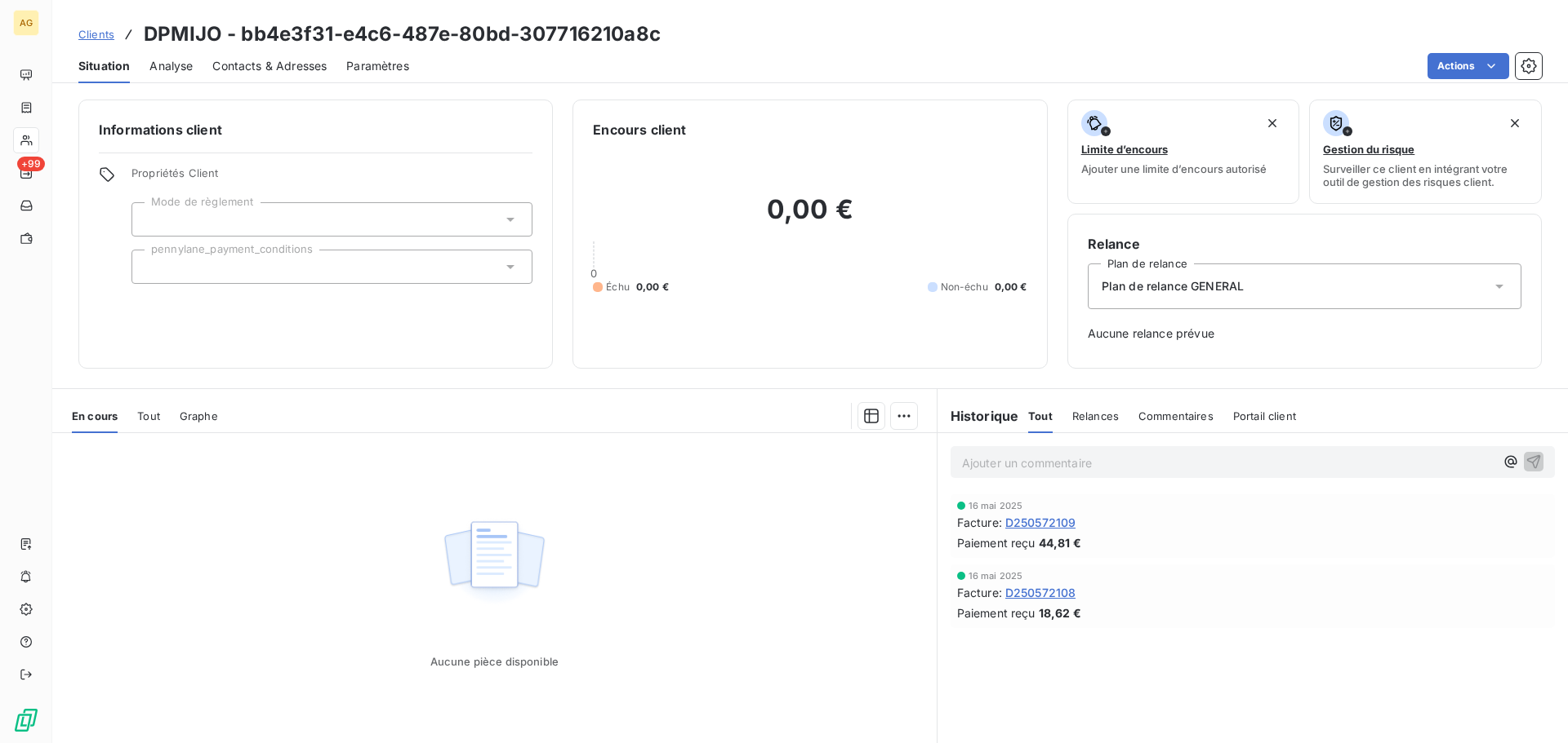
click at [143, 417] on span "Tout" at bounding box center [148, 416] width 23 height 13
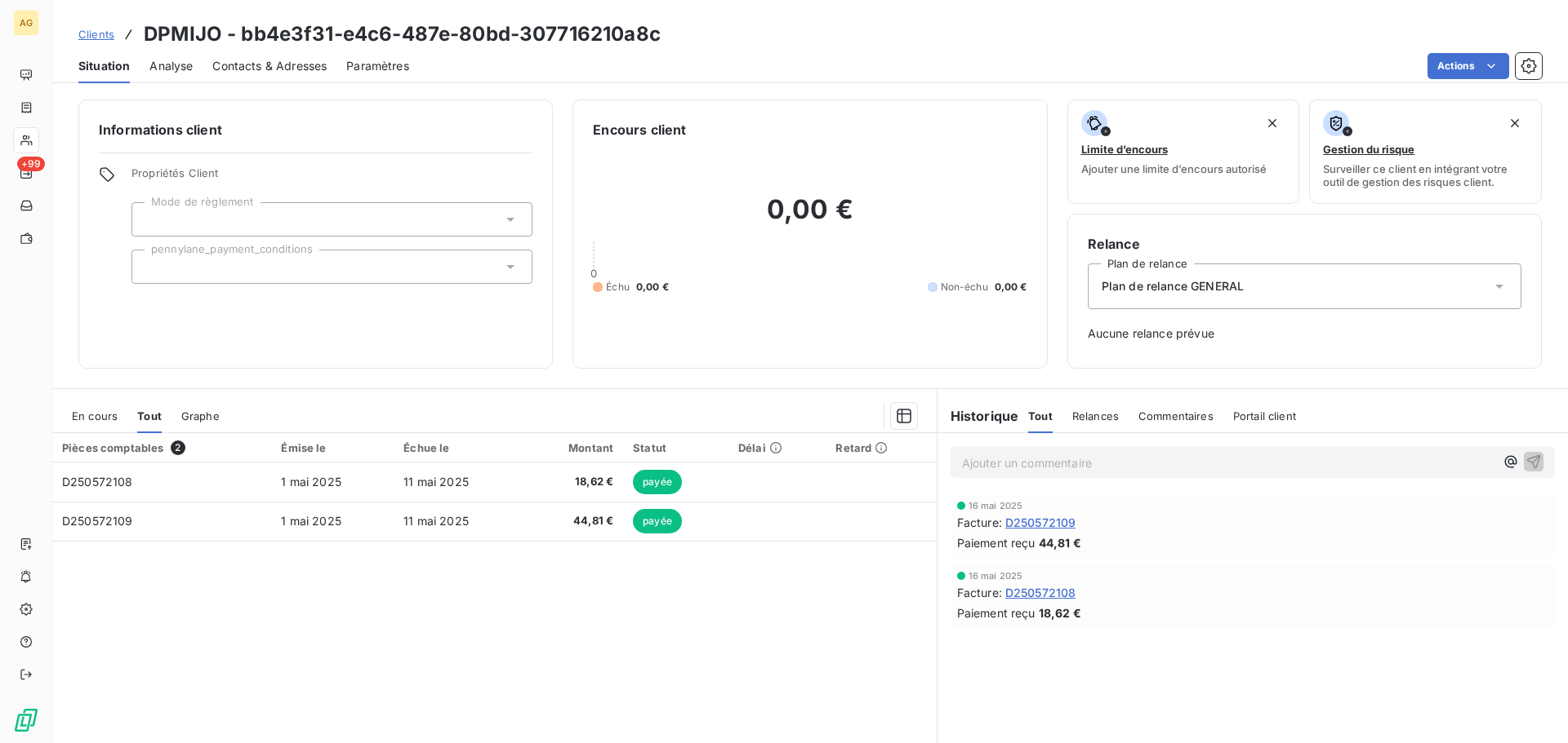
click at [92, 414] on span "En cours" at bounding box center [94, 416] width 45 height 13
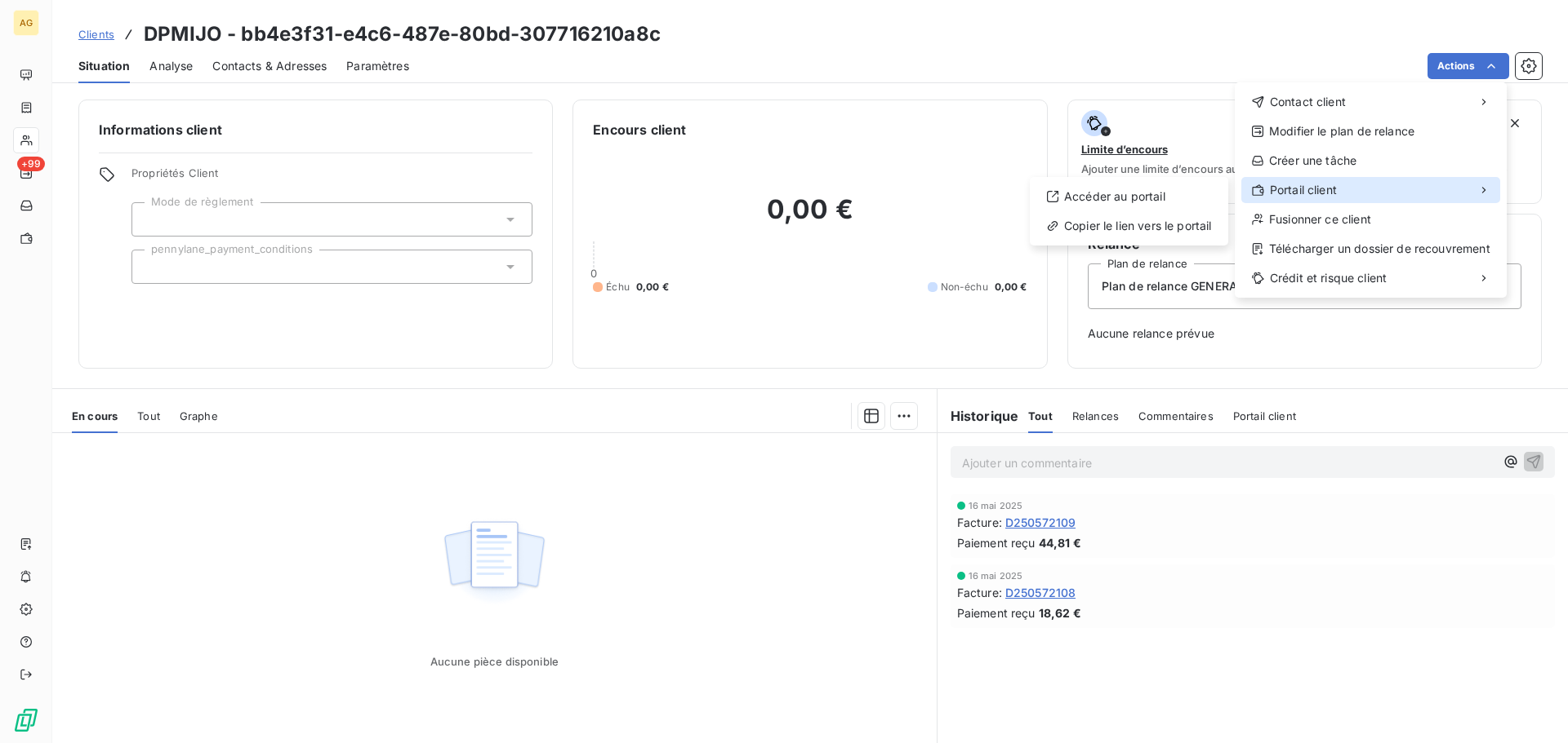
click at [1329, 187] on span "Portail client" at bounding box center [1303, 190] width 67 height 16
click at [1128, 223] on div "Copier le lien vers le portail" at bounding box center [1128, 226] width 185 height 26
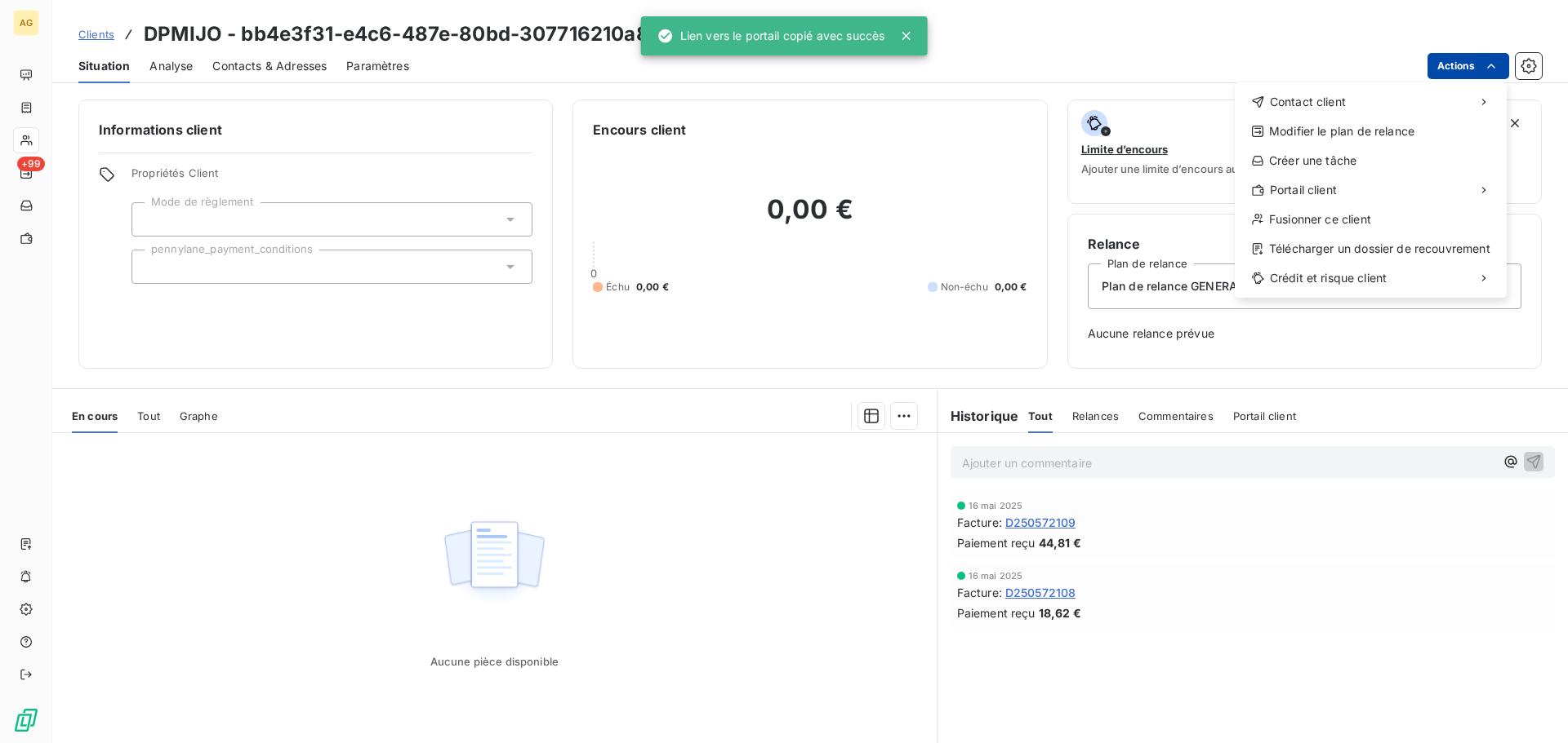
click at [1466, 68] on html "AG +99 Clients DPMIJO - bb4e3f31-e4c6-487e-80bd-307716210a8c Situation Analyse …" at bounding box center [784, 372] width 1568 height 743
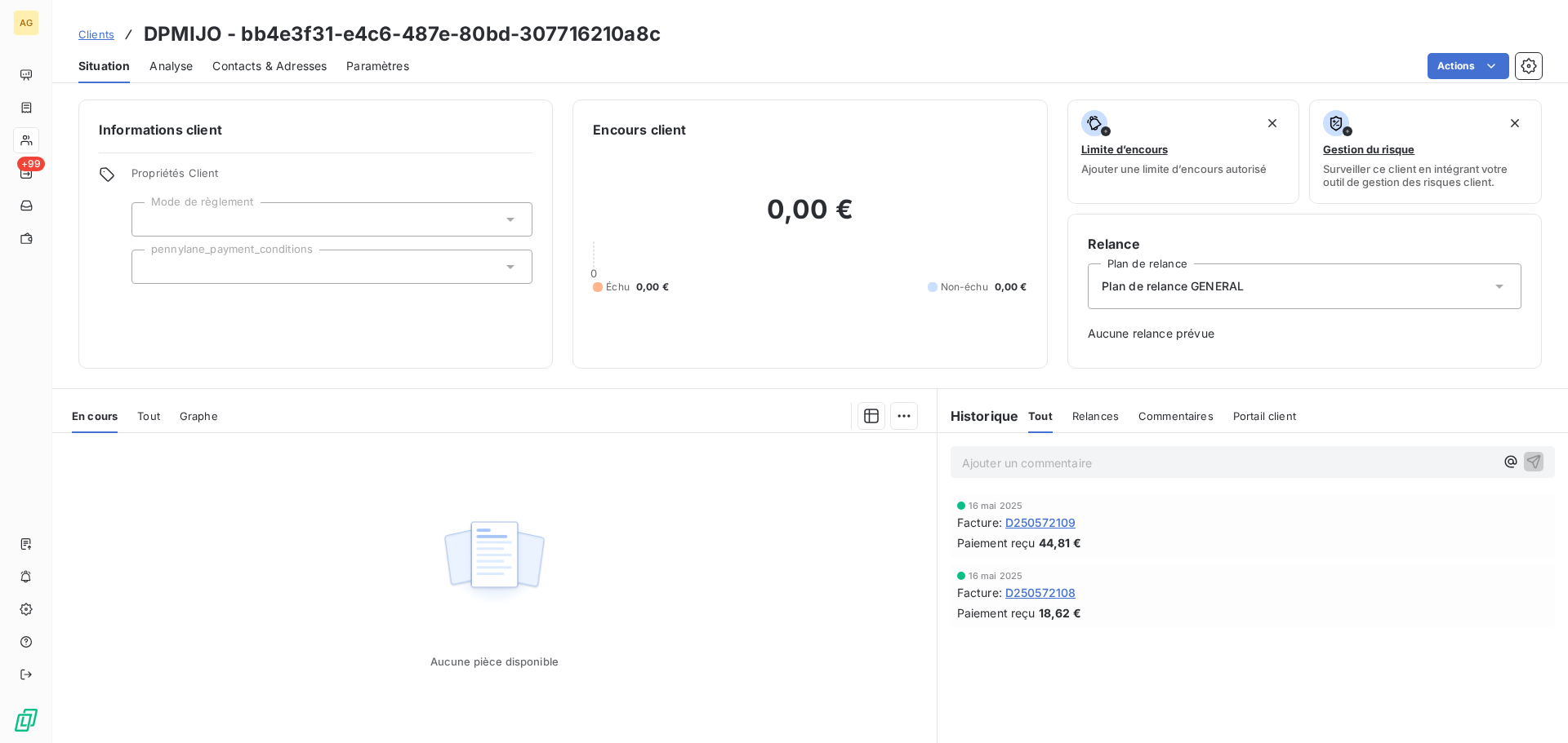
click at [1353, 33] on html "AG +99 Clients DPMIJO - bb4e3f31-e4c6-487e-80bd-307716210a8c Situation Analyse …" at bounding box center [784, 372] width 1568 height 743
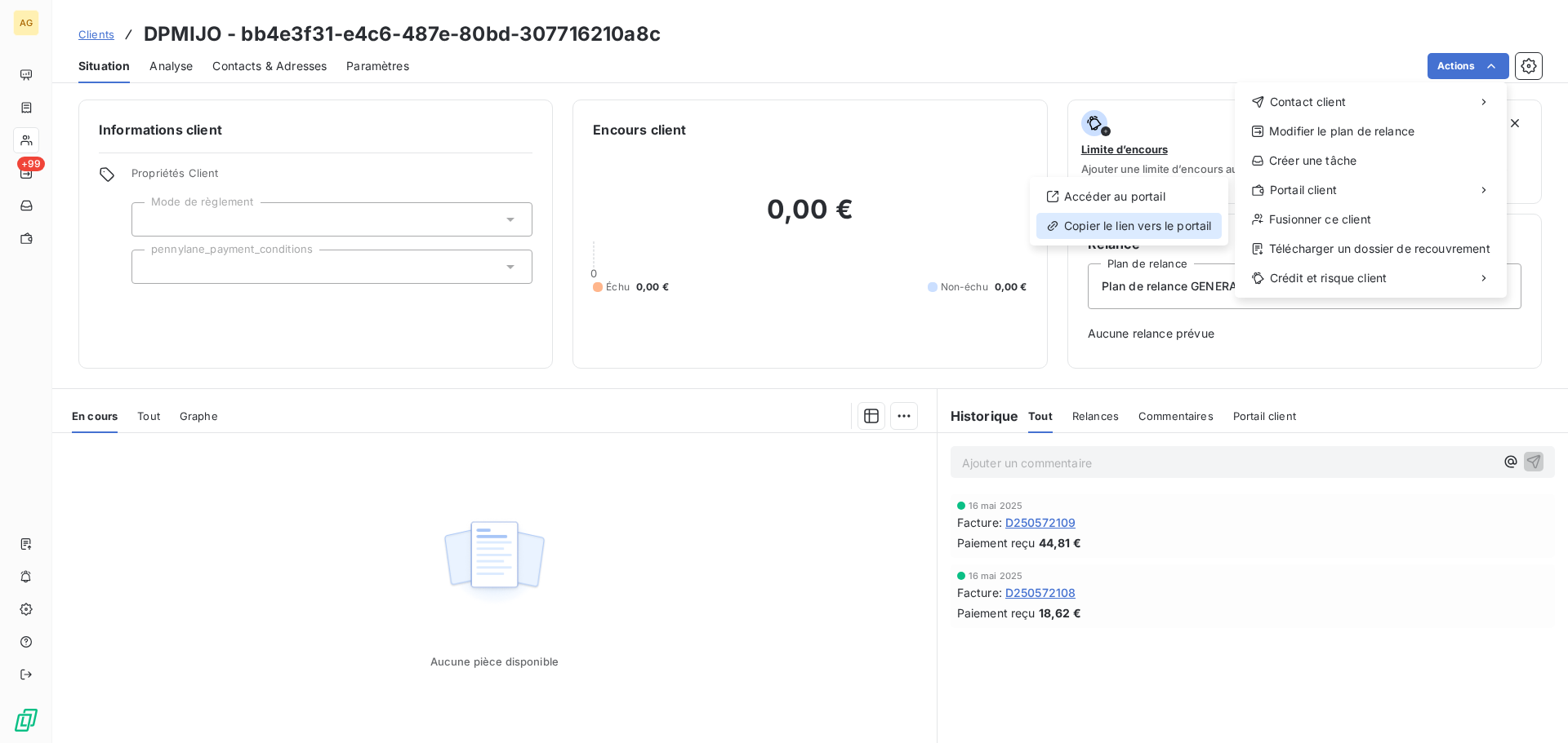
click at [1150, 223] on div "Copier le lien vers le portail" at bounding box center [1128, 226] width 185 height 26
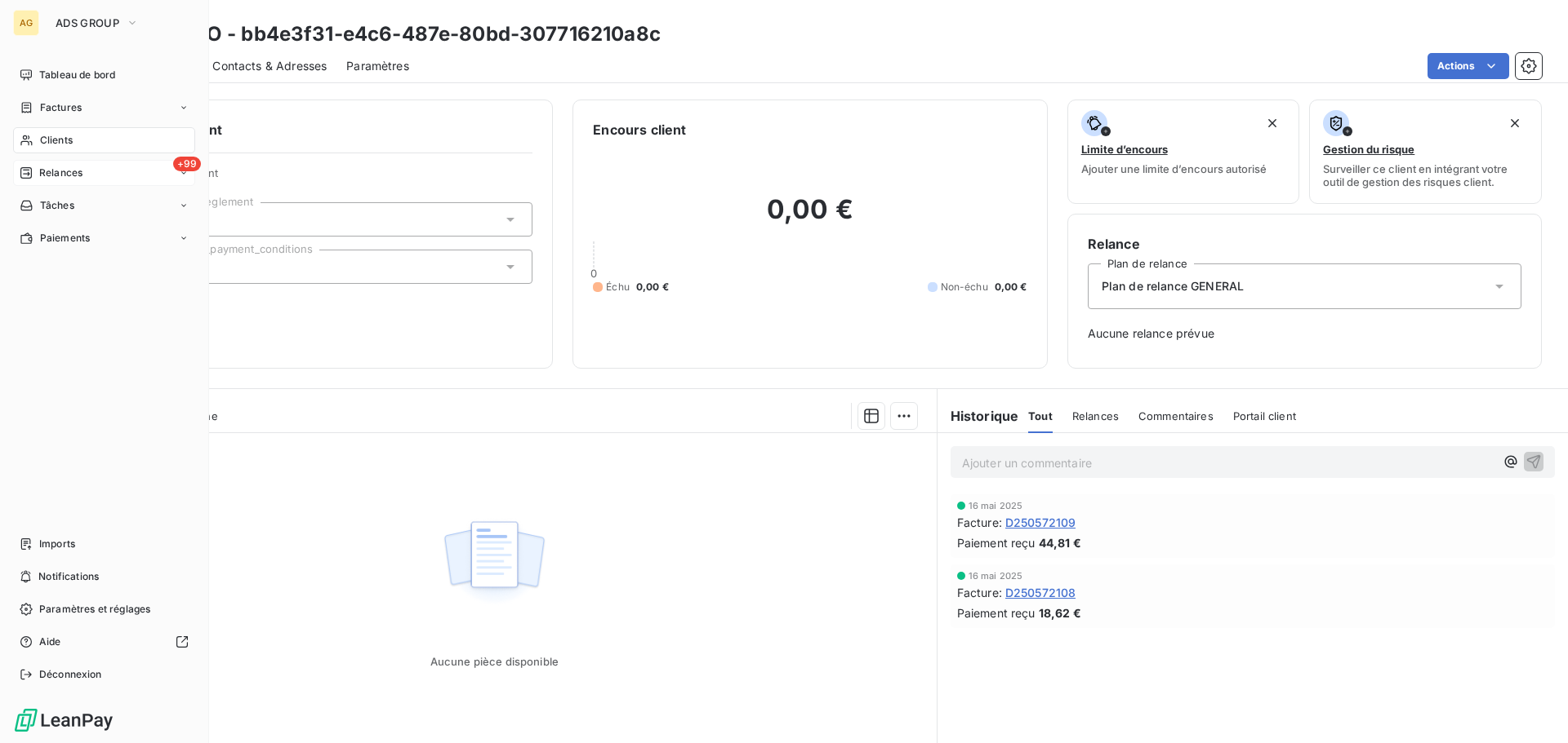
click at [78, 177] on span "Relances" at bounding box center [61, 173] width 43 height 15
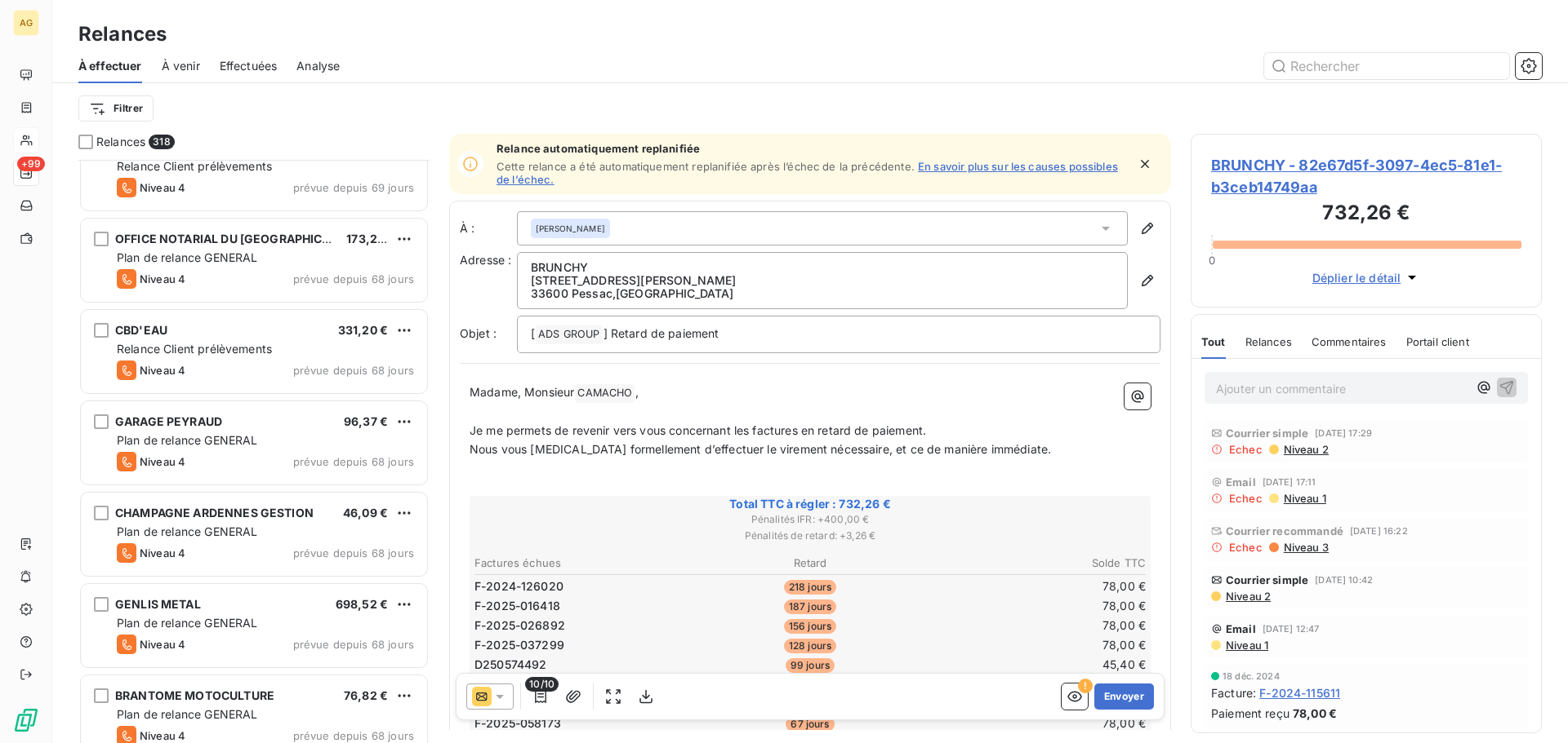
scroll to position [1878, 0]
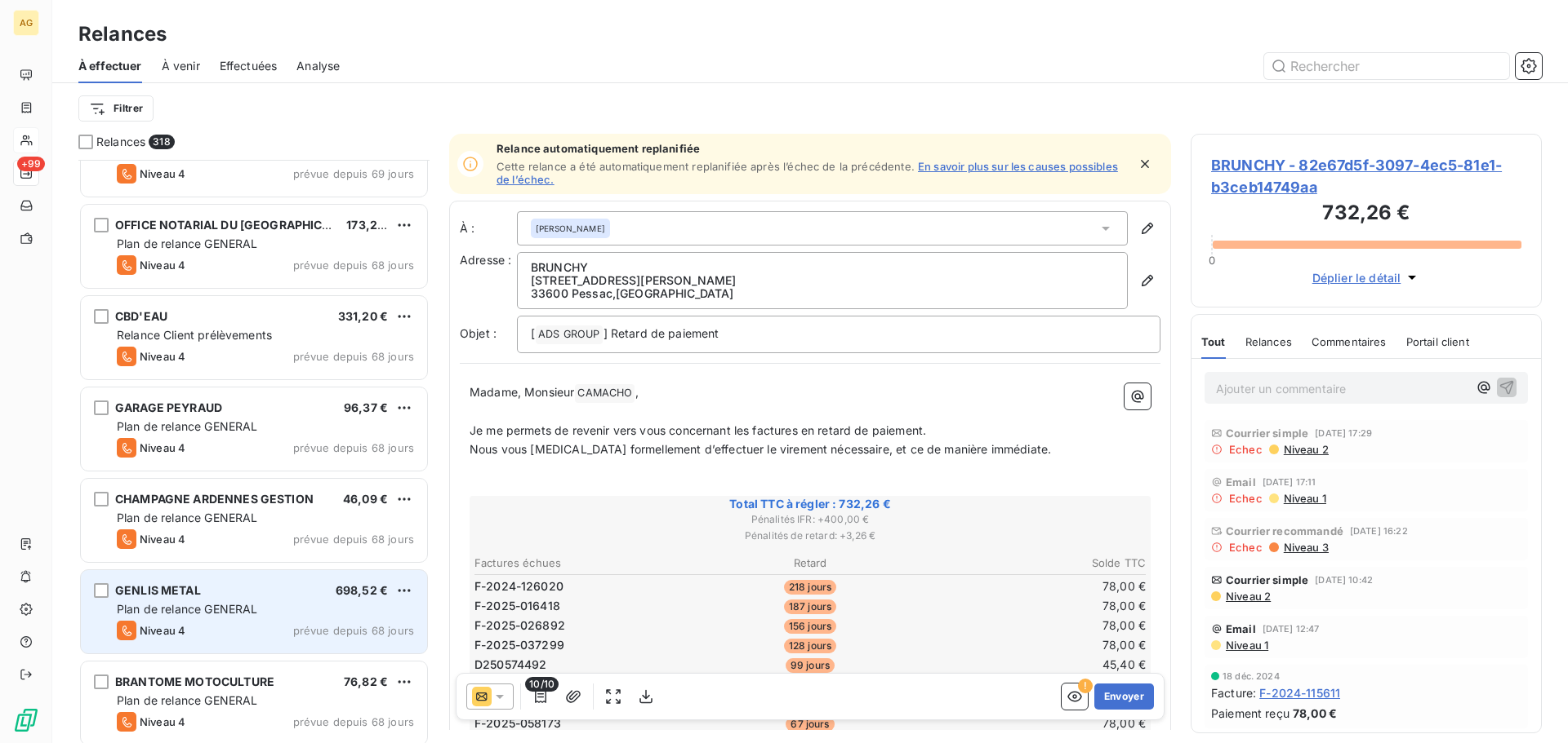
click at [251, 611] on span "Plan de relance GENERAL" at bounding box center [187, 609] width 141 height 14
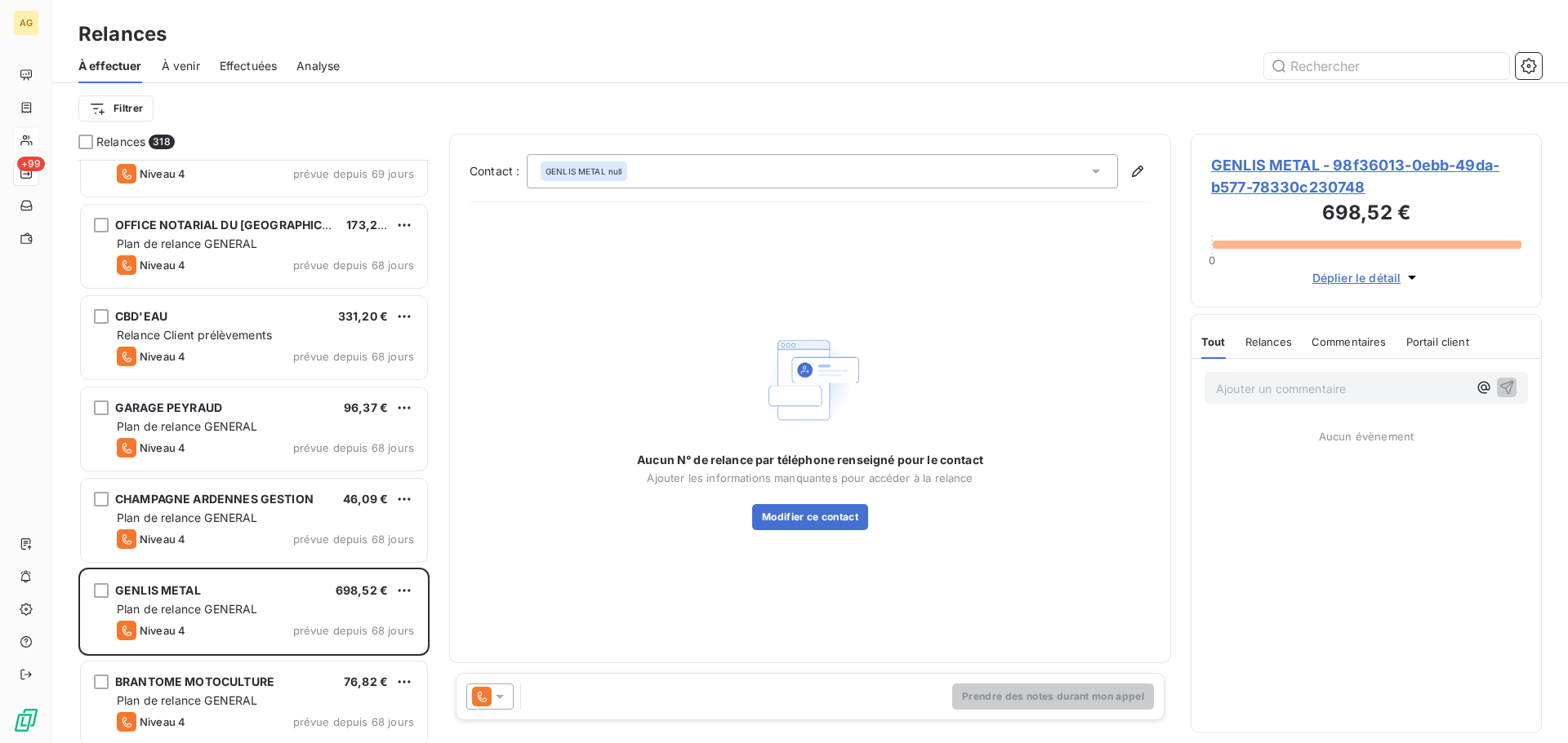
click at [1314, 175] on span "GENLIS METAL - 98f36013-0ebb-49da-b577-78330c230748" at bounding box center [1366, 176] width 310 height 44
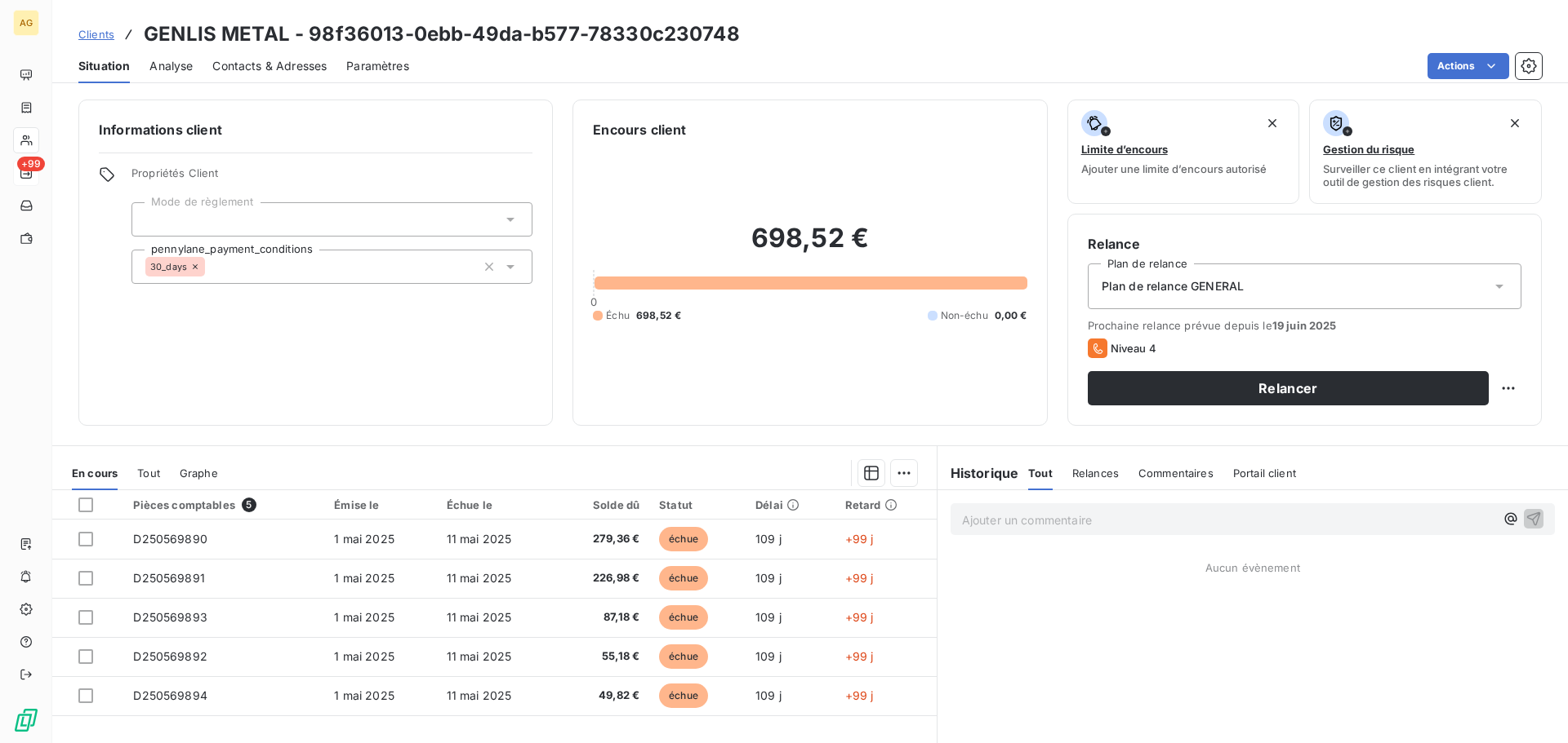
click at [1169, 290] on span "Plan de relance GENERAL" at bounding box center [1173, 286] width 142 height 16
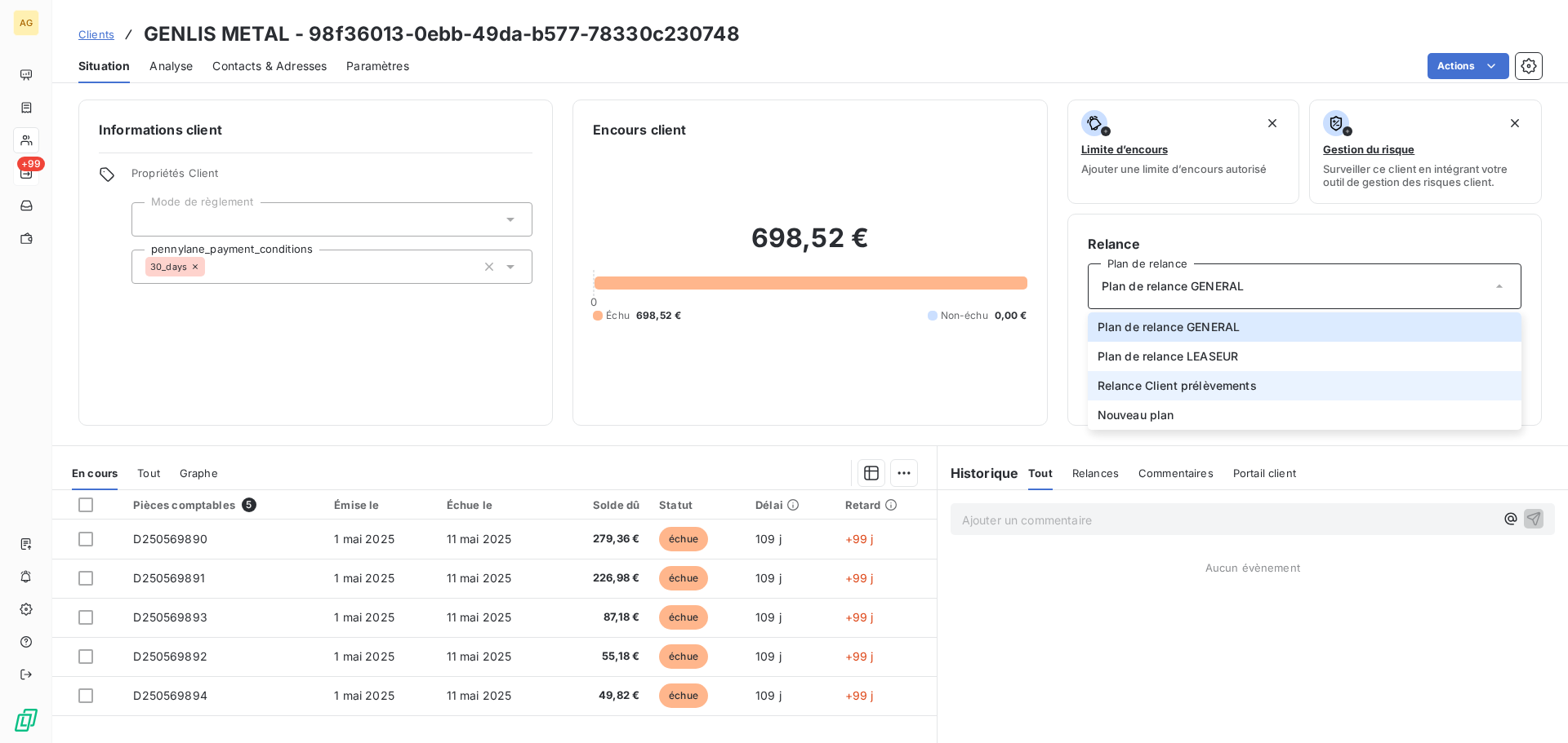
click at [1140, 391] on span "Relance Client prélèvements" at bounding box center [1176, 386] width 159 height 16
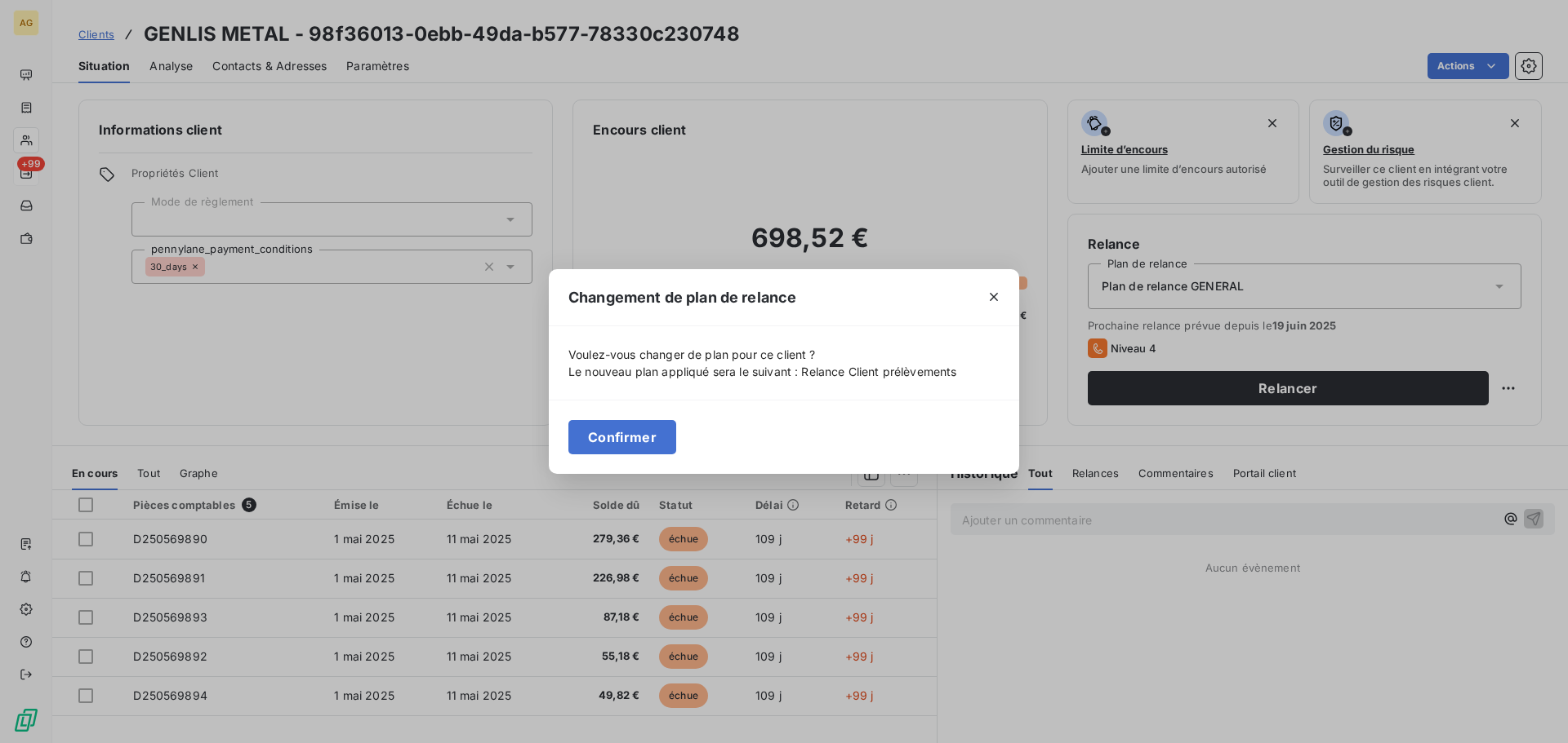
click at [608, 437] on button "Confirmer" at bounding box center [622, 438] width 108 height 34
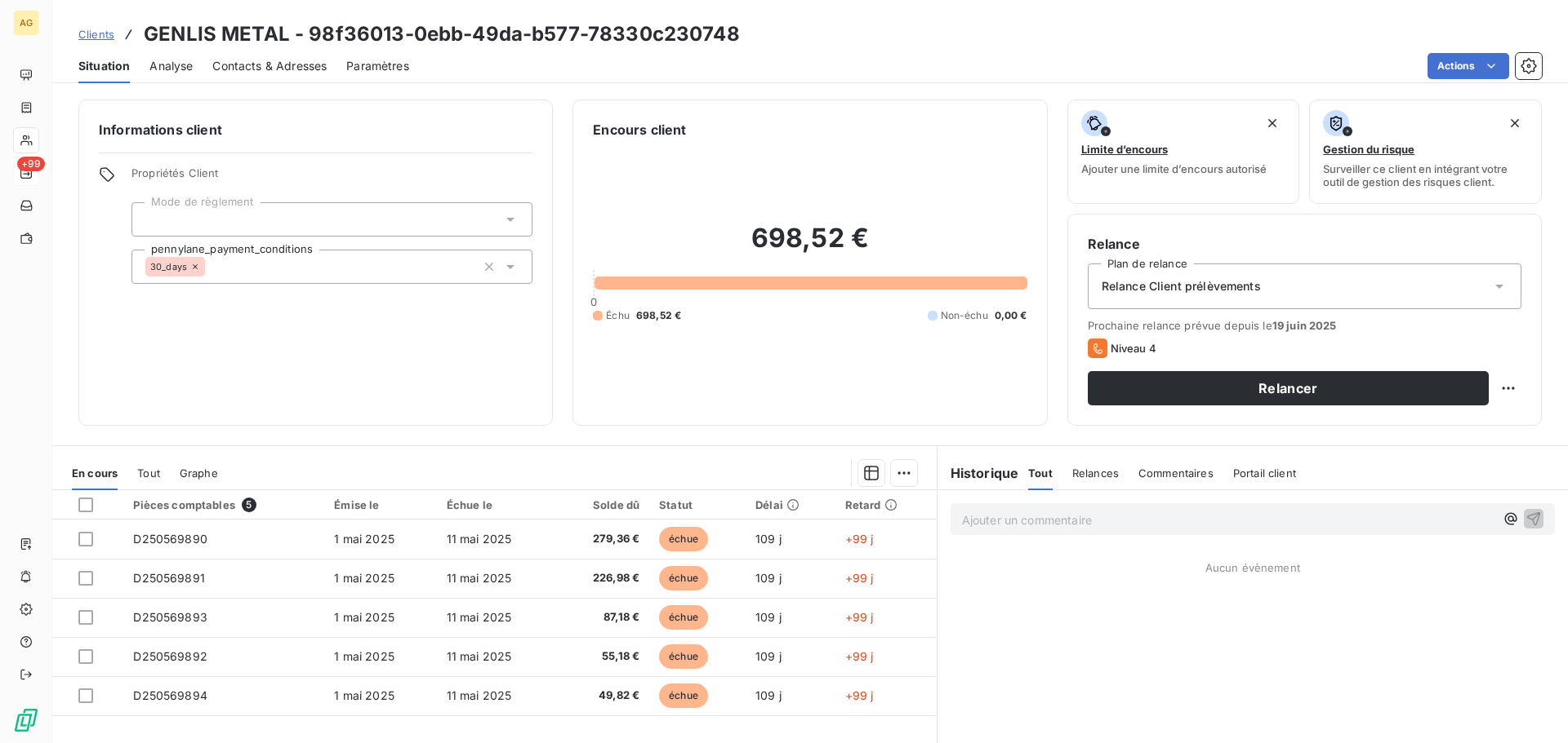
click at [365, 69] on span "Paramètres" at bounding box center [377, 65] width 63 height 16
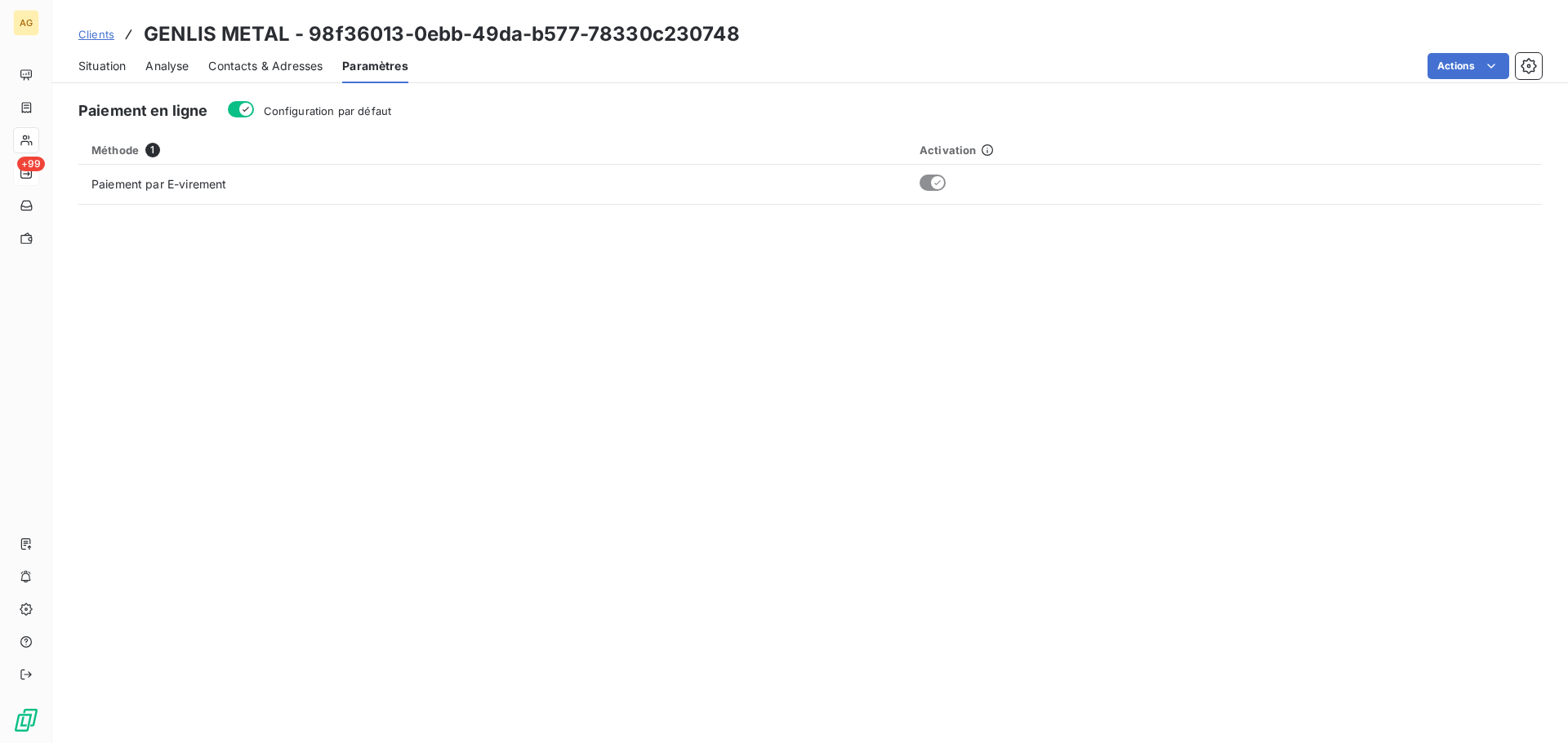
drag, startPoint x: 345, startPoint y: 118, endPoint x: 227, endPoint y: 91, distance: 121.0
click at [344, 119] on div "Configuration par défaut" at bounding box center [309, 110] width 164 height 19
drag, startPoint x: 261, startPoint y: 117, endPoint x: 269, endPoint y: 110, distance: 10.6
click at [261, 116] on div "Configuration par défaut" at bounding box center [309, 110] width 164 height 19
click at [274, 108] on span "Configuration par défaut" at bounding box center [328, 111] width 128 height 13
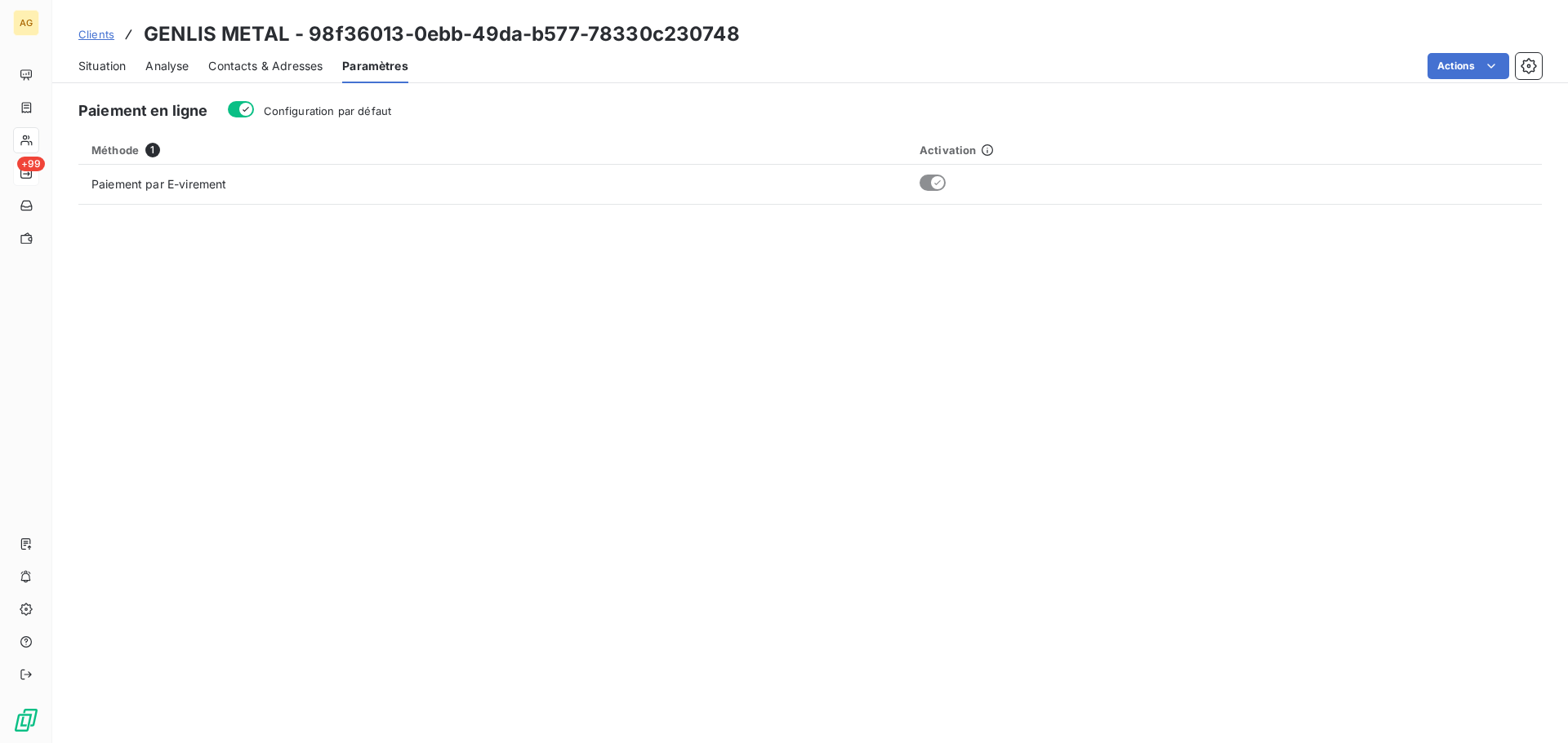
click at [254, 108] on button "Configuration par défaut" at bounding box center [241, 108] width 26 height 16
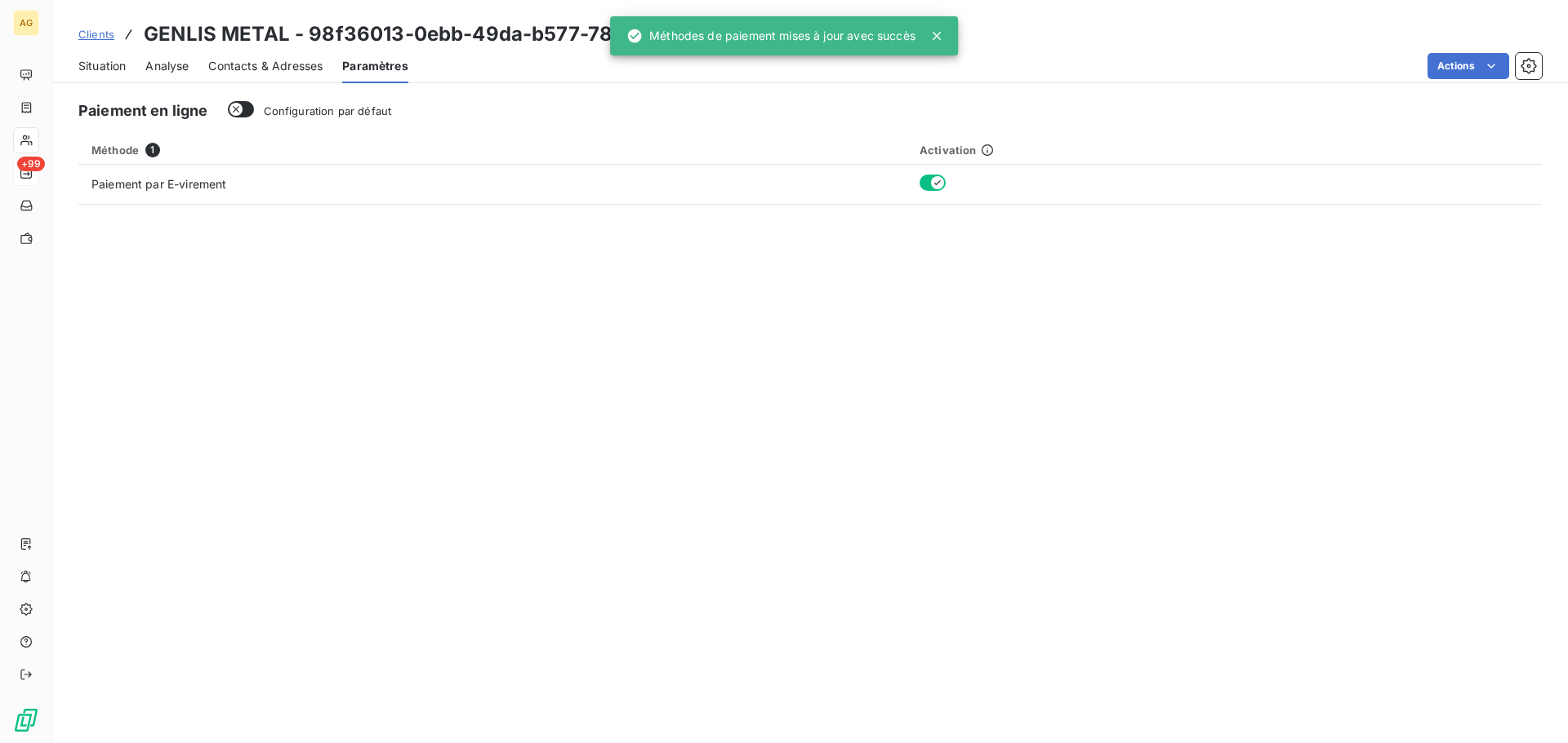
click at [292, 69] on span "Contacts & Adresses" at bounding box center [265, 65] width 114 height 16
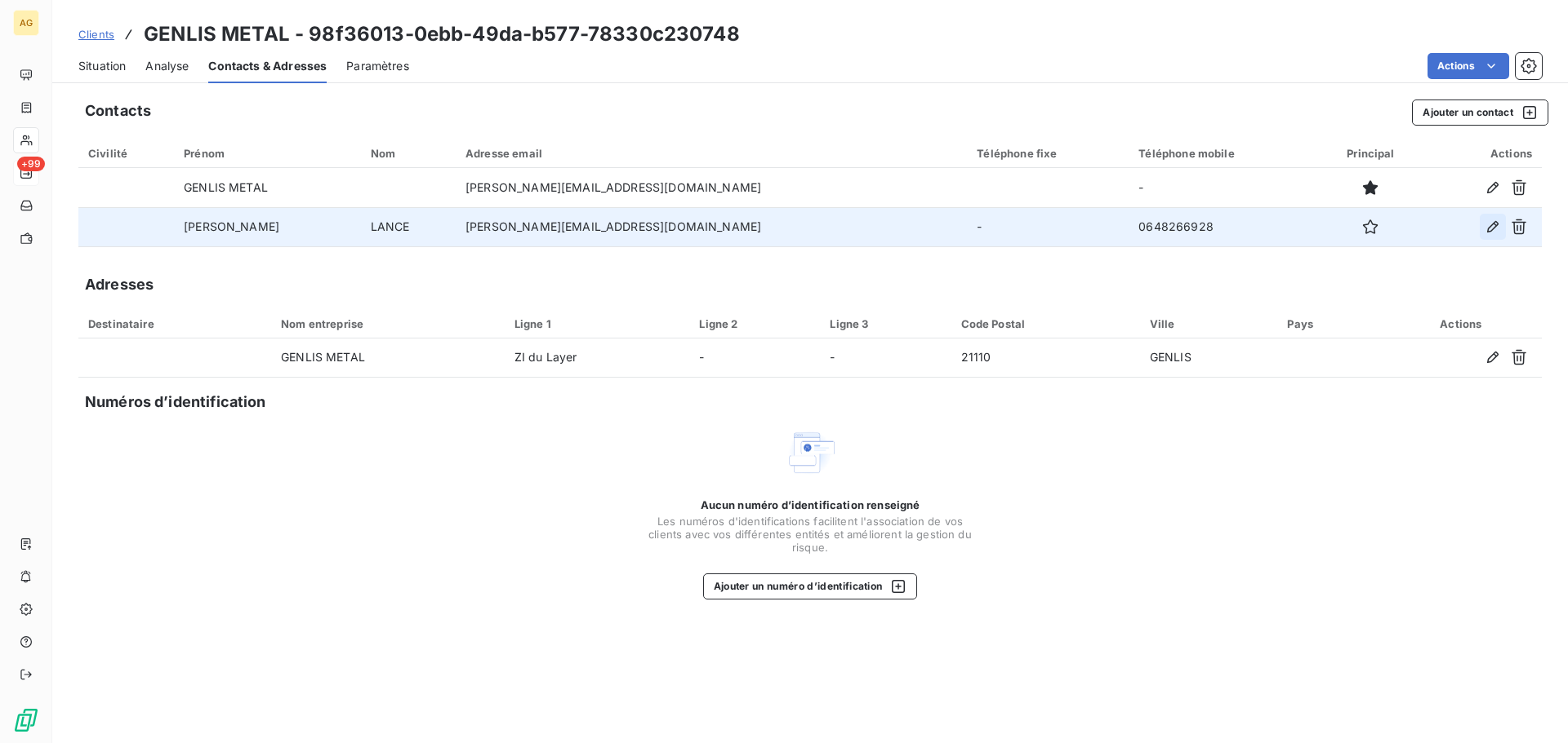
click at [1484, 228] on icon "button" at bounding box center [1492, 226] width 16 height 16
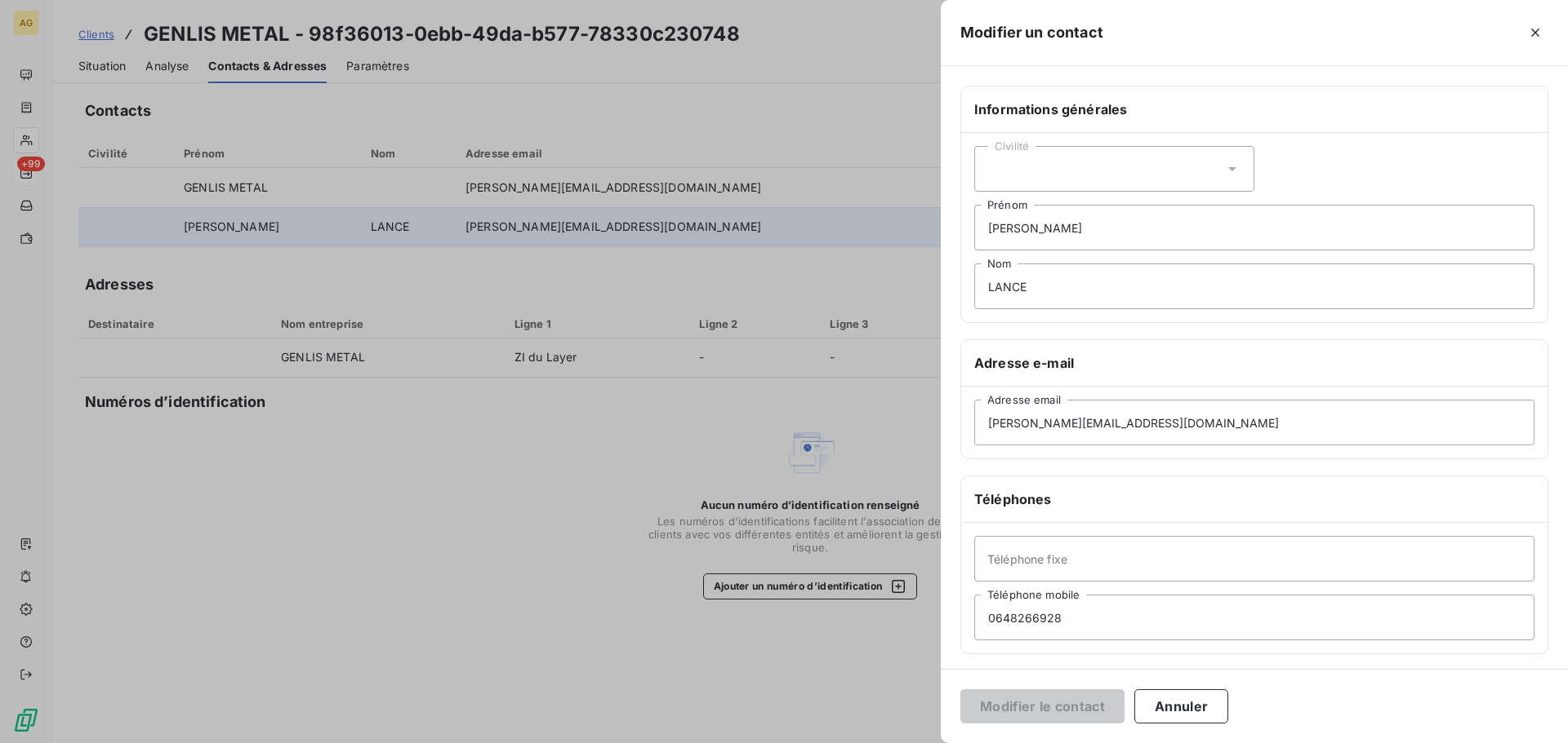
click at [1040, 157] on div "Civilité" at bounding box center [1114, 169] width 280 height 45
click at [1026, 239] on span "Monsieur" at bounding box center [1031, 239] width 49 height 15
click at [1045, 561] on input "Téléphone fixe" at bounding box center [1255, 559] width 560 height 45
paste input "0380459140"
type input "0380459140"
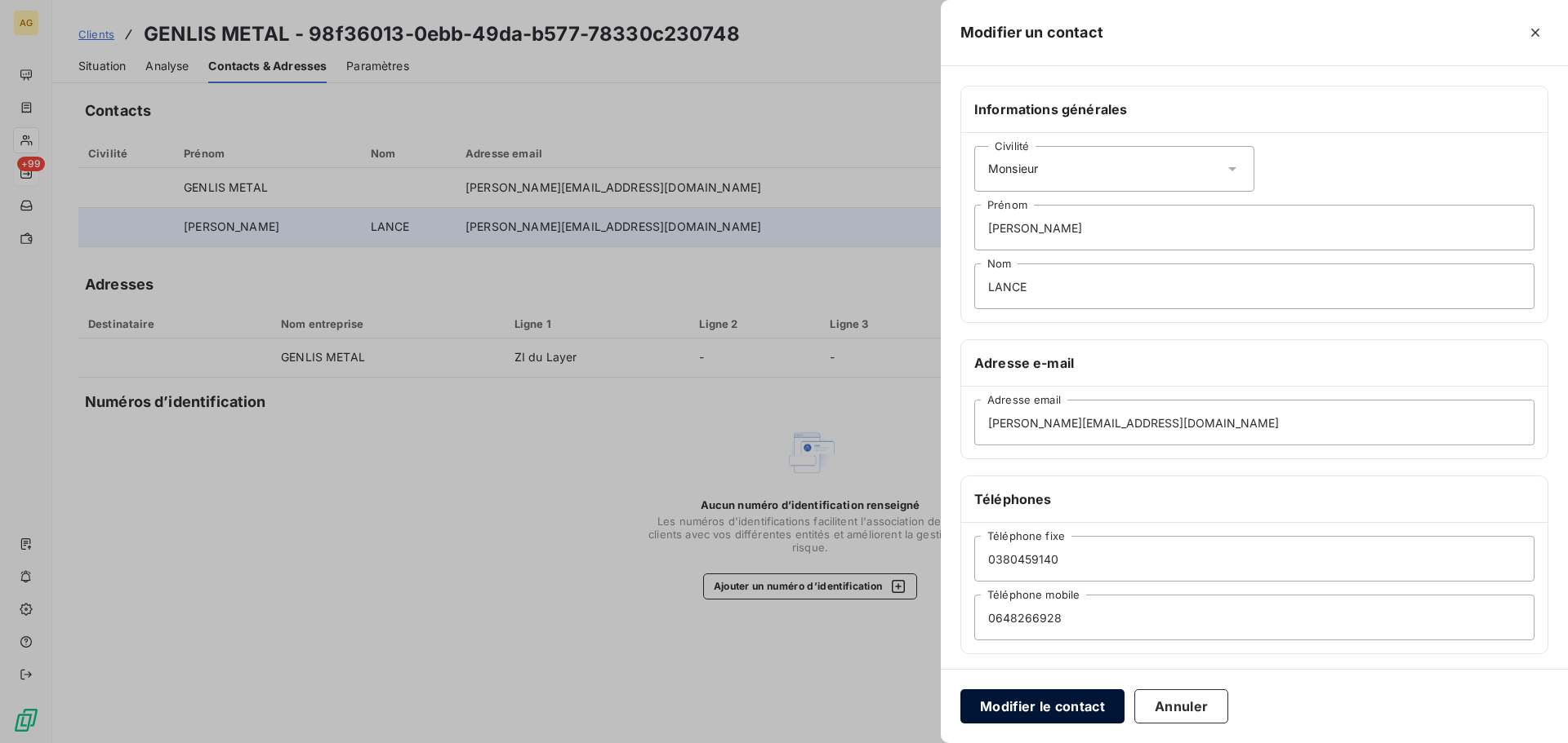
click at [1047, 704] on button "Modifier le contact" at bounding box center [1043, 706] width 164 height 34
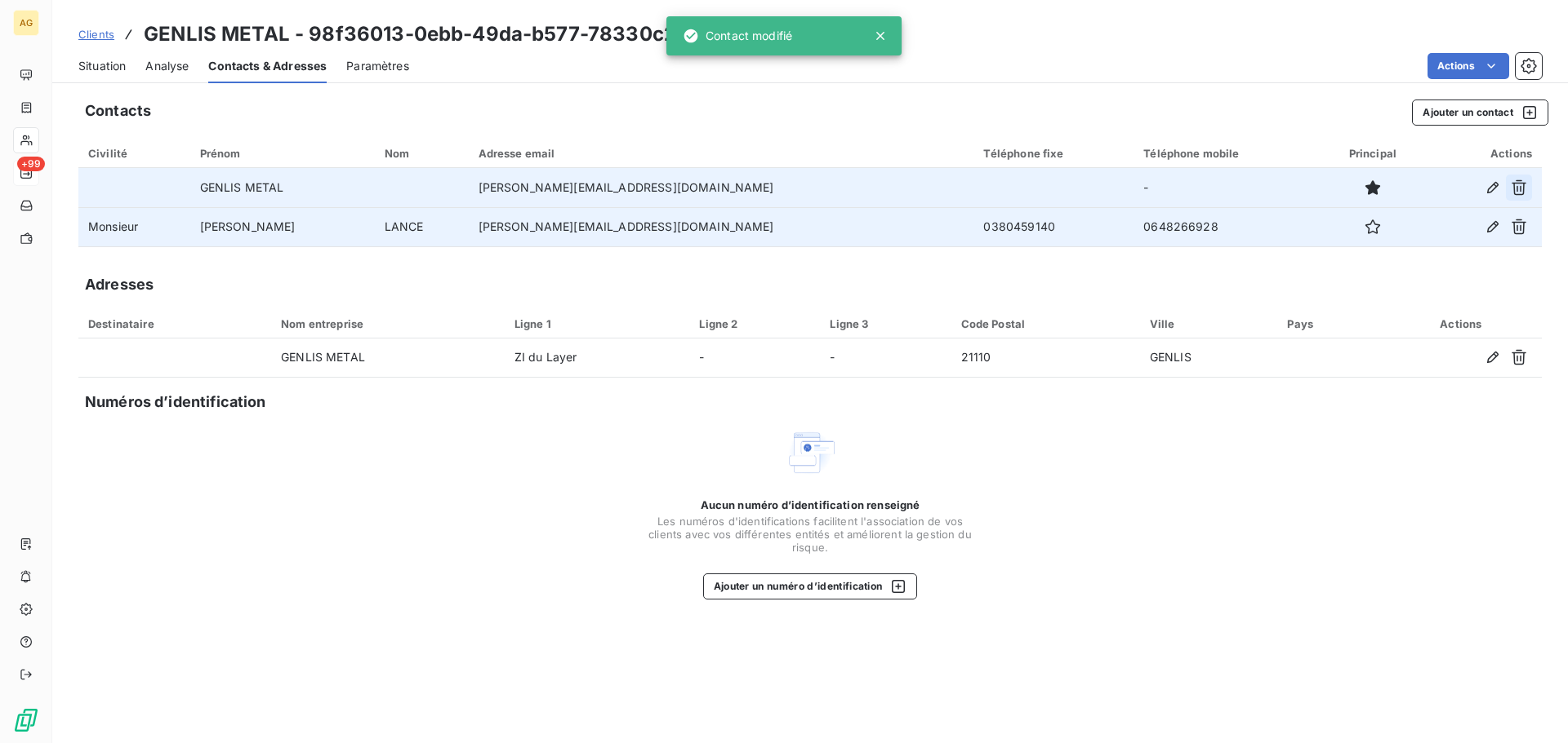
click at [1514, 183] on icon "button" at bounding box center [1519, 188] width 15 height 15
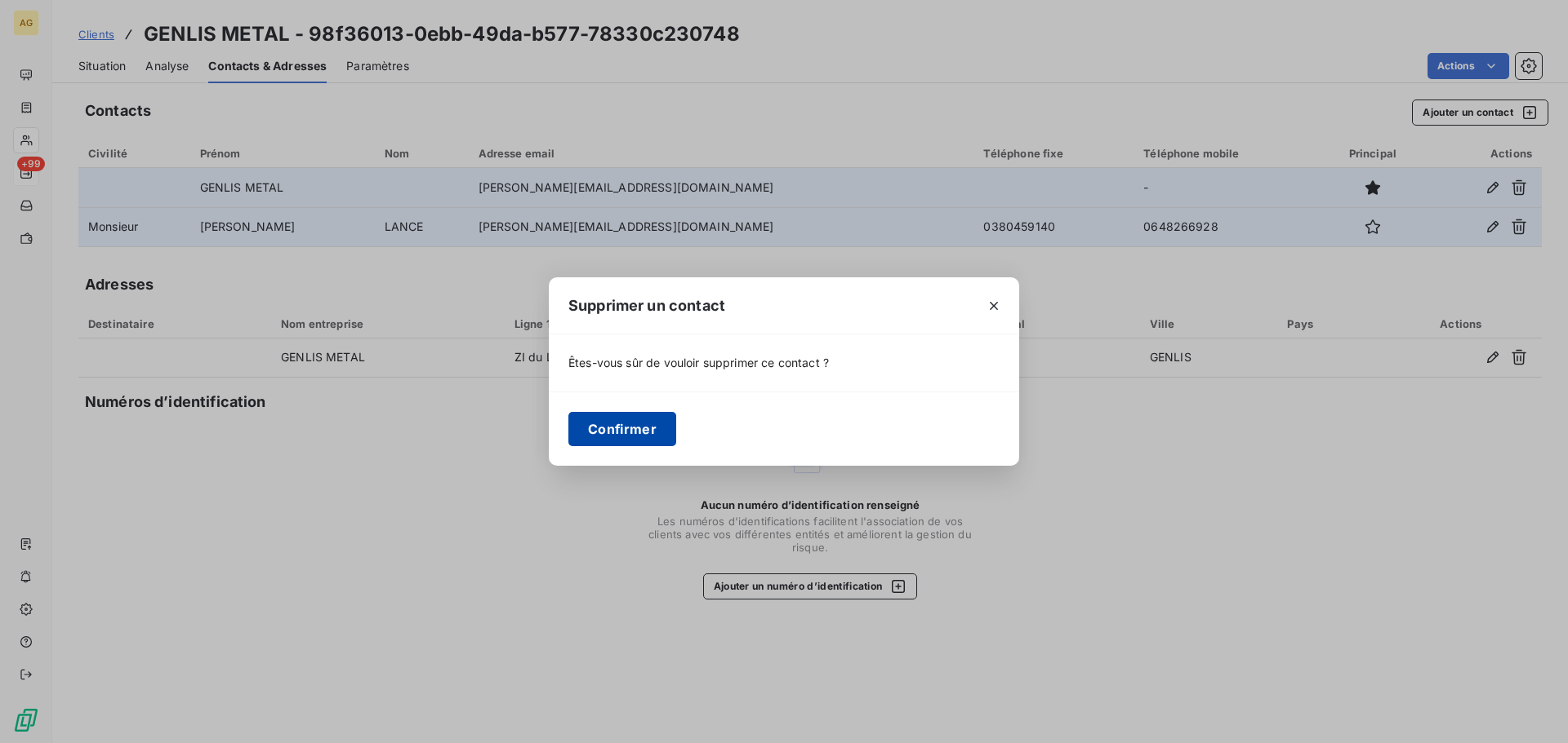
click at [628, 433] on button "Confirmer" at bounding box center [622, 429] width 108 height 34
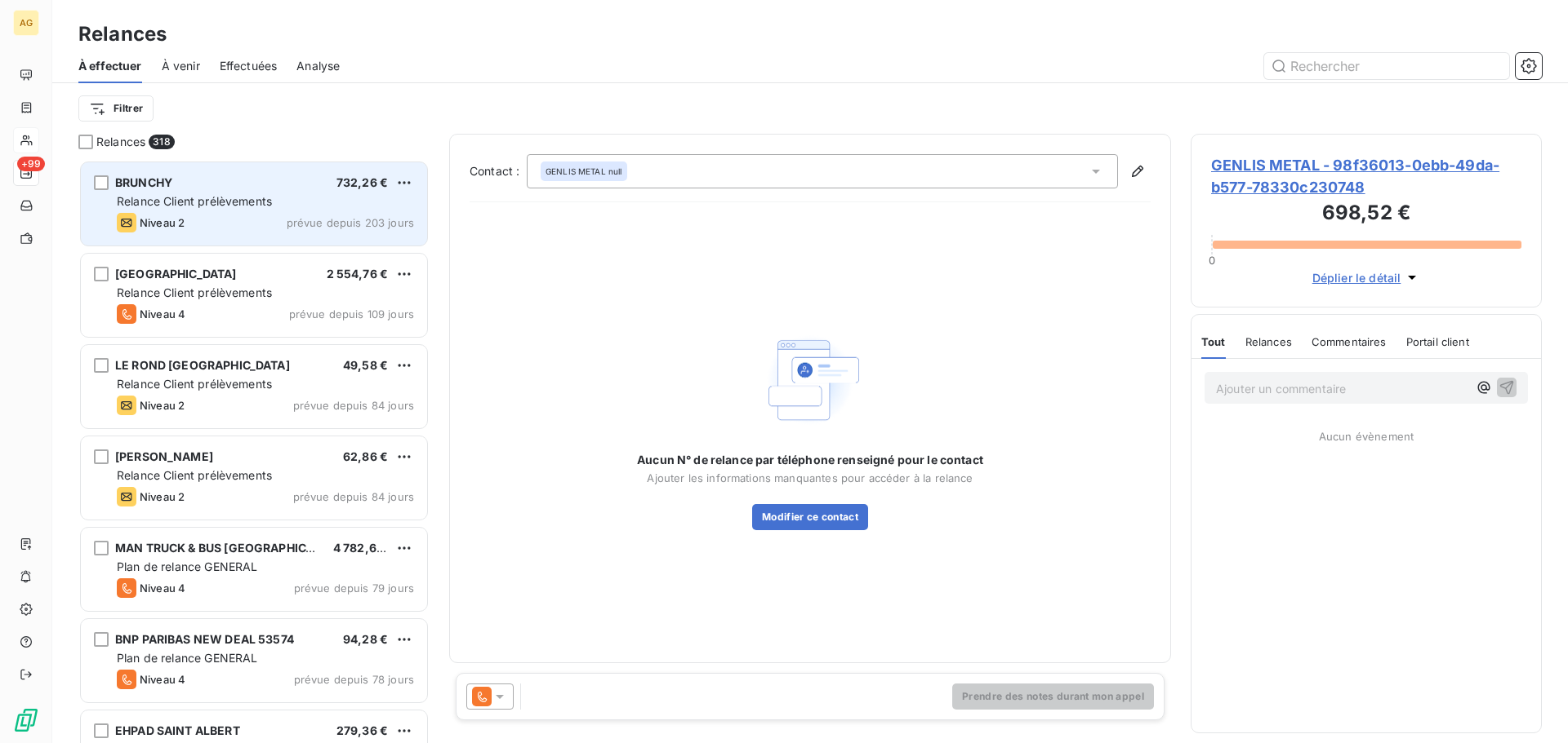
scroll to position [571, 339]
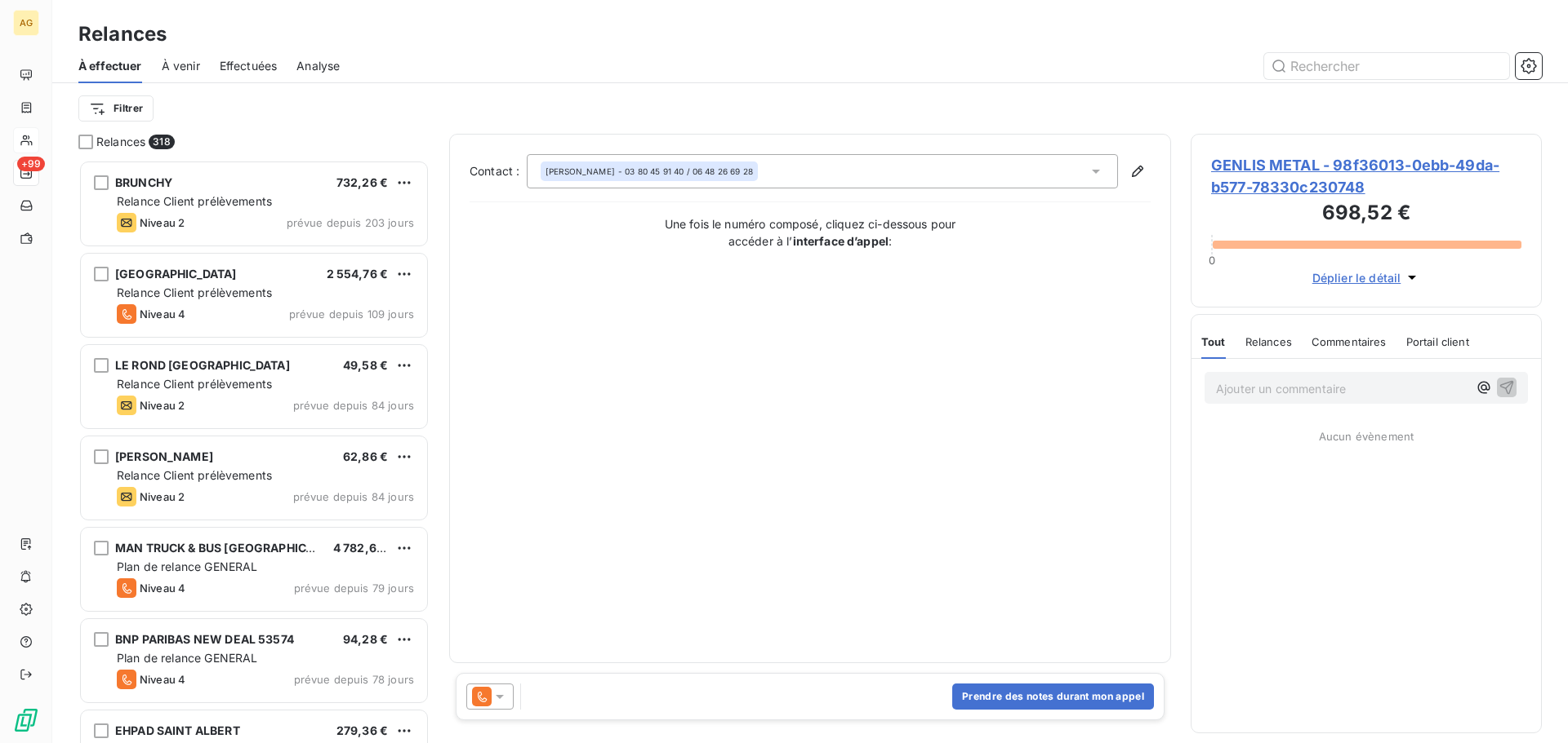
click at [511, 700] on div at bounding box center [490, 697] width 47 height 26
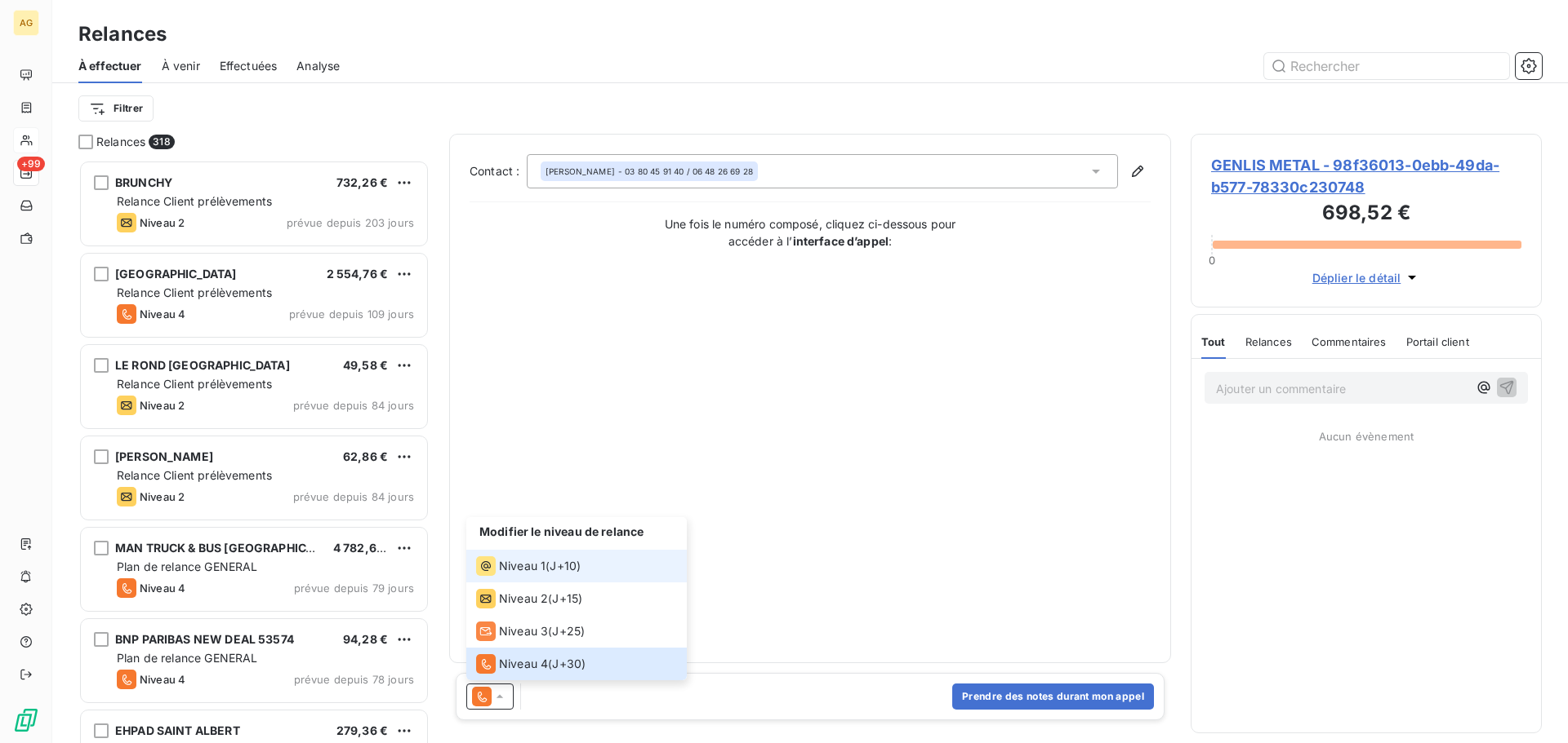
click at [518, 570] on span "Niveau 1" at bounding box center [522, 566] width 46 height 16
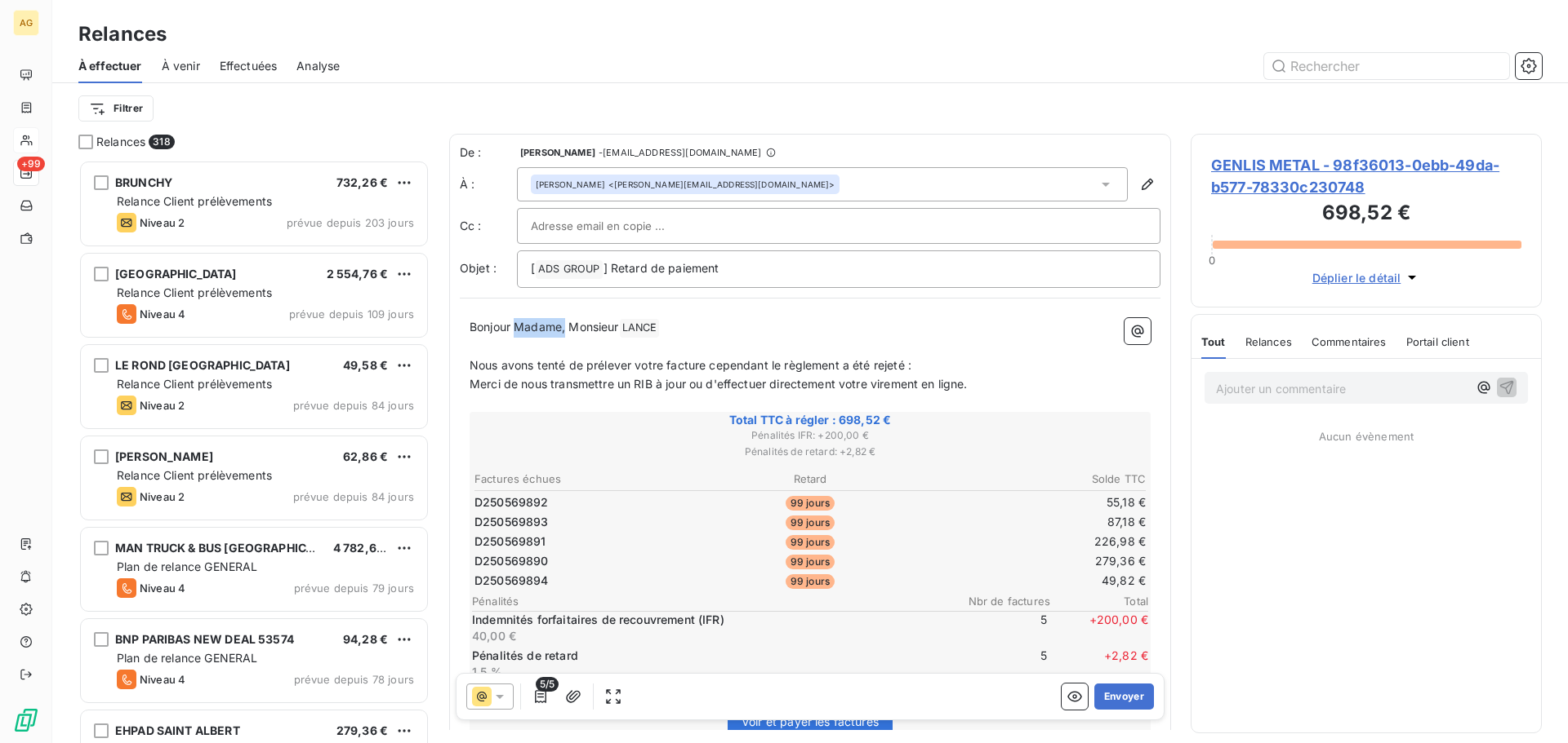
drag, startPoint x: 565, startPoint y: 326, endPoint x: 517, endPoint y: 331, distance: 48.3
click at [517, 331] on span "Bonjour Madame, Monsieur" at bounding box center [544, 326] width 149 height 14
drag, startPoint x: 651, startPoint y: 361, endPoint x: 672, endPoint y: 358, distance: 21.2
click at [653, 361] on span "Nous avons tenté de prélever votre facture cependant le règlement a été rejeté :" at bounding box center [691, 365] width 442 height 14
click at [1108, 699] on button "Envoyer" at bounding box center [1124, 697] width 59 height 26
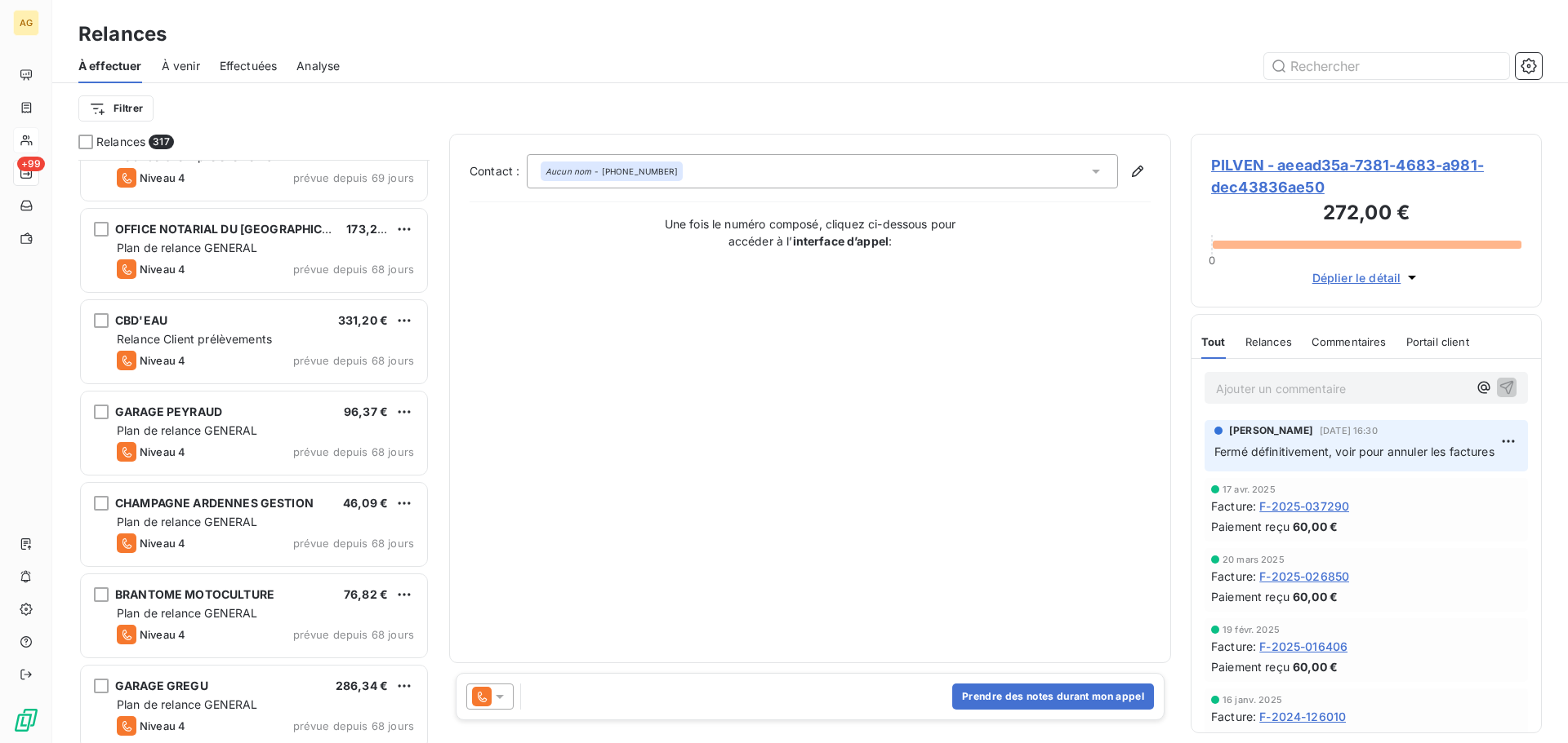
scroll to position [1878, 0]
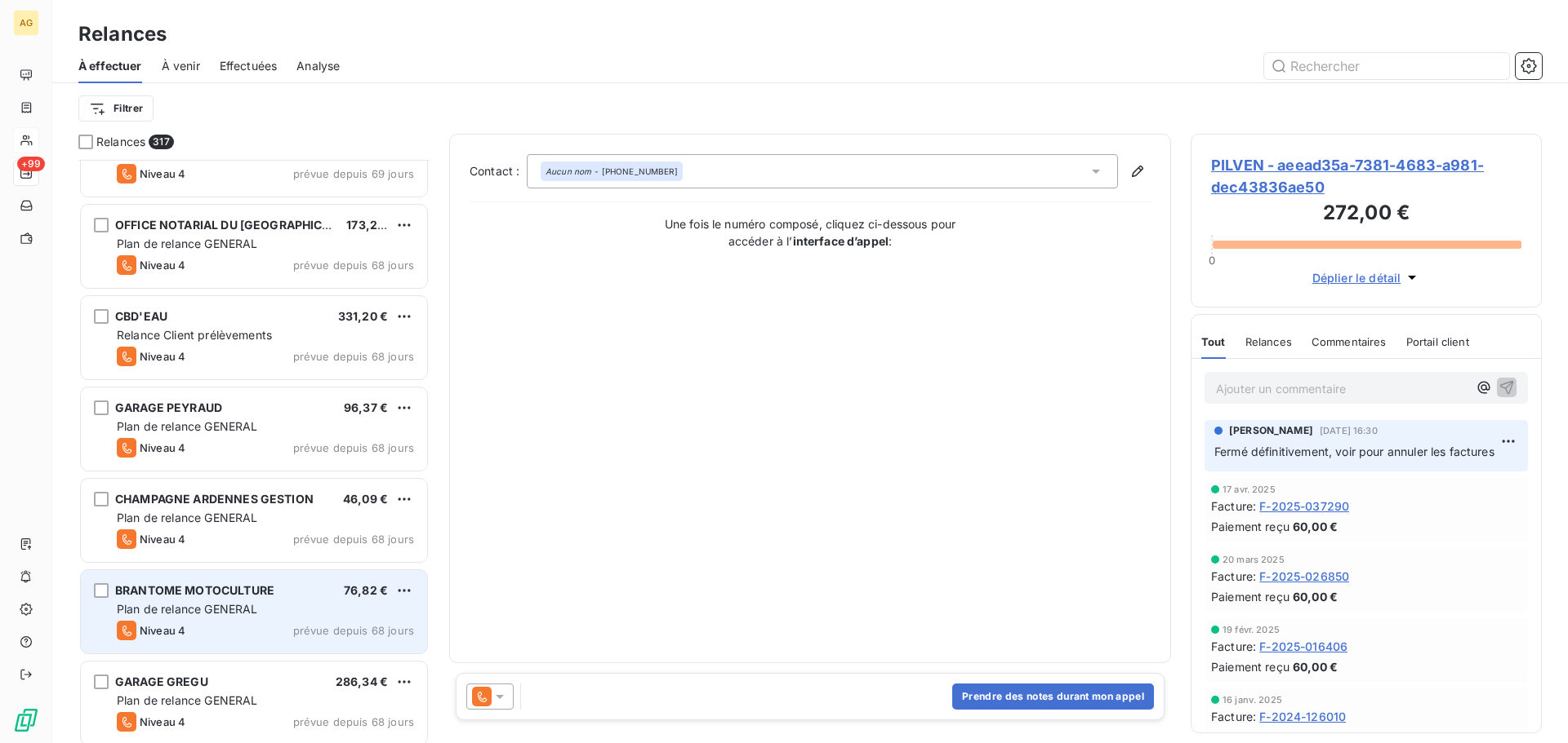
click at [243, 603] on span "Plan de relance GENERAL" at bounding box center [187, 609] width 141 height 14
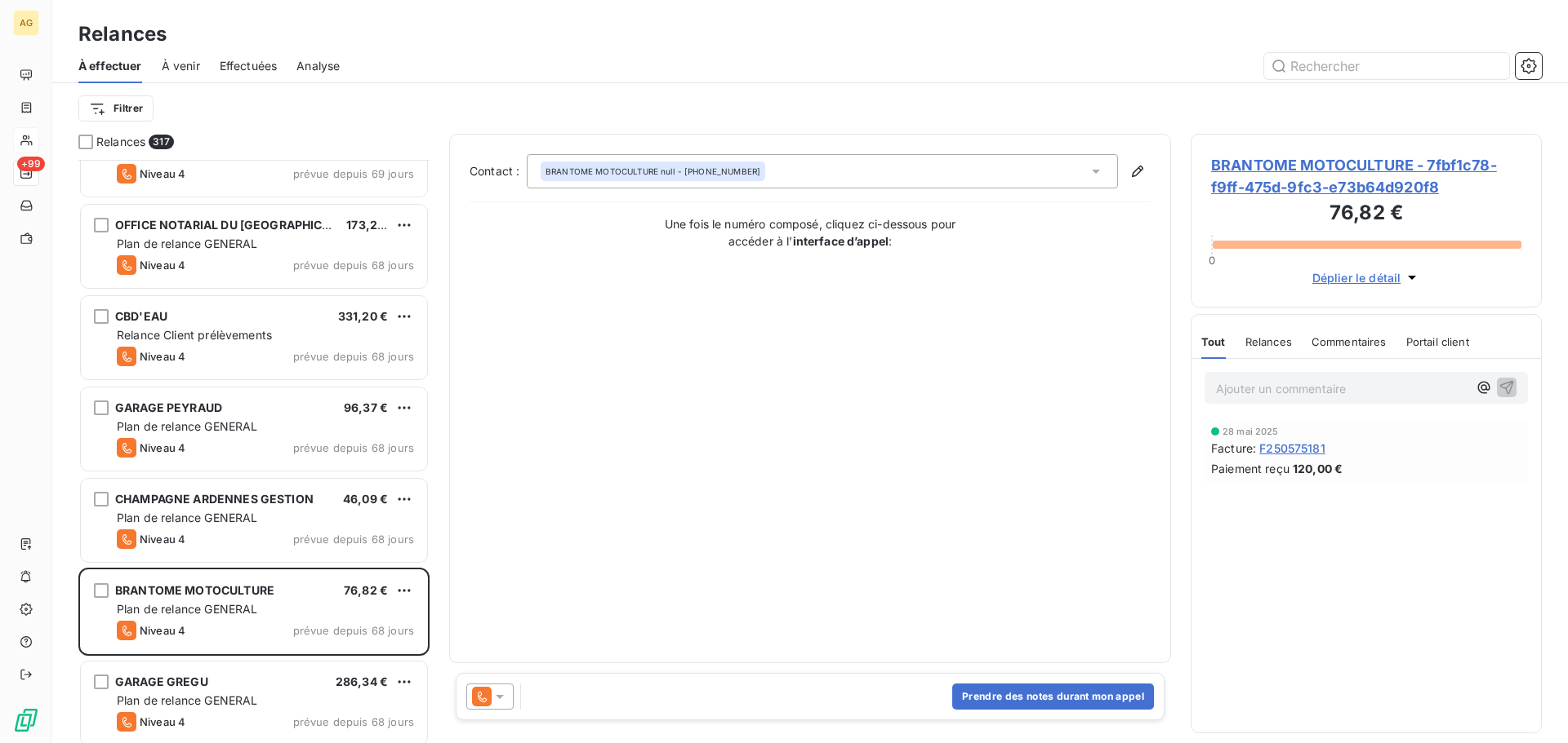
click at [1272, 185] on span "BRANTOME MOTOCULTURE - 7fbf1c78-f9ff-475d-9fc3-e73b64d920f8" at bounding box center [1366, 176] width 310 height 44
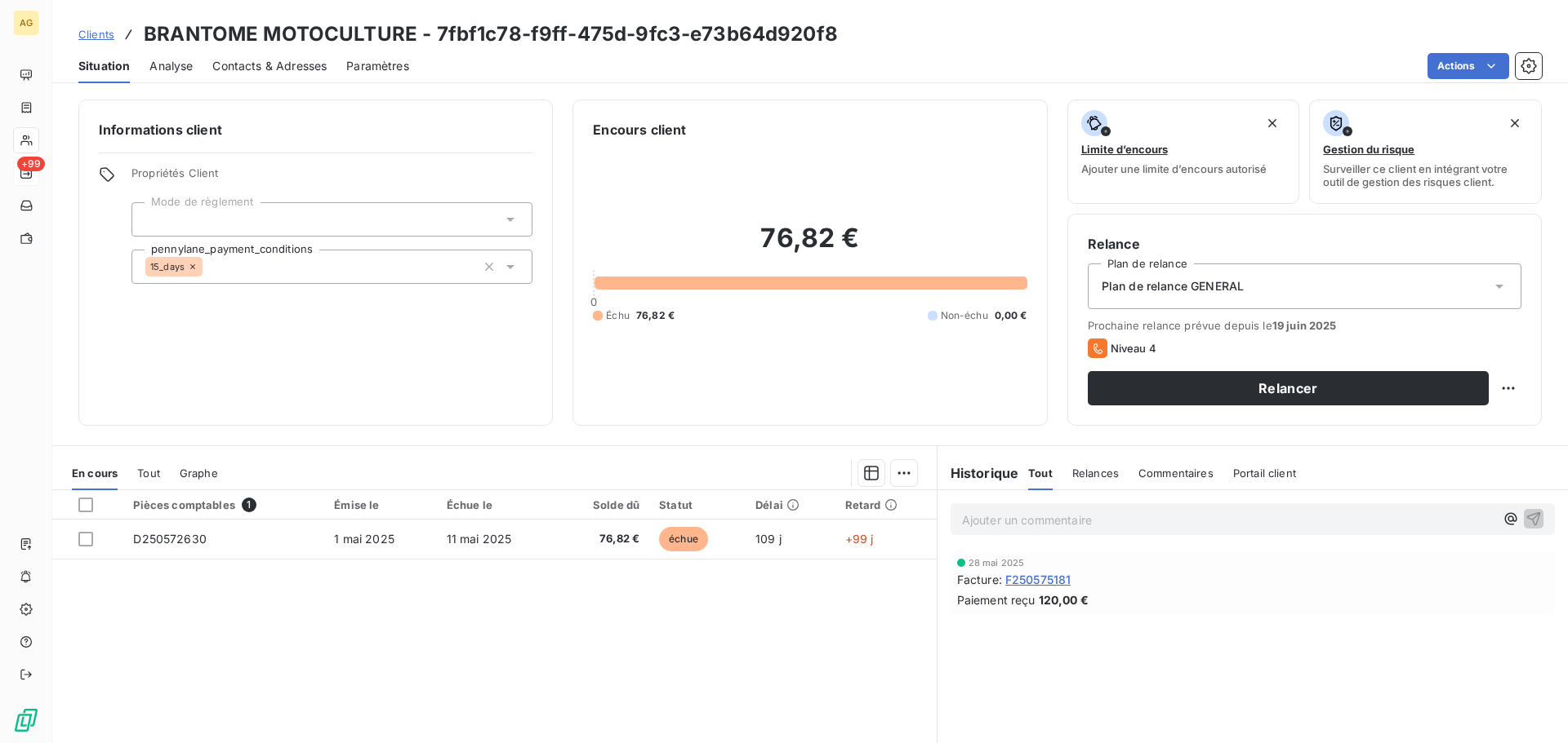
click at [1133, 289] on span "Plan de relance GENERAL" at bounding box center [1173, 286] width 142 height 16
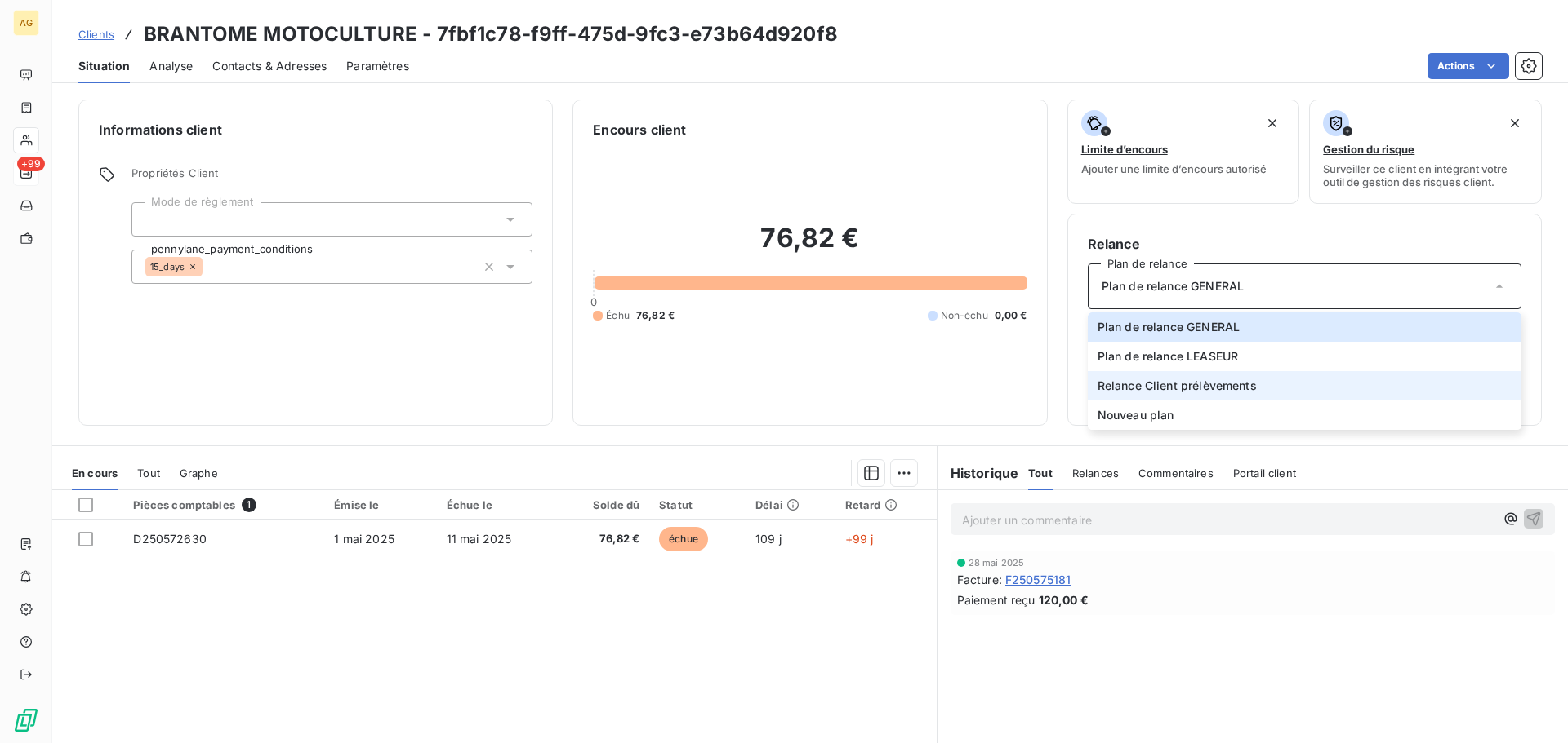
click at [1131, 394] on li "Relance Client prélèvements" at bounding box center [1305, 386] width 434 height 29
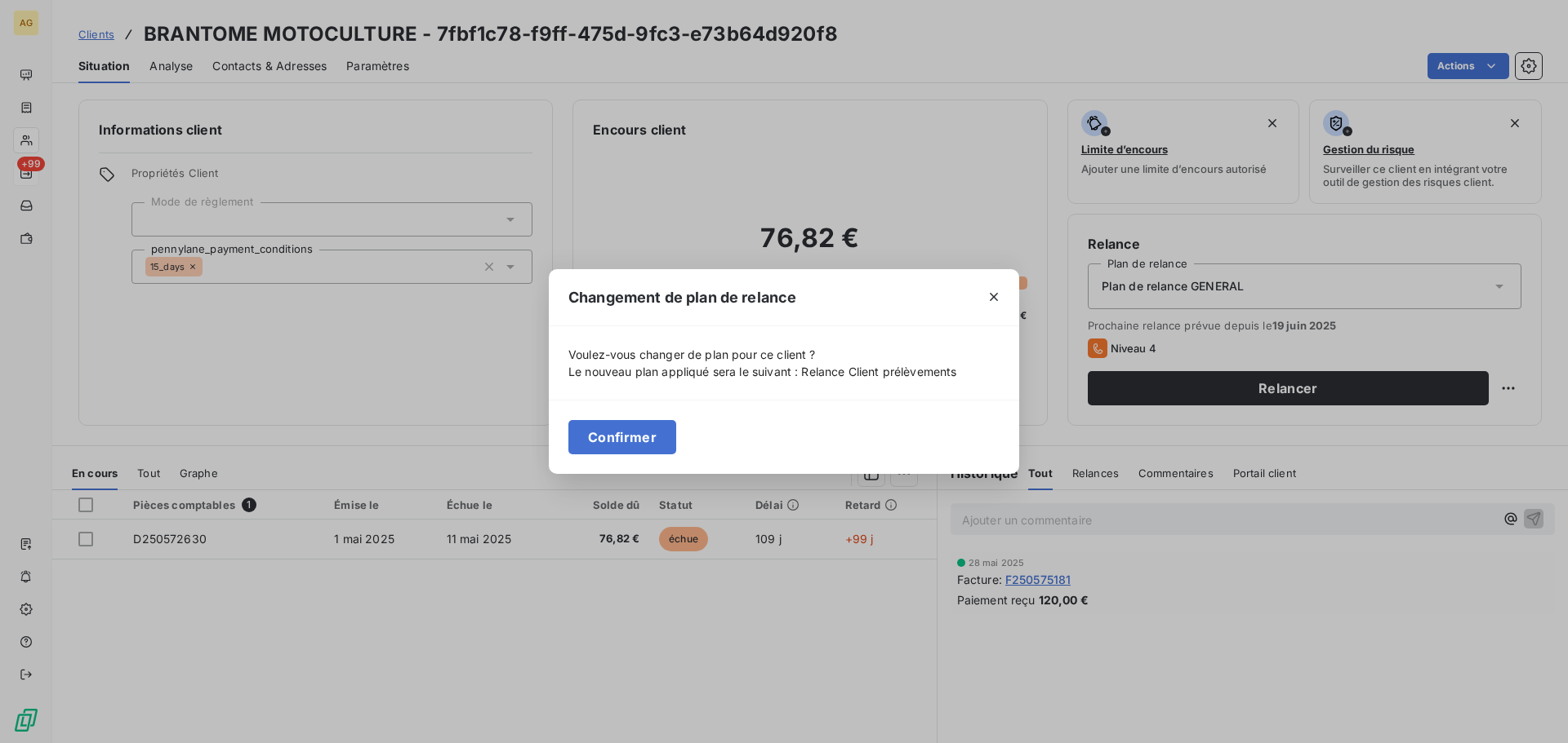
drag, startPoint x: 634, startPoint y: 448, endPoint x: 582, endPoint y: 426, distance: 56.5
click at [632, 447] on button "Confirmer" at bounding box center [622, 438] width 108 height 34
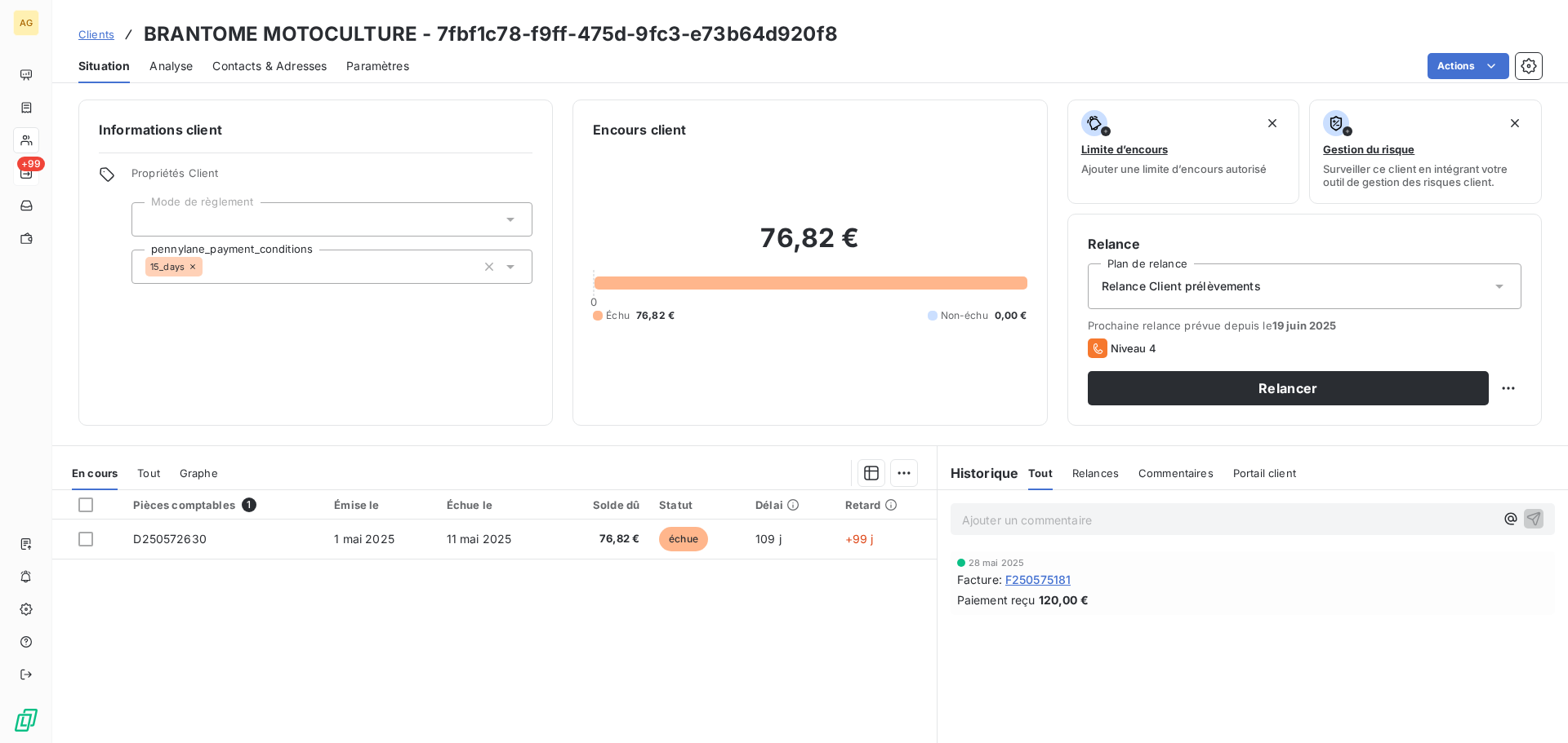
click at [374, 68] on span "Paramètres" at bounding box center [377, 65] width 63 height 16
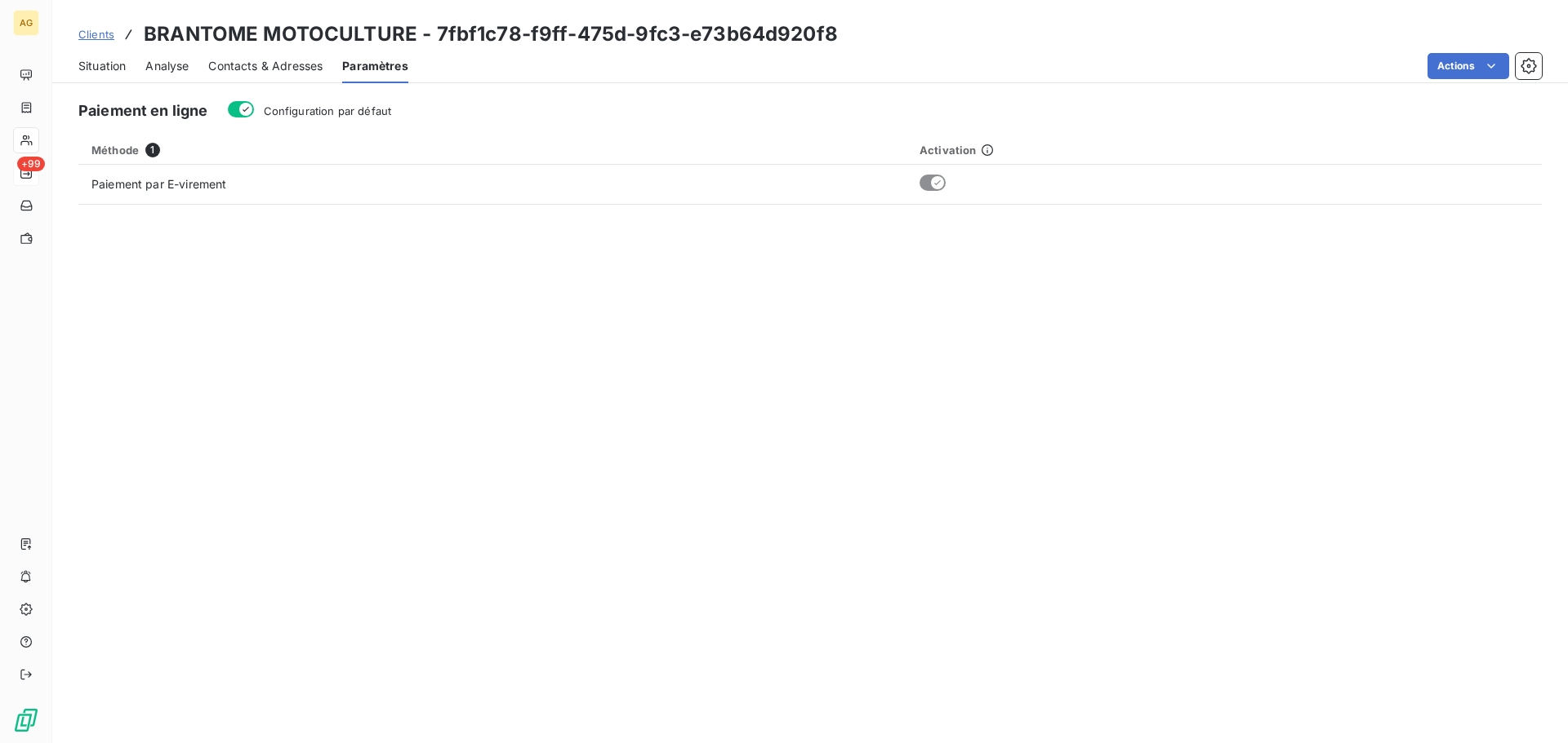
drag, startPoint x: 331, startPoint y: 109, endPoint x: 289, endPoint y: 113, distance: 42.2
click at [329, 108] on span "Configuration par défaut" at bounding box center [328, 111] width 128 height 13
click at [251, 102] on button "Configuration par défaut" at bounding box center [241, 108] width 26 height 16
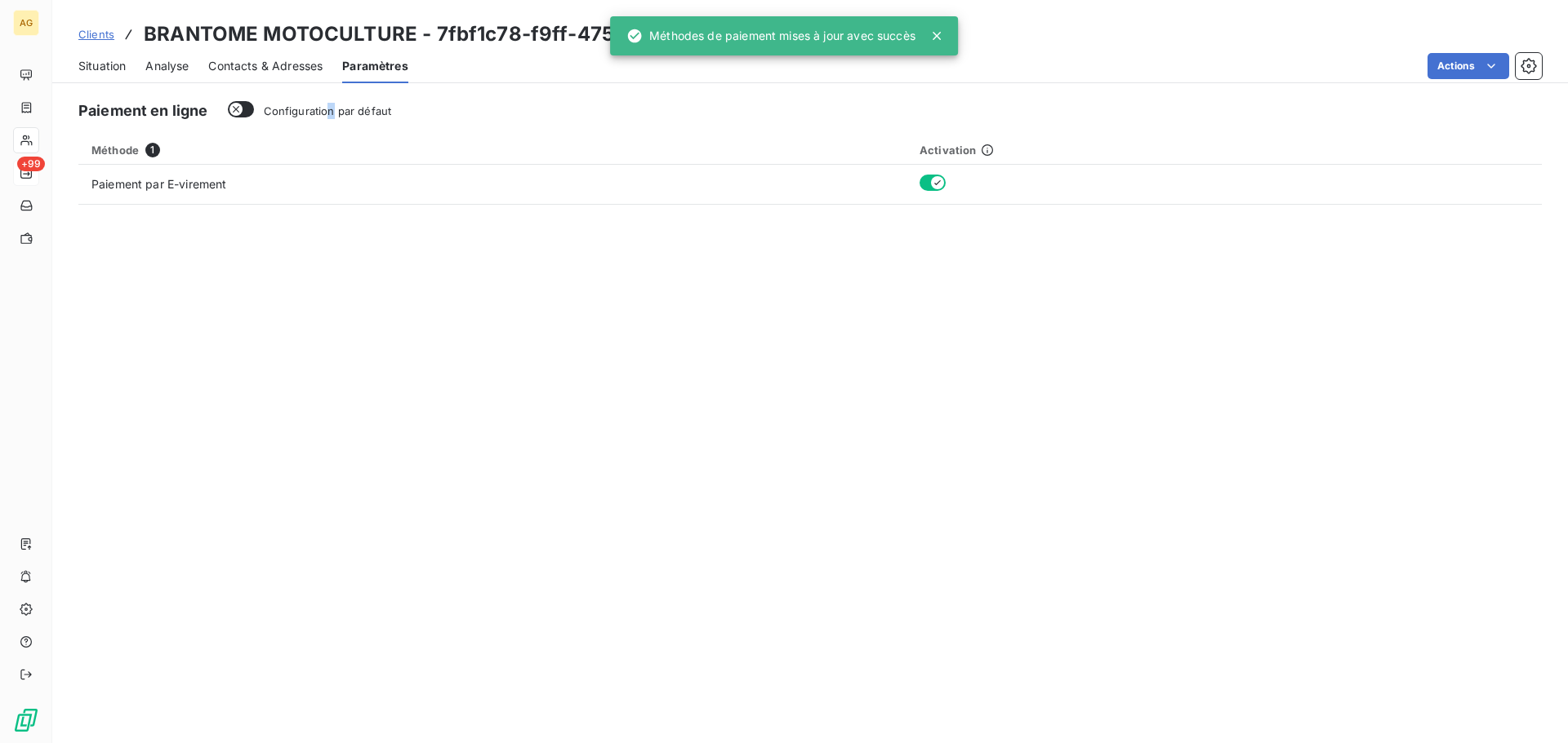
click at [264, 70] on span "Contacts & Adresses" at bounding box center [265, 65] width 114 height 16
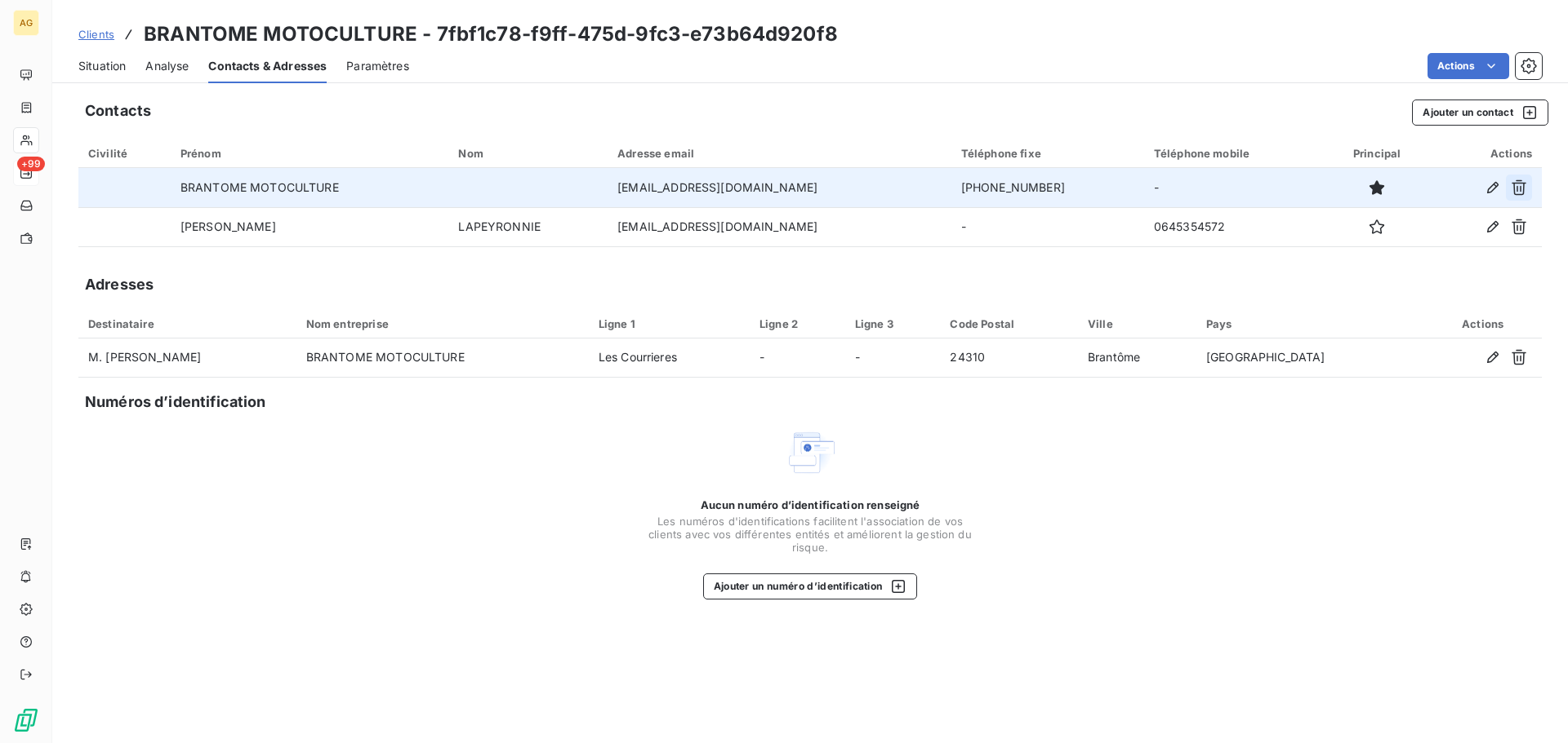
click at [1526, 187] on icon "button" at bounding box center [1518, 187] width 16 height 16
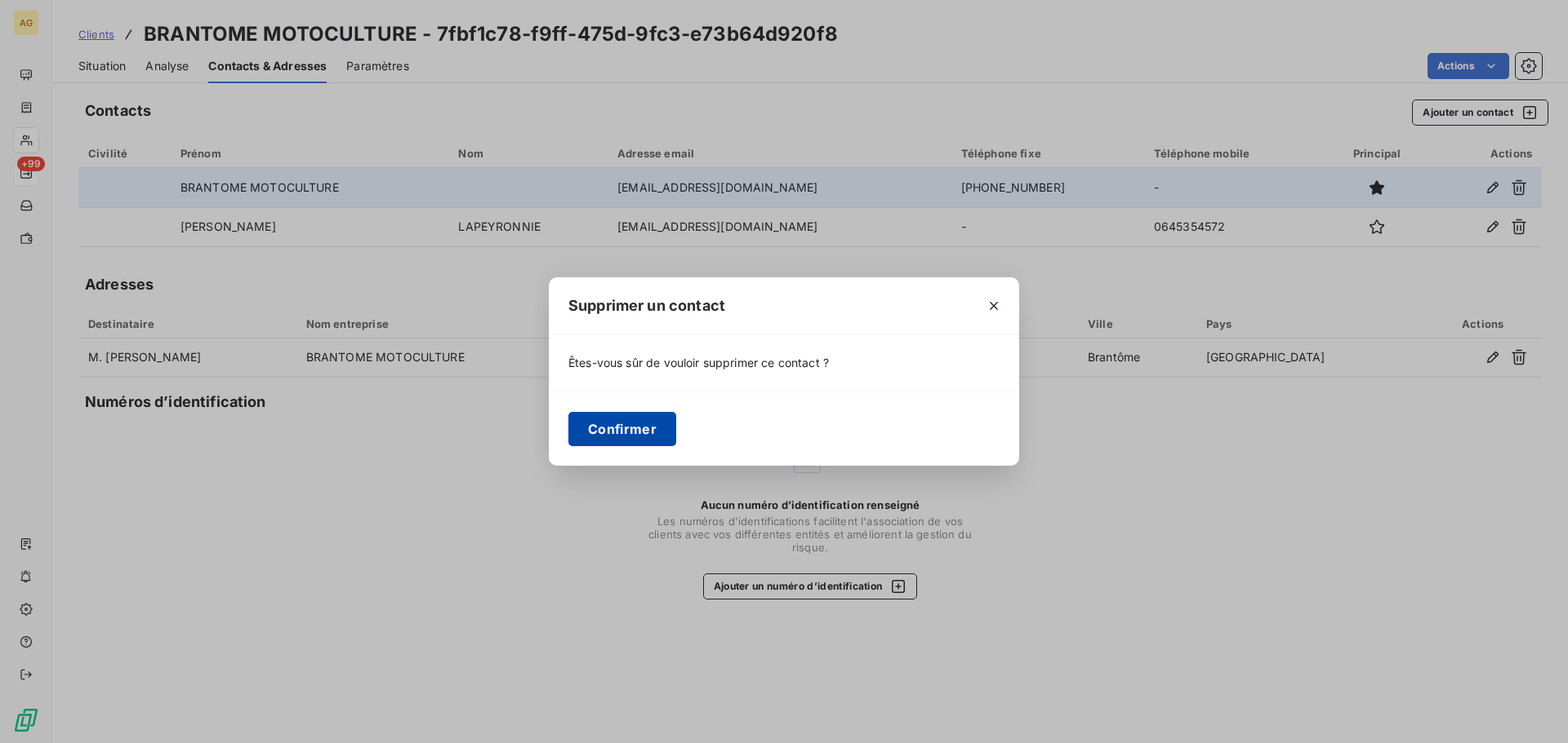
drag, startPoint x: 600, startPoint y: 431, endPoint x: 627, endPoint y: 426, distance: 27.5
click at [606, 432] on button "Confirmer" at bounding box center [622, 429] width 108 height 34
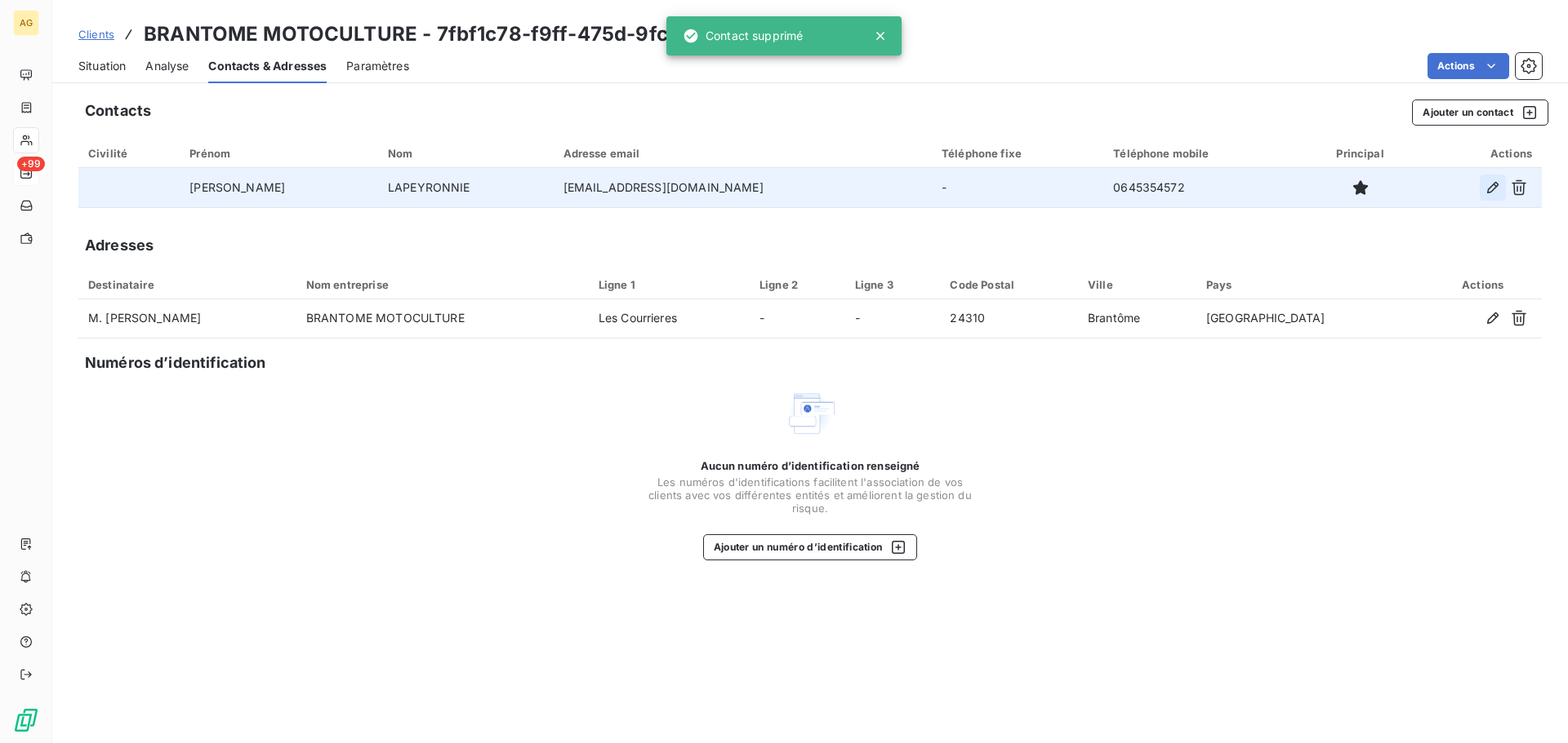
click at [1489, 184] on icon "button" at bounding box center [1492, 187] width 16 height 16
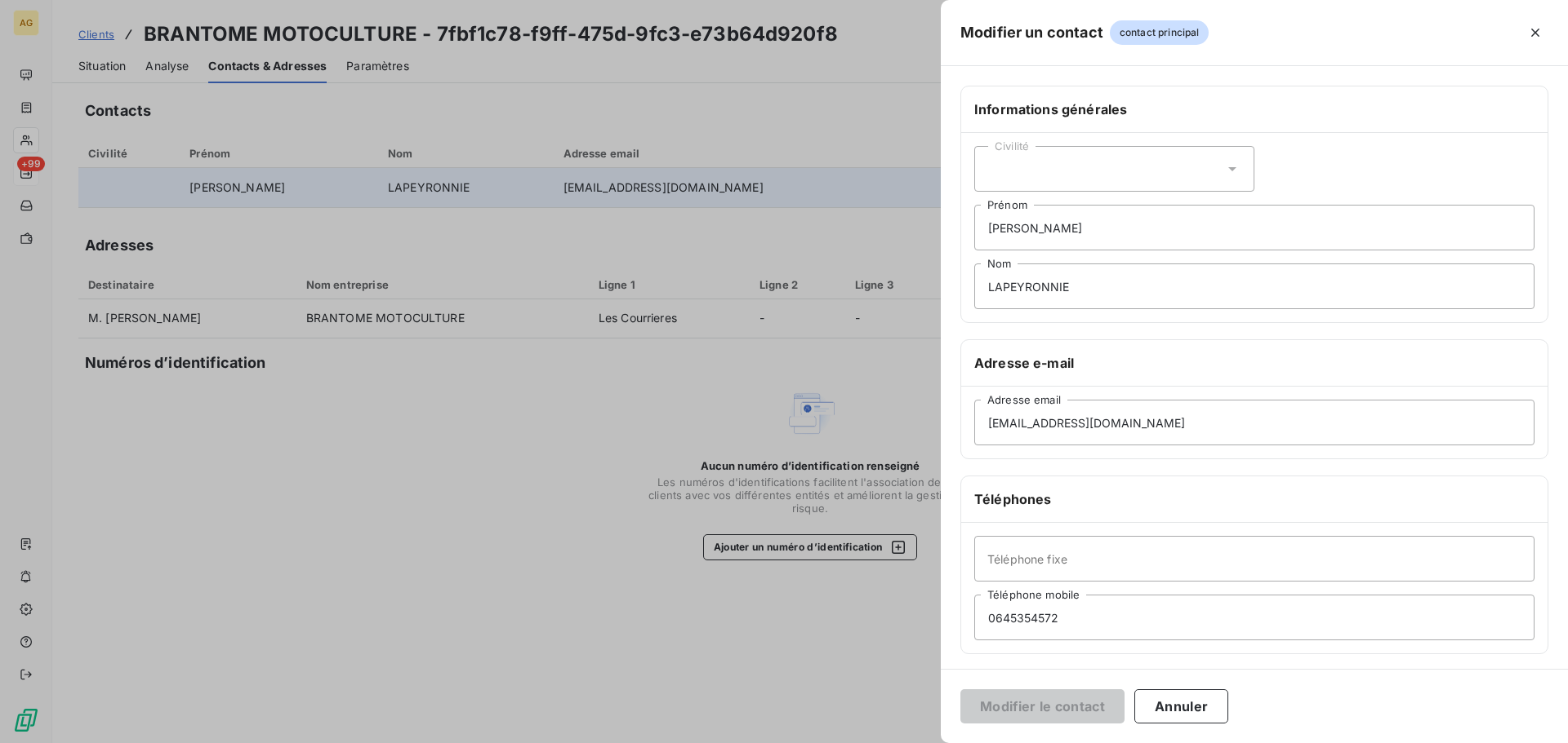
drag, startPoint x: 1090, startPoint y: 172, endPoint x: 1074, endPoint y: 190, distance: 24.1
click at [1089, 172] on div "Civilité" at bounding box center [1114, 169] width 280 height 45
click at [1043, 228] on li "Monsieur" at bounding box center [1114, 239] width 280 height 29
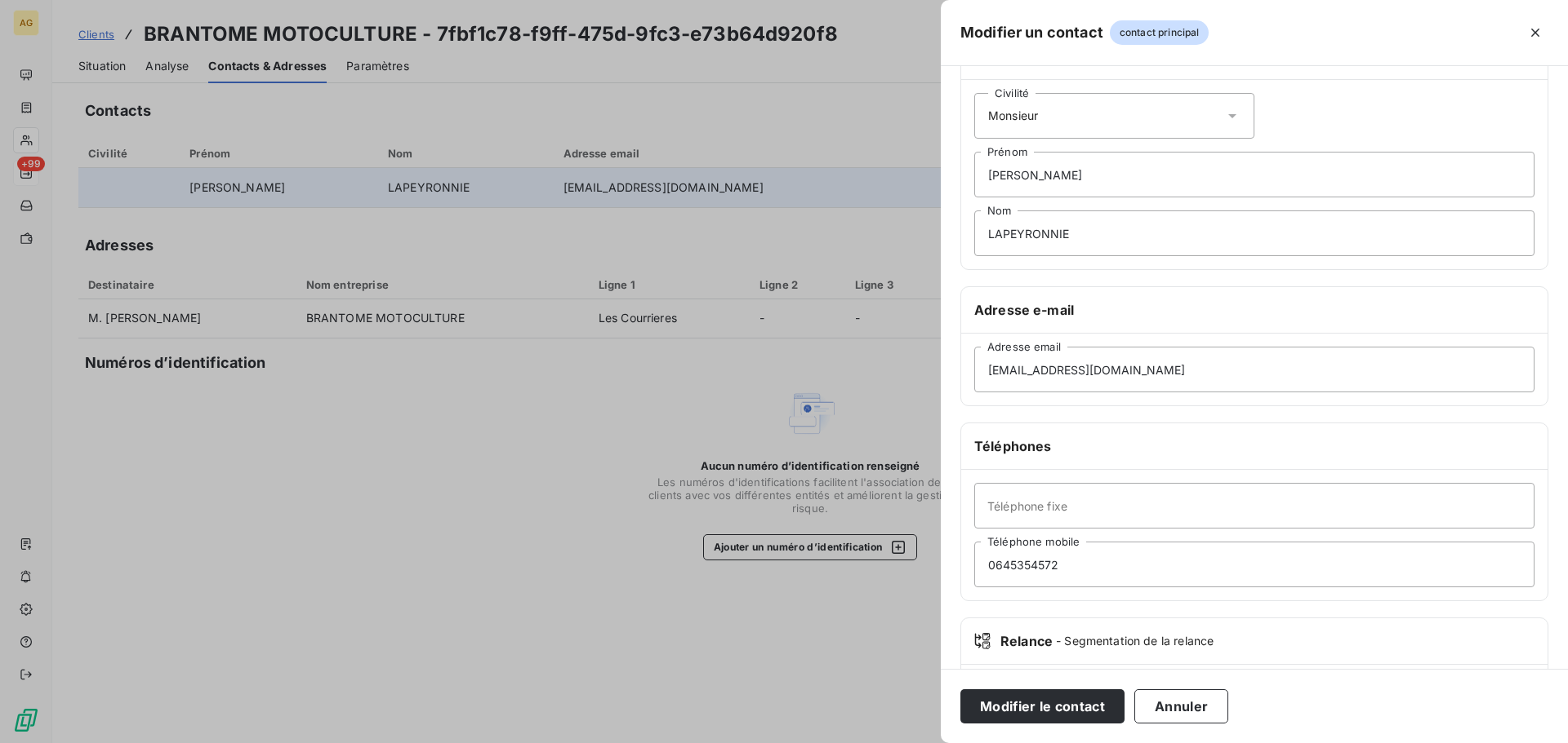
scroll to position [82, 0]
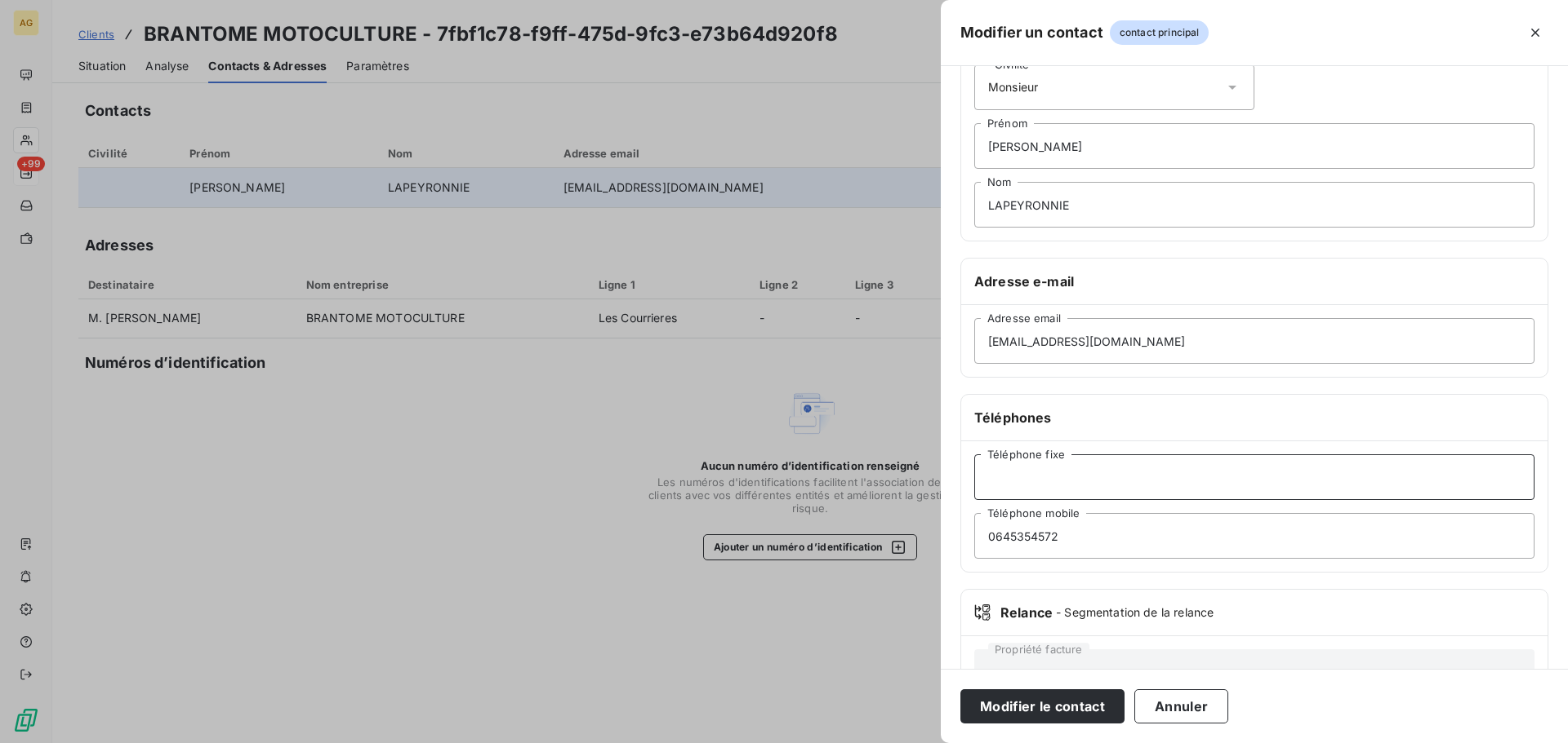
click at [1098, 476] on input "Téléphone fixe" at bounding box center [1255, 477] width 560 height 45
paste input "0553459090"
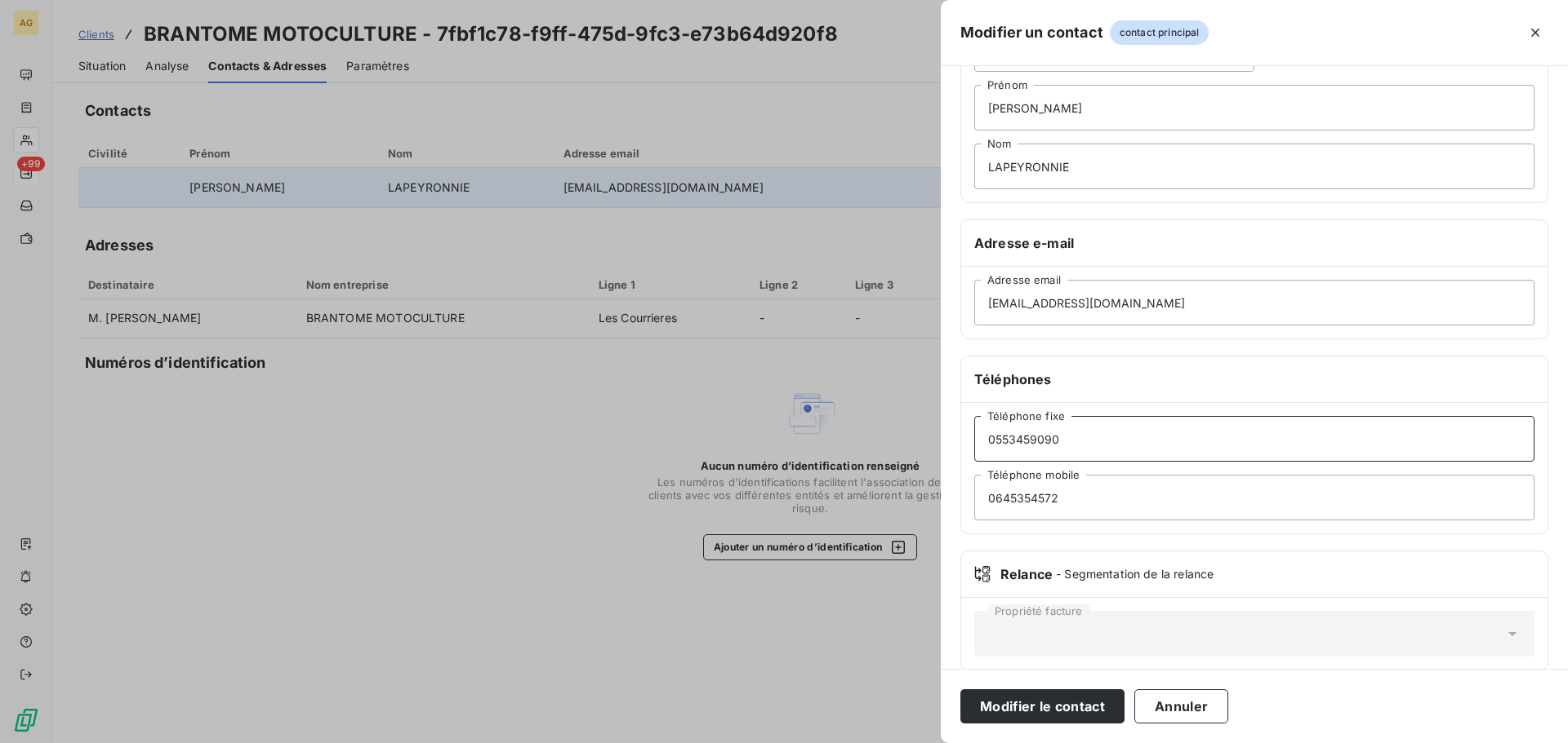
scroll to position [141, 0]
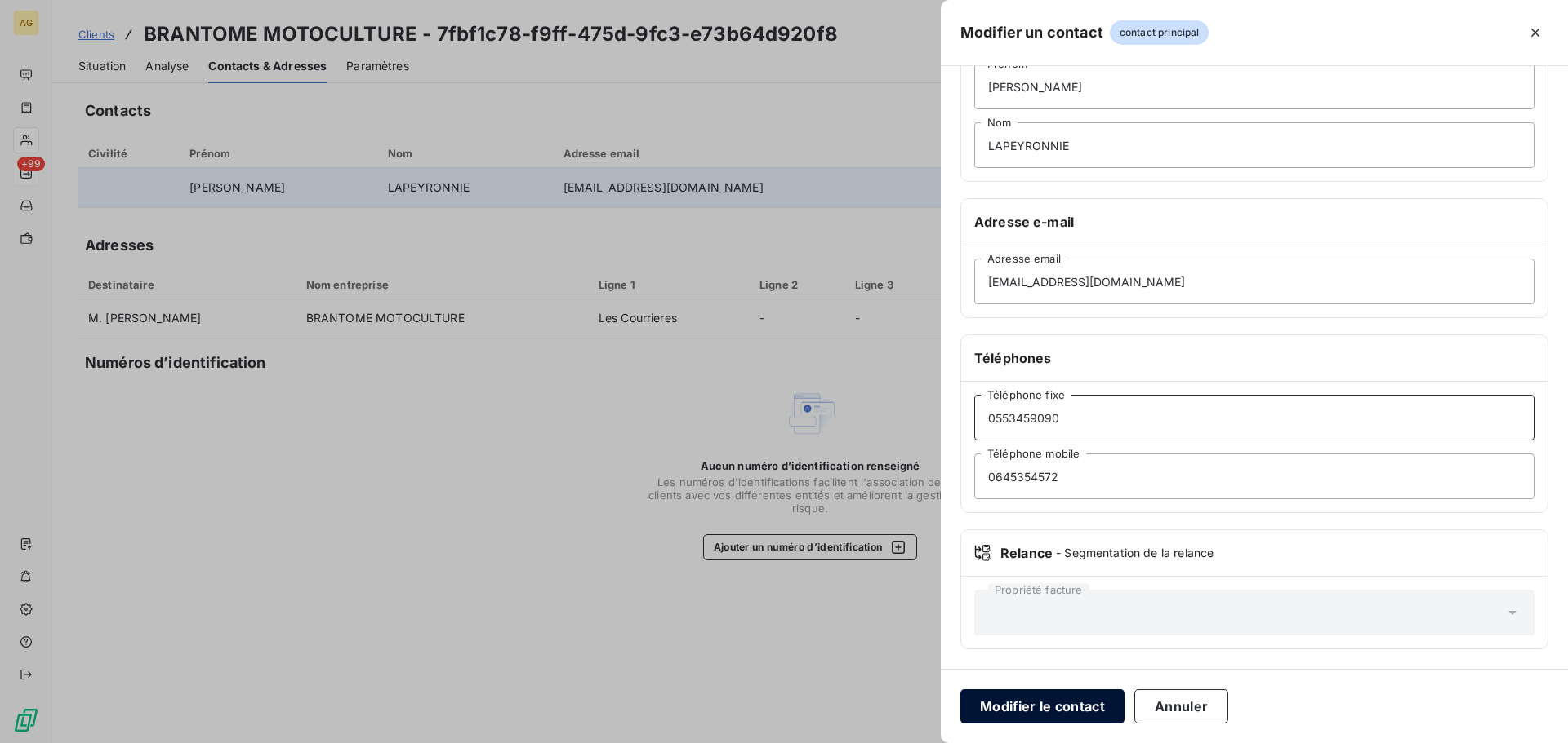
type input "0553459090"
click at [1002, 702] on button "Modifier le contact" at bounding box center [1043, 706] width 164 height 34
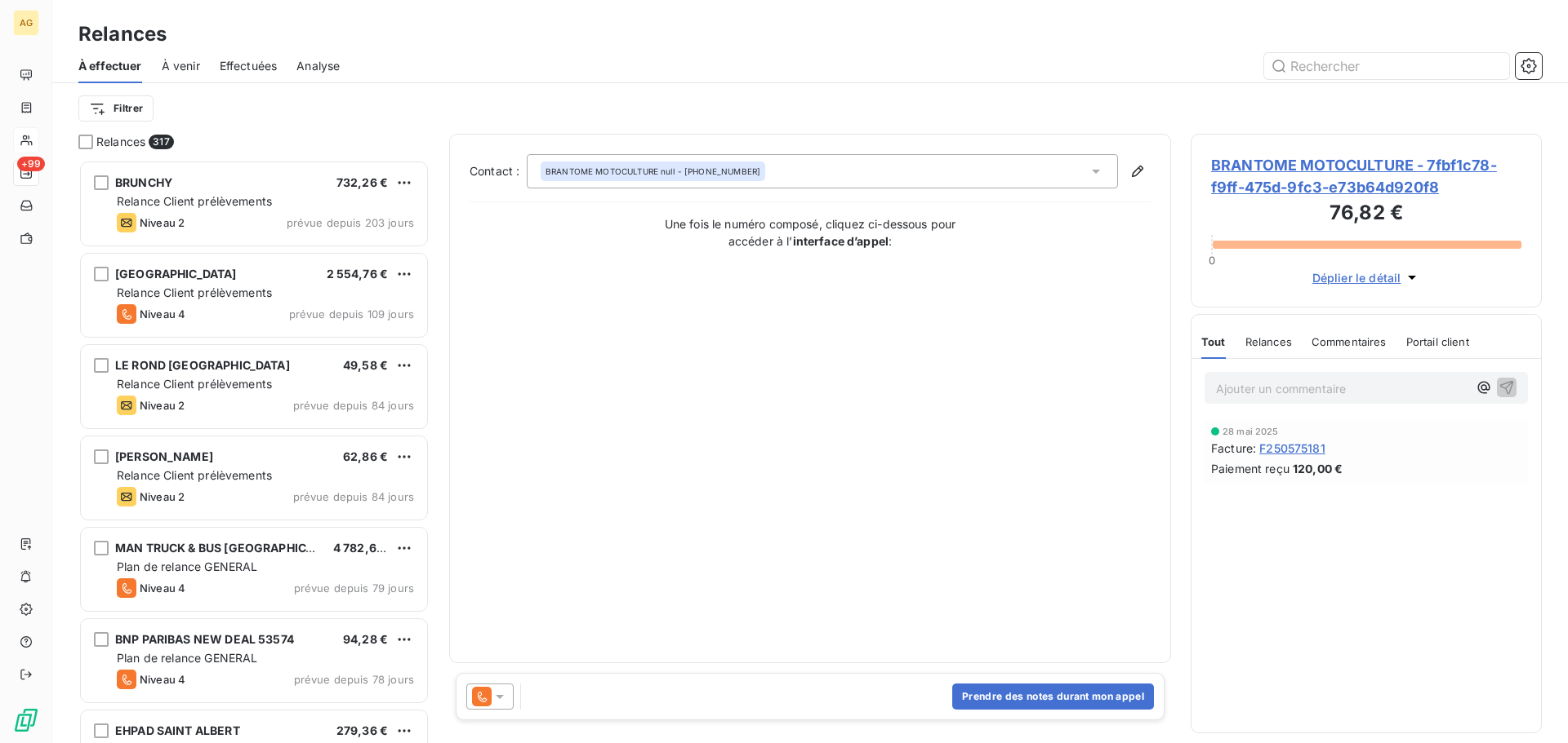
scroll to position [571, 339]
click at [497, 699] on icon at bounding box center [499, 696] width 16 height 16
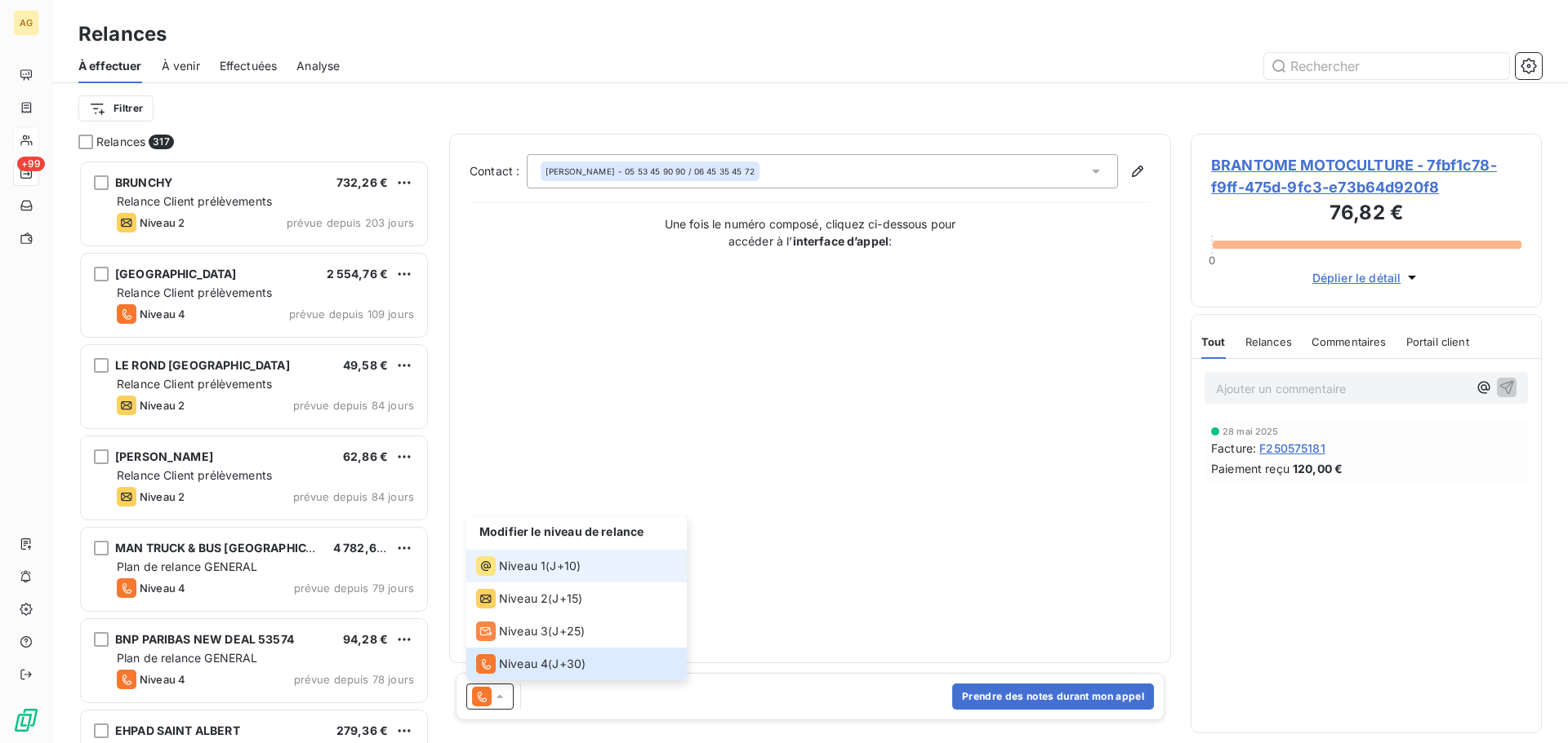
click at [525, 561] on span "Niveau 1" at bounding box center [522, 566] width 46 height 16
